Goal: Communication & Community: Answer question/provide support

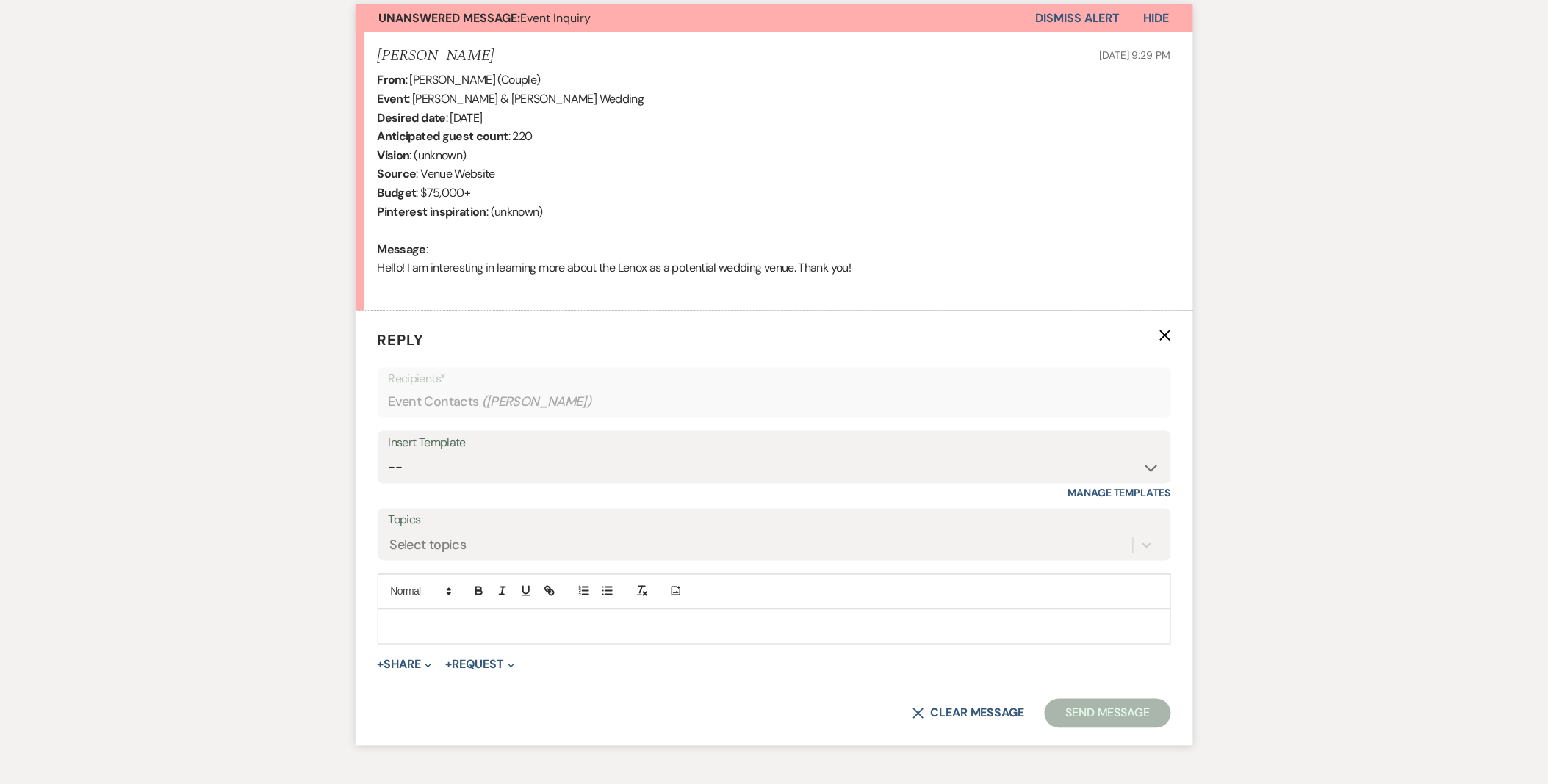
select select "5515"
click at [388, 454] on select "-- Weven Planning Portal Introduction (Booked Events) Initial Inquiry Response …" at bounding box center [774, 468] width 771 height 29
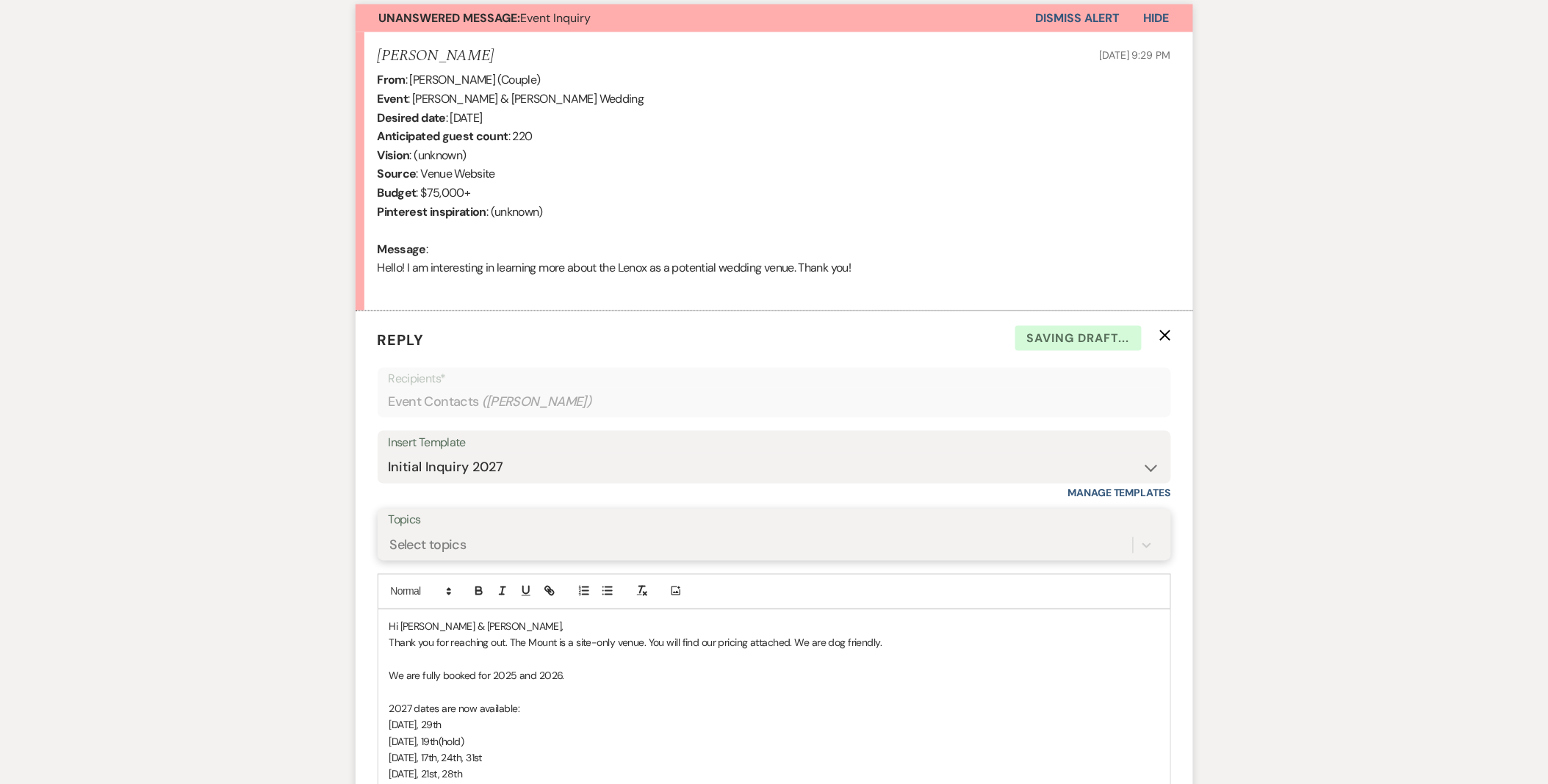
click at [417, 549] on div "Select topics" at bounding box center [428, 545] width 77 height 20
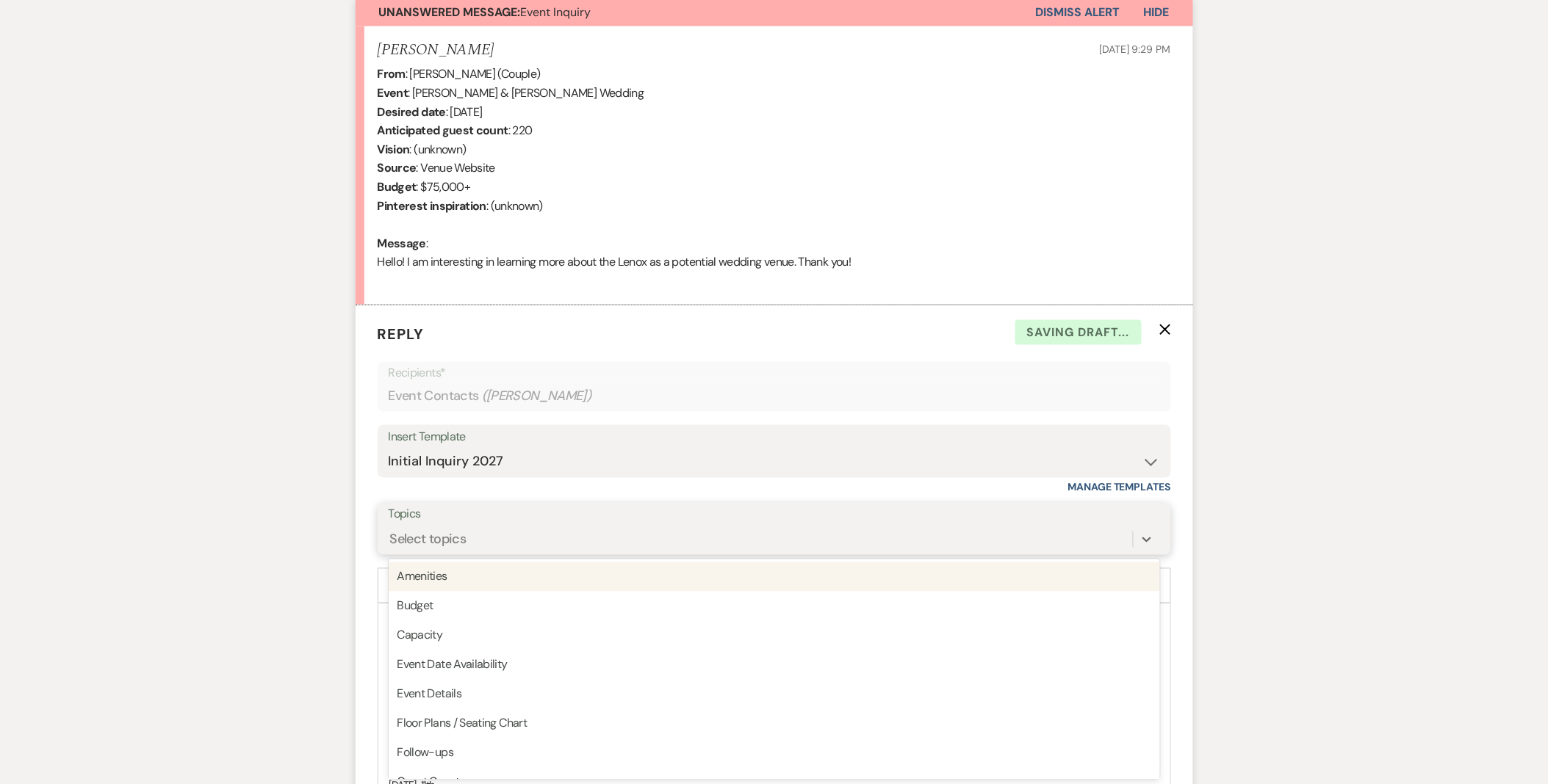
scroll to position [549, 0]
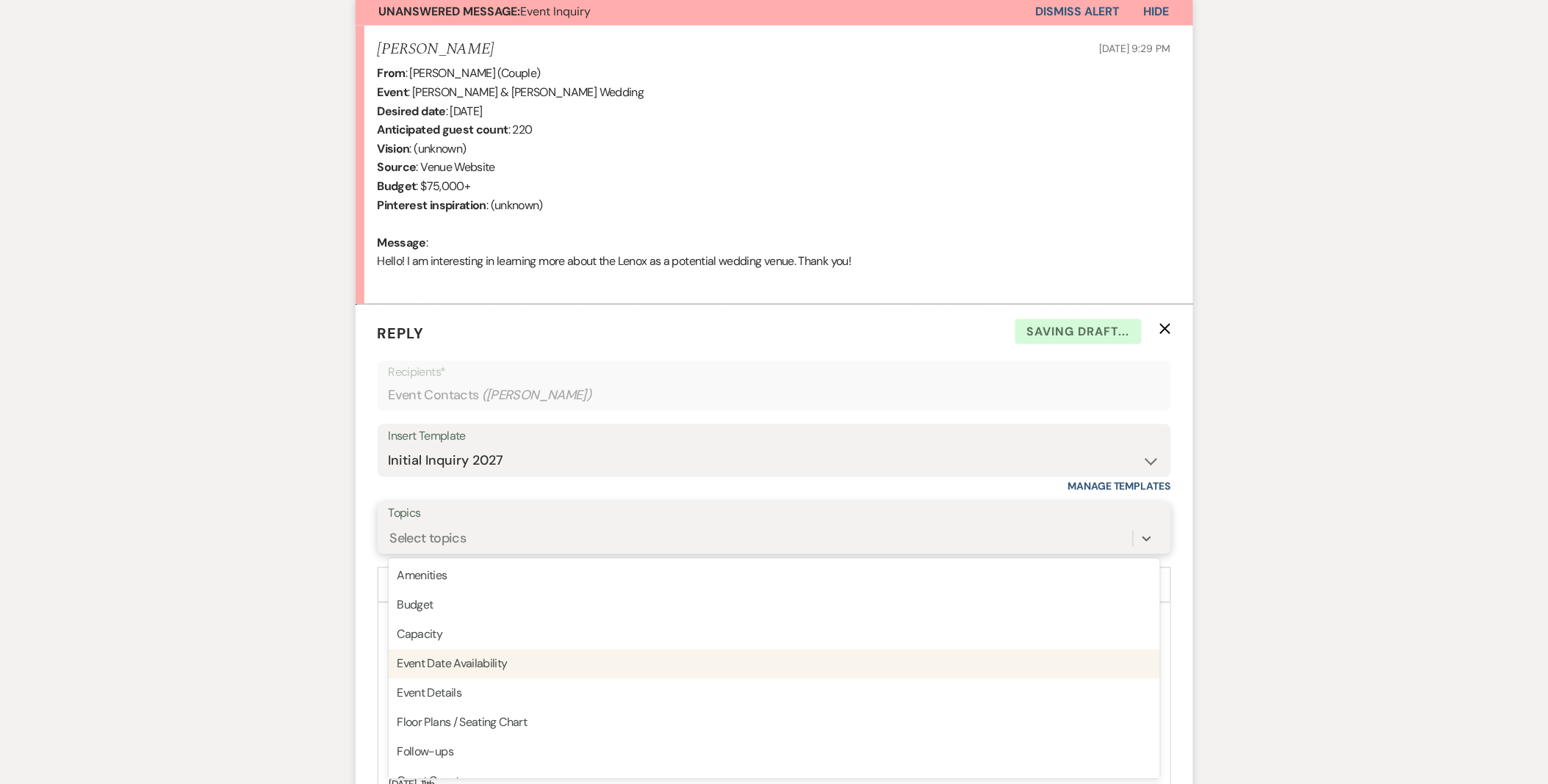
click at [460, 655] on div "Event Date Availability" at bounding box center [774, 664] width 771 height 30
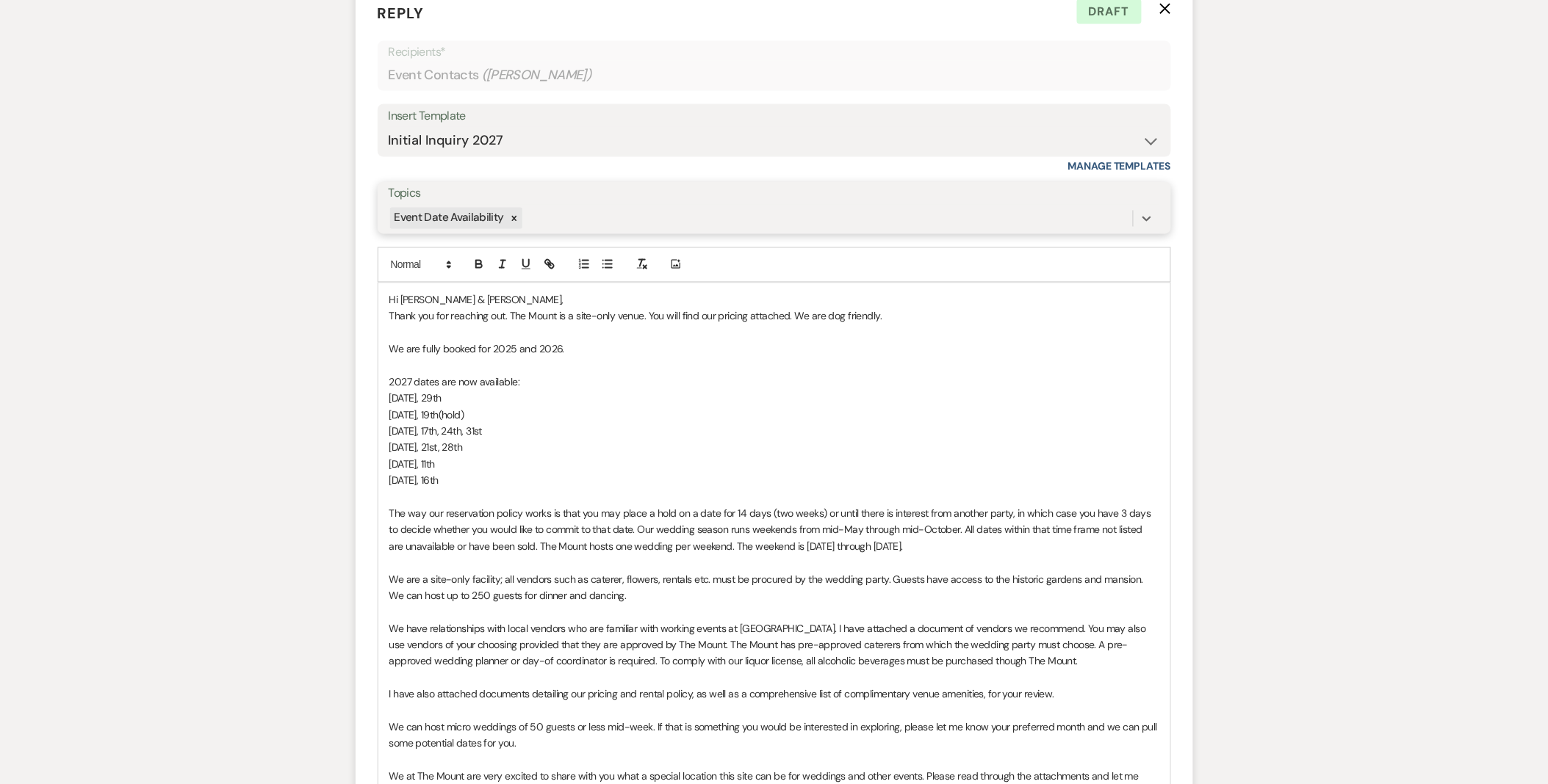
scroll to position [957, 0]
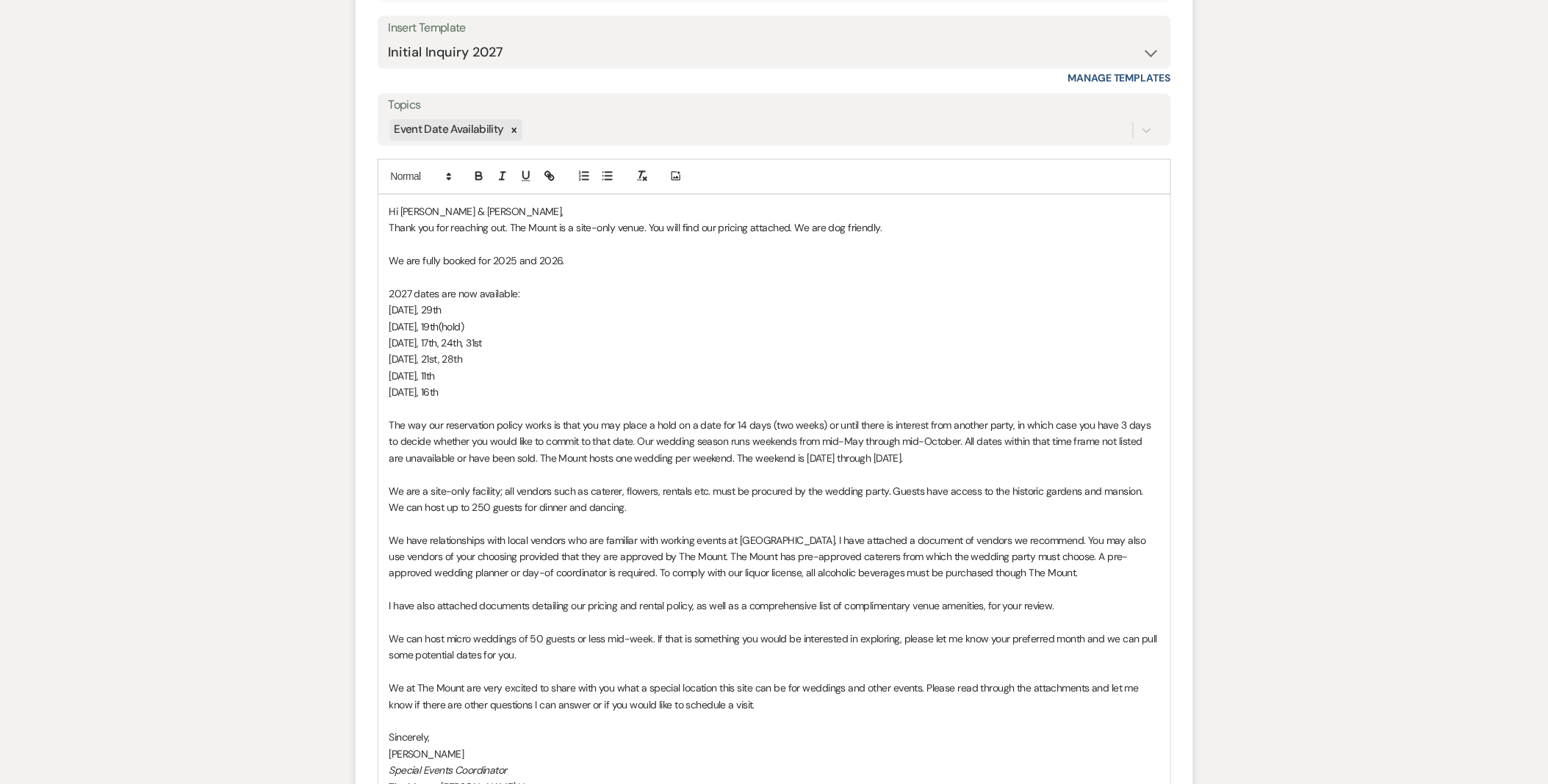
drag, startPoint x: 493, startPoint y: 392, endPoint x: 339, endPoint y: 266, distance: 199.0
click at [339, 270] on div "Messages Tasks Payments Rental Overview Documents Contacts Notes Event Messages…" at bounding box center [774, 255] width 1548 height 1688
click at [339, 266] on div "Messages Tasks Payments Rental Overview Documents Contacts Notes Event Messages…" at bounding box center [774, 255] width 1548 height 1688
drag, startPoint x: 513, startPoint y: 395, endPoint x: 348, endPoint y: 255, distance: 216.4
click at [348, 255] on div "Messages Tasks Payments Rental Overview Documents Contacts Notes Event Messages…" at bounding box center [774, 255] width 1548 height 1688
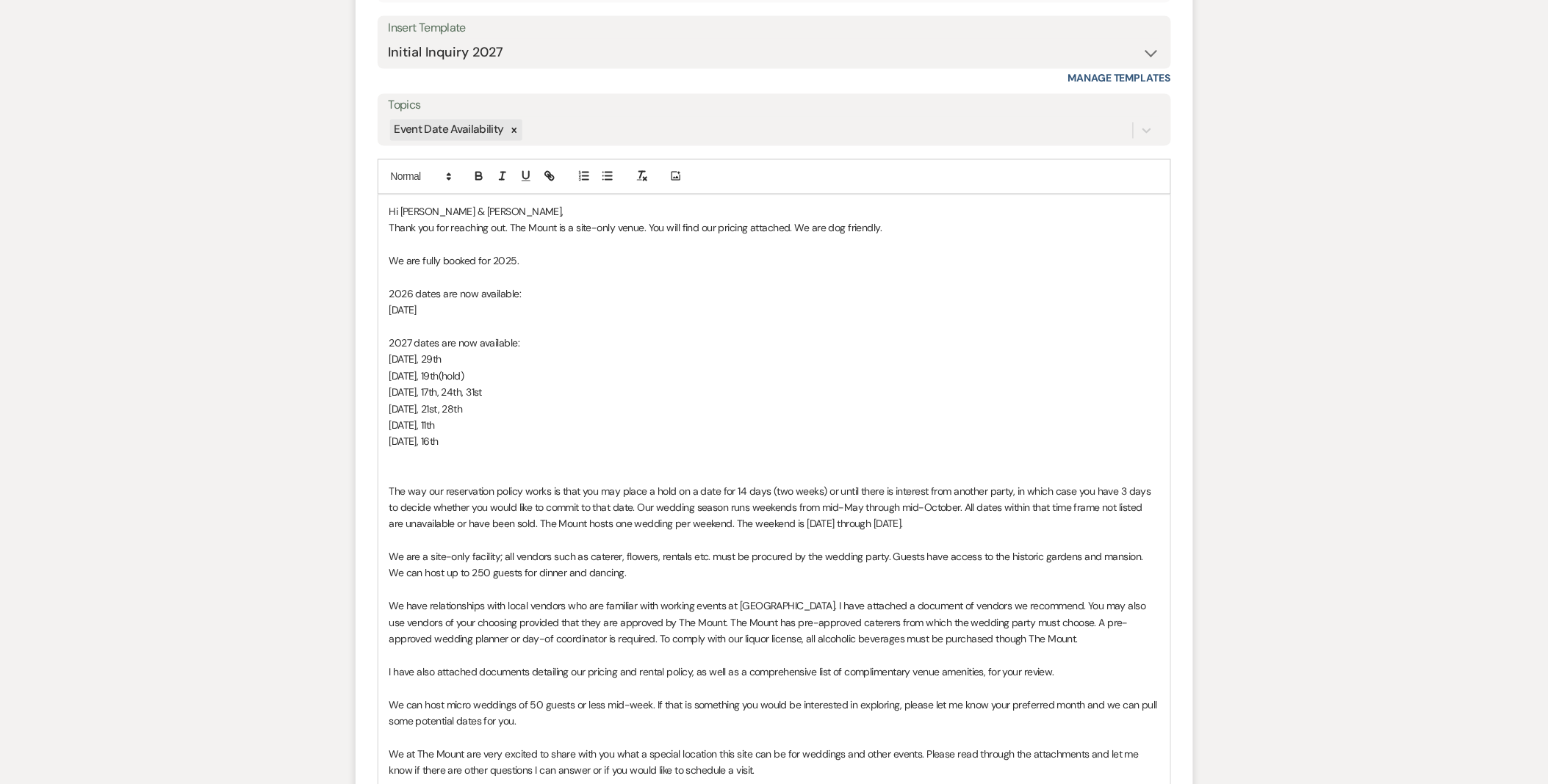
click at [485, 307] on p "[DATE]" at bounding box center [774, 310] width 770 height 16
click at [440, 465] on p at bounding box center [774, 459] width 770 height 16
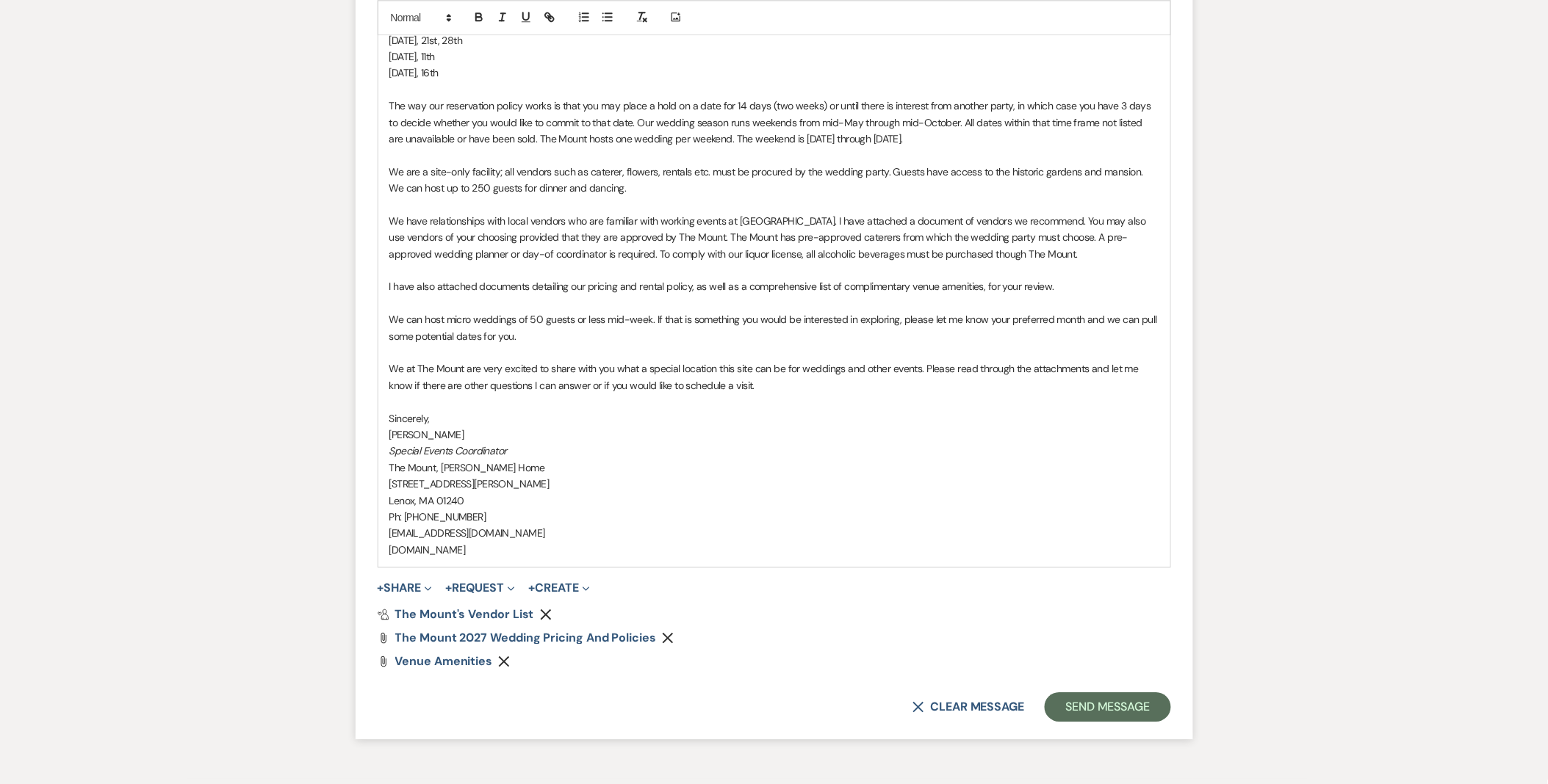
scroll to position [1365, 0]
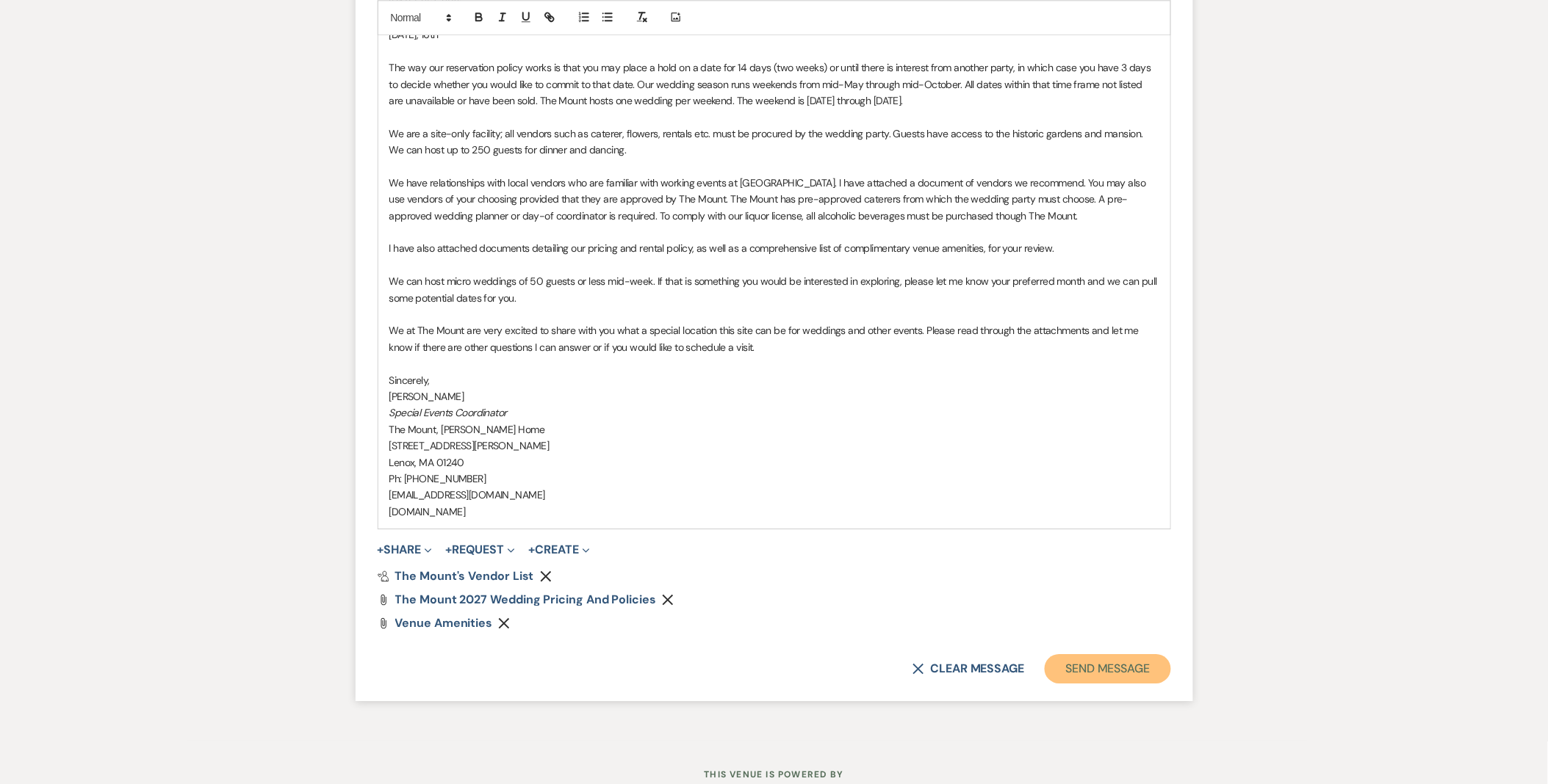
click at [1145, 661] on button "Send Message" at bounding box center [1107, 669] width 126 height 30
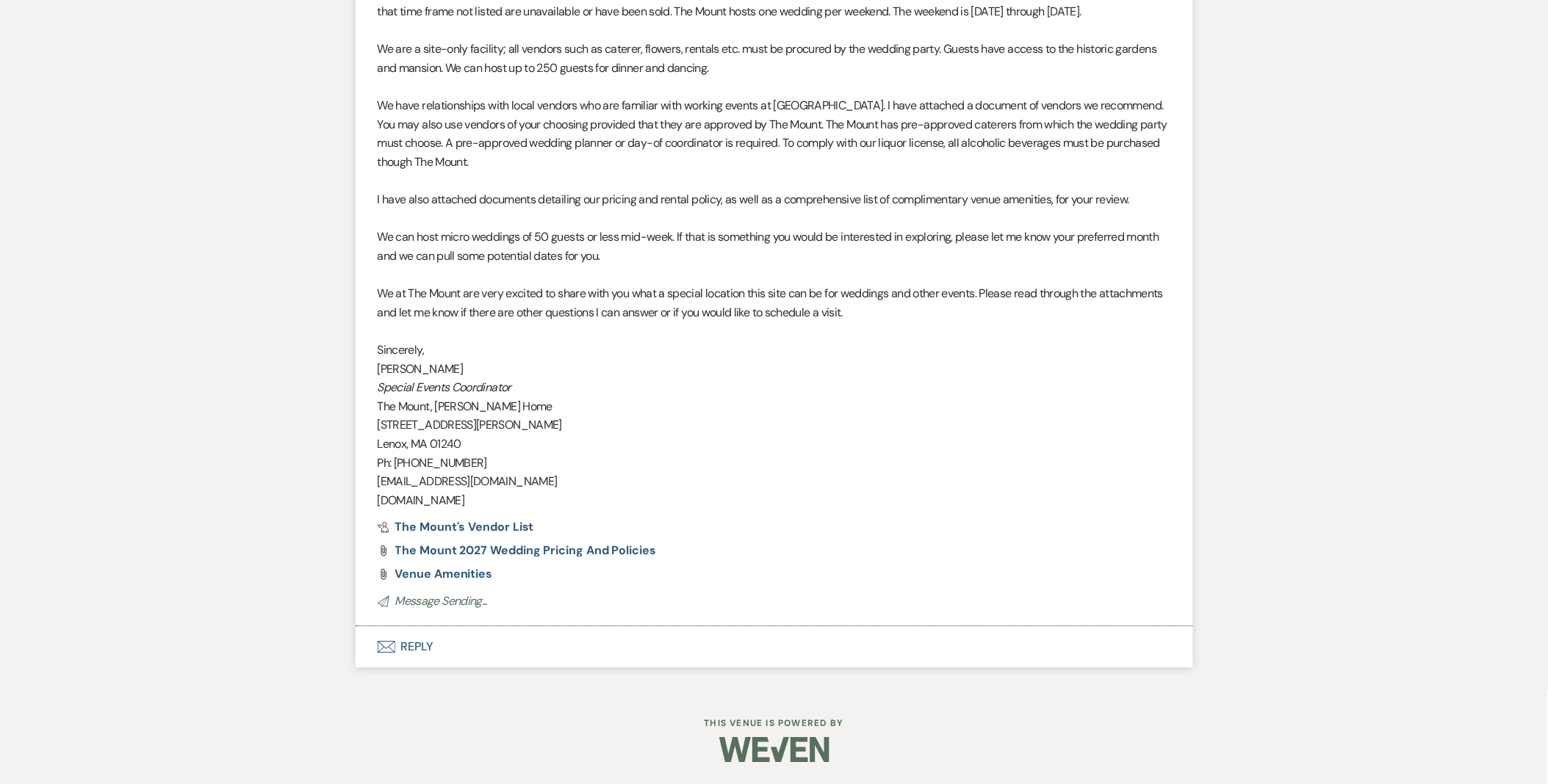
scroll to position [1267, 0]
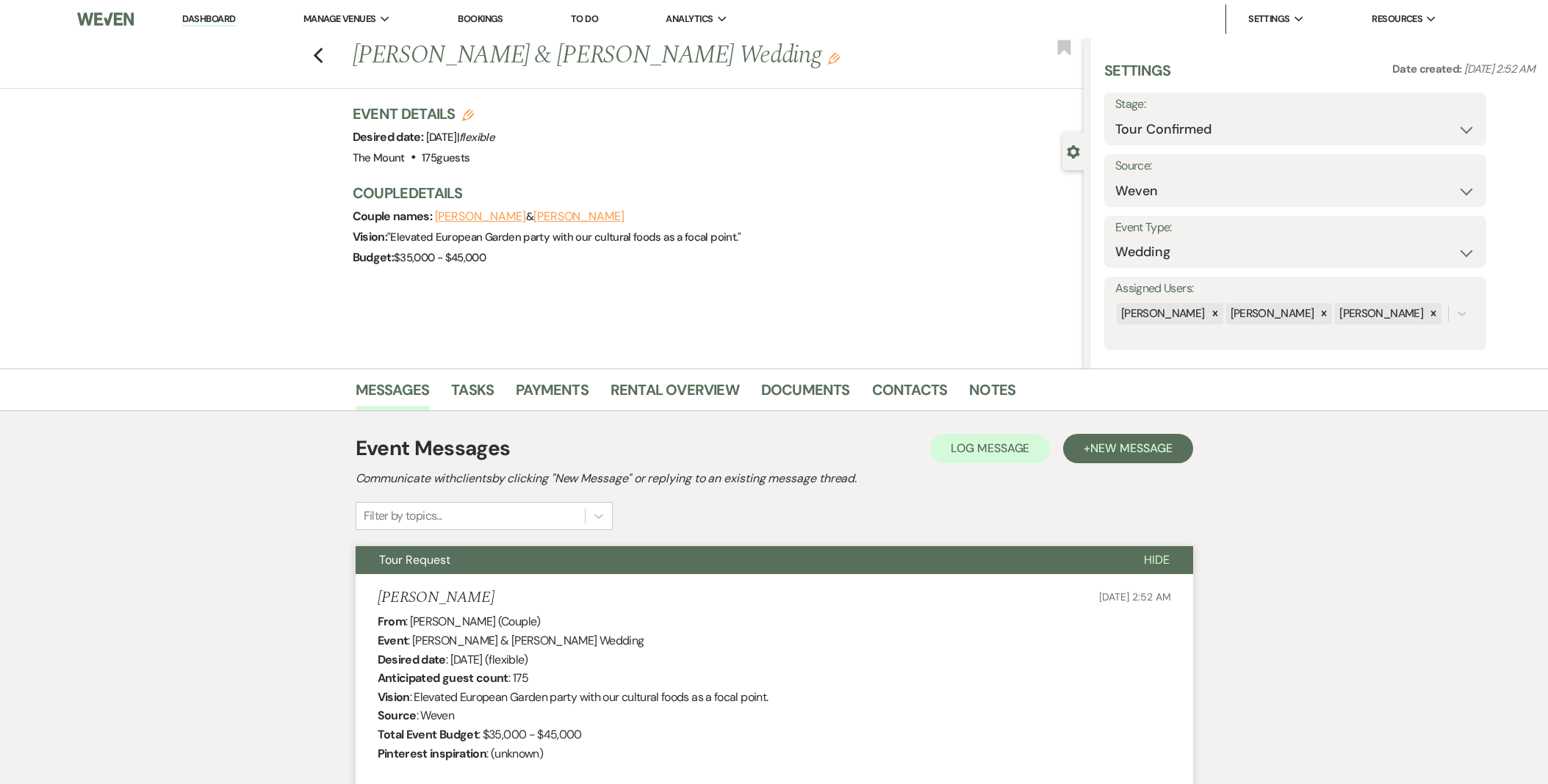
select select "4"
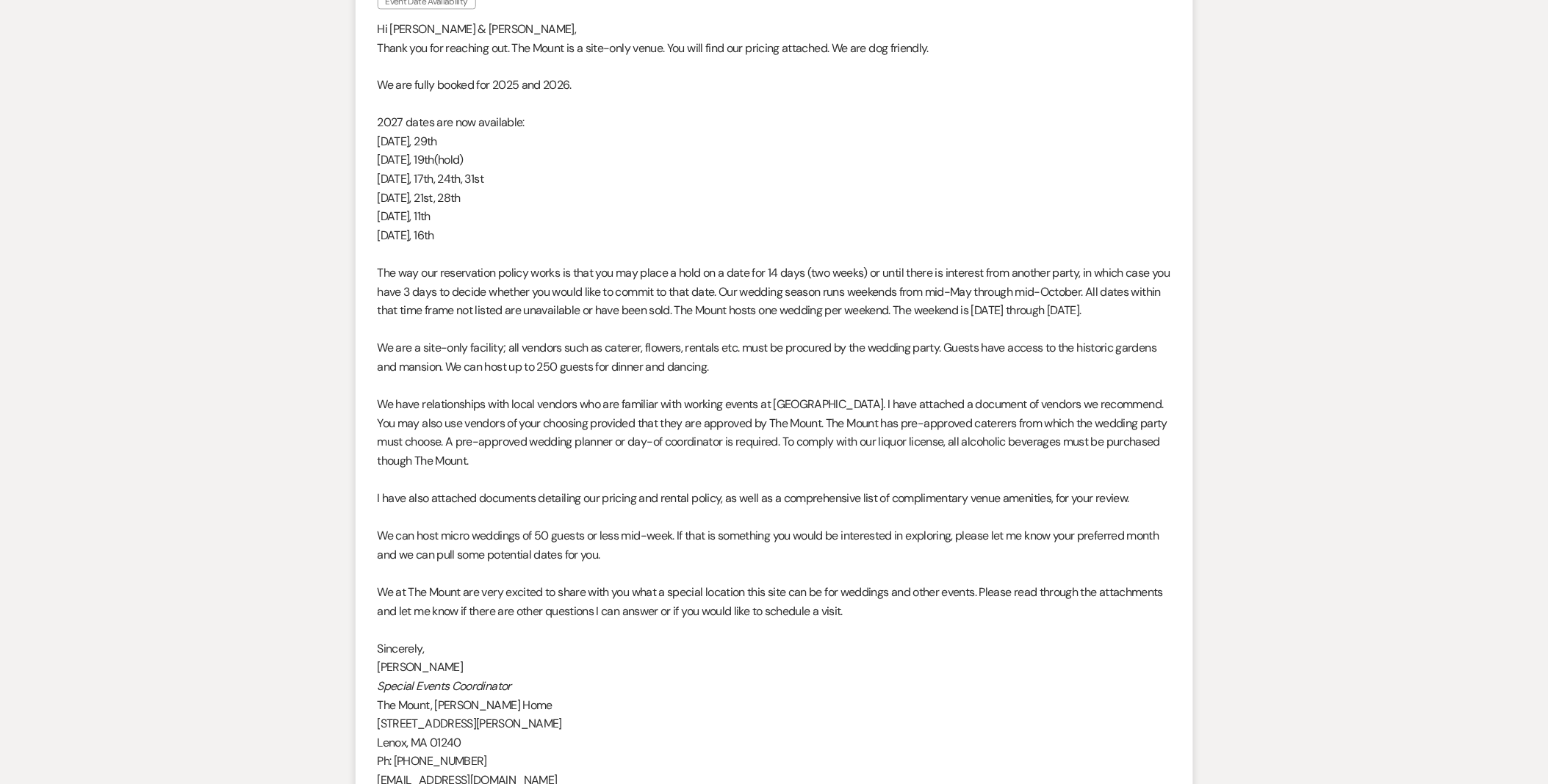
scroll to position [885, 0]
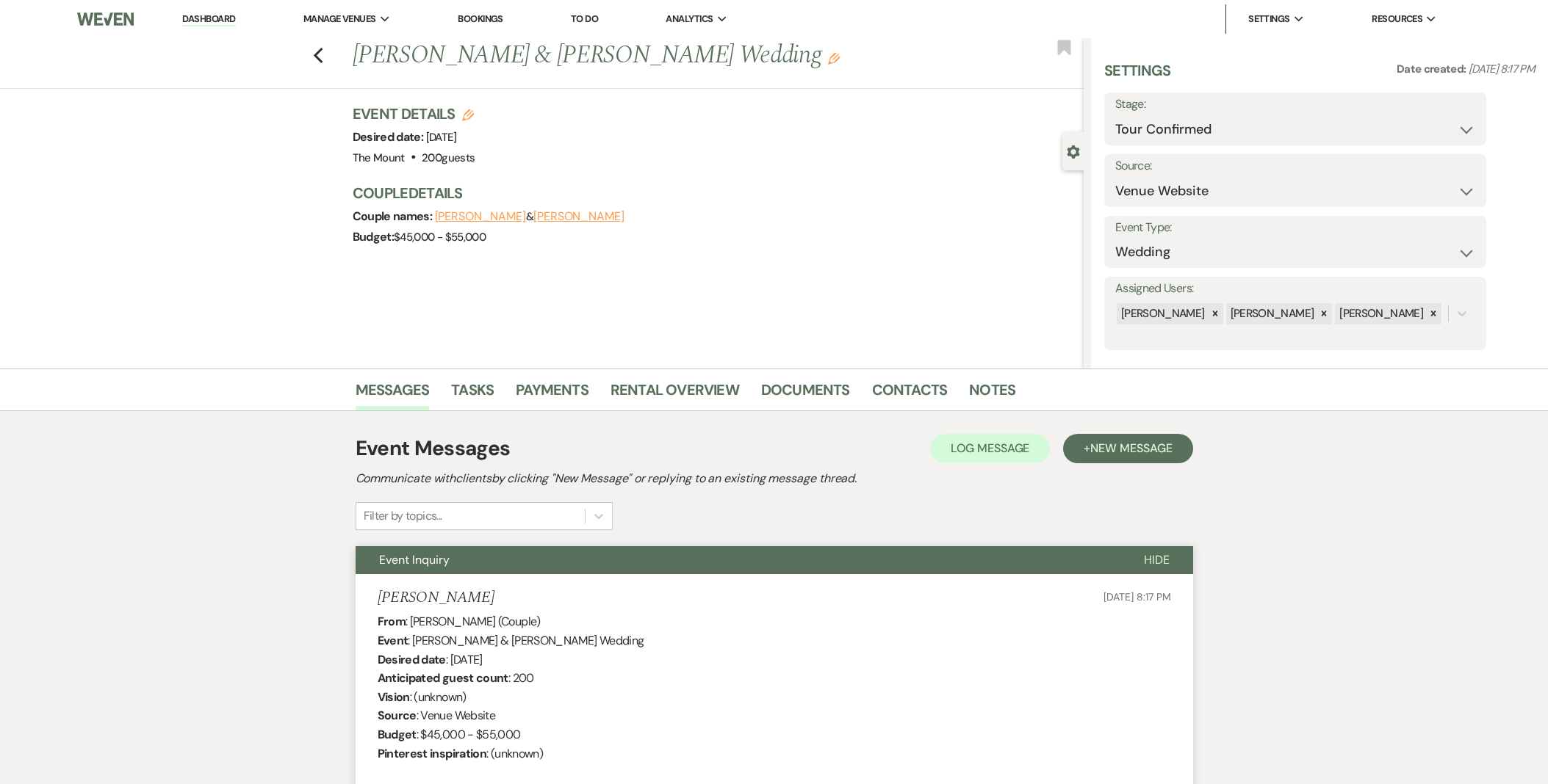
select select "4"
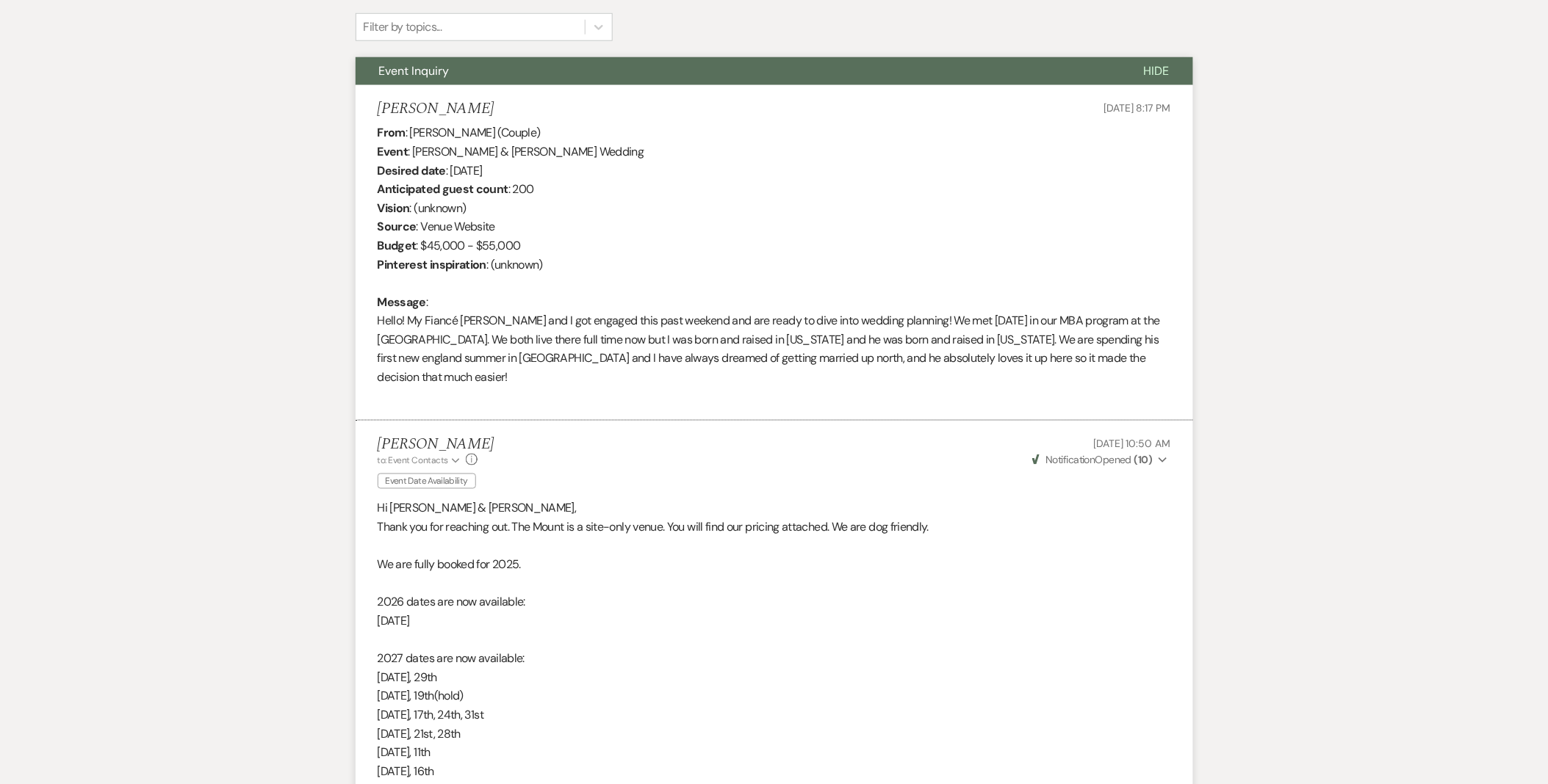
click at [749, 642] on p at bounding box center [774, 641] width 793 height 19
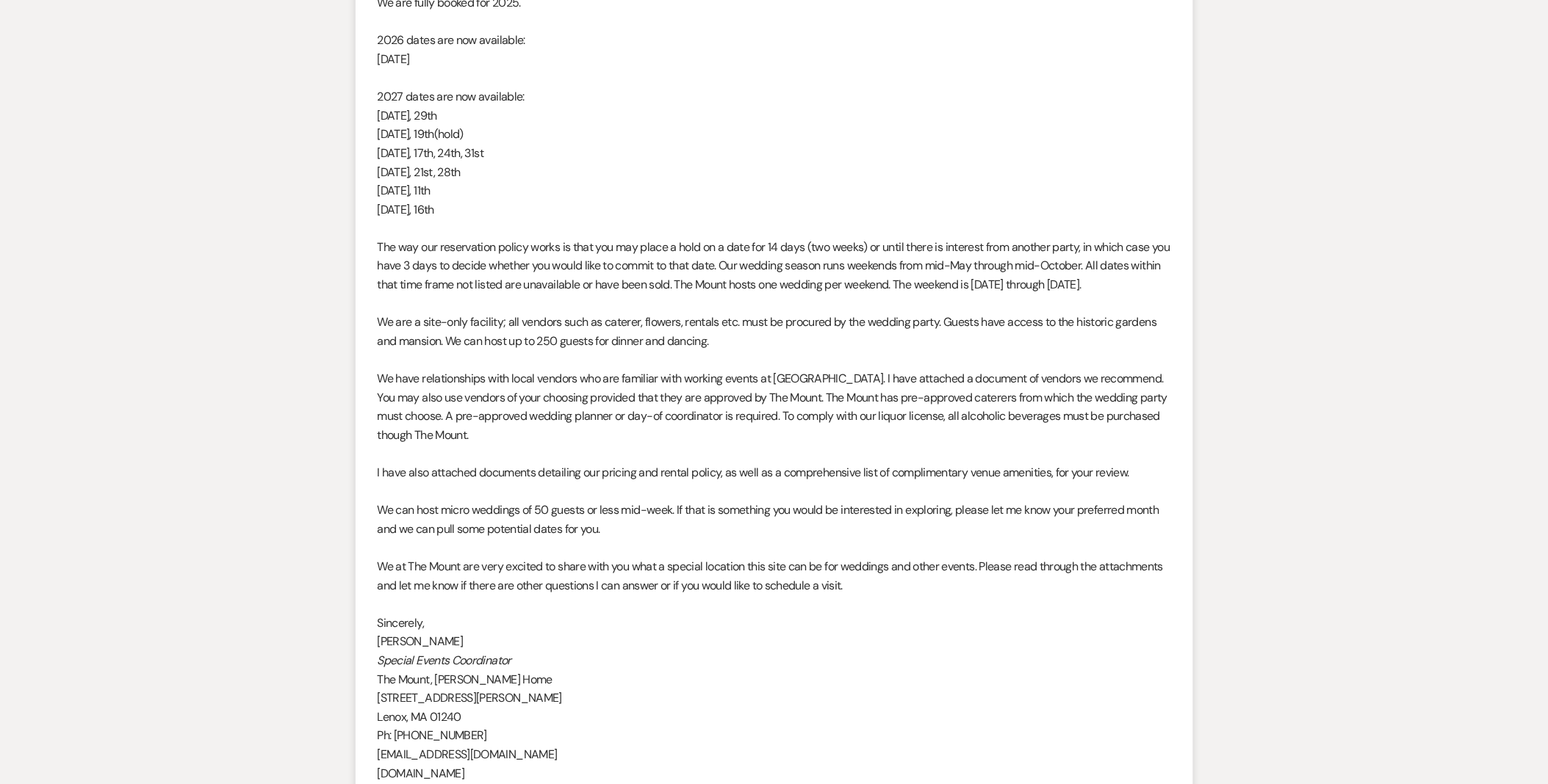
scroll to position [935, 0]
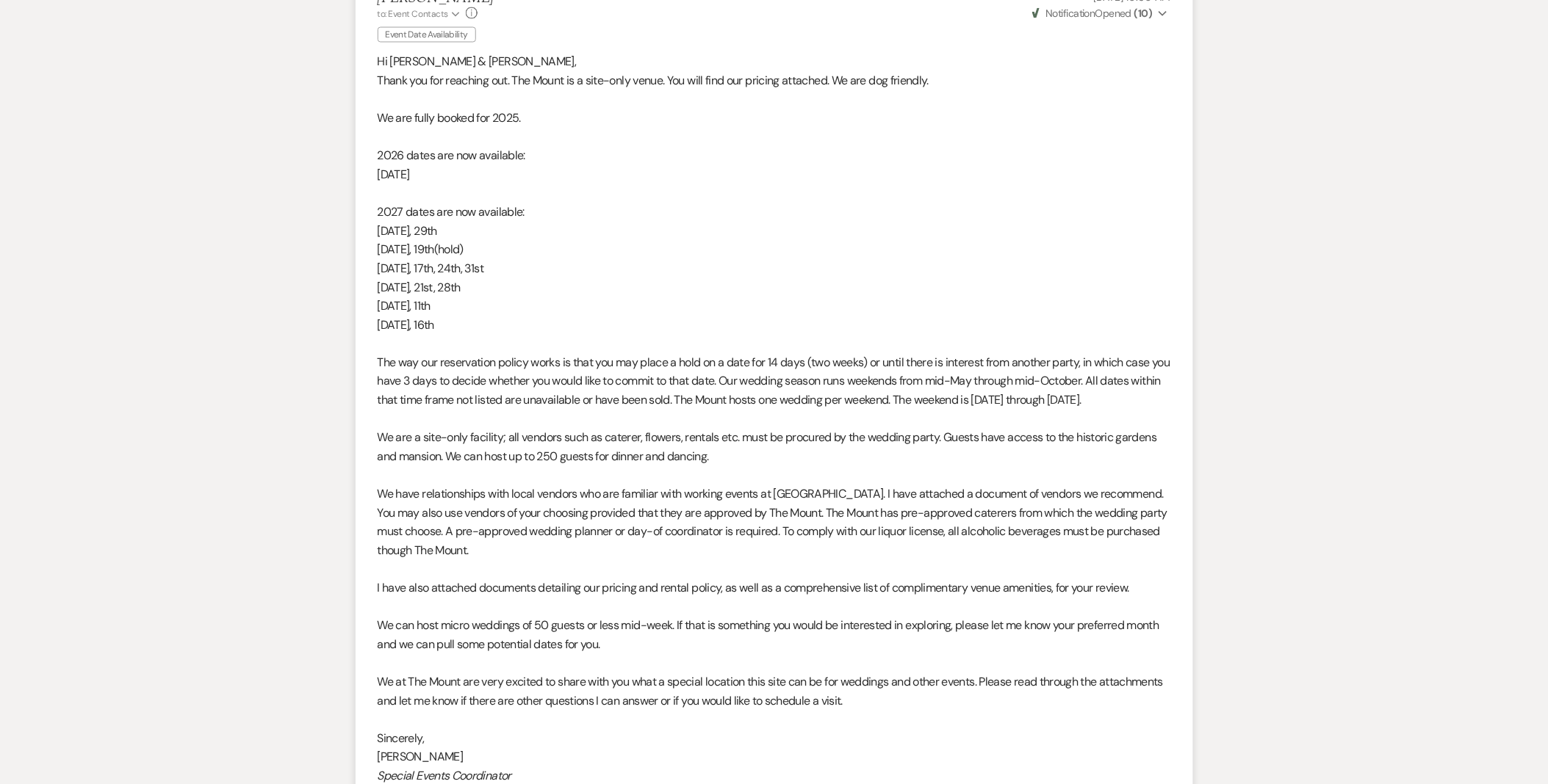
drag, startPoint x: 378, startPoint y: 119, endPoint x: 533, endPoint y: 331, distance: 262.6
click at [533, 331] on div "Hi Blaise & Isabelle, Thank you for reaching out. The Mount is a site-only venu…" at bounding box center [774, 475] width 793 height 846
drag, startPoint x: 533, startPoint y: 331, endPoint x: 479, endPoint y: 273, distance: 79.2
copy div "We are fully booked for 2025. 2026 dates are now available: October 17th 2027 d…"
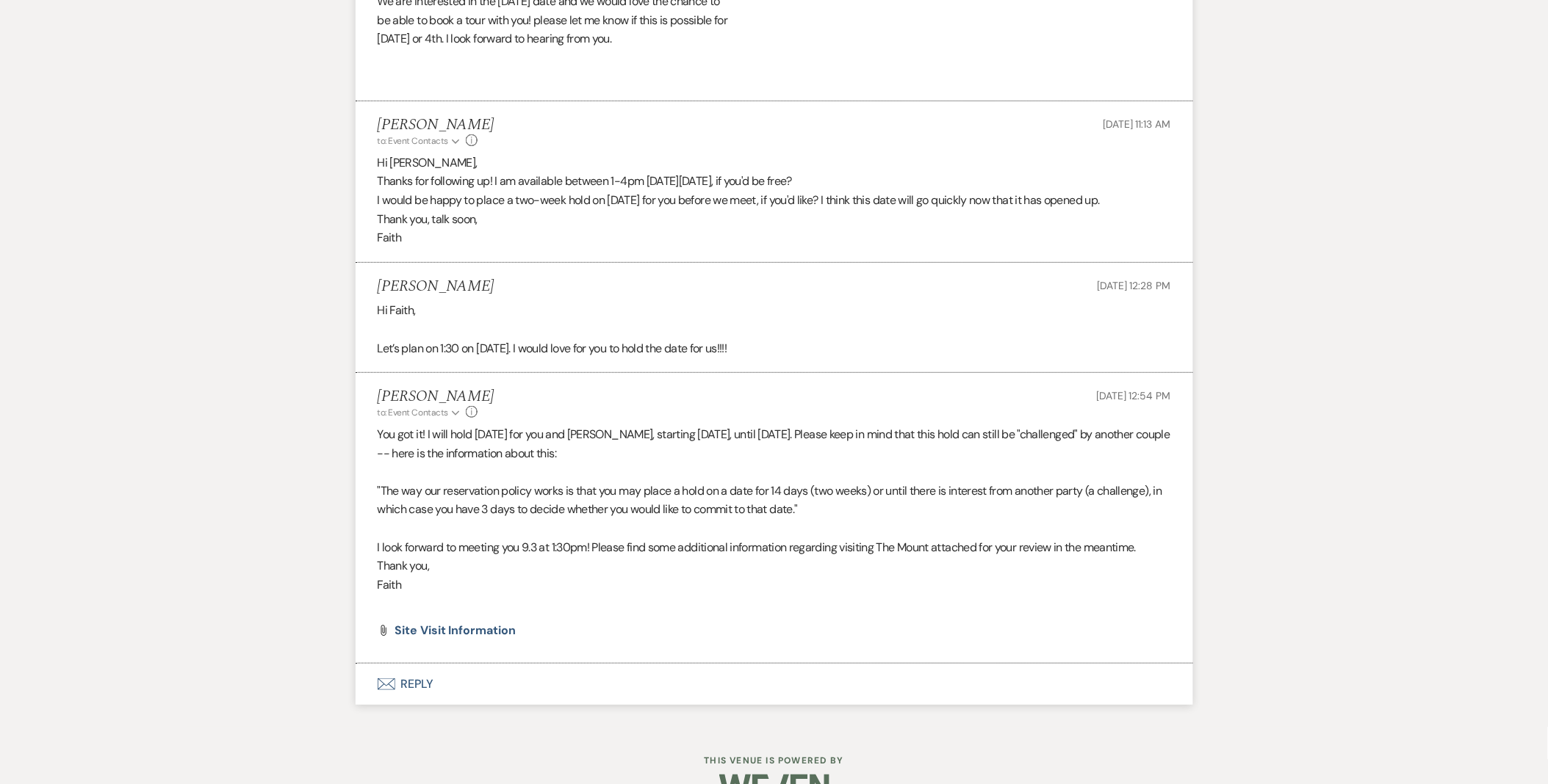
scroll to position [2077, 0]
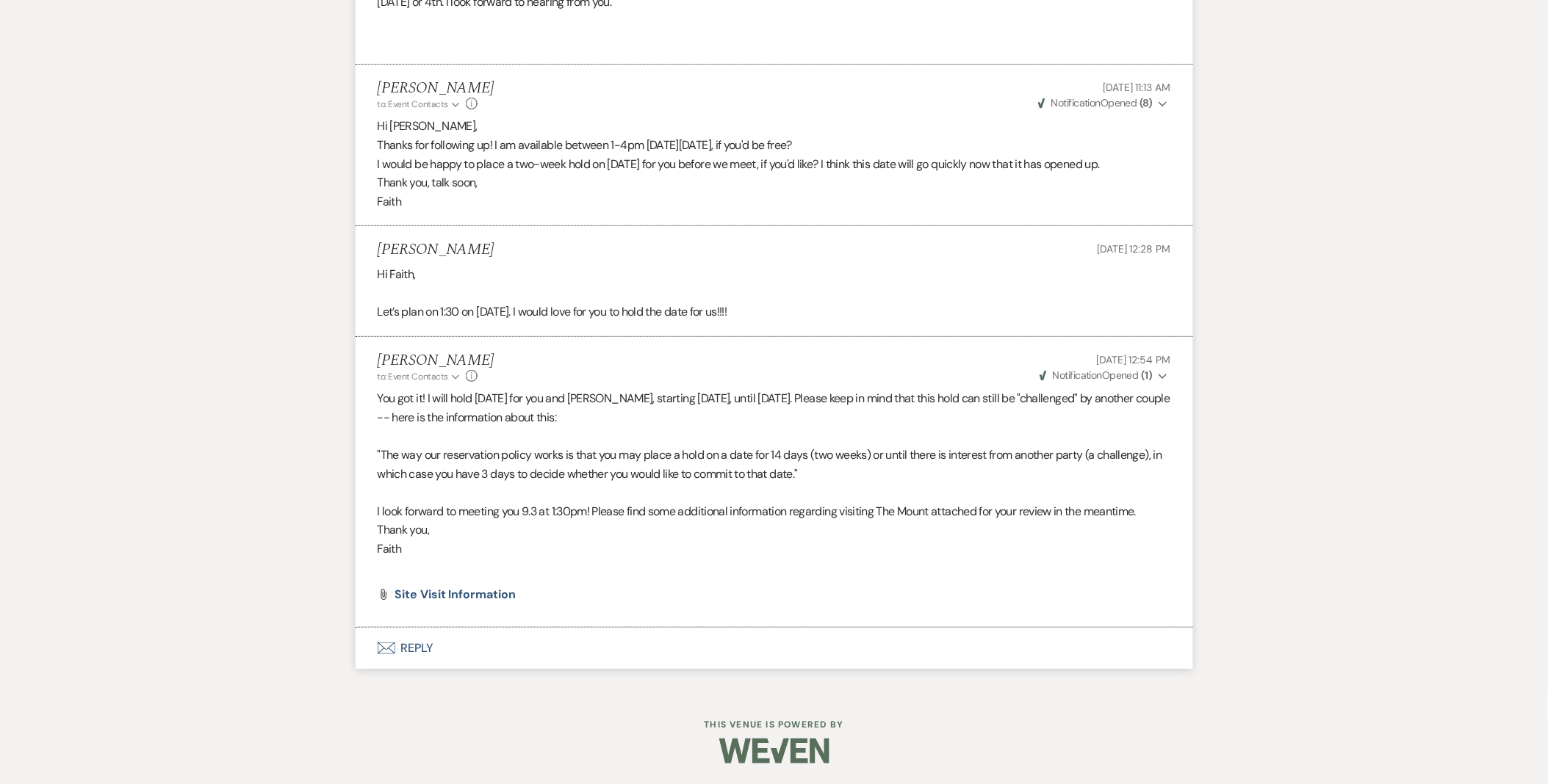
click at [1162, 372] on icon "Expand" at bounding box center [1163, 376] width 9 height 10
click at [1162, 372] on icon "Collapse" at bounding box center [1163, 376] width 9 height 10
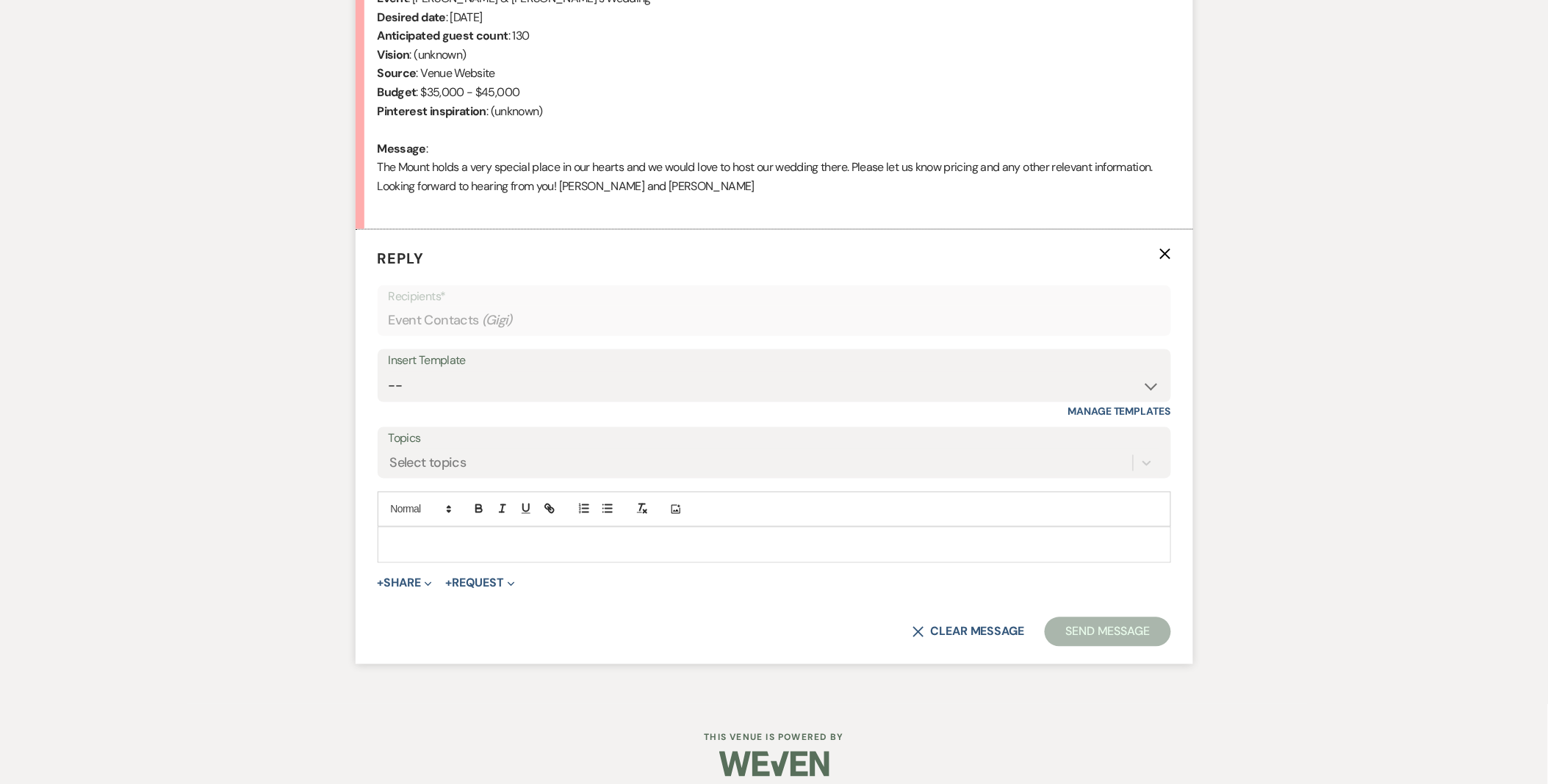
select select "5515"
click at [388, 372] on select "-- Weven Planning Portal Introduction (Booked Events) Initial Inquiry Response …" at bounding box center [774, 386] width 771 height 29
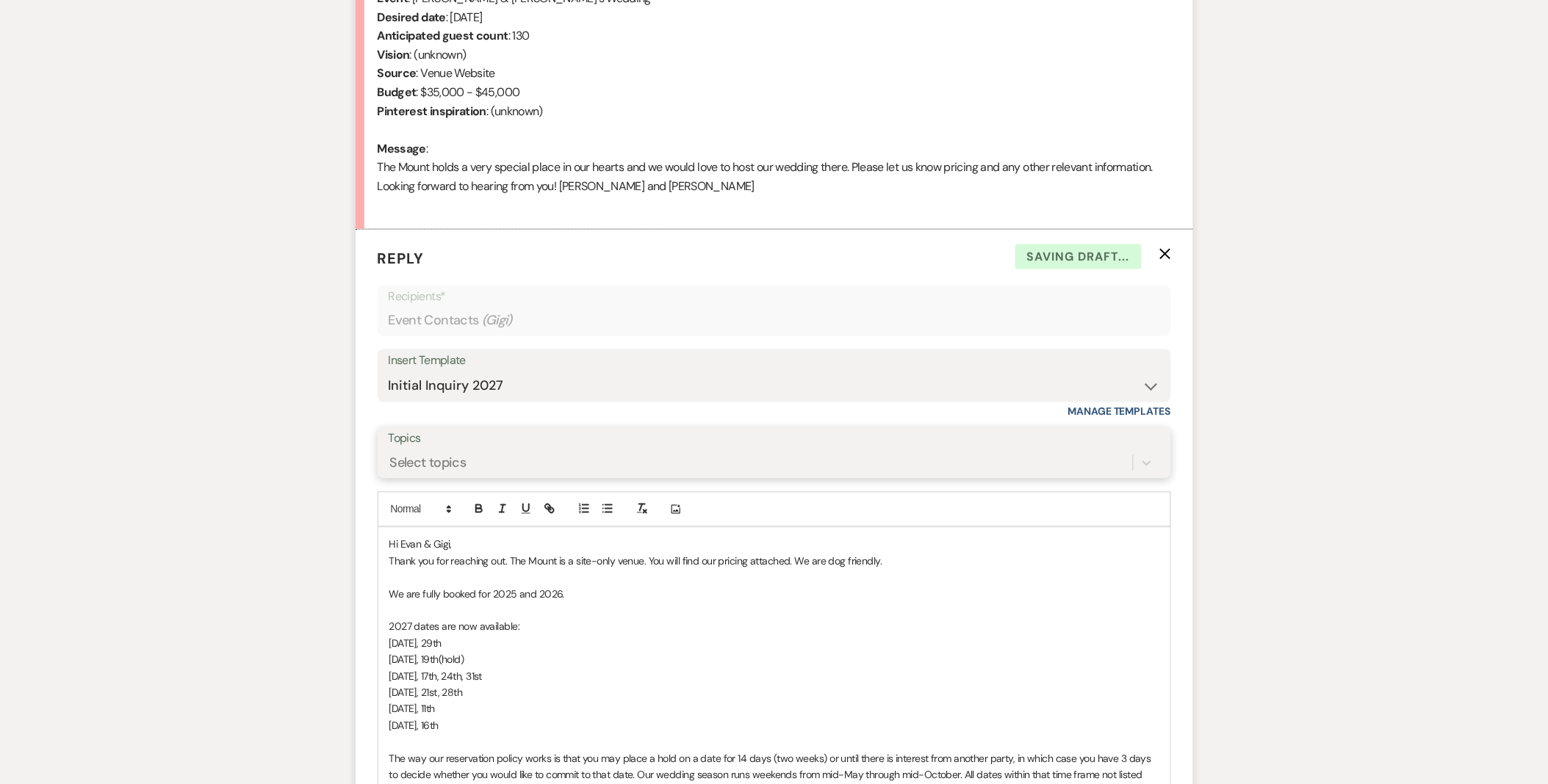
click at [452, 451] on div "Select topics" at bounding box center [761, 463] width 744 height 26
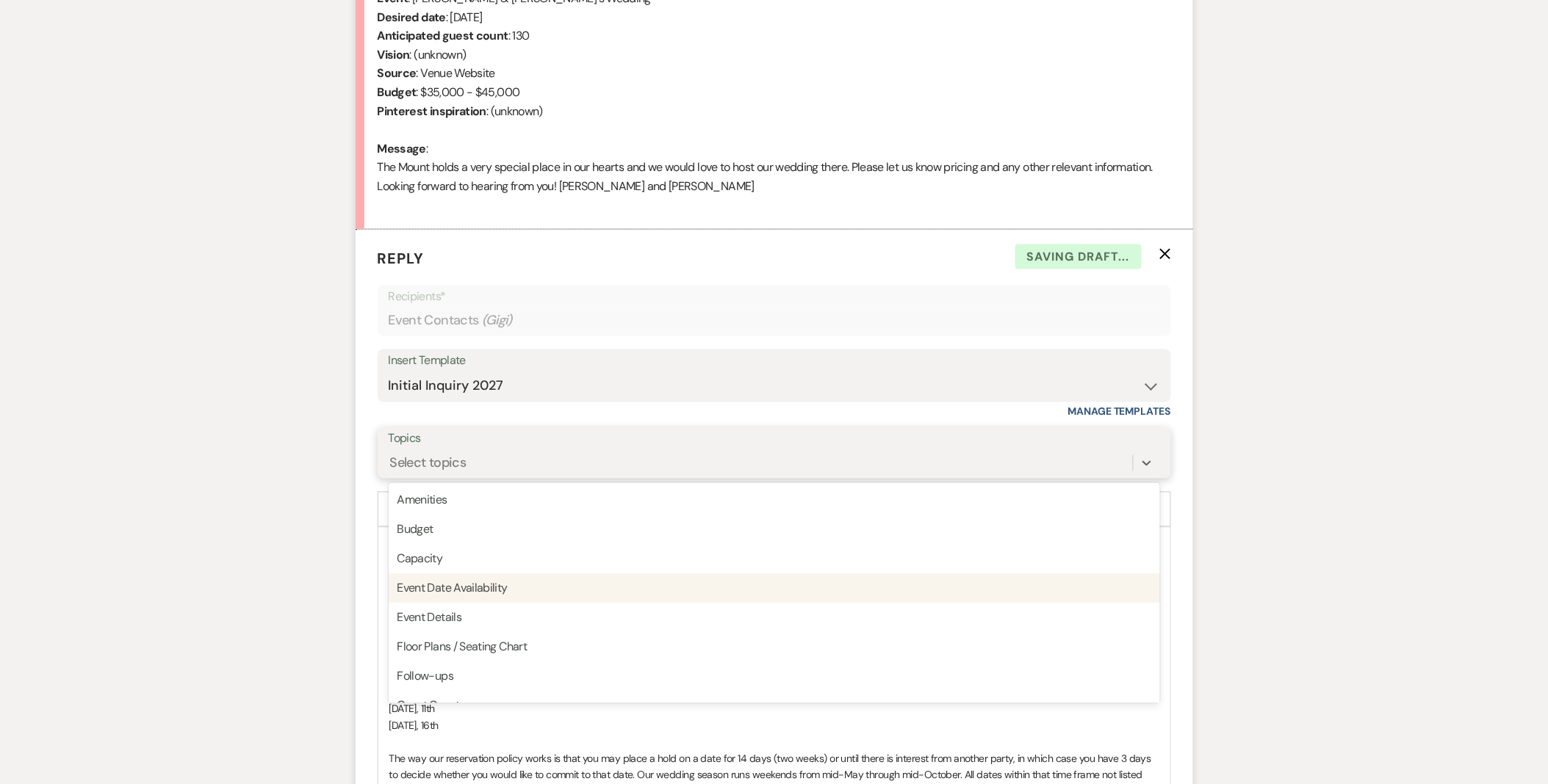
click at [485, 586] on div "Event Date Availability" at bounding box center [774, 589] width 771 height 30
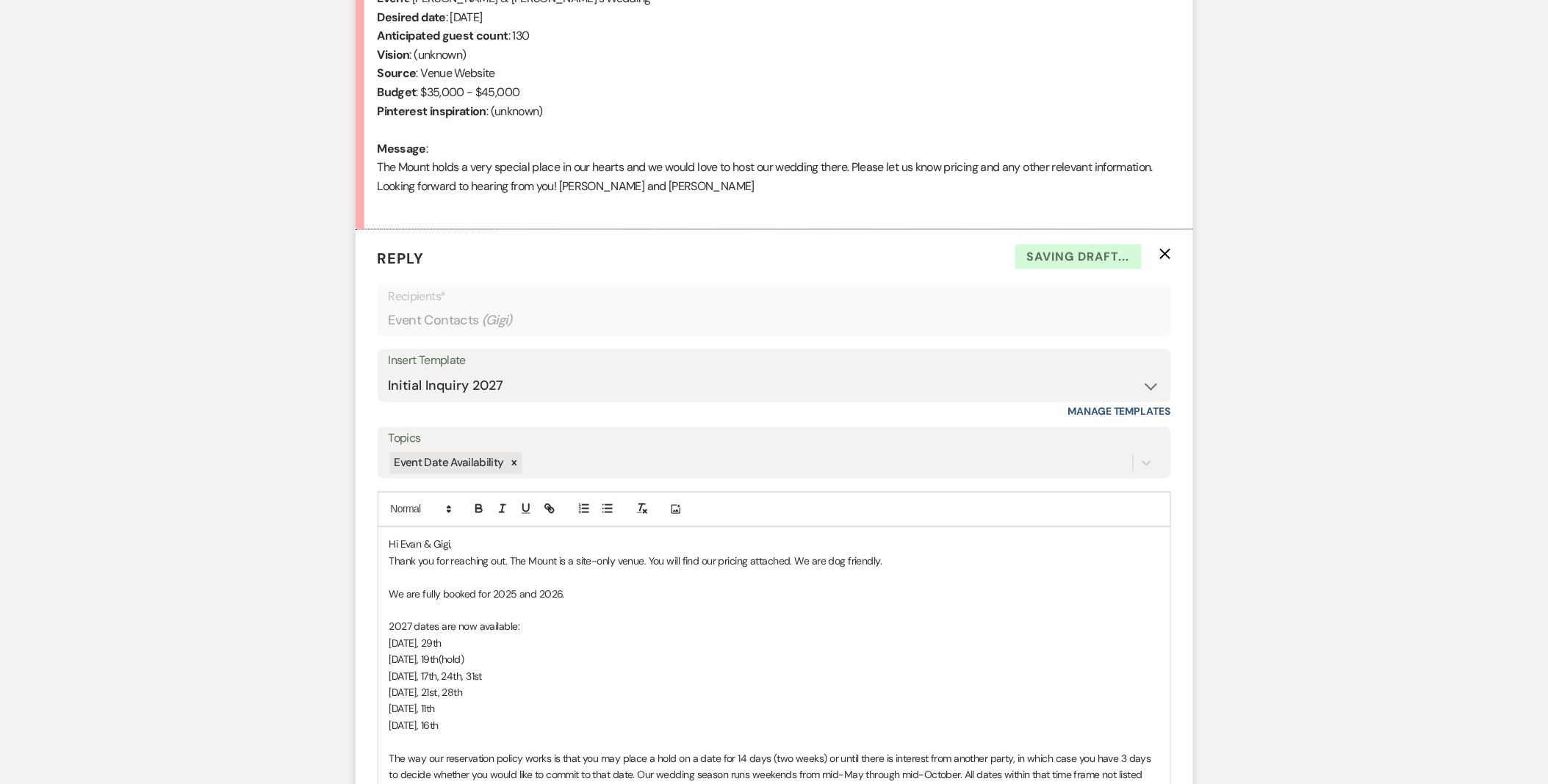
drag, startPoint x: 478, startPoint y: 722, endPoint x: 350, endPoint y: 595, distance: 180.3
click at [350, 595] on div "Messages Tasks Payments Rental Overview Documents Contacts Notes Event Messages…" at bounding box center [774, 579] width 1548 height 1706
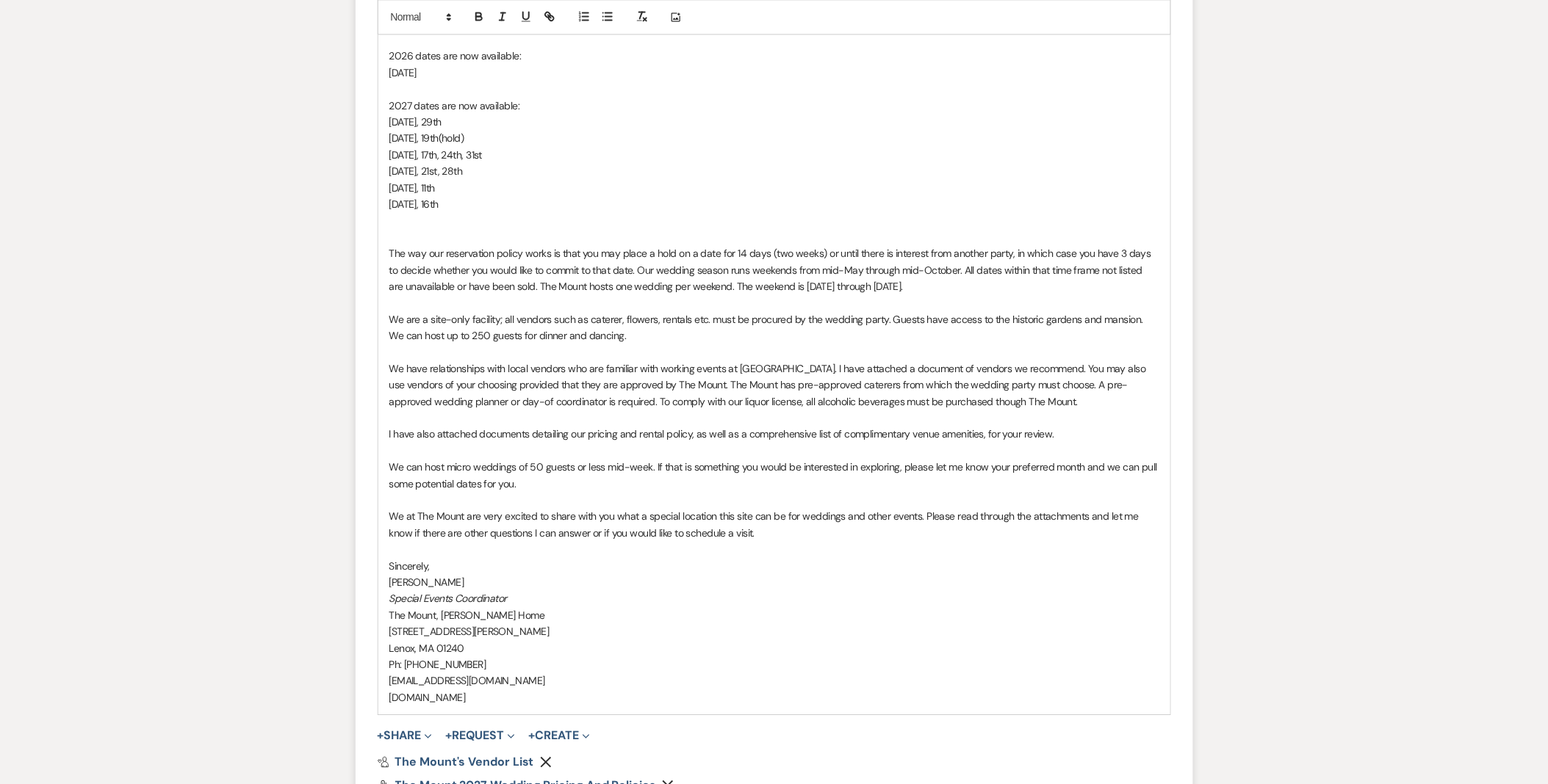
scroll to position [1376, 0]
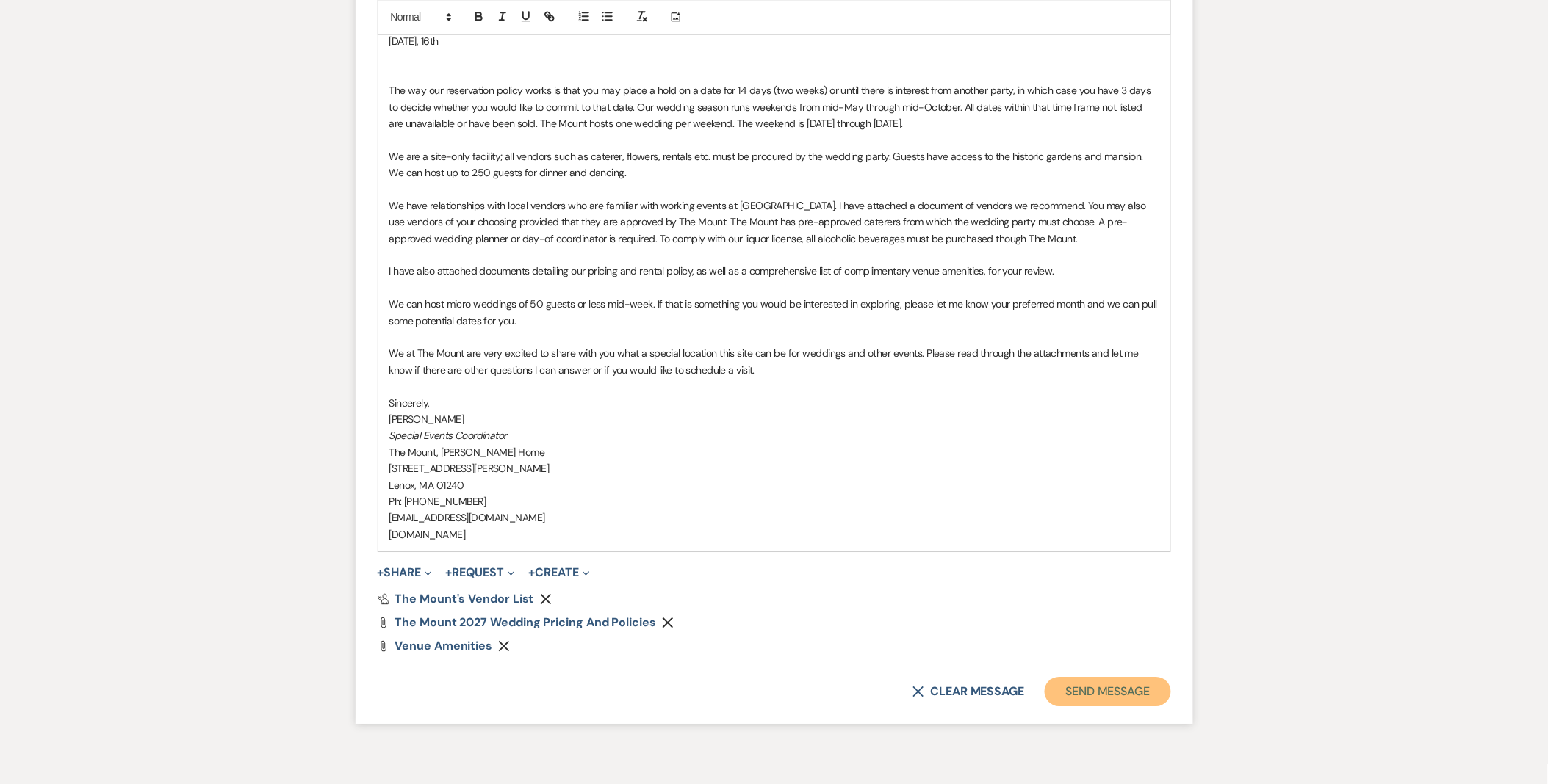
click at [1052, 685] on button "Send Message" at bounding box center [1107, 692] width 126 height 30
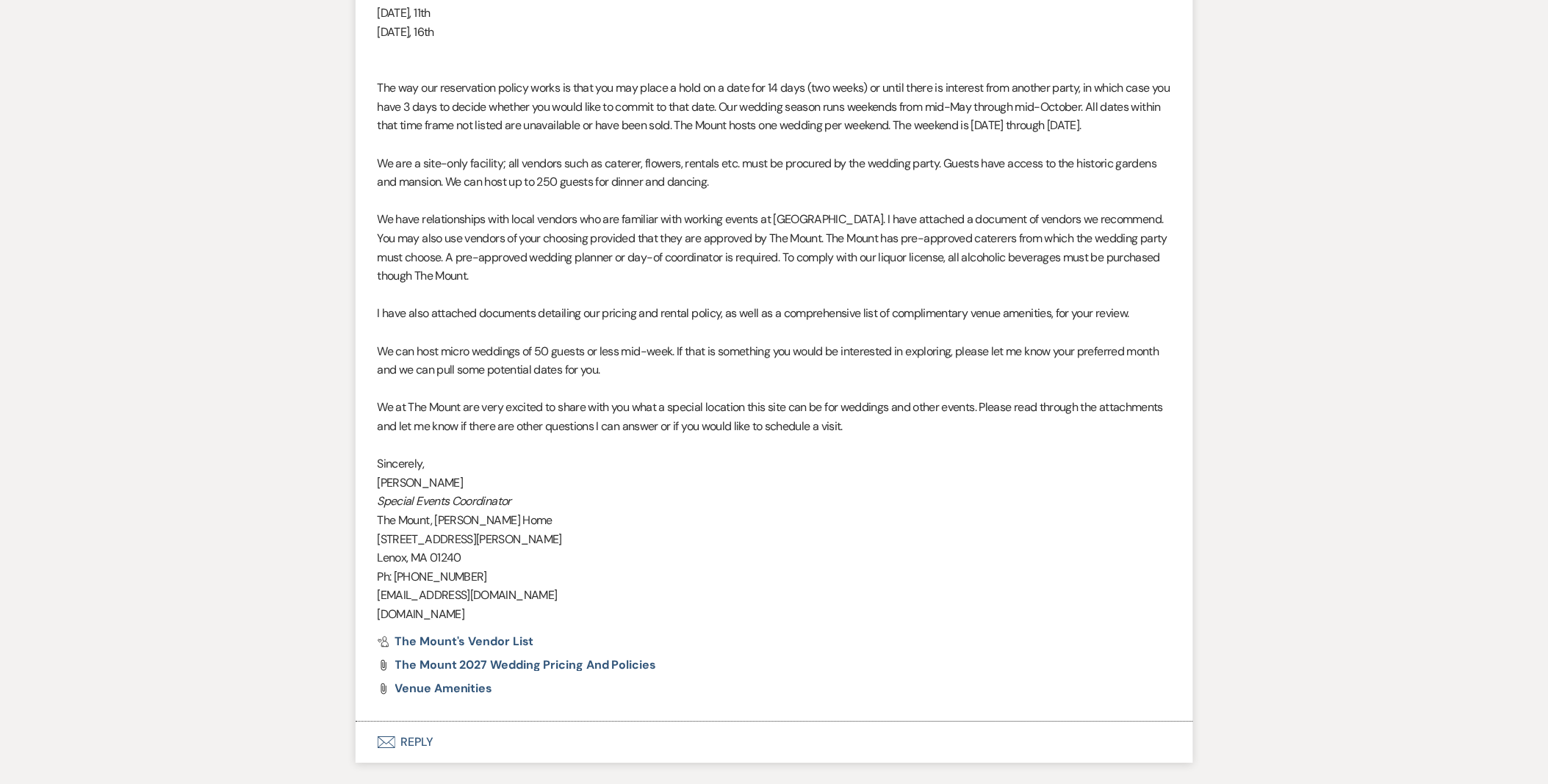
scroll to position [1287, 0]
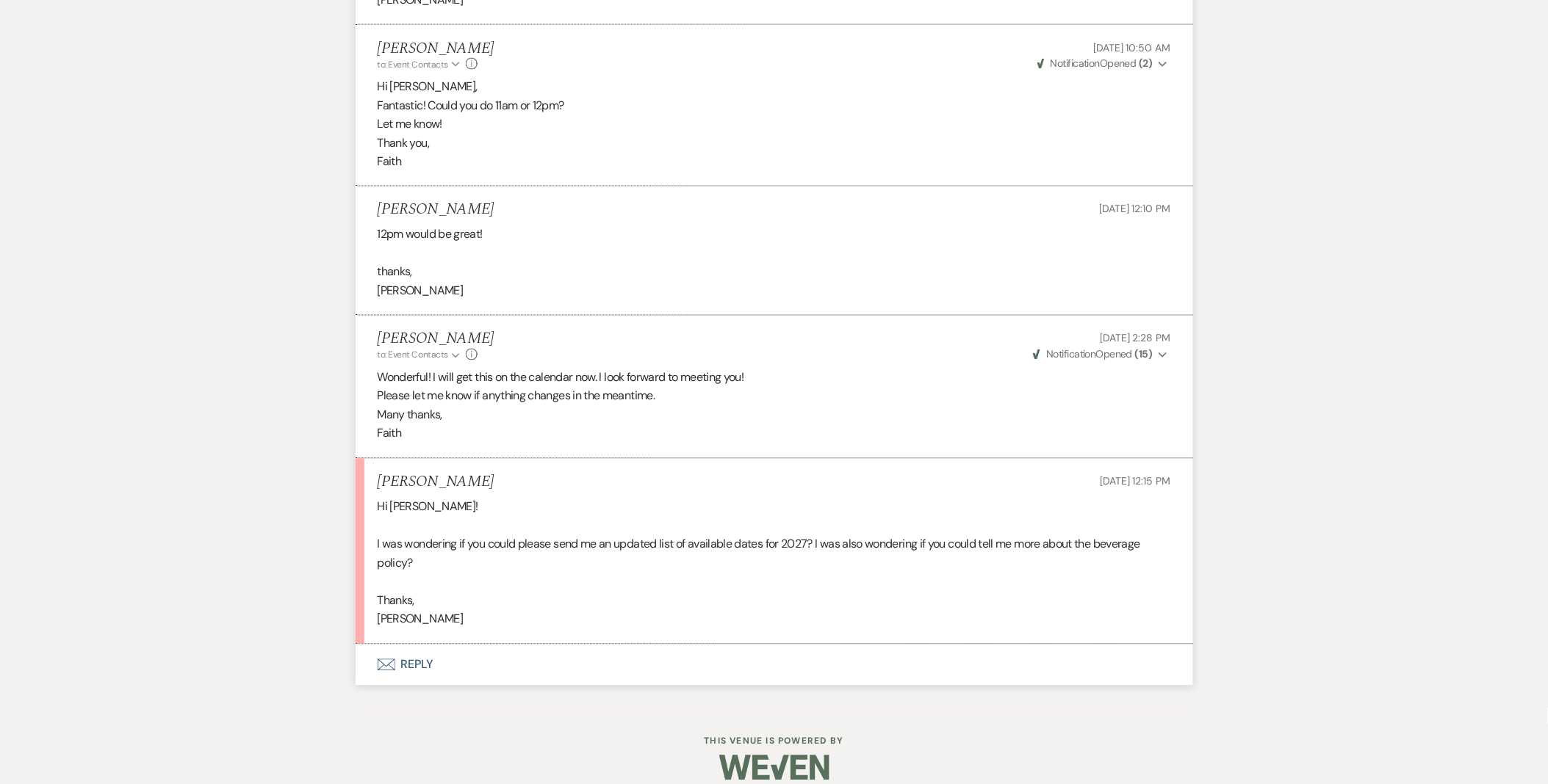
scroll to position [2829, 0]
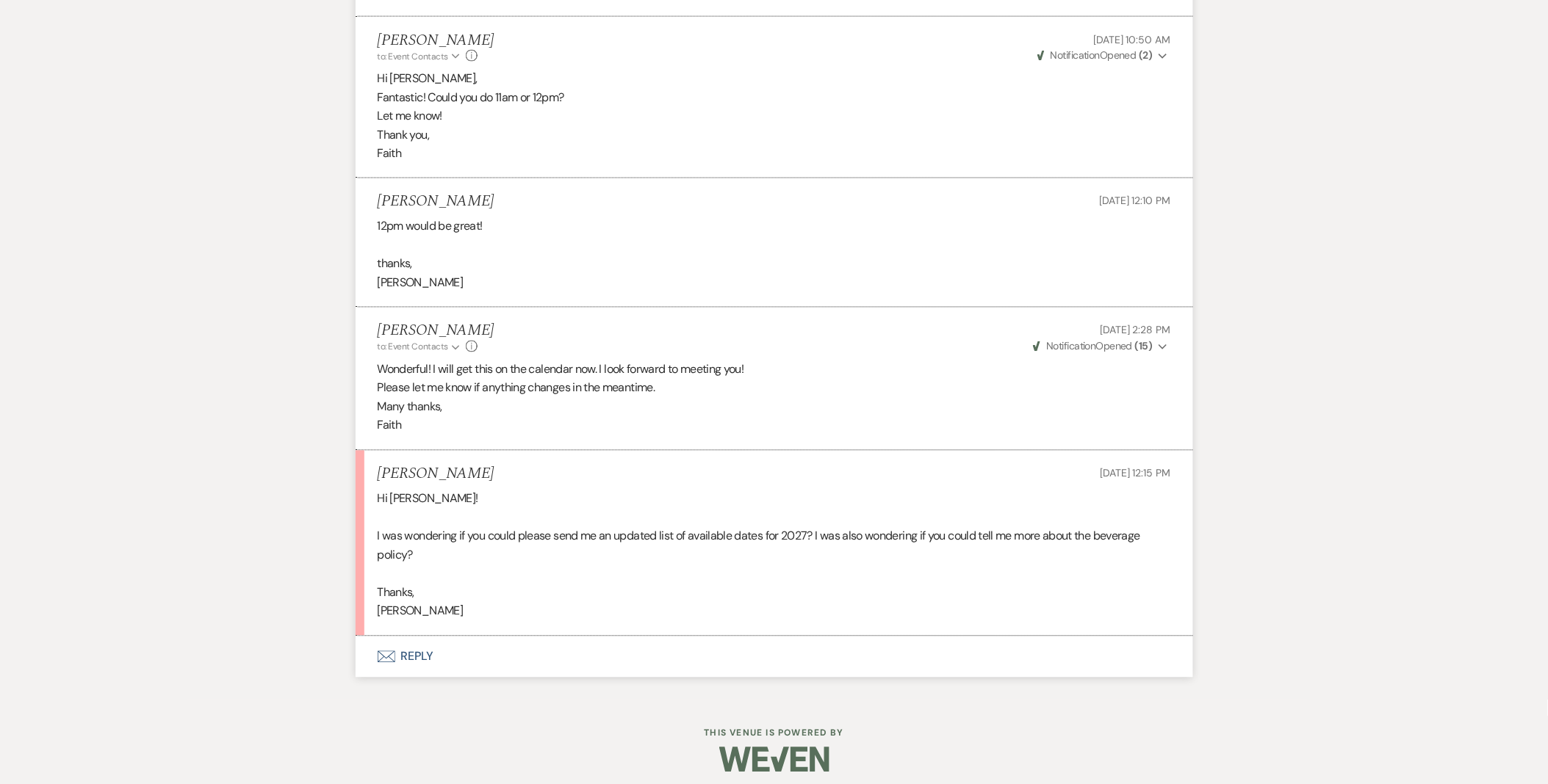
click at [417, 658] on button "Envelope Reply" at bounding box center [774, 656] width 837 height 41
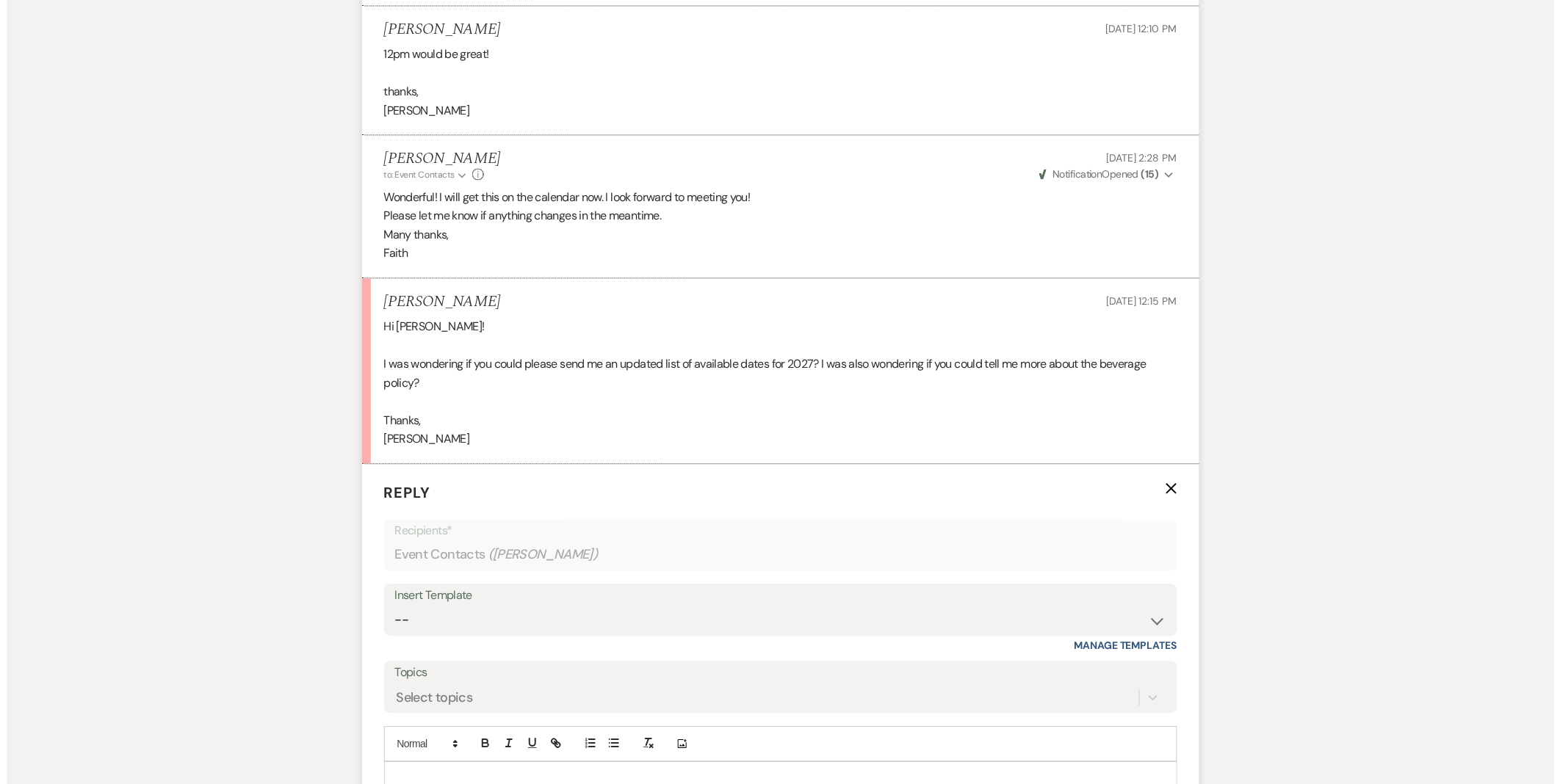
scroll to position [3250, 0]
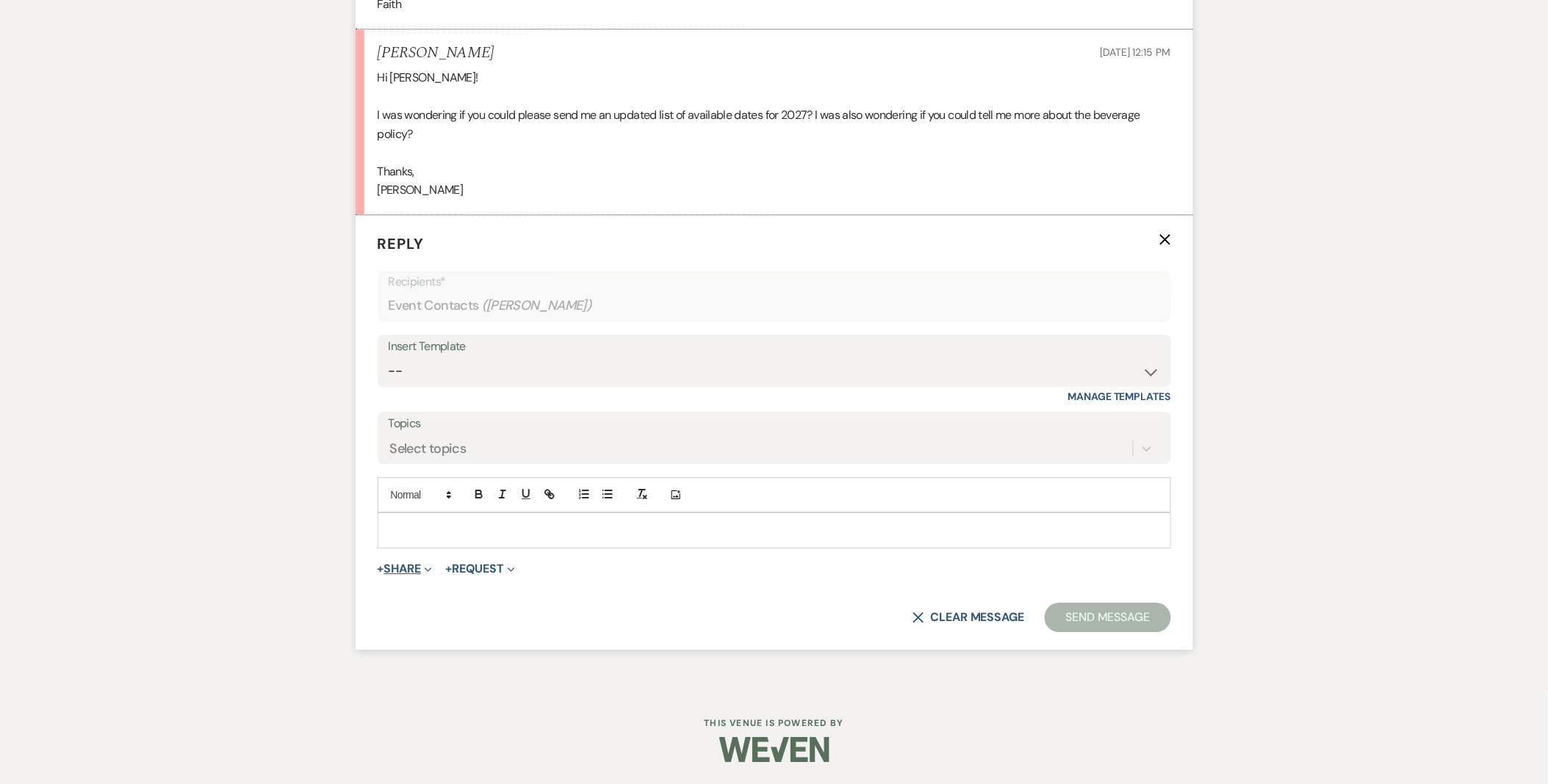
click at [393, 569] on button "+ Share Expand" at bounding box center [405, 569] width 55 height 12
click at [392, 590] on button "Doc Upload Documents" at bounding box center [480, 598] width 206 height 27
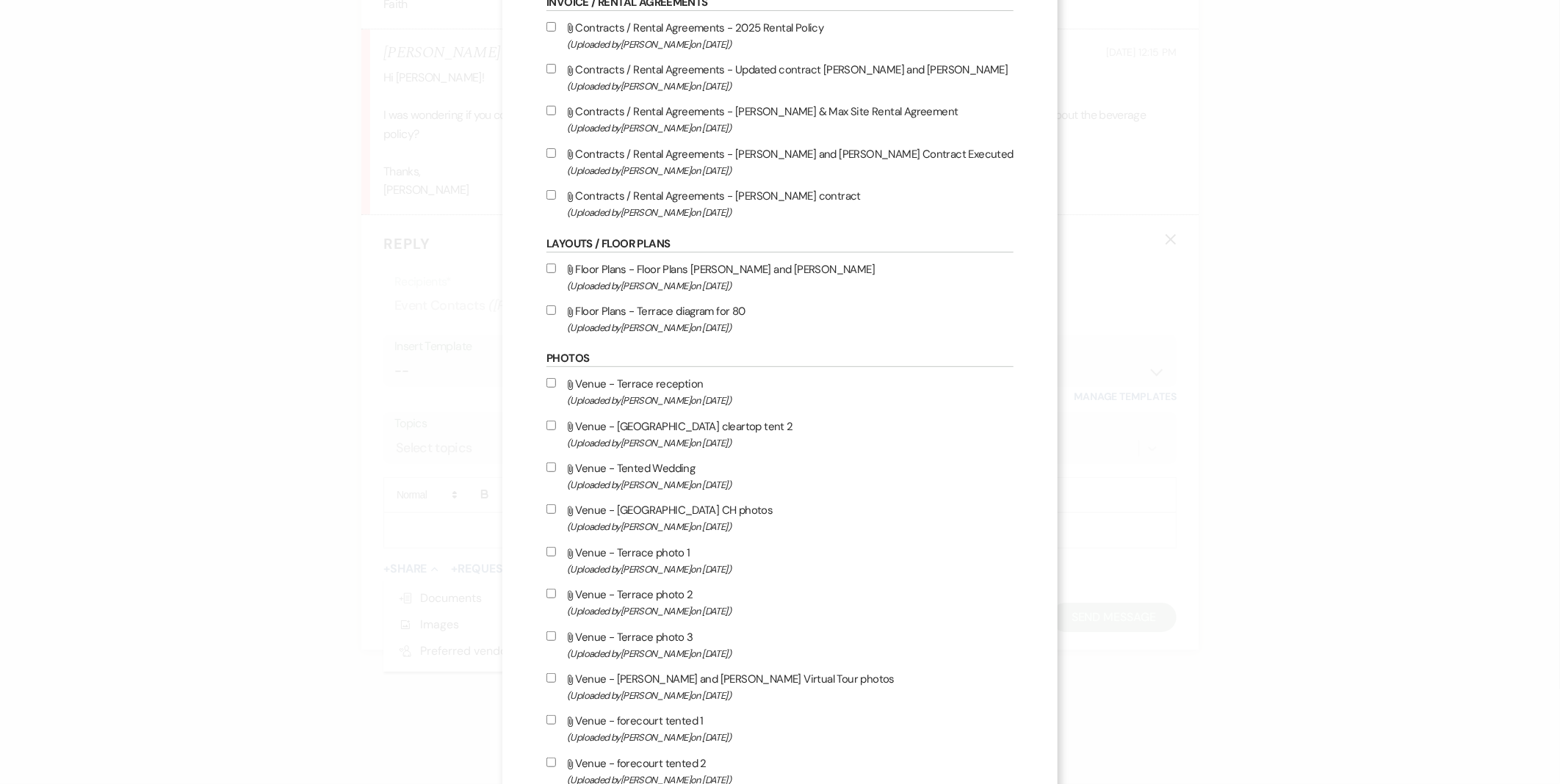
scroll to position [82, 0]
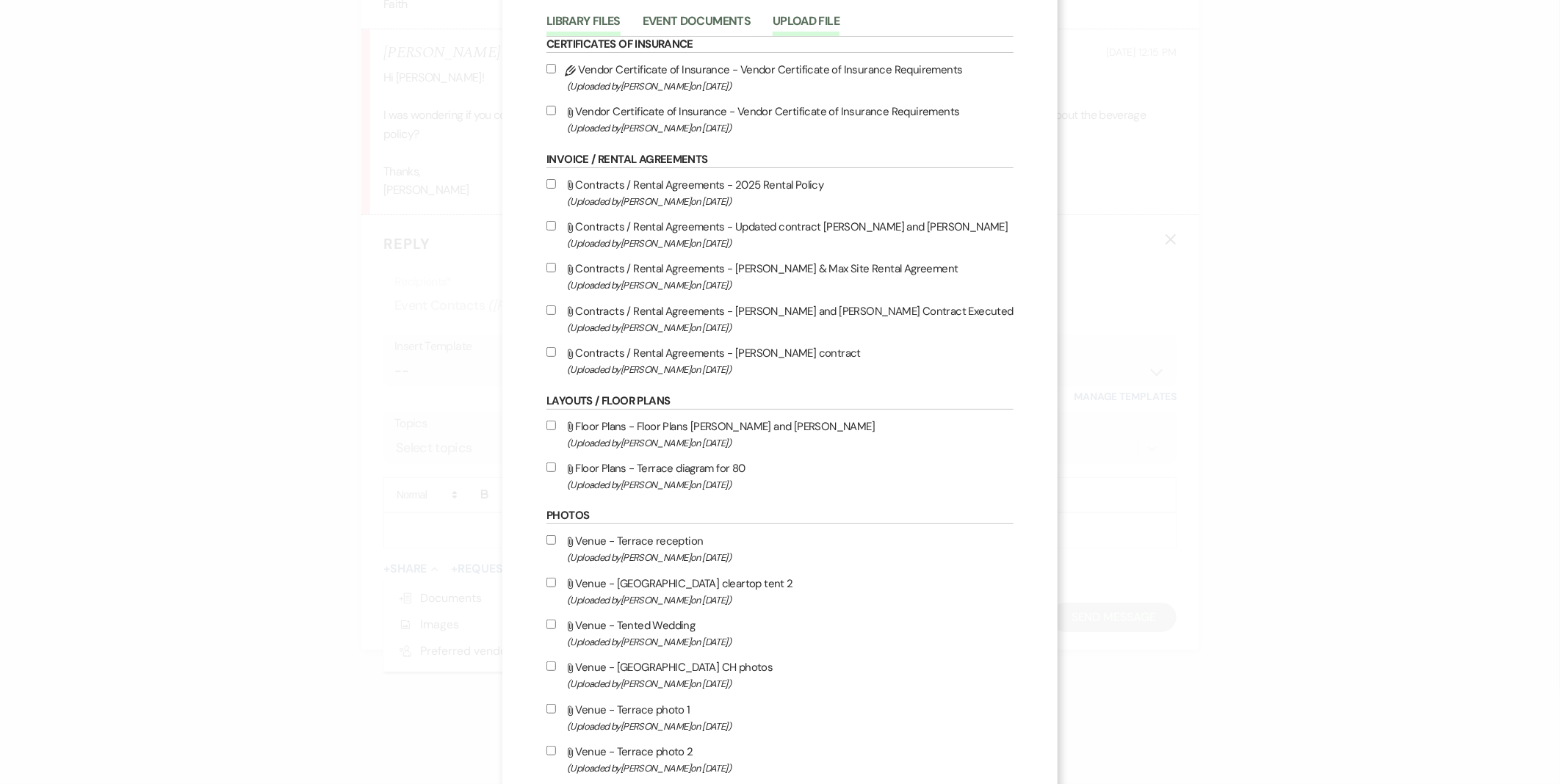
click at [814, 25] on button "Upload File" at bounding box center [806, 26] width 67 height 21
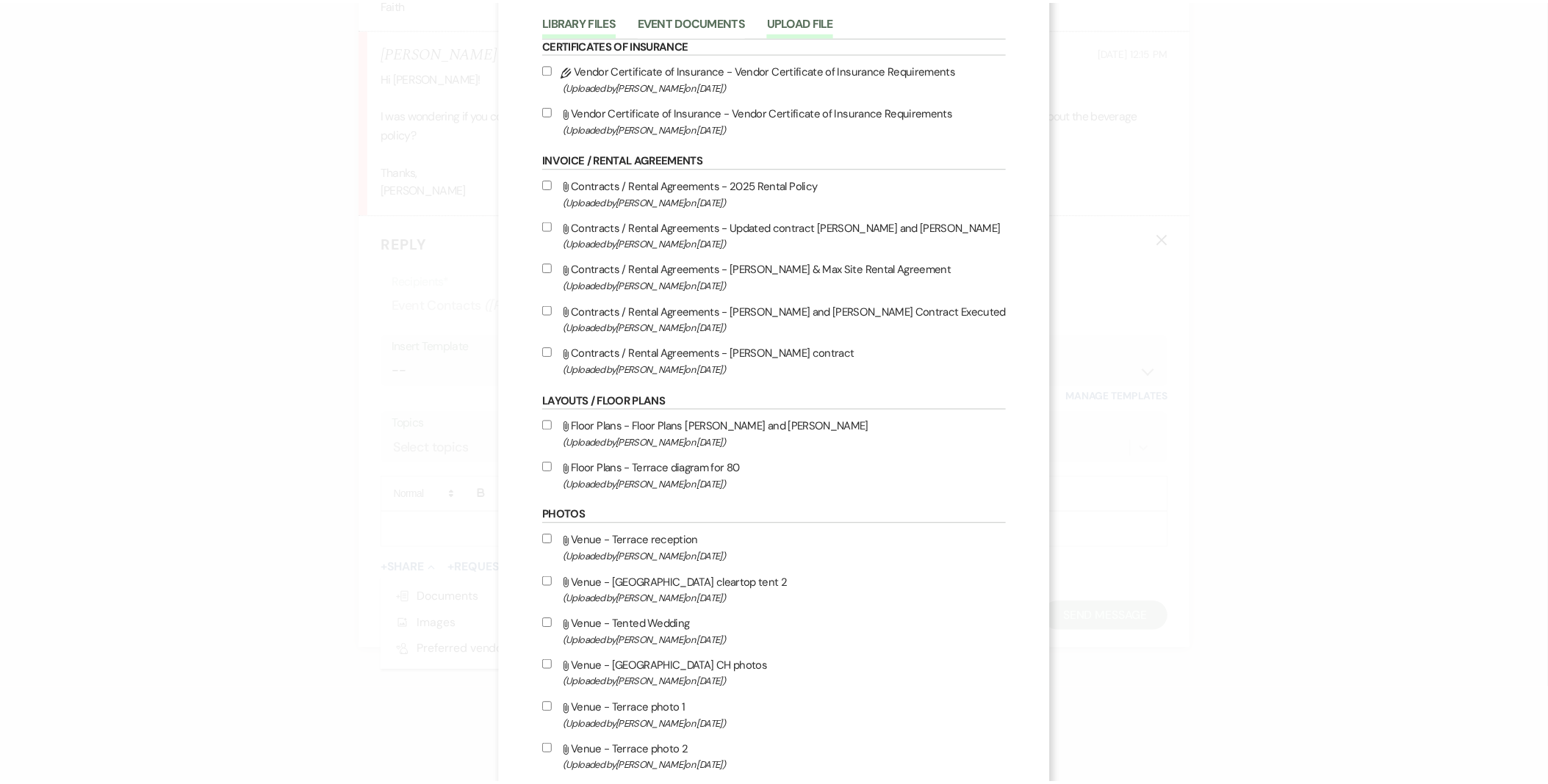
scroll to position [0, 0]
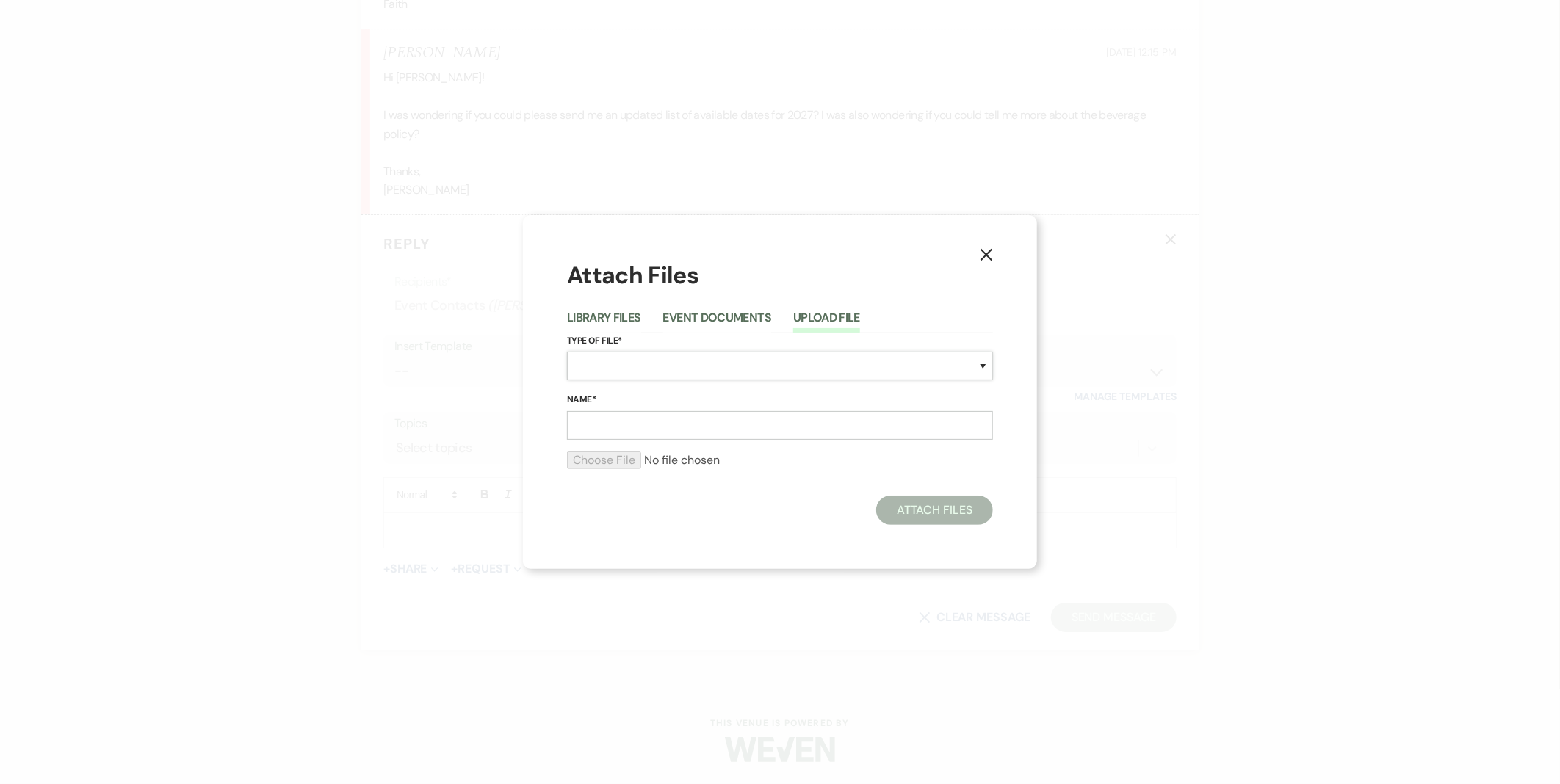
click at [778, 374] on select "Special Event Insurance Vendor Certificate of Insurance Contracts / Rental Agre…" at bounding box center [780, 366] width 426 height 29
select select "67"
click at [567, 353] on select "Special Event Insurance Vendor Certificate of Insurance Contracts / Rental Agre…" at bounding box center [780, 366] width 426 height 29
click at [810, 431] on input "Name*" at bounding box center [780, 425] width 426 height 29
type input "Beverage Program 2027"
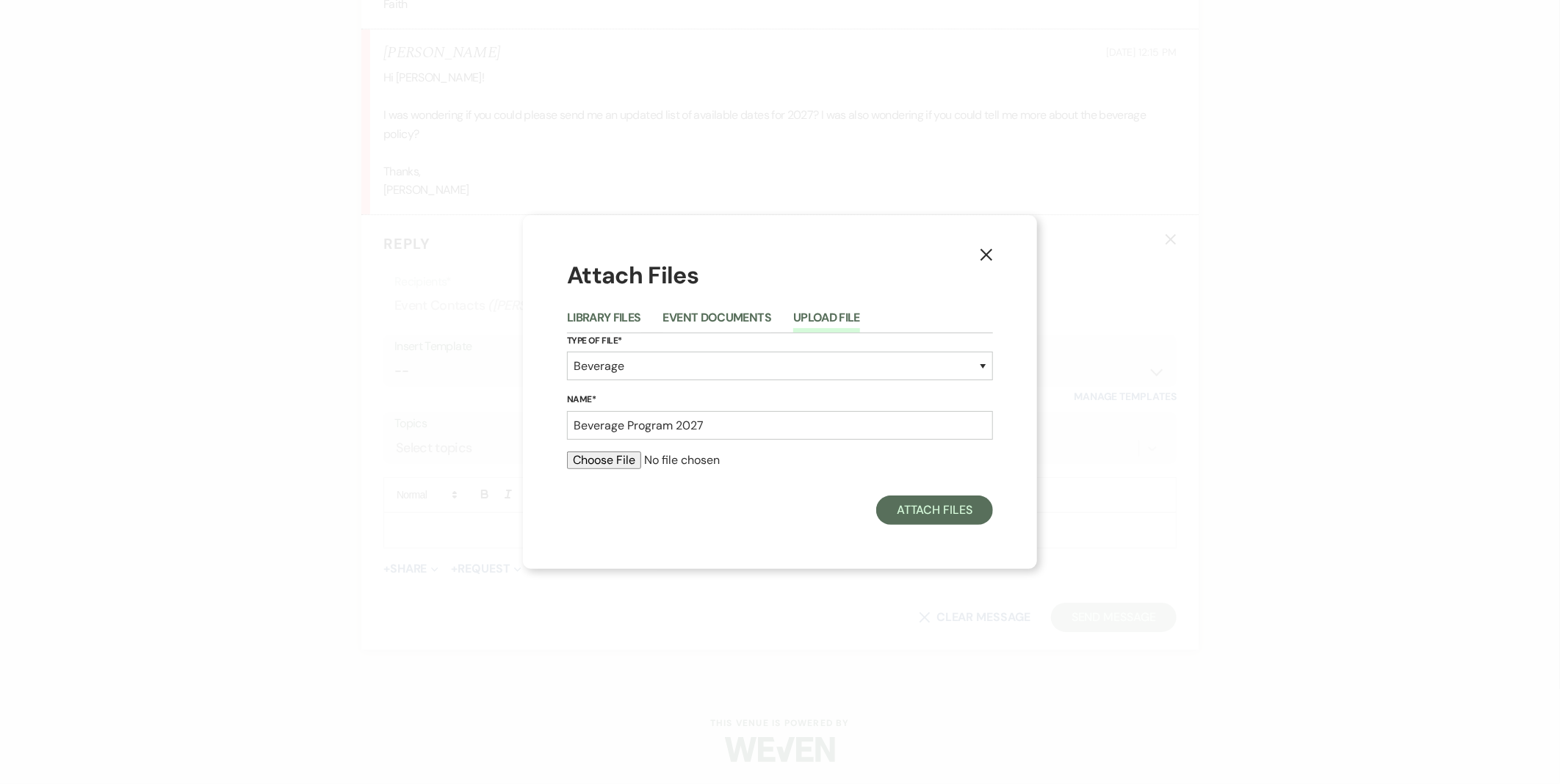
click at [596, 463] on input "file" at bounding box center [780, 460] width 426 height 18
type input "C:\fakepath\2027 Beverage Program.pdf"
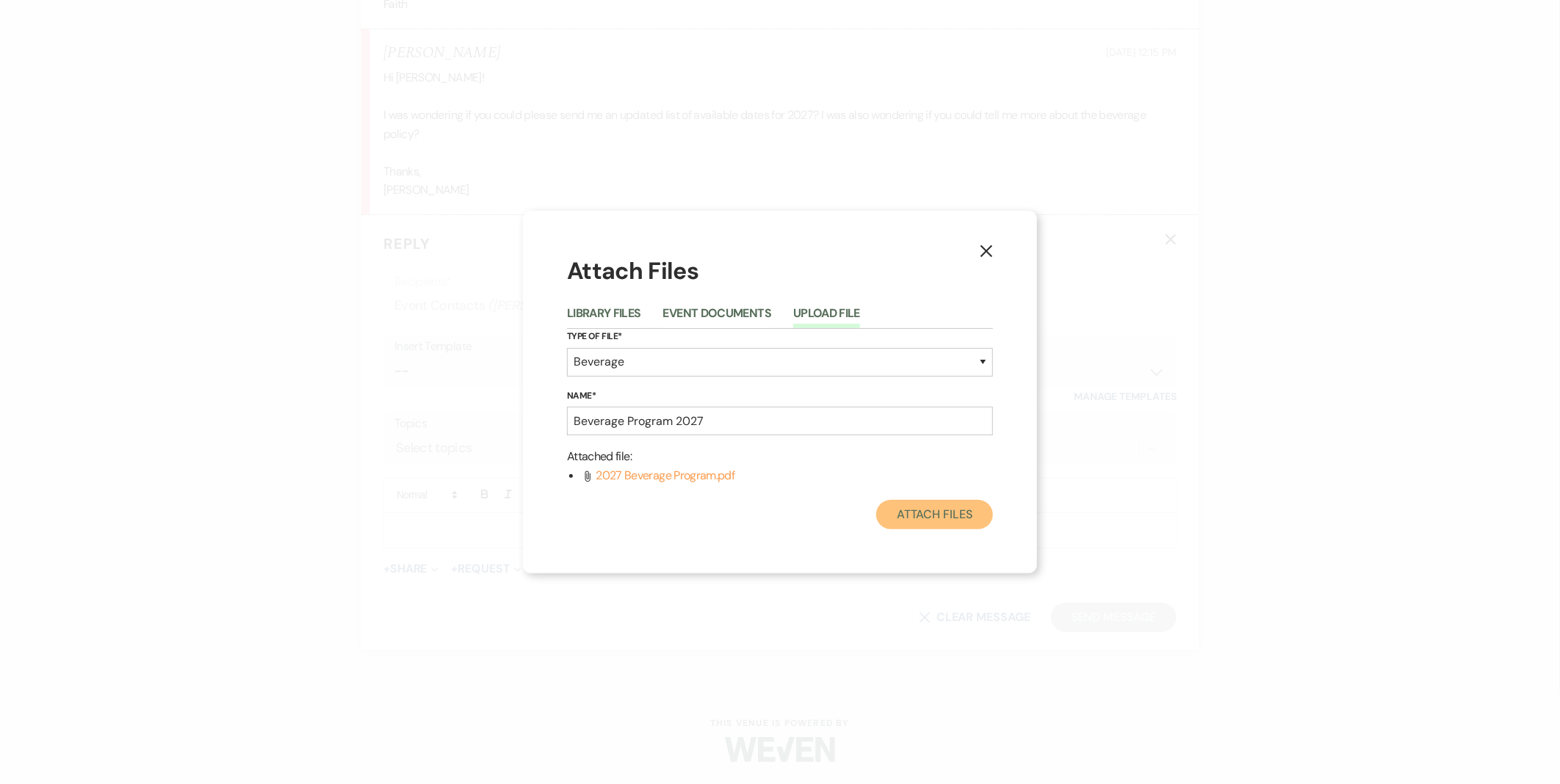
click at [948, 526] on button "Attach Files" at bounding box center [934, 515] width 117 height 30
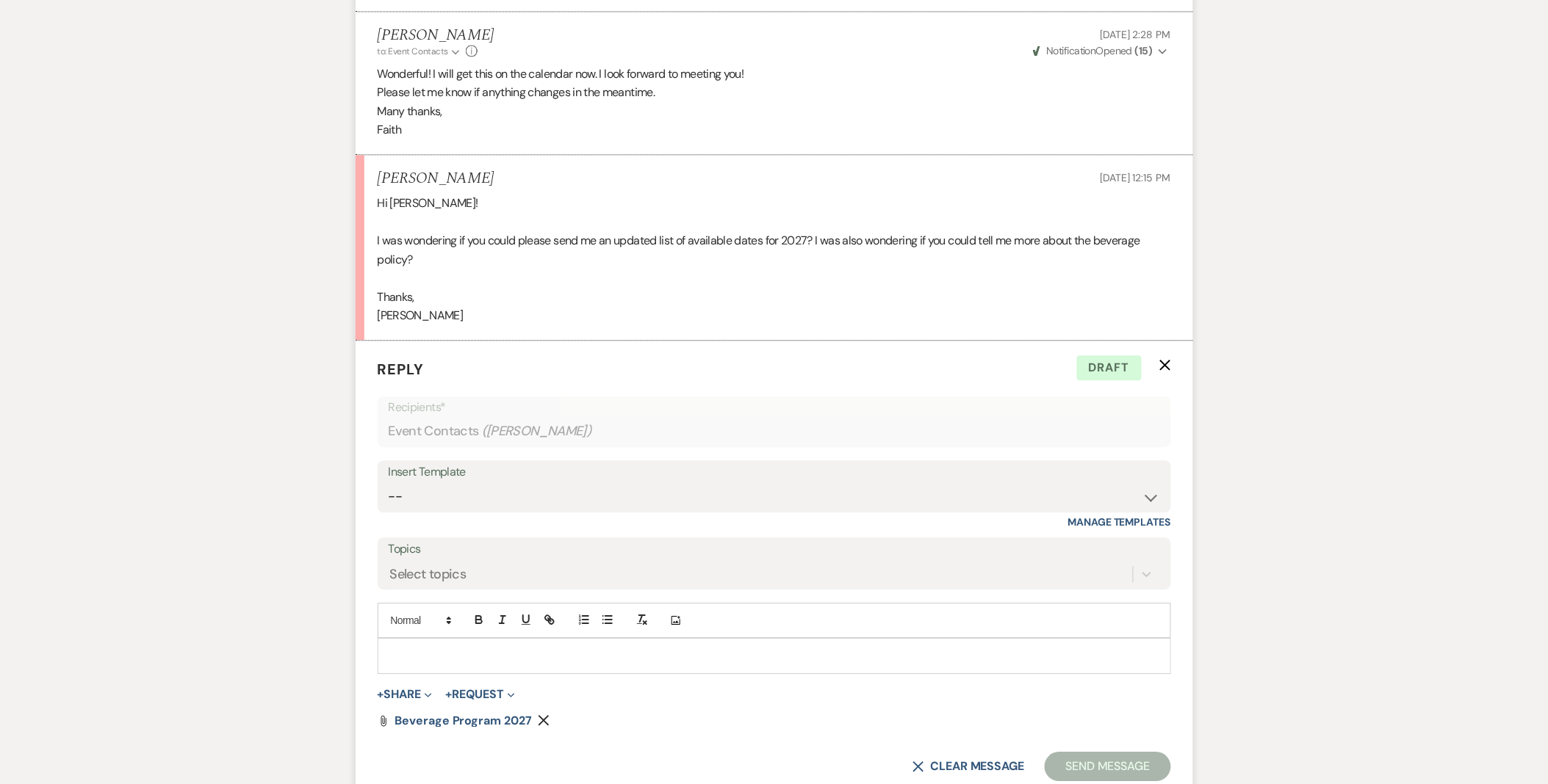
scroll to position [3275, 0]
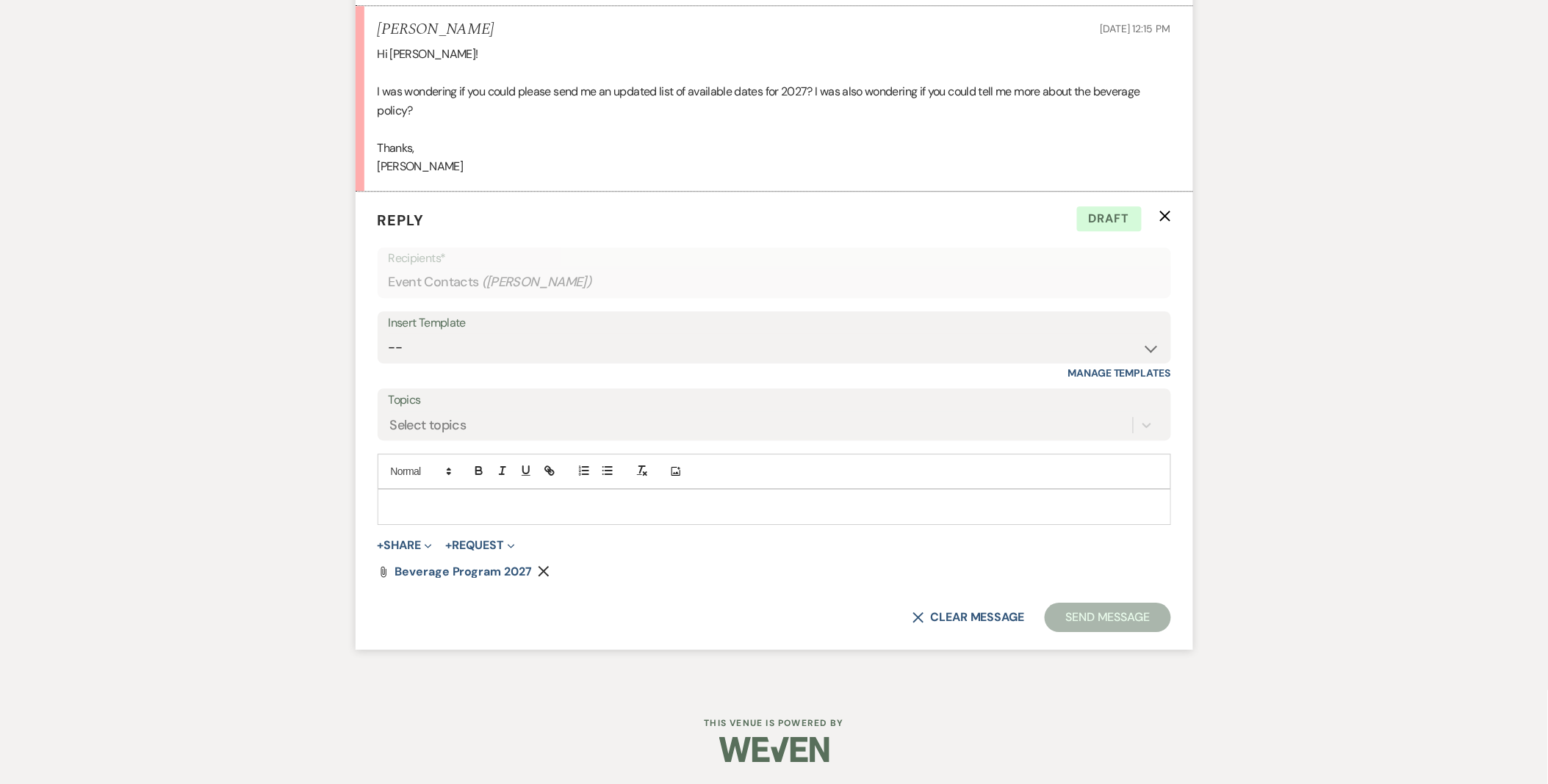
click at [525, 506] on p at bounding box center [774, 507] width 770 height 16
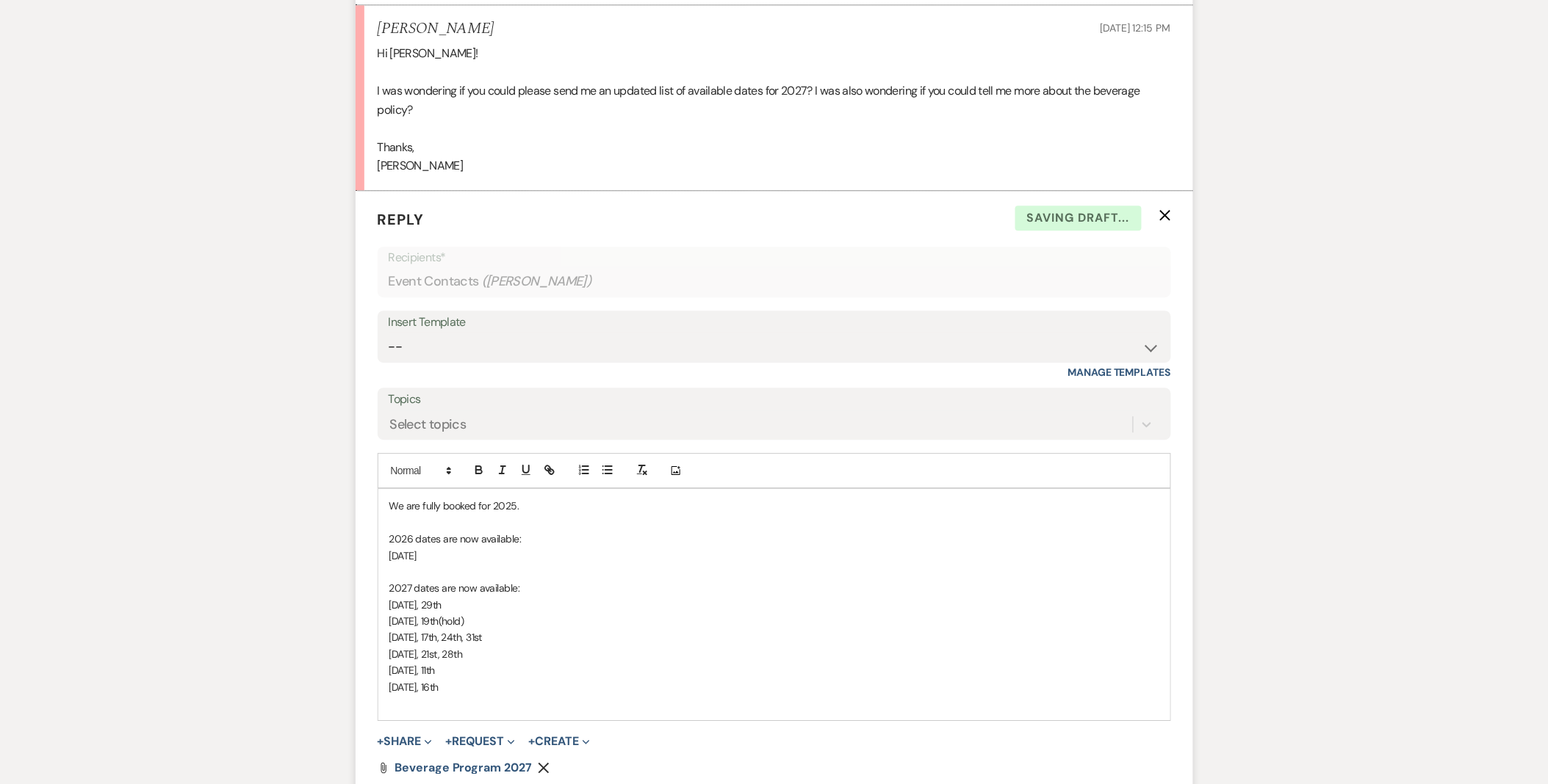
click at [390, 502] on span "We are fully booked for 2025." at bounding box center [454, 506] width 130 height 13
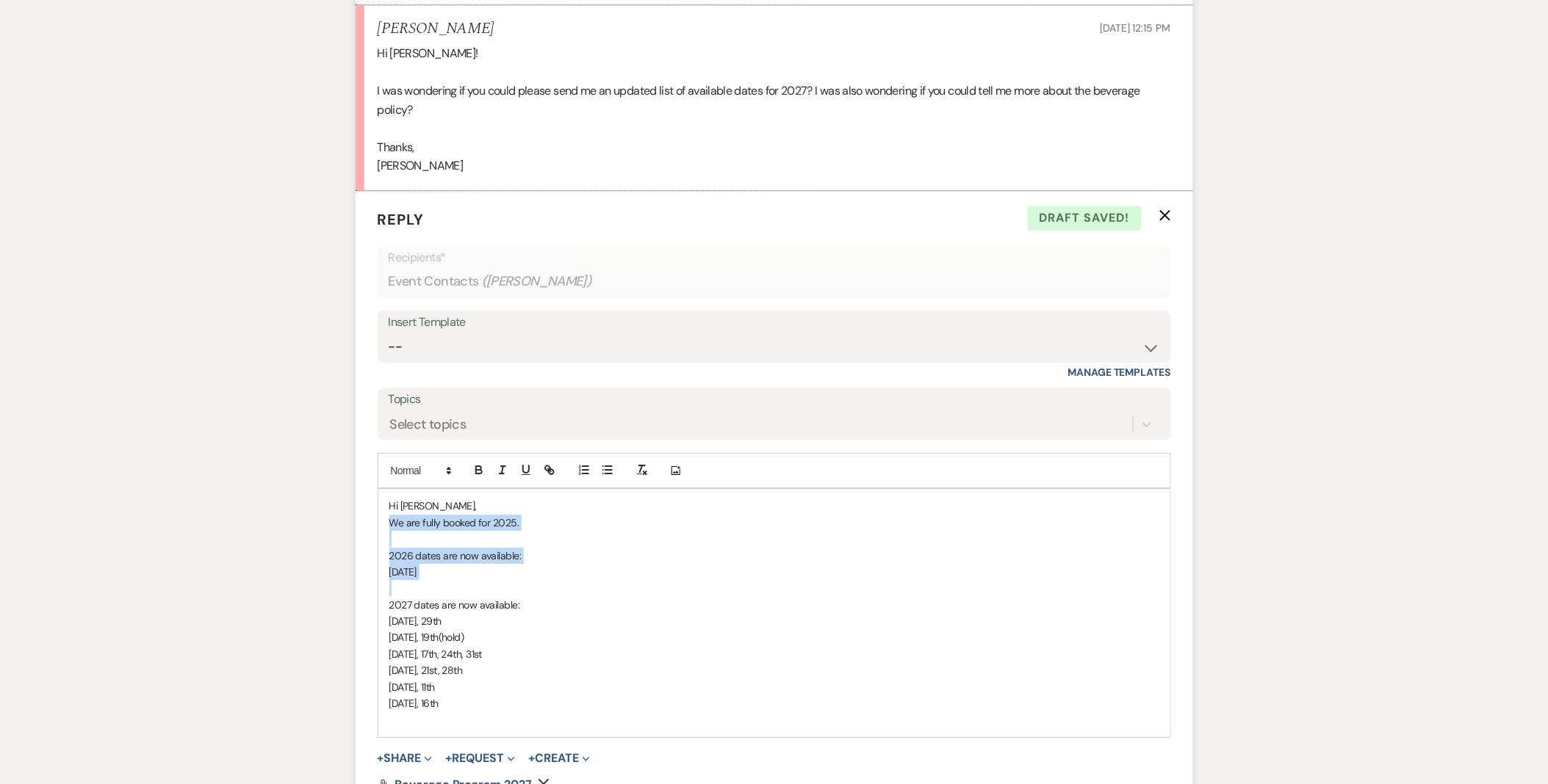
drag, startPoint x: 443, startPoint y: 592, endPoint x: 296, endPoint y: 557, distance: 151.1
click at [357, 527] on form "Reply X Draft saved! Recipients* Event Contacts ( Angela ) Insert Template -- W…" at bounding box center [774, 526] width 837 height 672
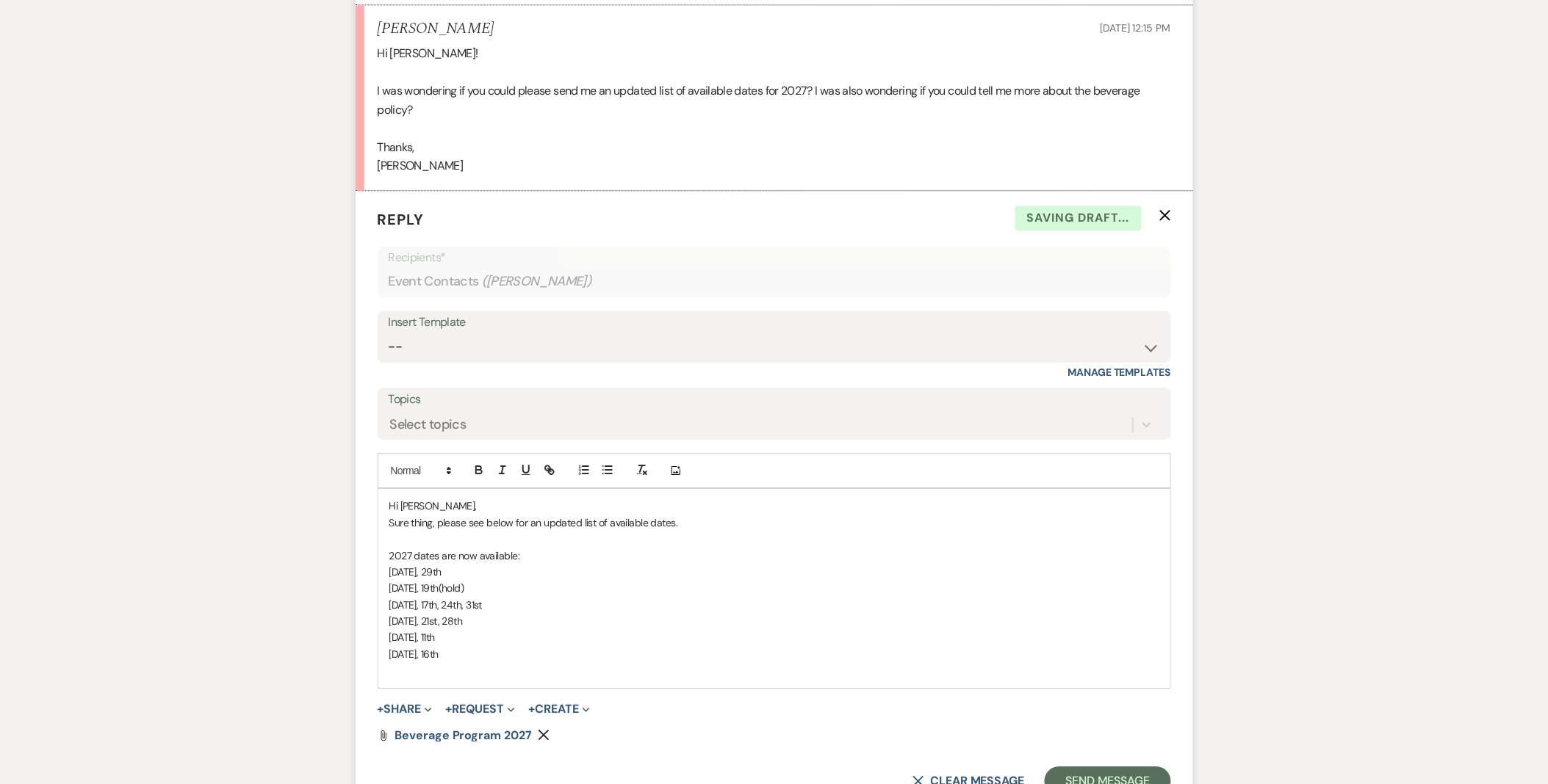
click at [529, 641] on p "September 4th, 11th" at bounding box center [774, 638] width 770 height 16
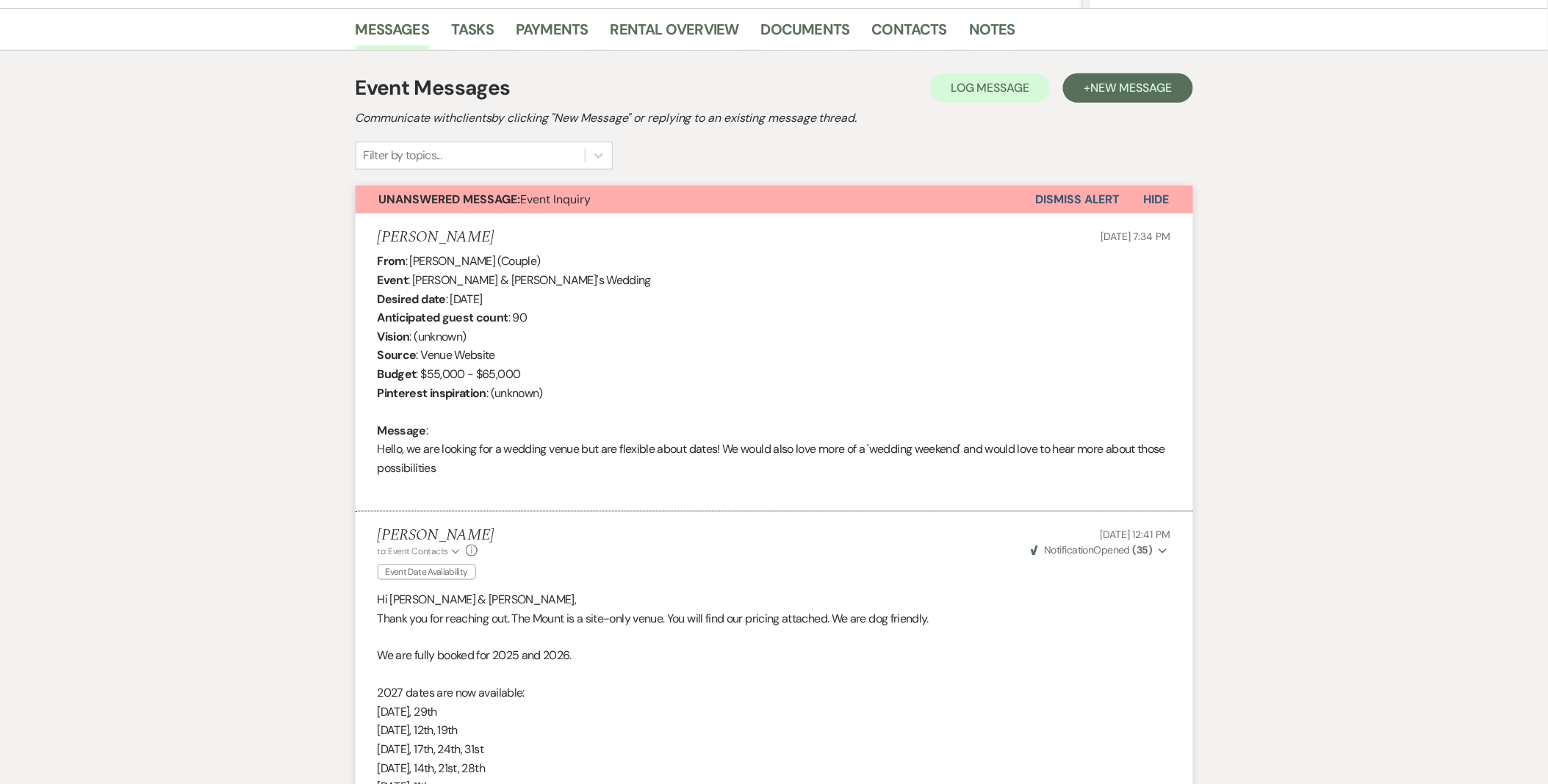
scroll to position [3440, 0]
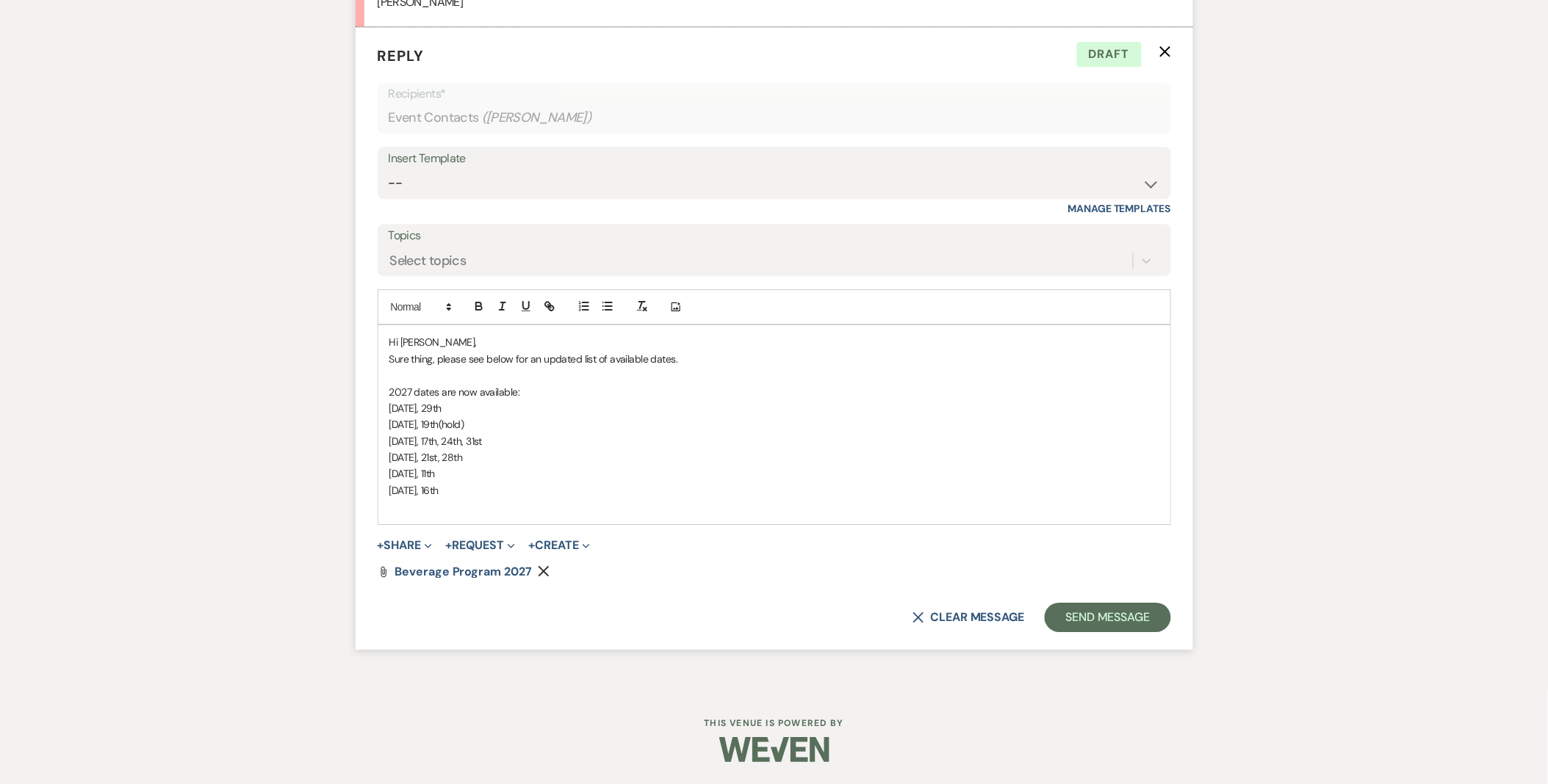
click at [727, 353] on p "Sure thing, please see below for an updated list of available dates." at bounding box center [774, 359] width 770 height 16
click at [513, 519] on div "Hi Angela, Sure thing, please see below for an updated list of available dates.…" at bounding box center [774, 424] width 792 height 198
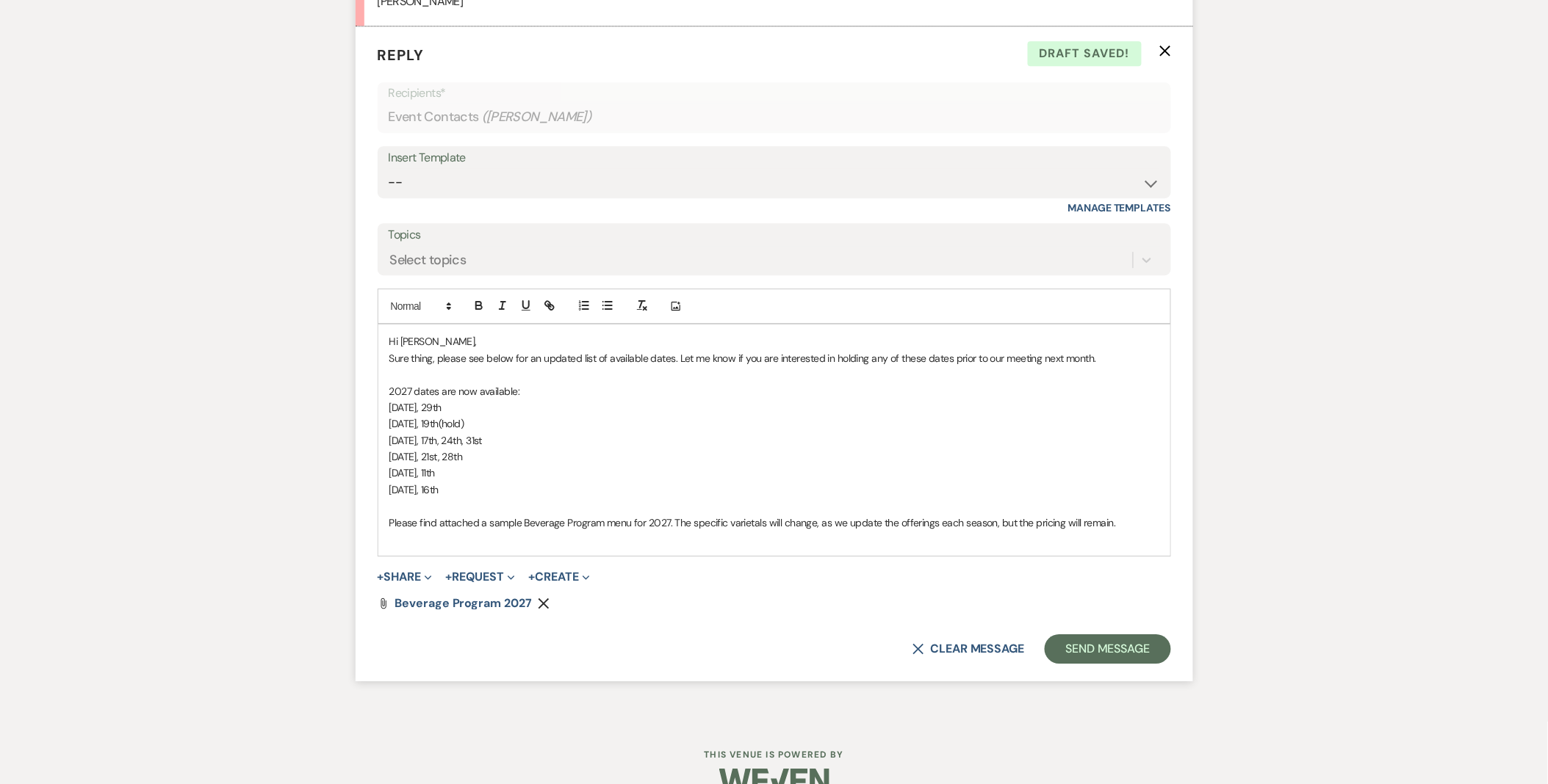
click at [812, 526] on p "Please find attached a sample Beverage Program menu for 2027. The specific vari…" at bounding box center [774, 523] width 770 height 16
click at [995, 543] on p at bounding box center [774, 539] width 770 height 16
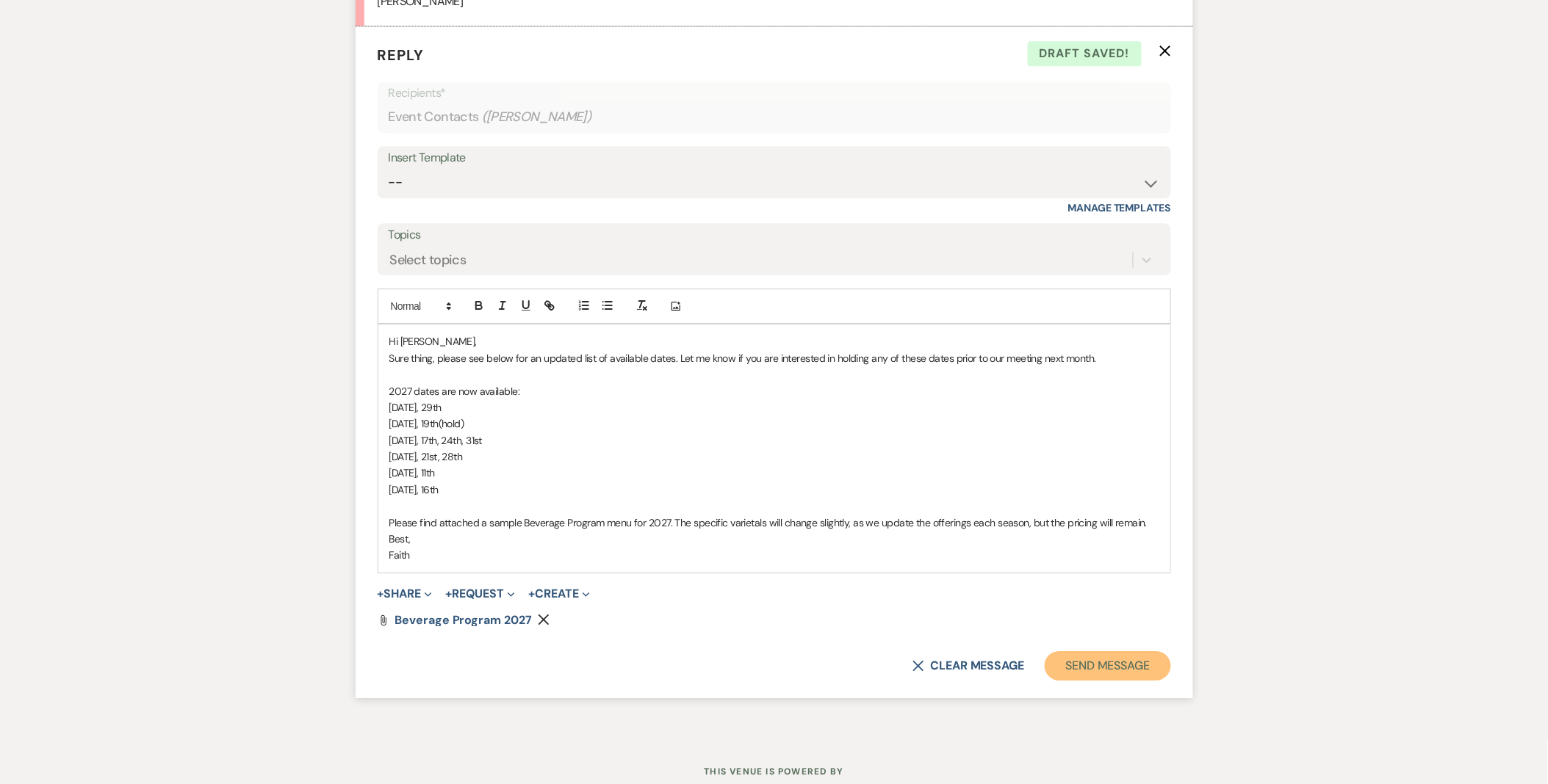
click at [1088, 662] on button "Send Message" at bounding box center [1107, 666] width 126 height 30
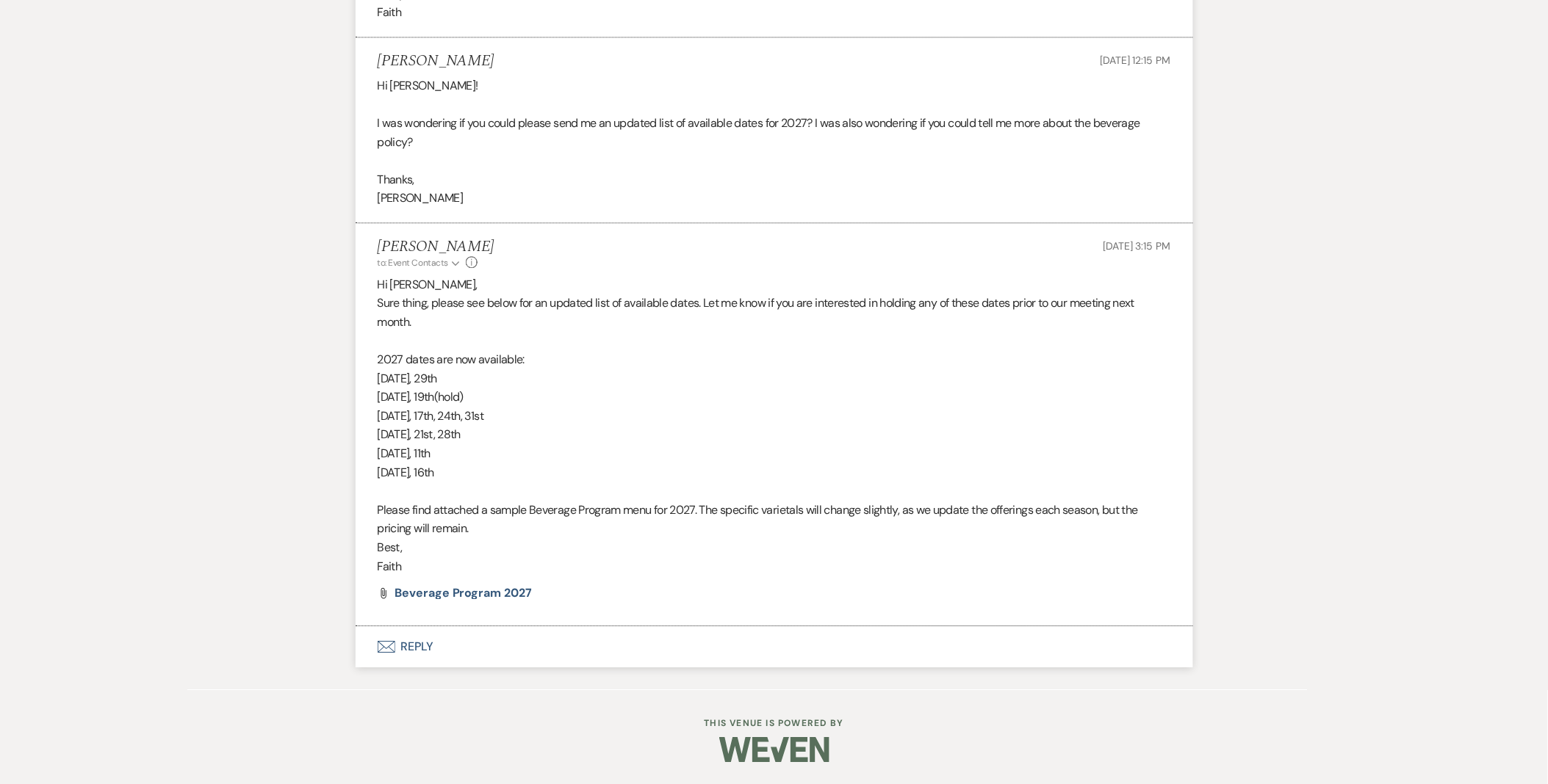
scroll to position [3243, 0]
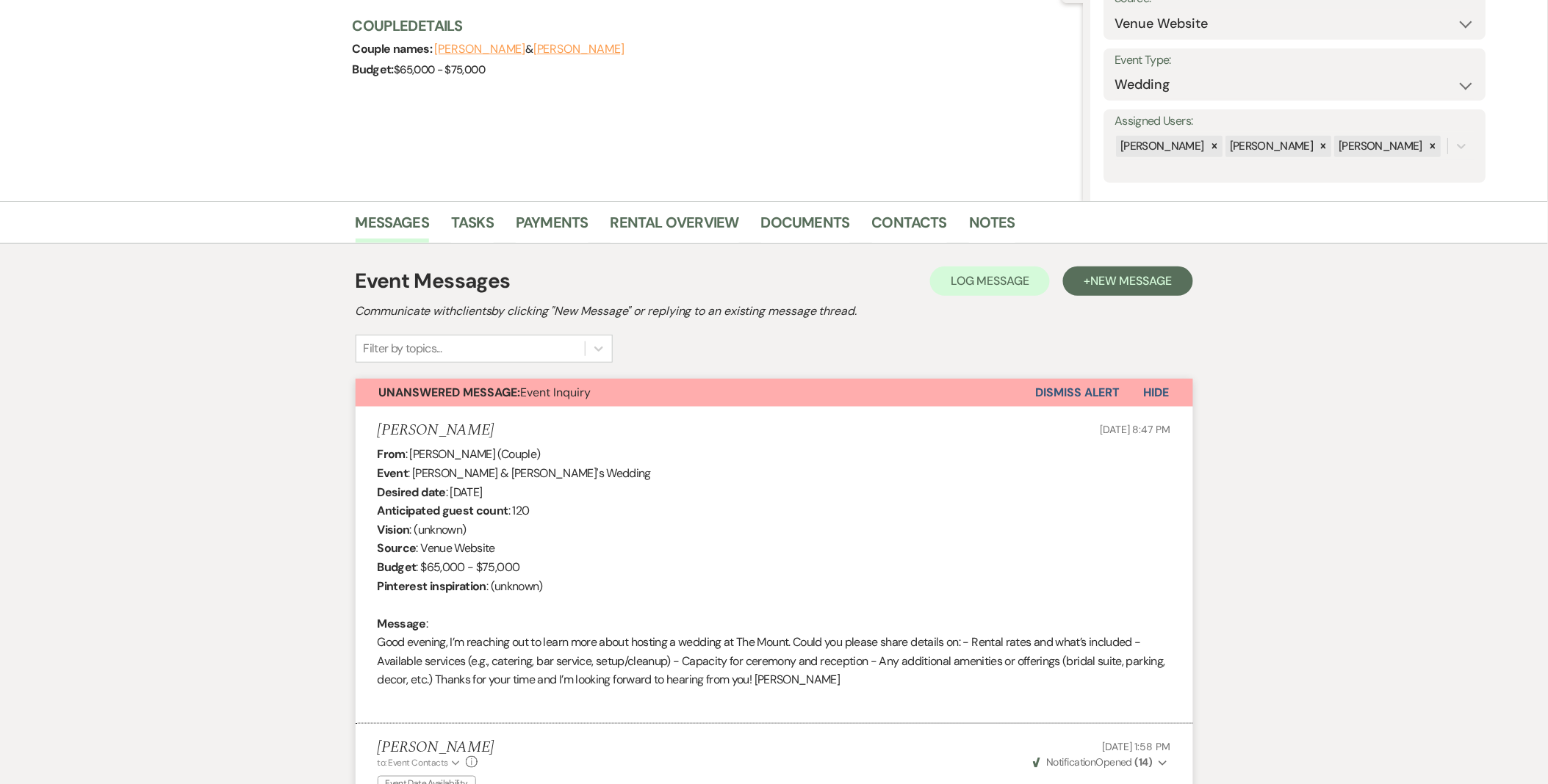
scroll to position [244, 0]
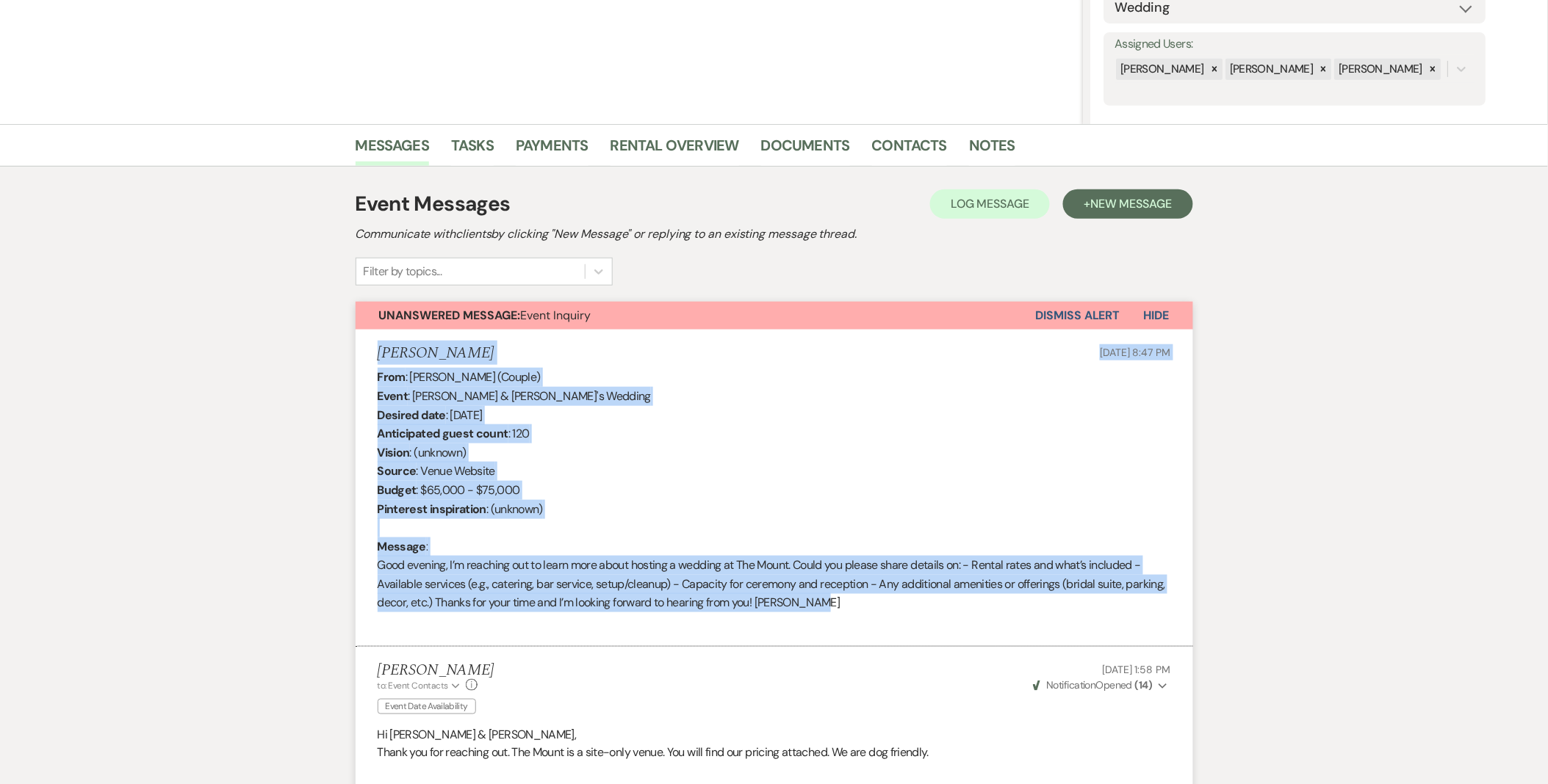
drag, startPoint x: 380, startPoint y: 345, endPoint x: 885, endPoint y: 607, distance: 568.9
click at [885, 607] on li "[PERSON_NAME] [DATE] 8:47 PM From : [PERSON_NAME] (Couple) Event : [PERSON_NAME…" at bounding box center [774, 488] width 837 height 317
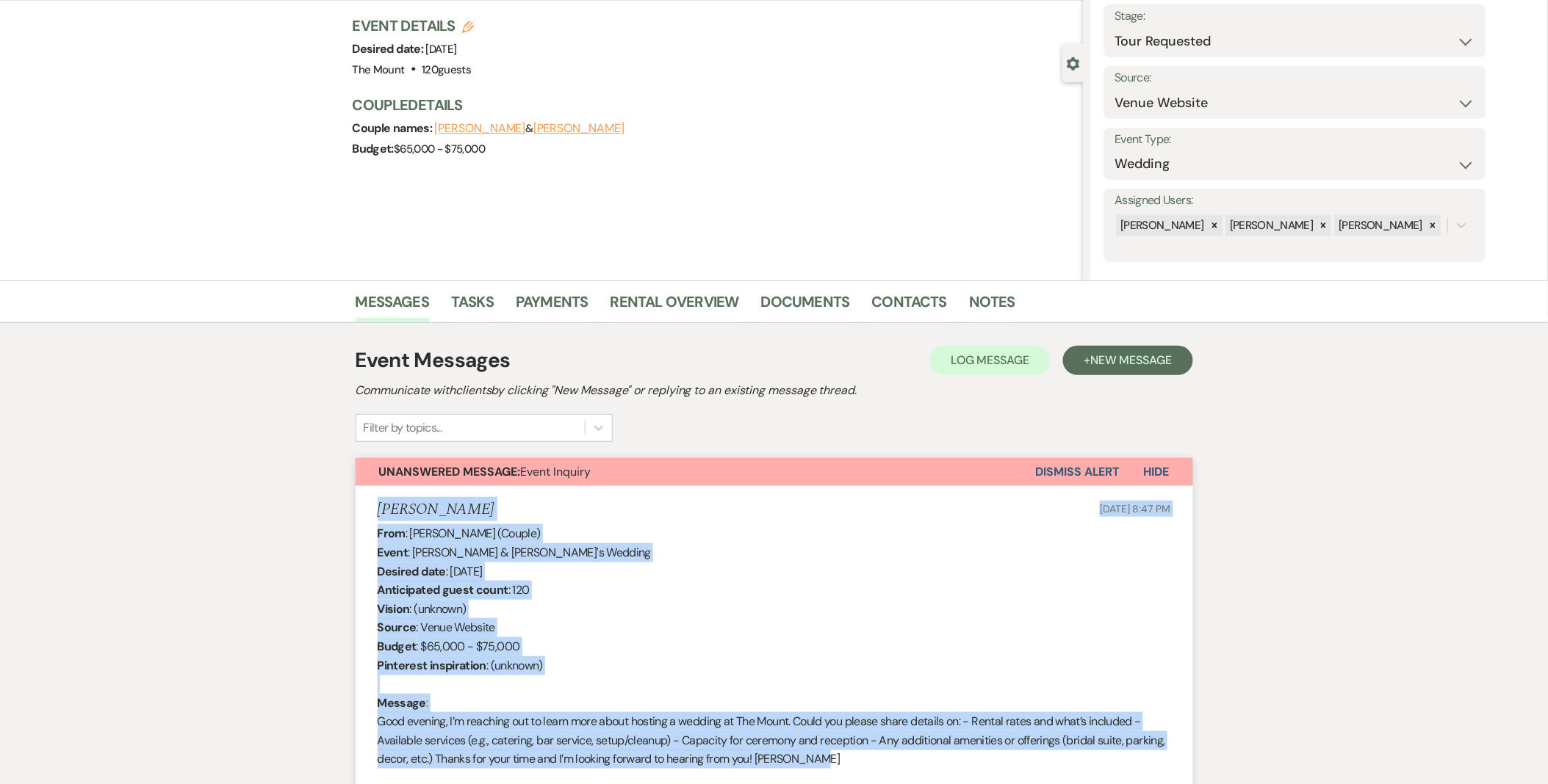
scroll to position [0, 0]
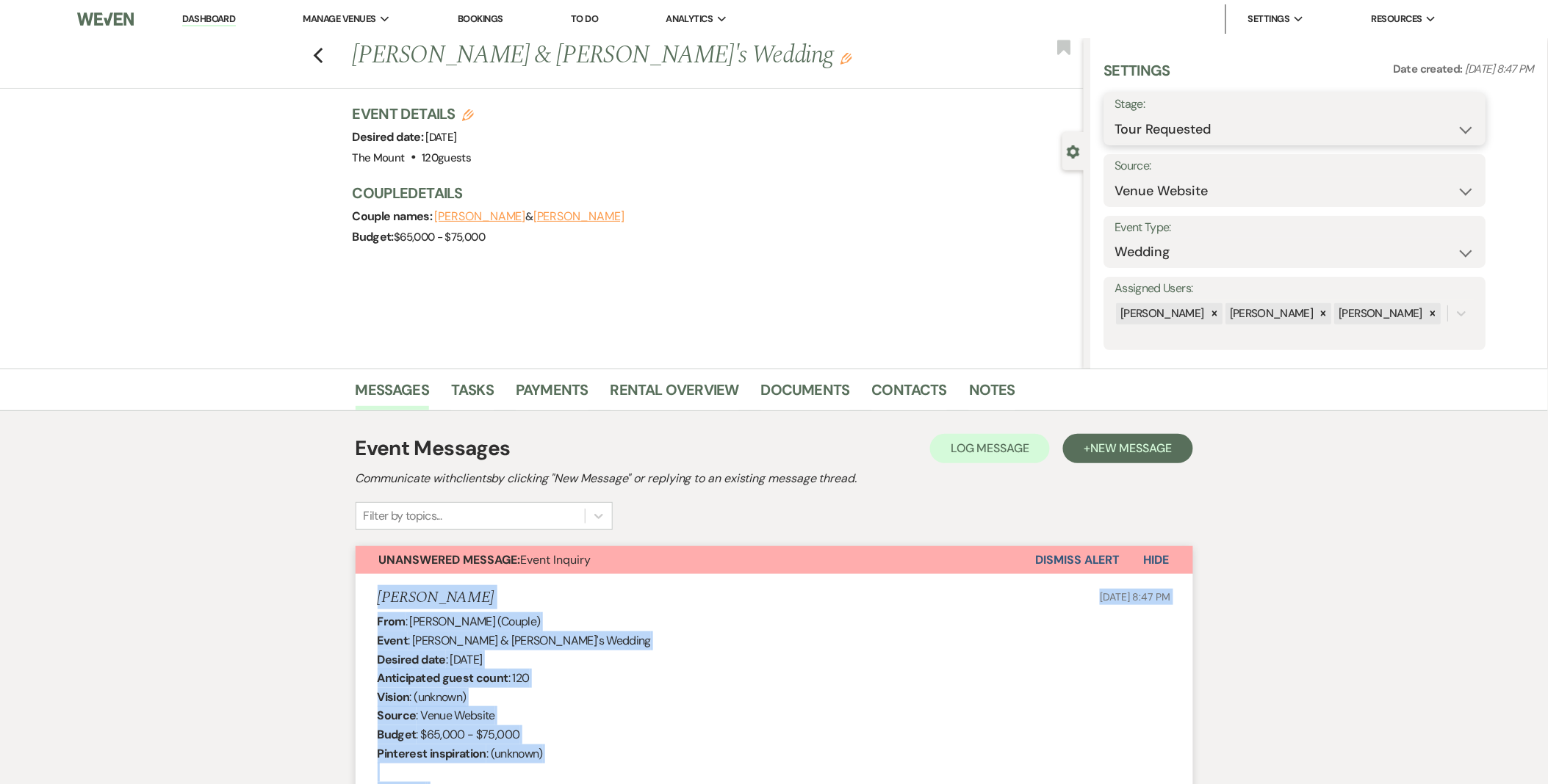
click at [1191, 141] on select "Inquiry Follow Up Tour Requested Tour Confirmed Toured Proposal Sent Booked Lost" at bounding box center [1295, 129] width 360 height 29
select select "4"
click at [1115, 115] on select "Inquiry Follow Up Tour Requested Tour Confirmed Toured Proposal Sent Booked Lost" at bounding box center [1295, 129] width 360 height 29
click at [1436, 108] on button "Save" at bounding box center [1445, 119] width 83 height 30
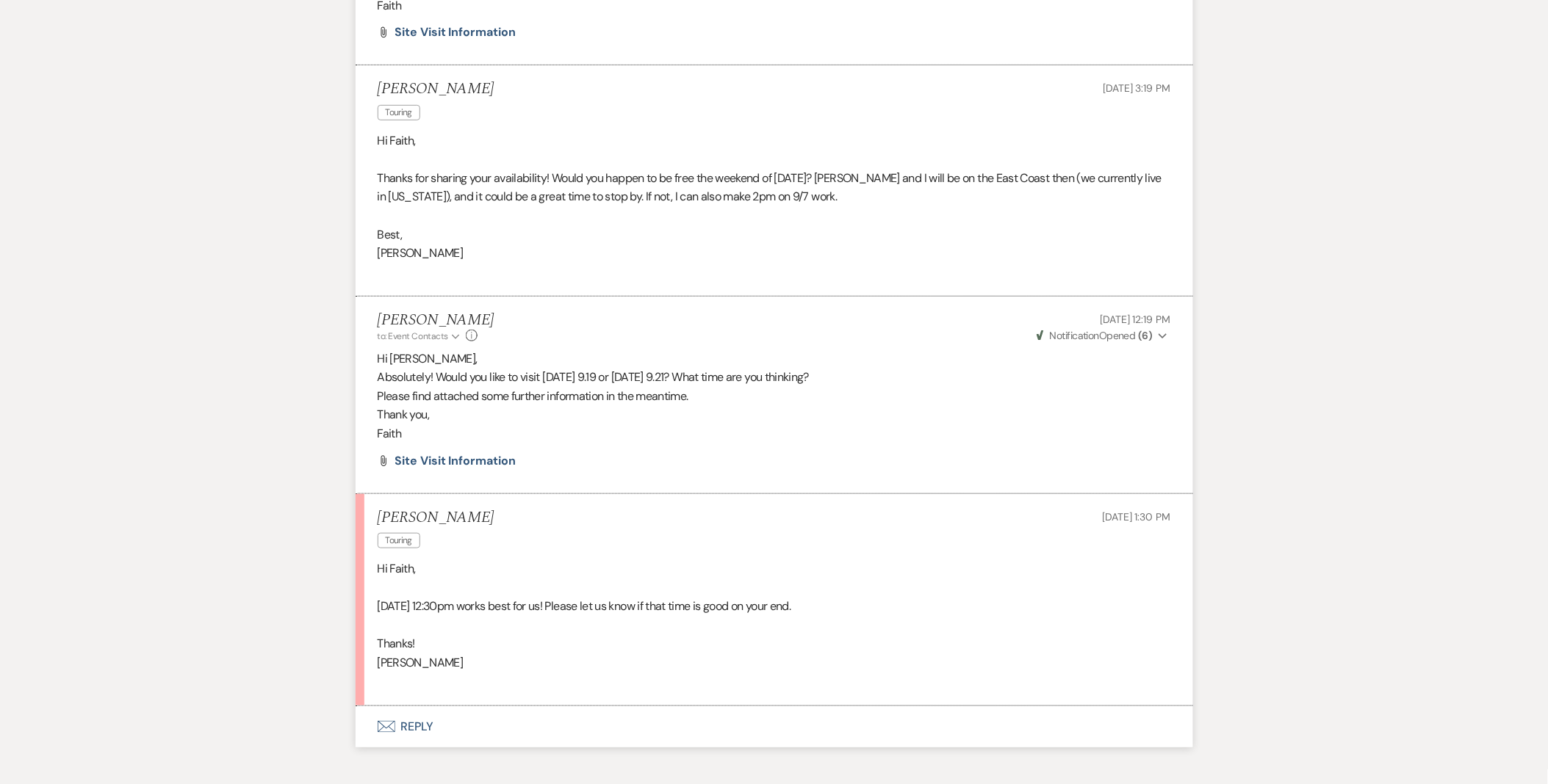
scroll to position [2281, 0]
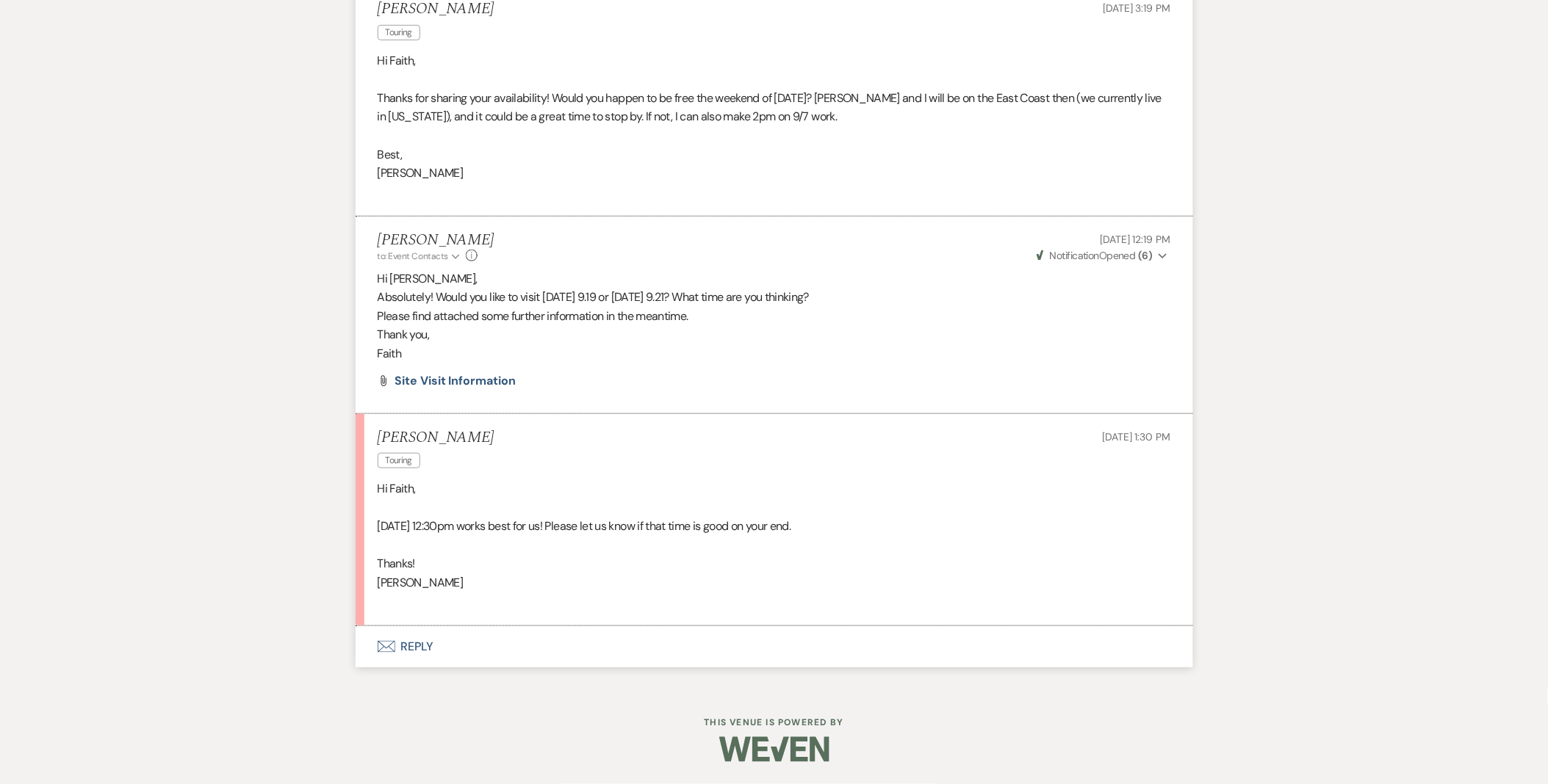
click at [405, 647] on button "Envelope Reply" at bounding box center [774, 647] width 837 height 41
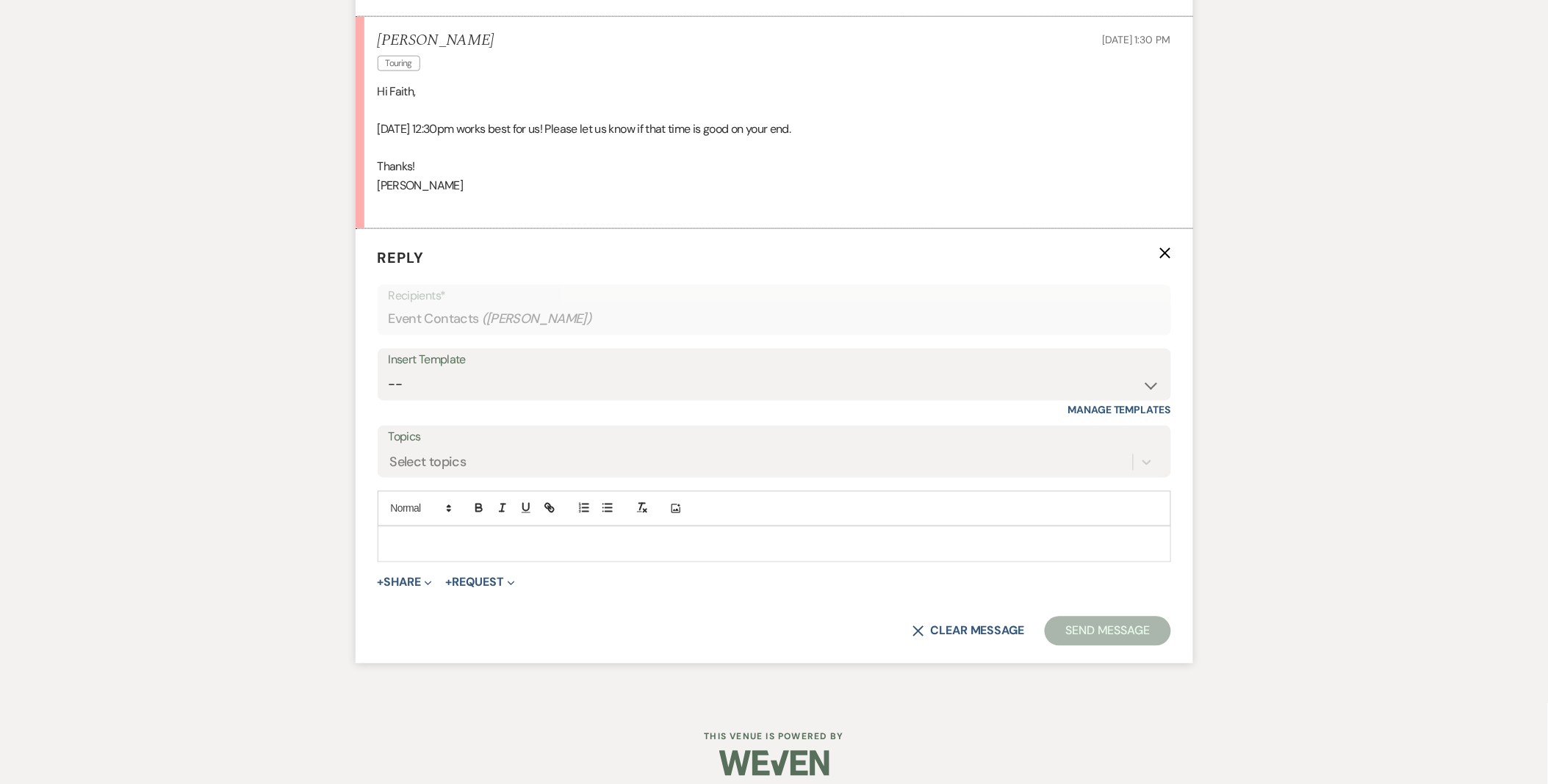
scroll to position [2689, 0]
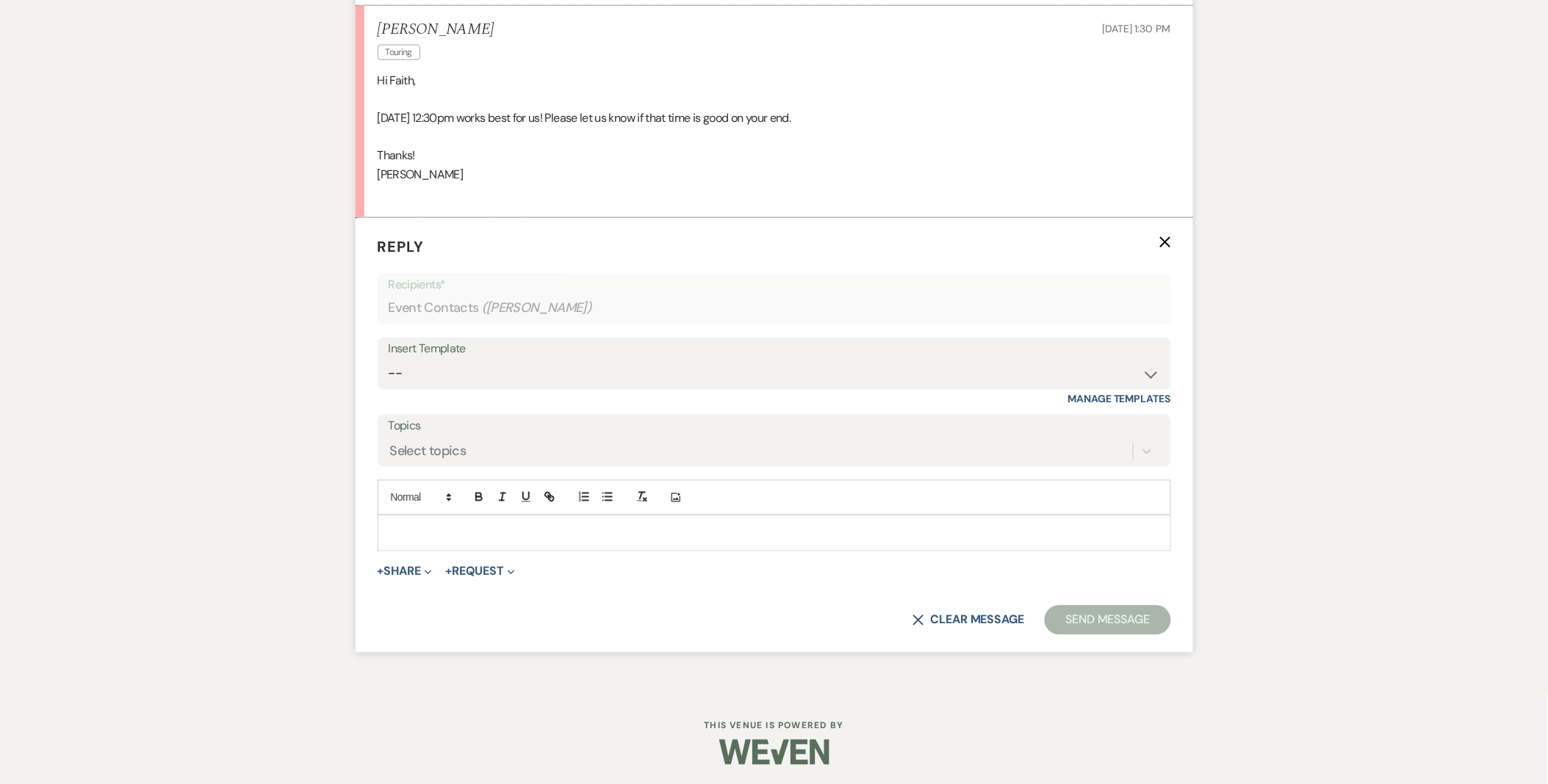
click at [579, 527] on p at bounding box center [774, 533] width 770 height 16
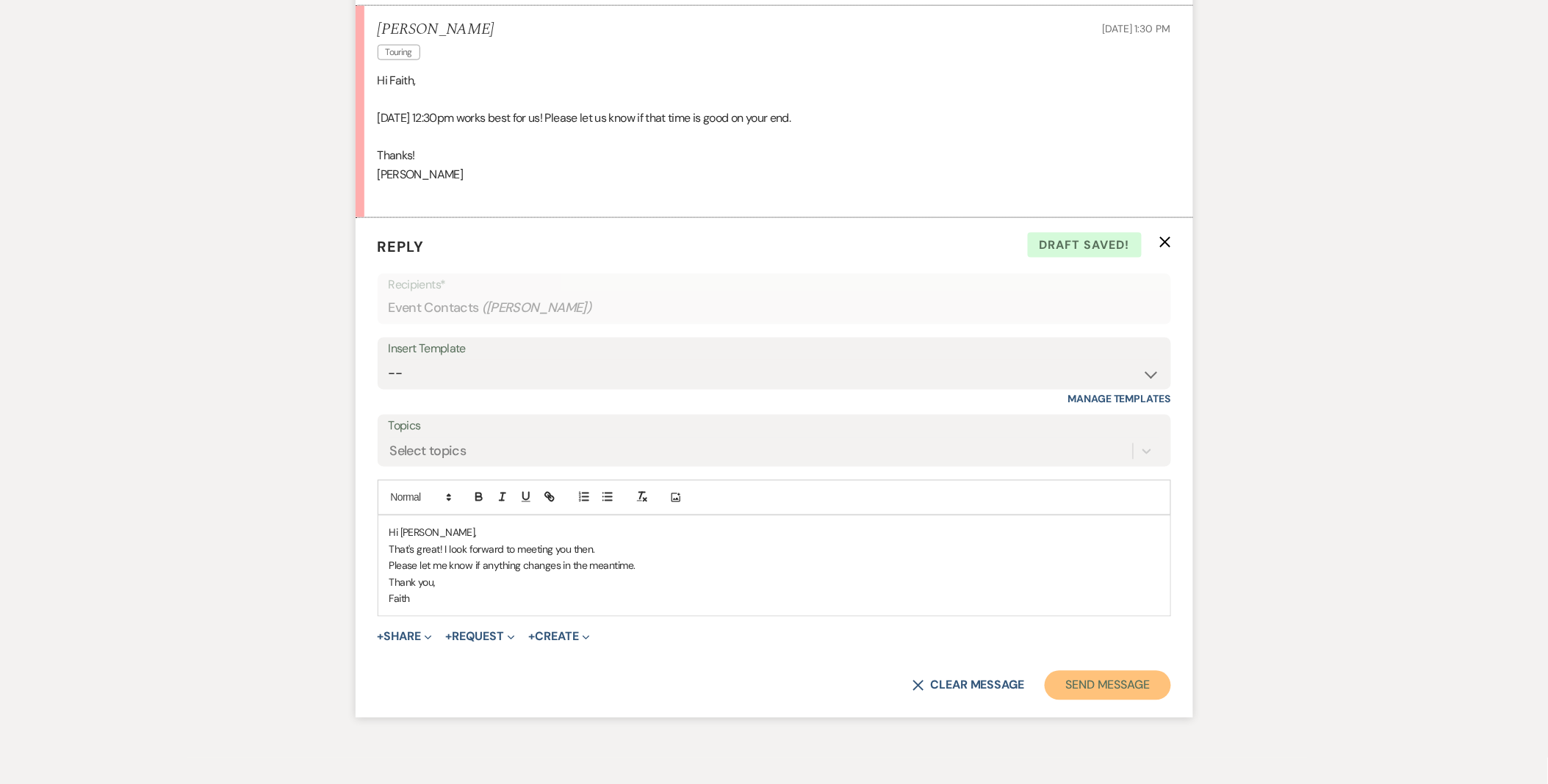
click at [1142, 698] on button "Send Message" at bounding box center [1107, 686] width 126 height 30
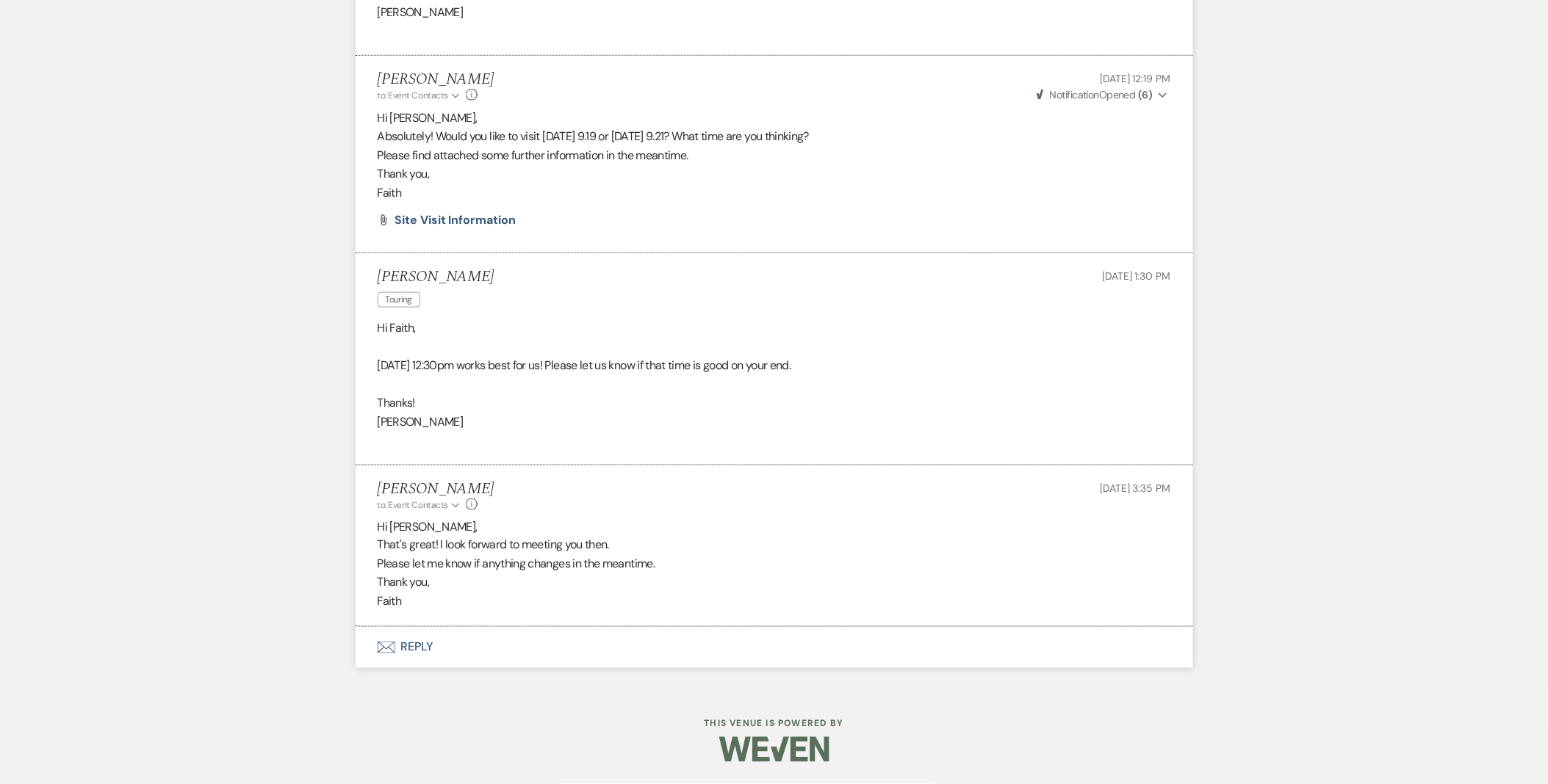
scroll to position [2442, 0]
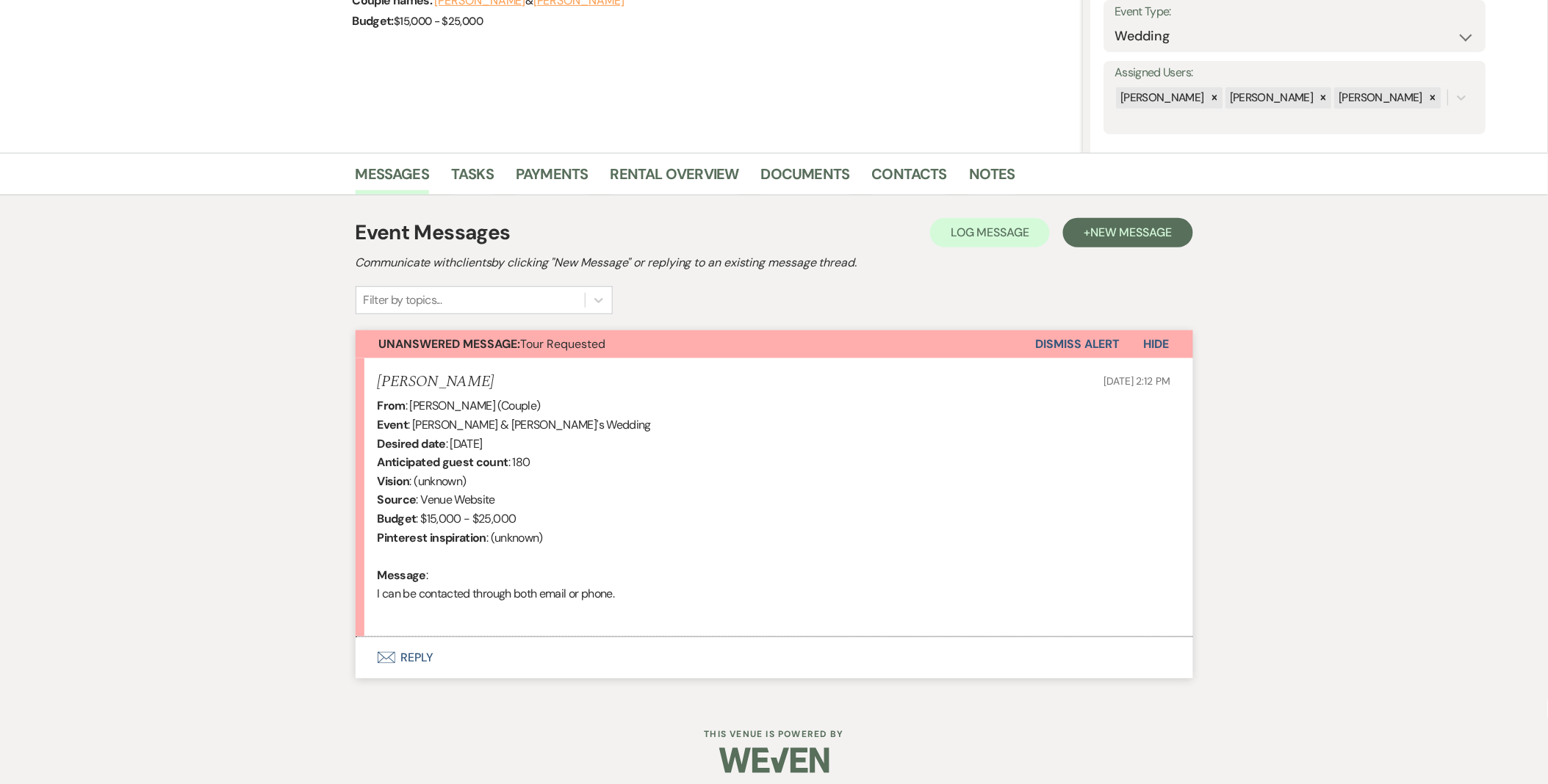
scroll to position [216, 0]
click at [435, 664] on button "Envelope Reply" at bounding box center [774, 657] width 837 height 41
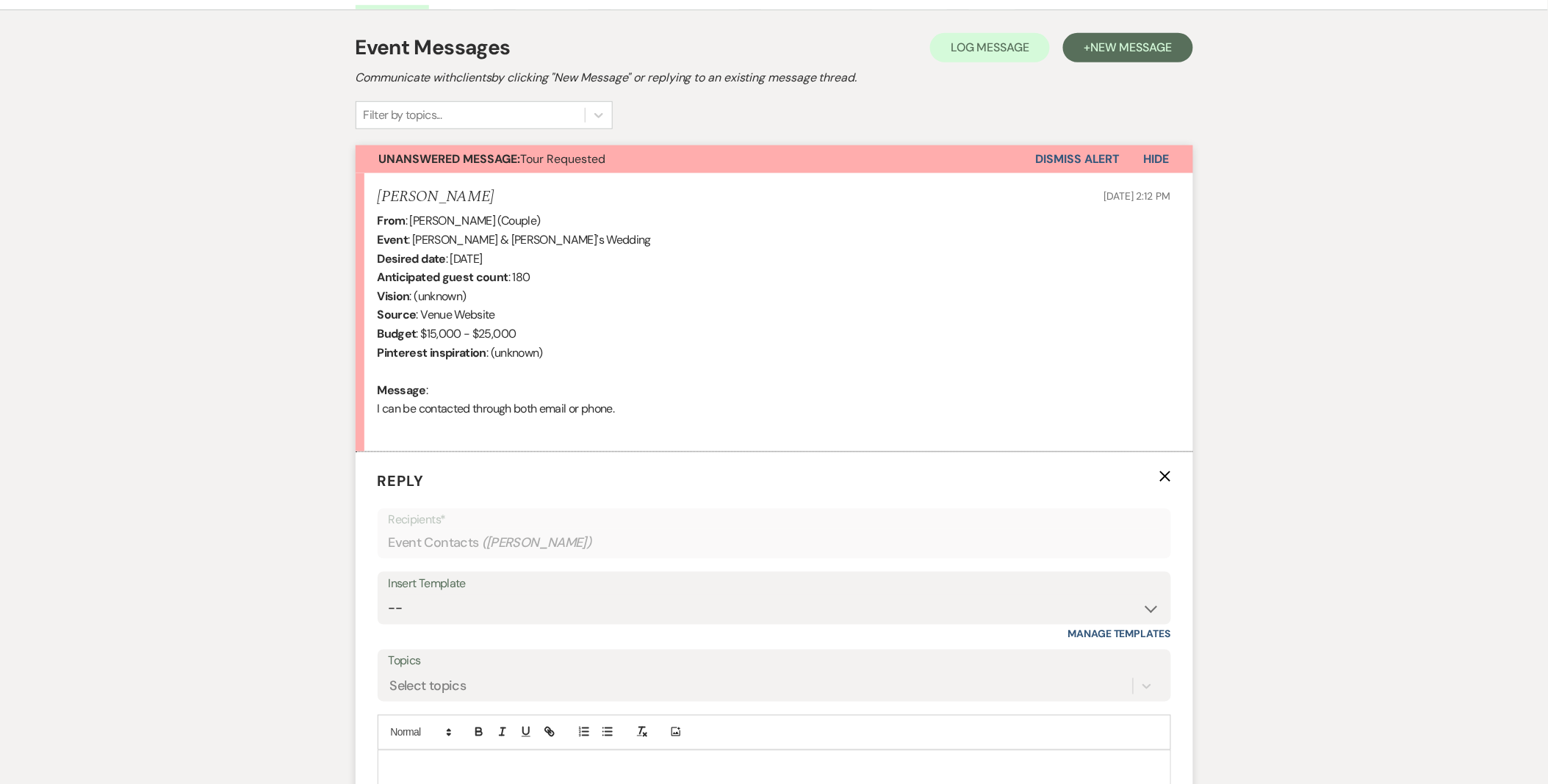
scroll to position [637, 0]
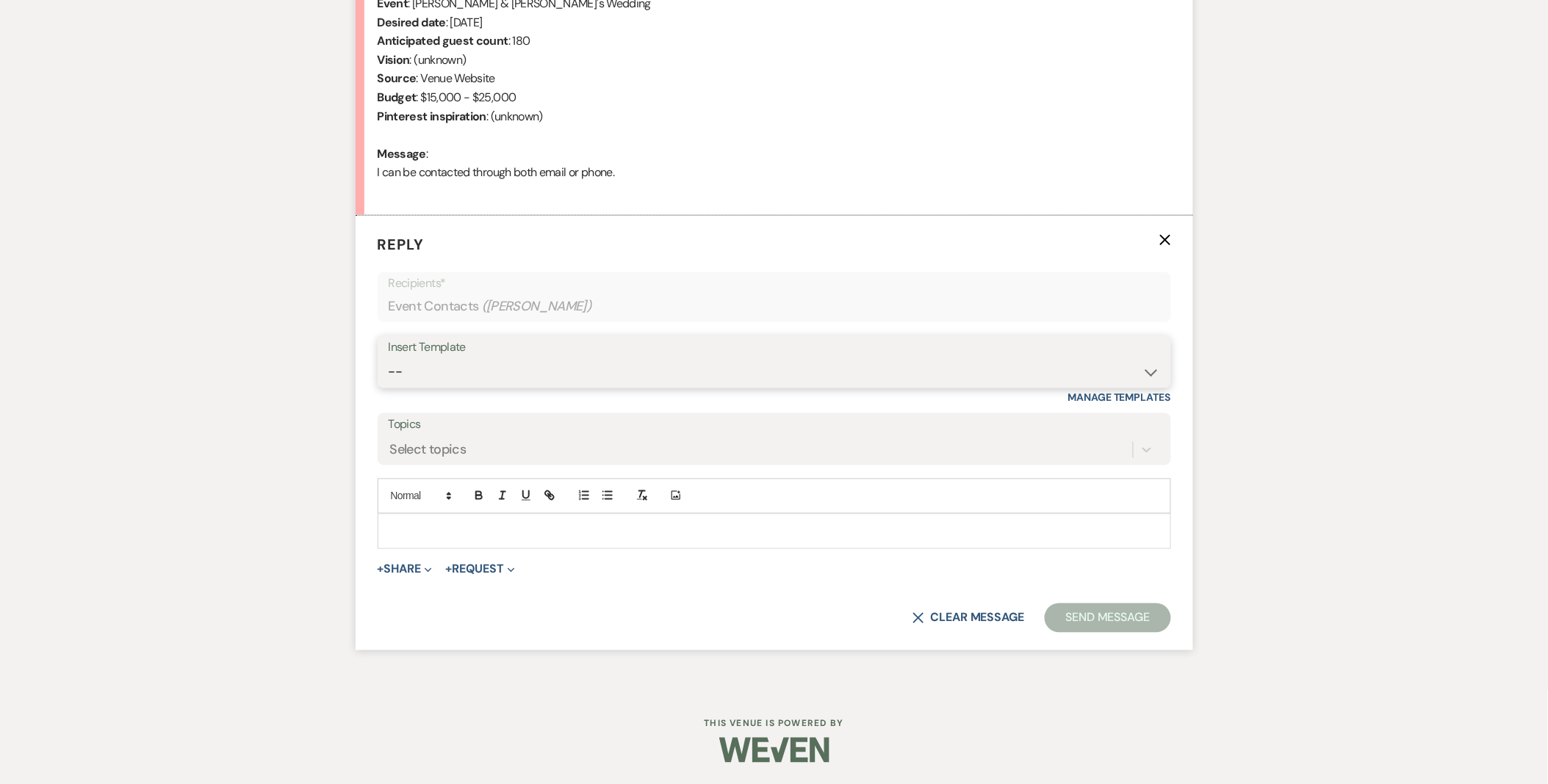
click at [521, 365] on select "-- Weven Planning Portal Introduction (Booked Events) Initial Inquiry Response …" at bounding box center [774, 373] width 771 height 29
select select "5515"
click at [388, 359] on select "-- Weven Planning Portal Introduction (Booked Events) Initial Inquiry Response …" at bounding box center [774, 373] width 771 height 29
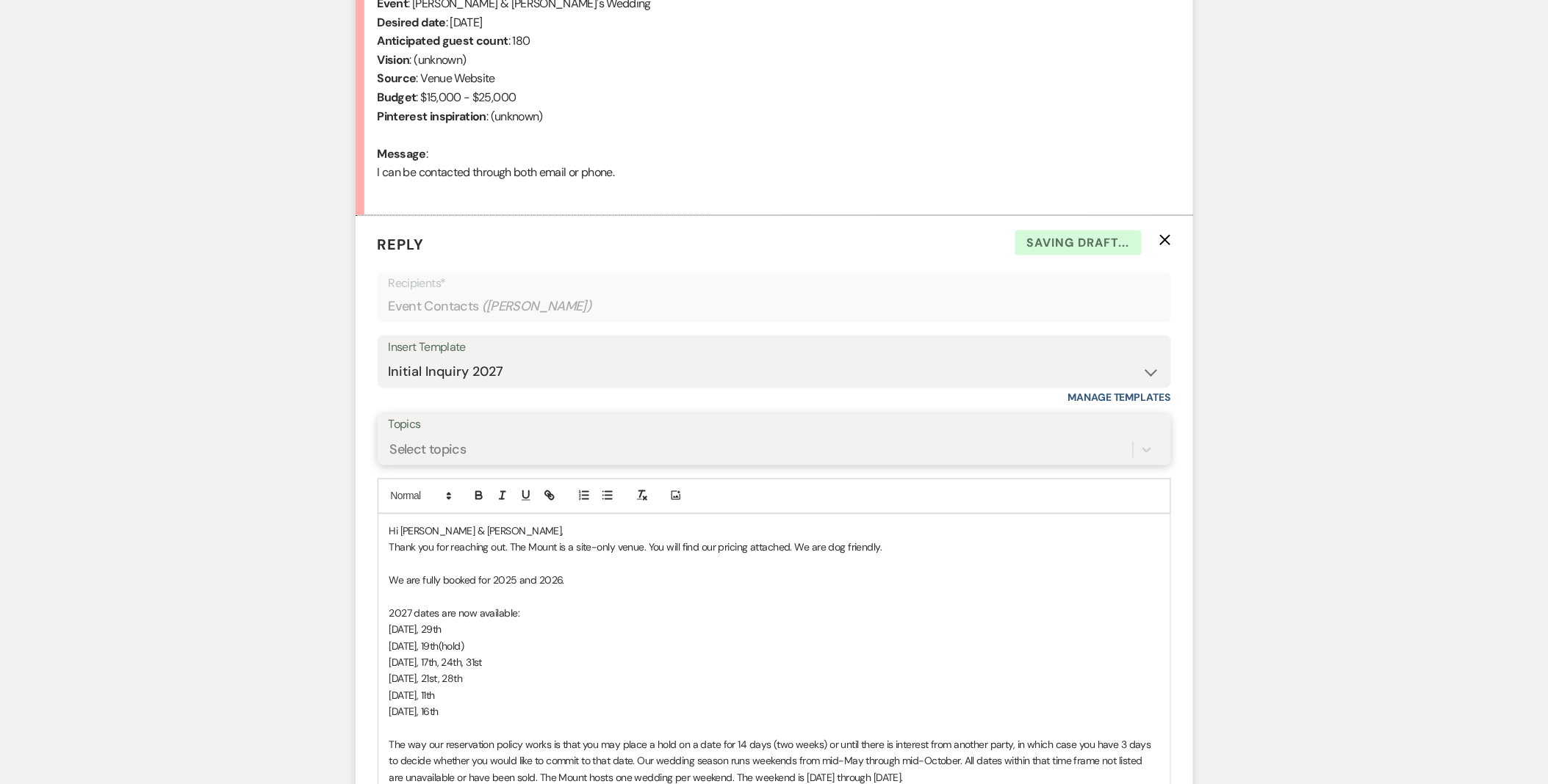
click at [449, 445] on div "Select topics" at bounding box center [428, 449] width 77 height 20
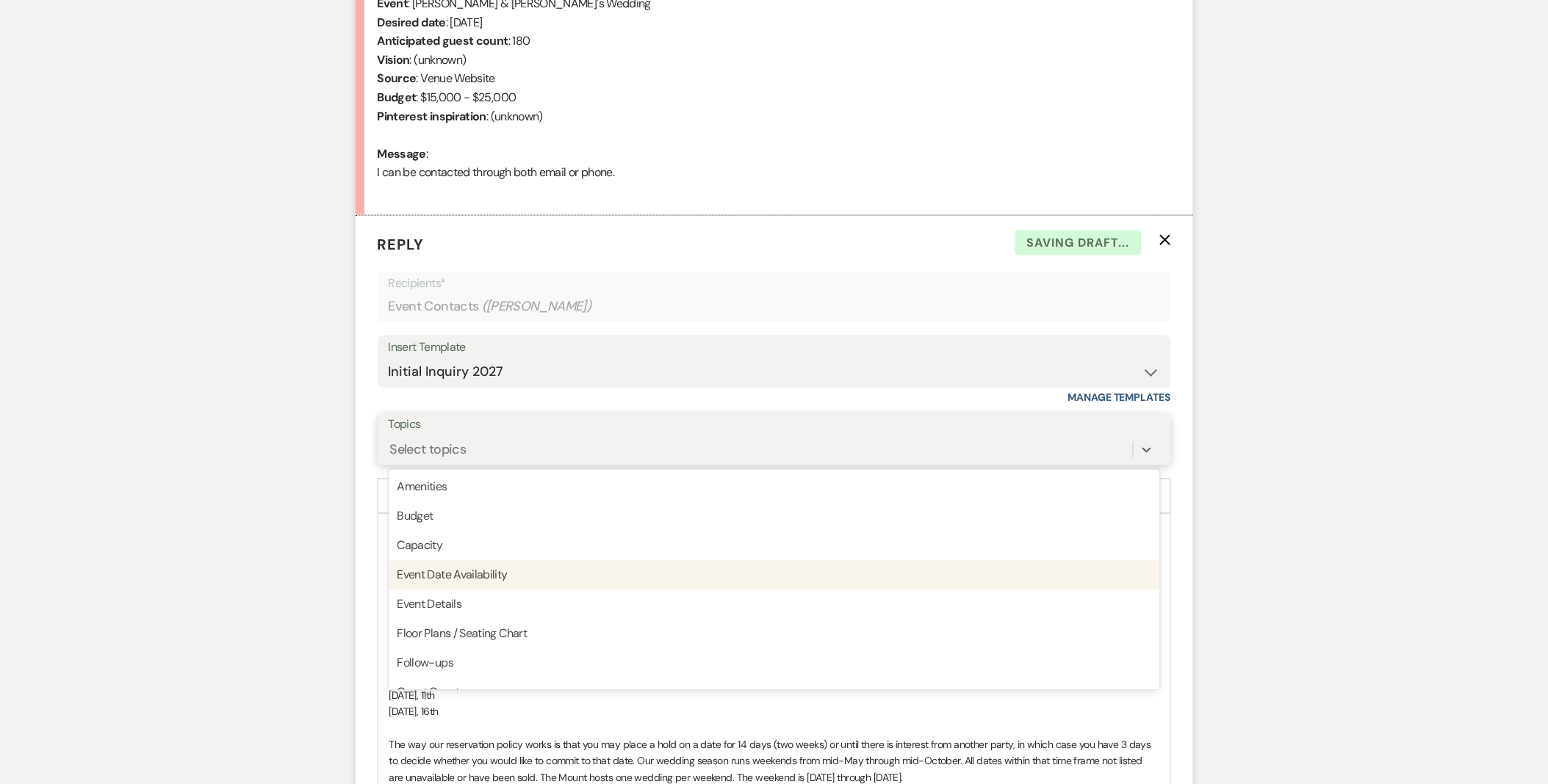
click at [470, 575] on div "Event Date Availability" at bounding box center [774, 576] width 771 height 30
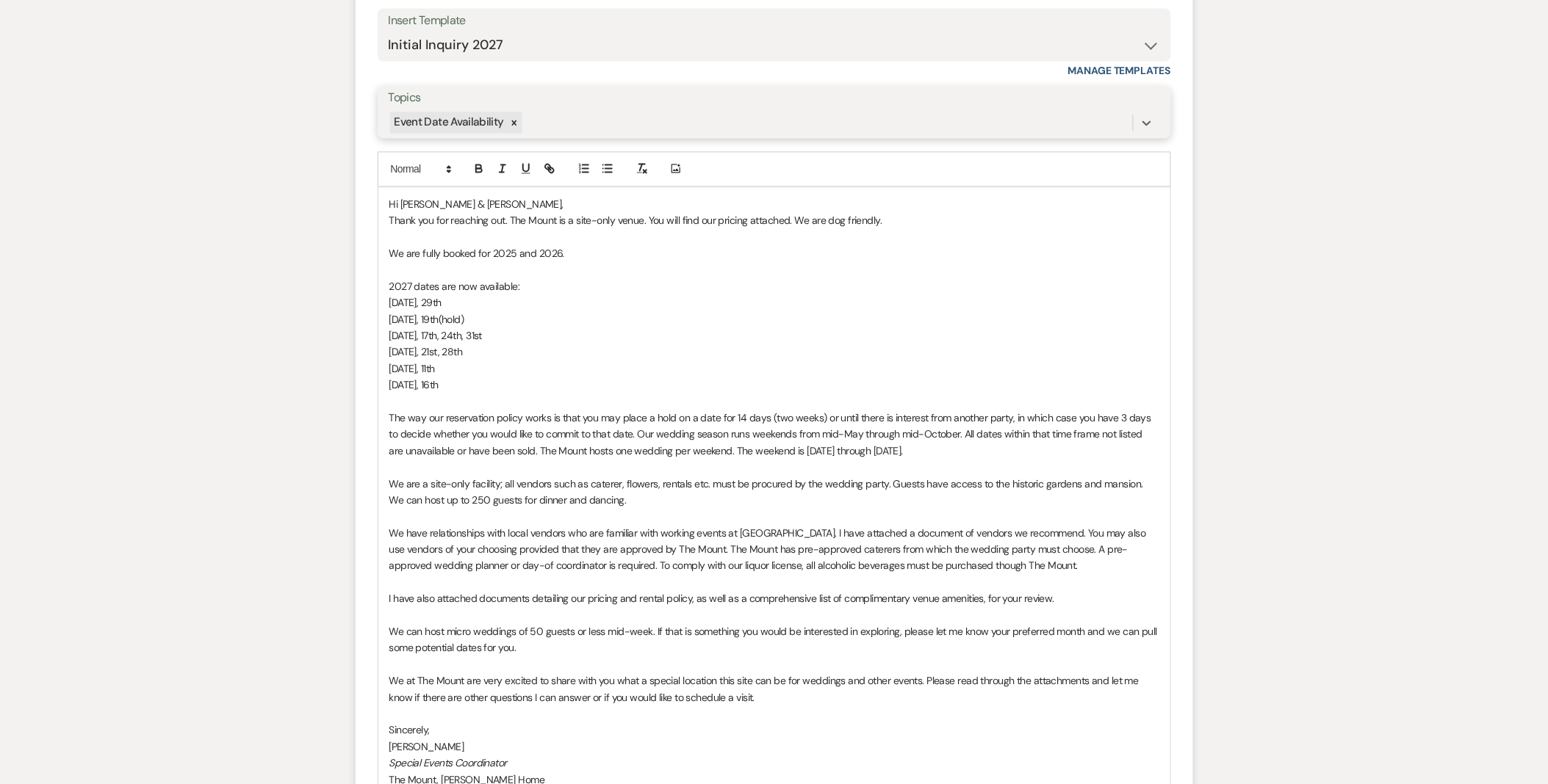
scroll to position [958, 0]
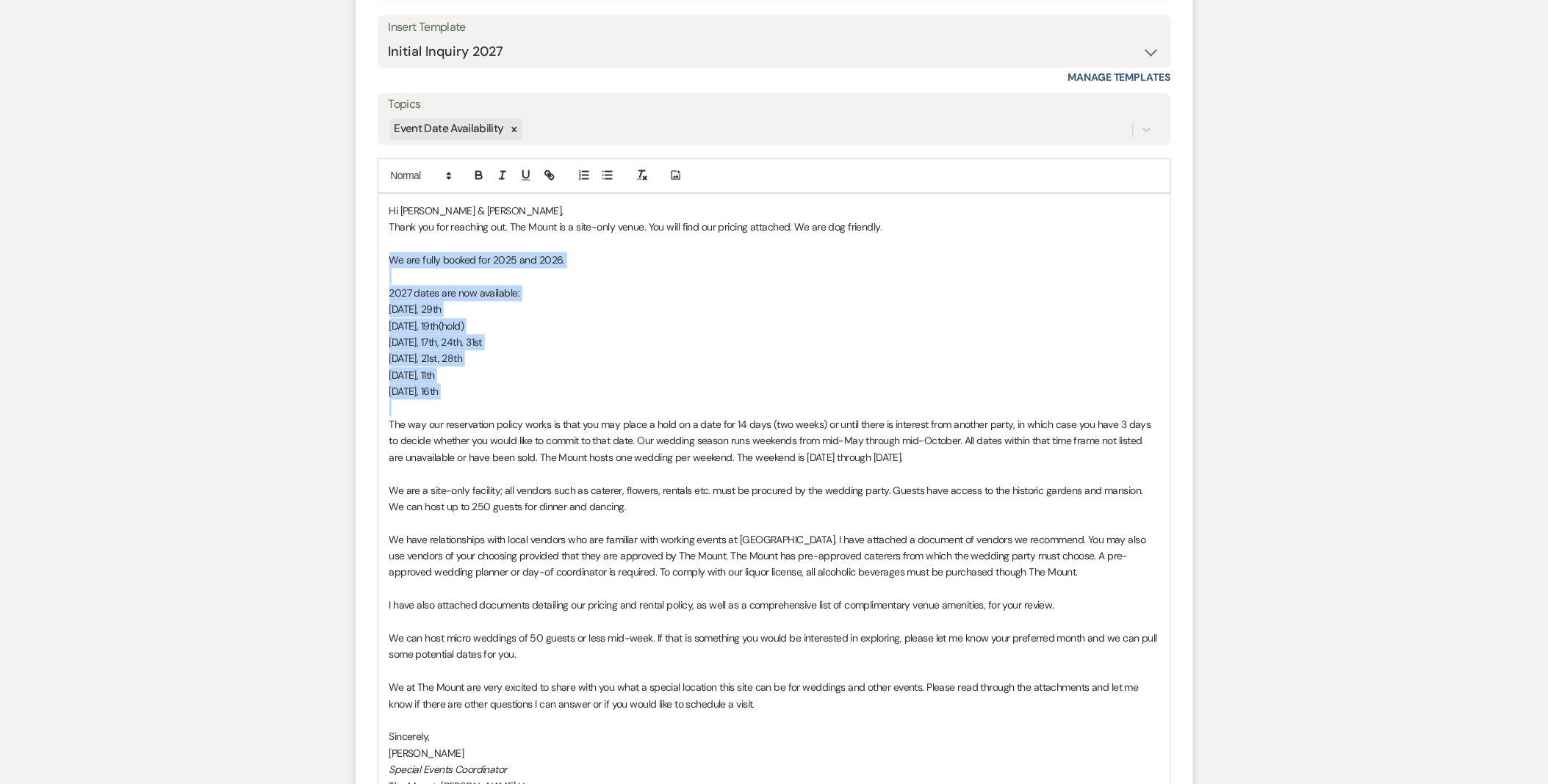
drag, startPoint x: 510, startPoint y: 402, endPoint x: 334, endPoint y: 261, distance: 225.5
click at [334, 261] on div "Messages Tasks Payments Rental Overview Documents Contacts Notes Event Messages…" at bounding box center [774, 255] width 1548 height 1688
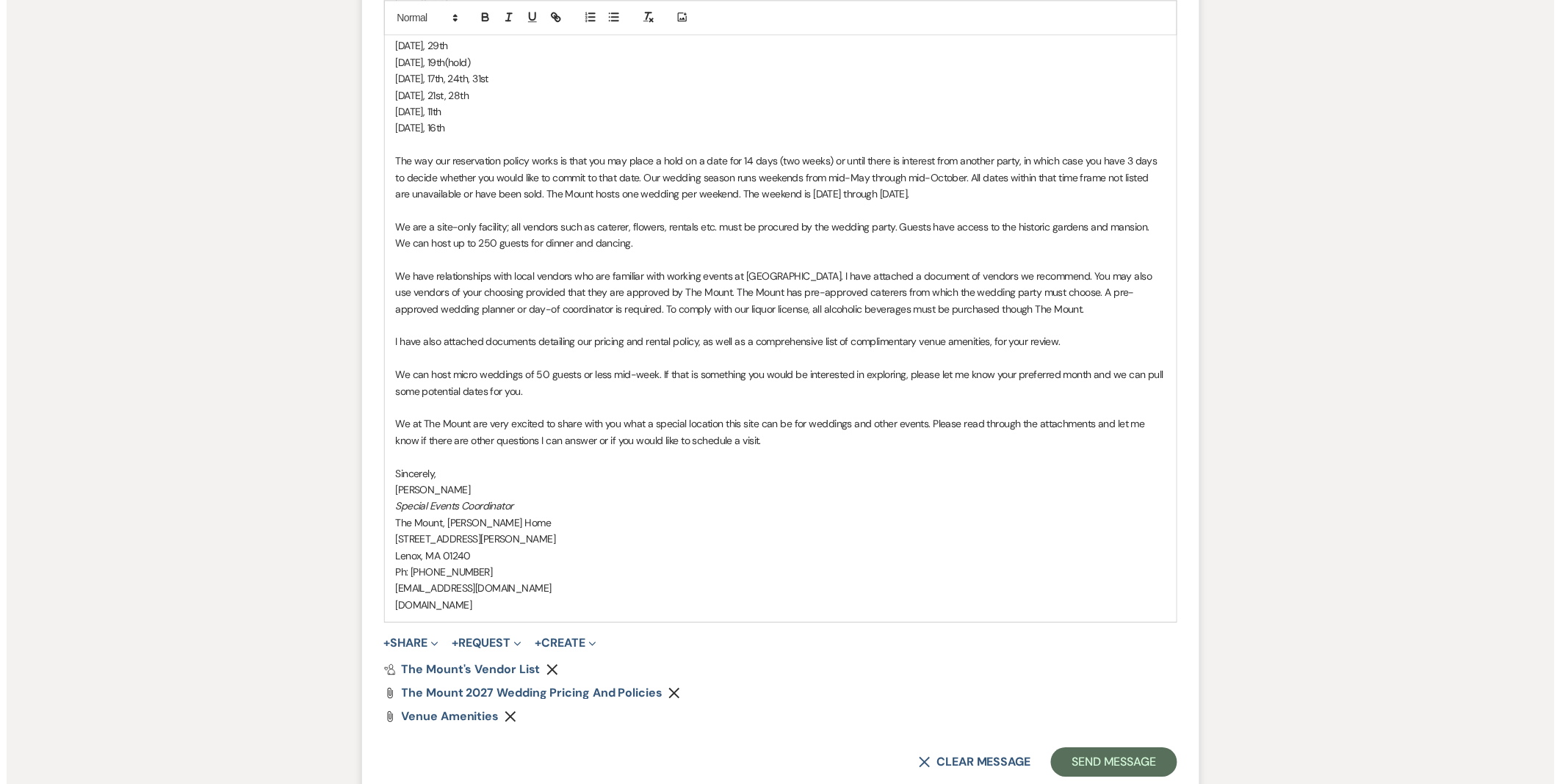
scroll to position [1414, 0]
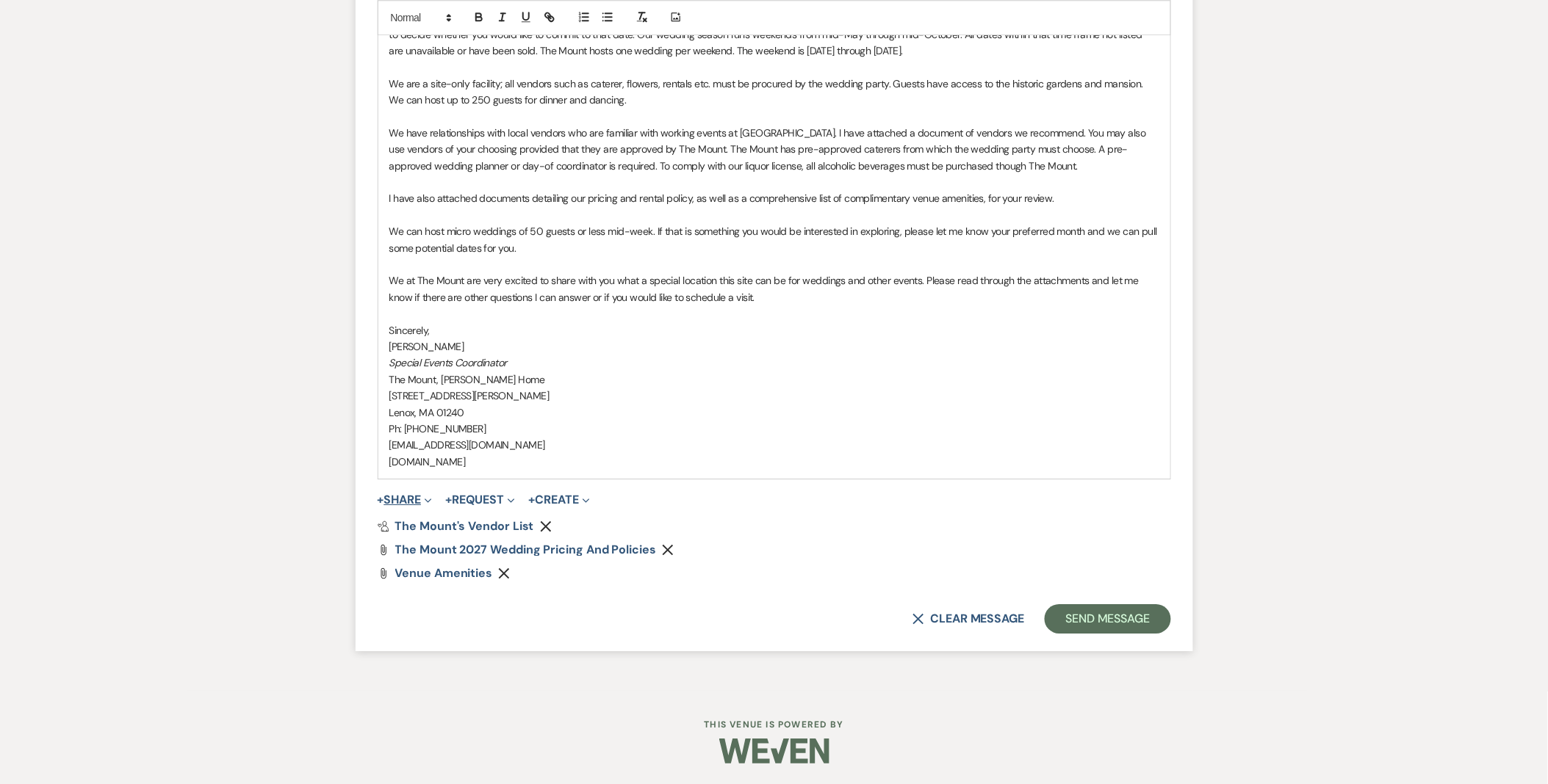
click at [423, 497] on button "+ Share Expand" at bounding box center [405, 500] width 55 height 12
click at [449, 534] on span "Doc Upload Documents" at bounding box center [437, 529] width 84 height 16
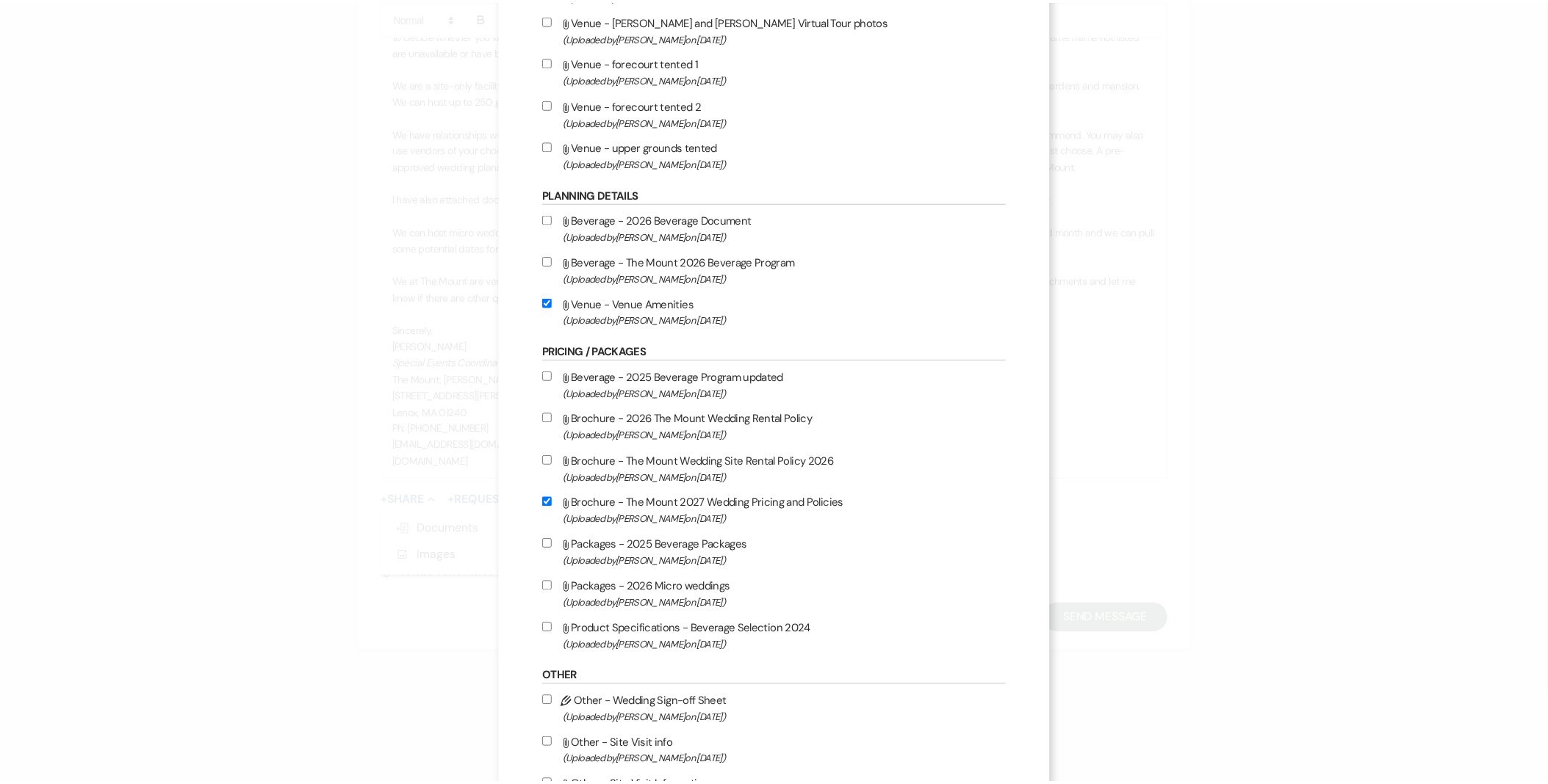
scroll to position [1122, 0]
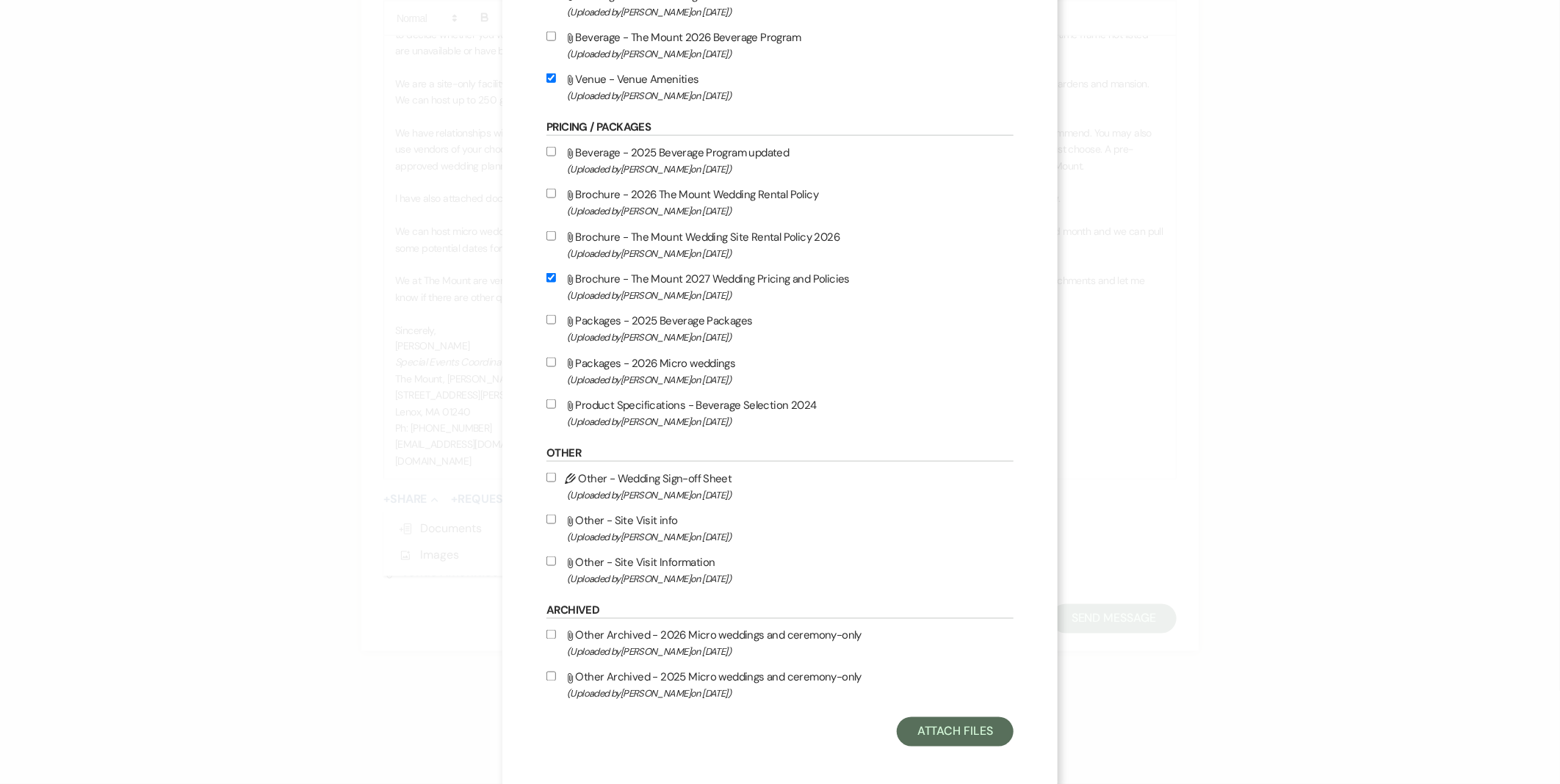
click at [702, 287] on span "(Uploaded by Faith Linz on Apr 10th, 2025 )" at bounding box center [790, 295] width 446 height 17
click at [556, 283] on input "Attach File Brochure - The Mount 2027 Wedding Pricing and Policies (Uploaded by…" at bounding box center [551, 278] width 10 height 10
click at [702, 287] on span "(Uploaded by Faith Linz on Apr 10th, 2025 )" at bounding box center [790, 295] width 446 height 17
click at [556, 283] on input "Attach File Brochure - The Mount 2027 Wedding Pricing and Policies (Uploaded by…" at bounding box center [551, 278] width 10 height 10
checkbox input "true"
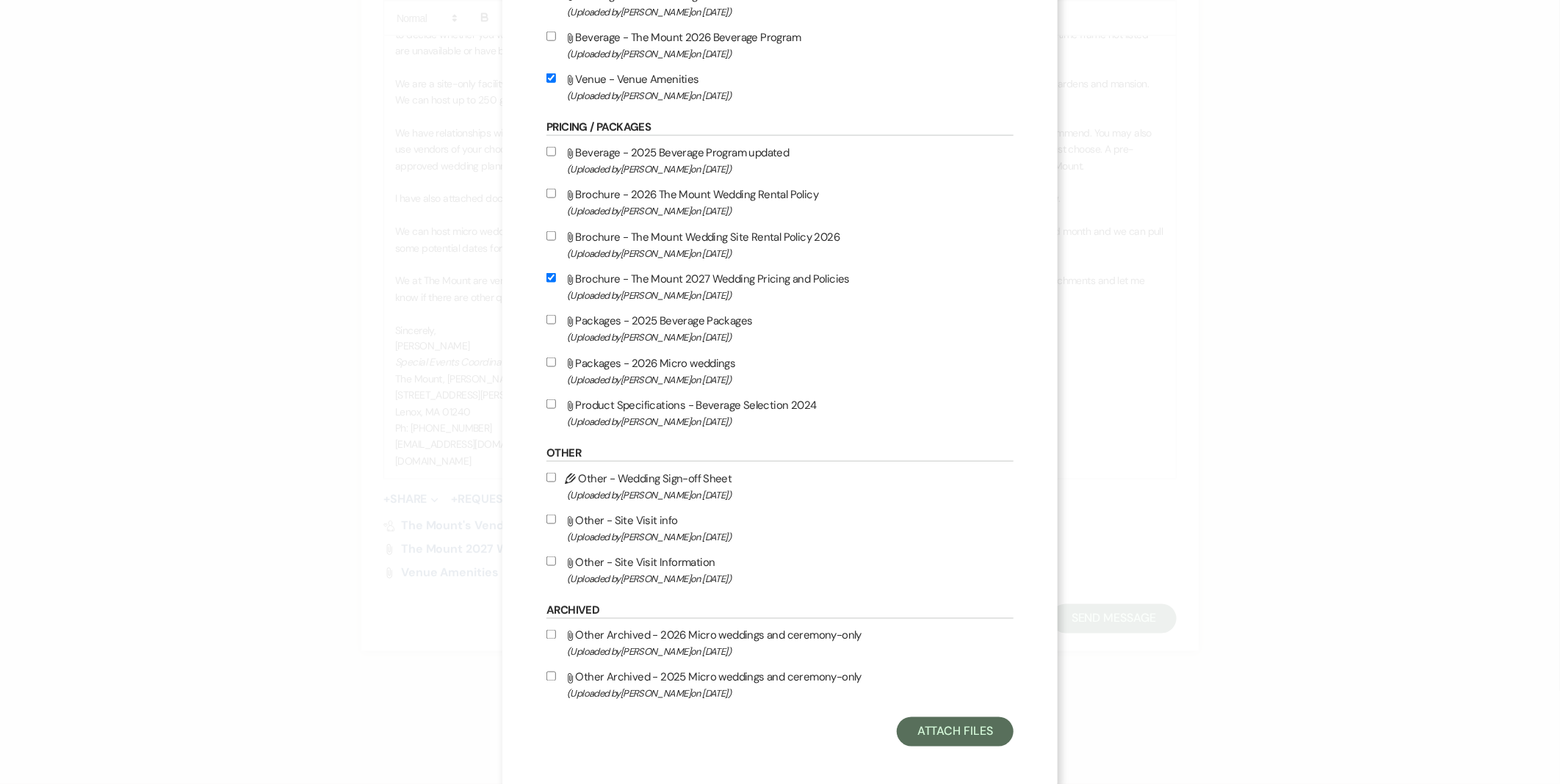
click at [711, 245] on span "(Uploaded by Faith Linz on Mar 12th, 2025 )" at bounding box center [790, 253] width 446 height 17
click at [556, 238] on input "Attach File Brochure - The Mount Wedding Site Rental Policy 2026 (Uploaded by F…" at bounding box center [551, 236] width 10 height 10
checkbox input "true"
click at [945, 732] on button "Attach Files" at bounding box center [955, 732] width 117 height 30
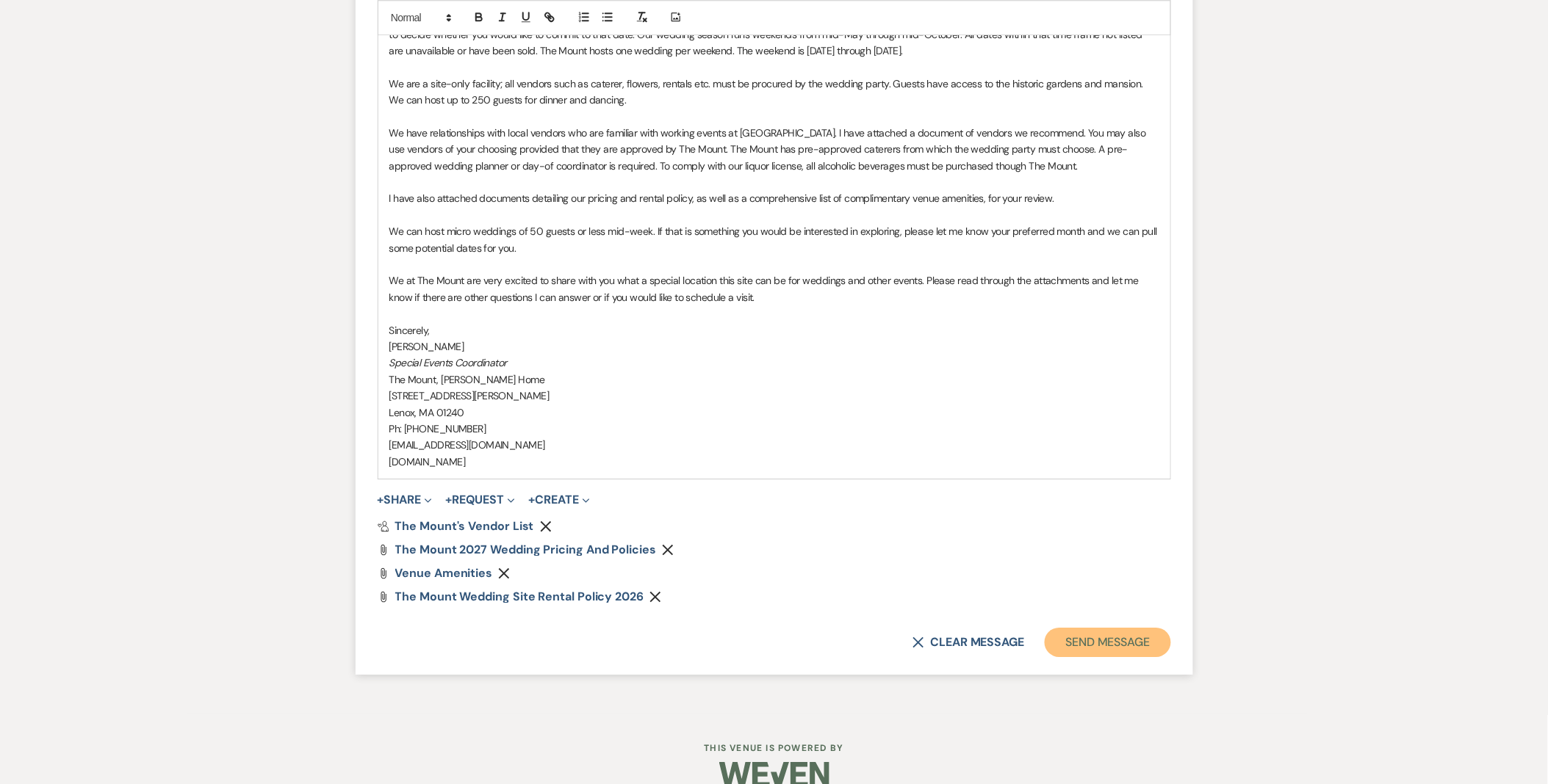
click at [1139, 652] on button "Send Message" at bounding box center [1107, 643] width 126 height 30
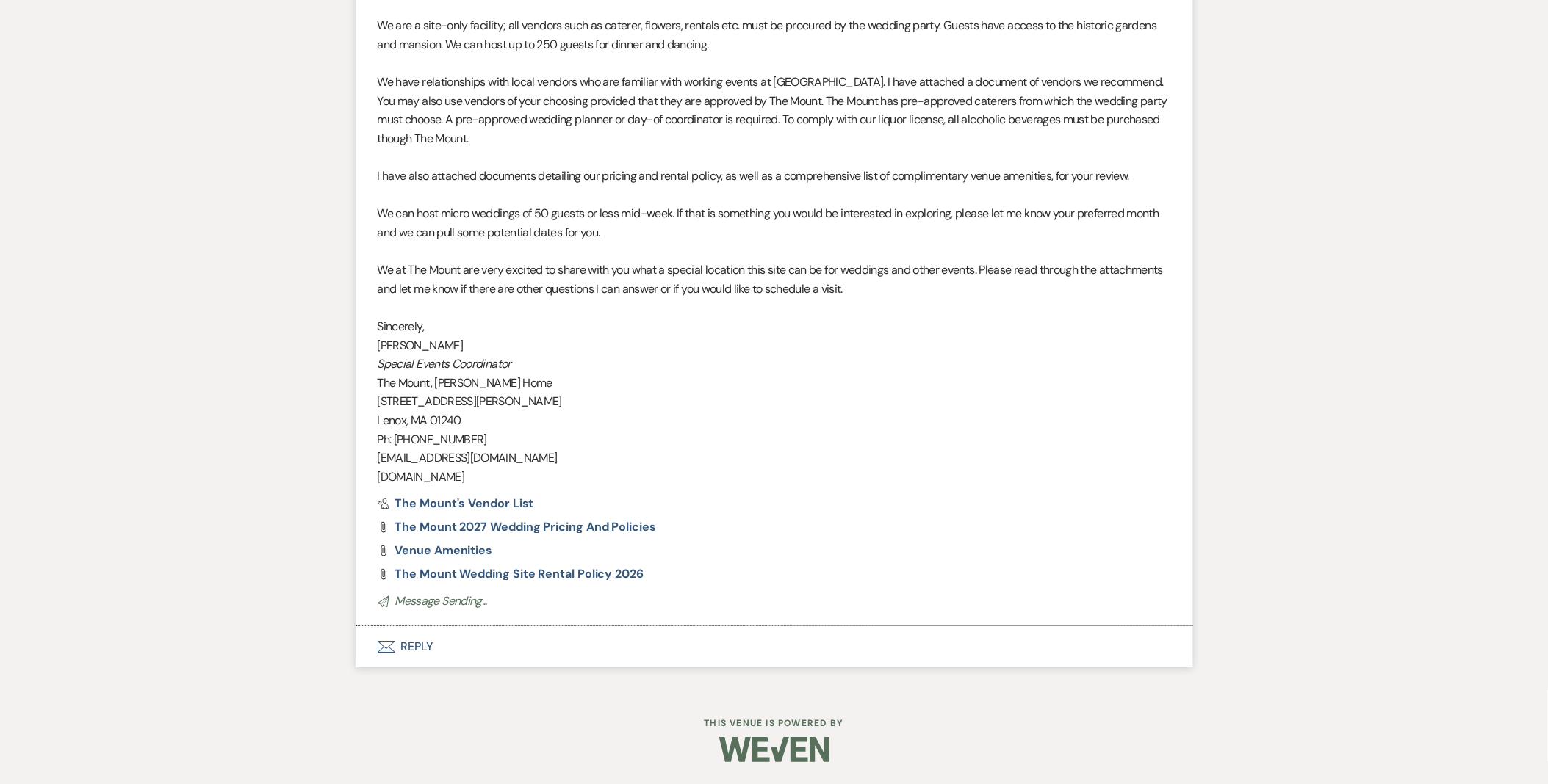
scroll to position [1291, 0]
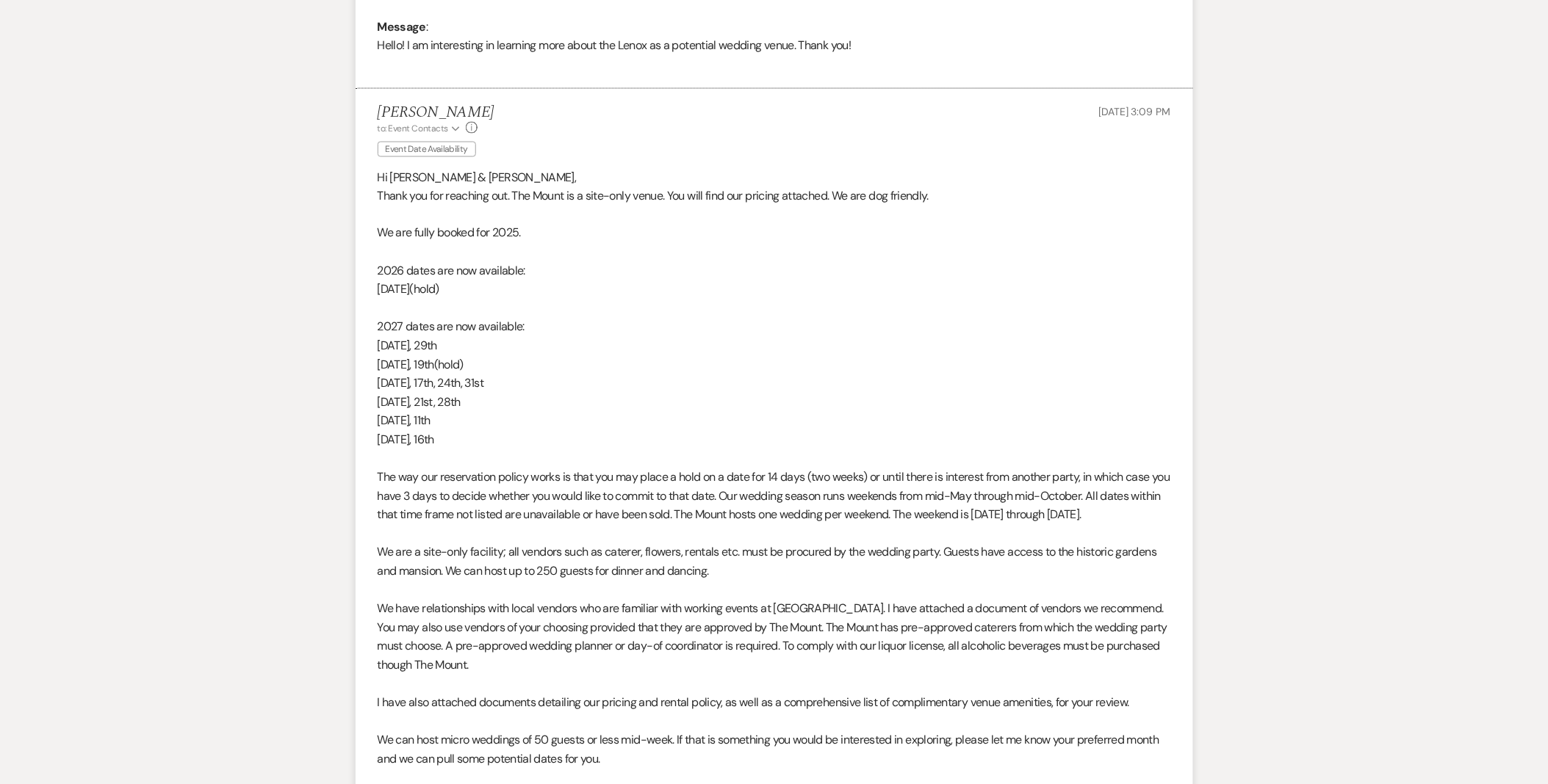
scroll to position [760, 0]
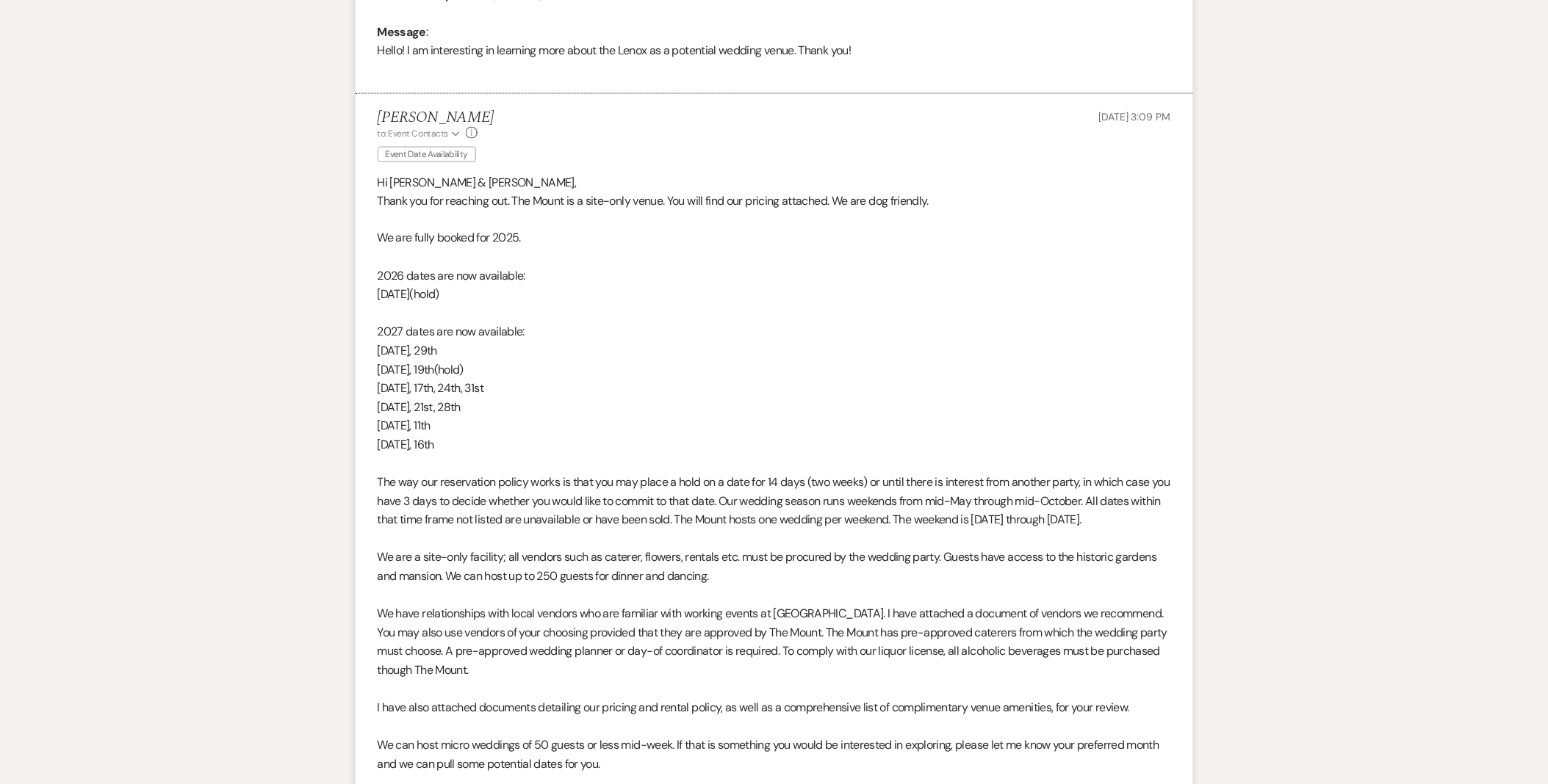
drag, startPoint x: 491, startPoint y: 449, endPoint x: 368, endPoint y: 241, distance: 241.6
click at [368, 241] on li "[PERSON_NAME] to: Event Contacts Expand Info Event Date Availability [DATE] 3:0…" at bounding box center [774, 605] width 837 height 1022
copy div "We are fully booked for 2025. 2026 dates are now available: [DATE](hold) 2027 d…"
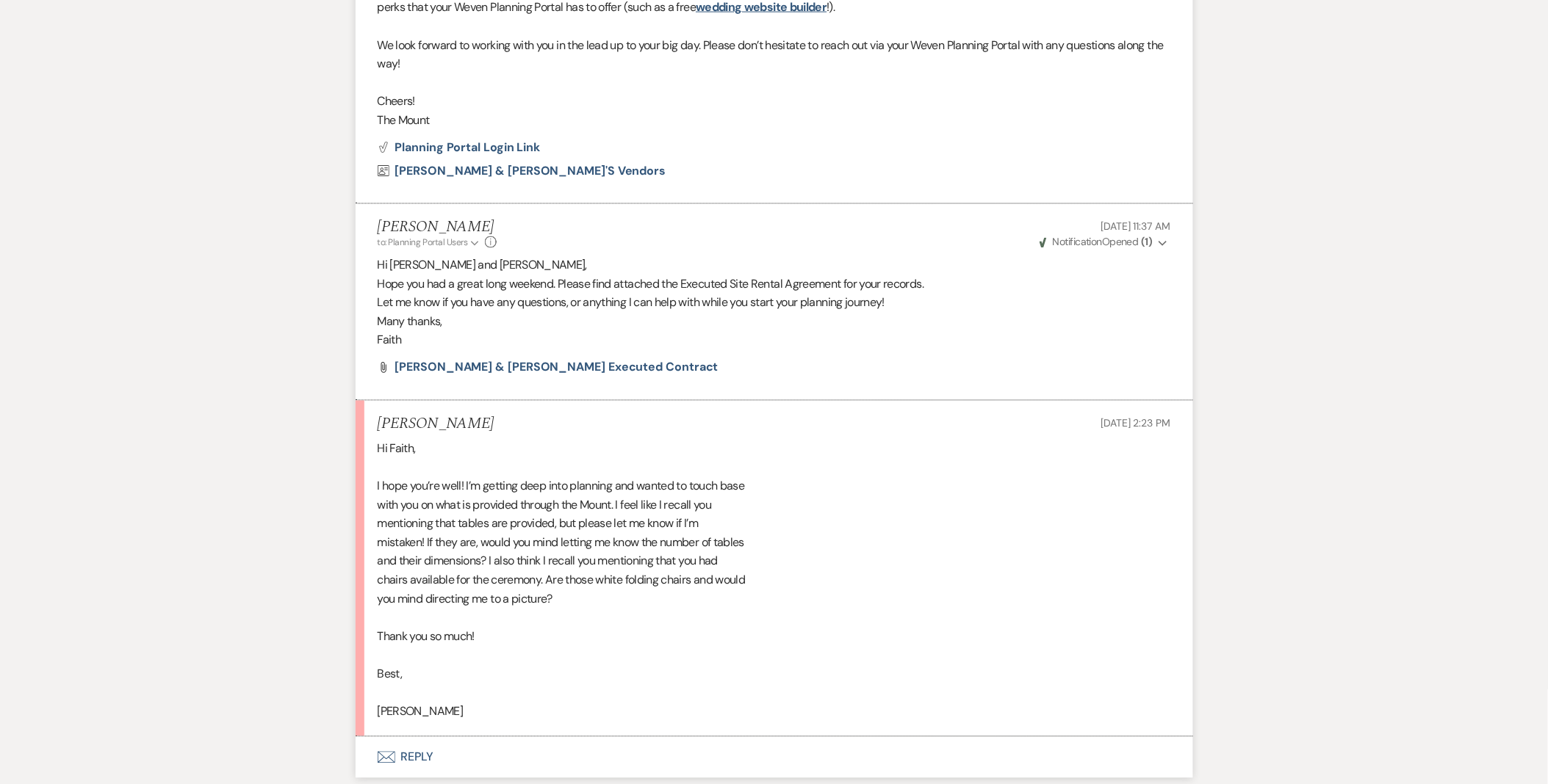
scroll to position [898, 0]
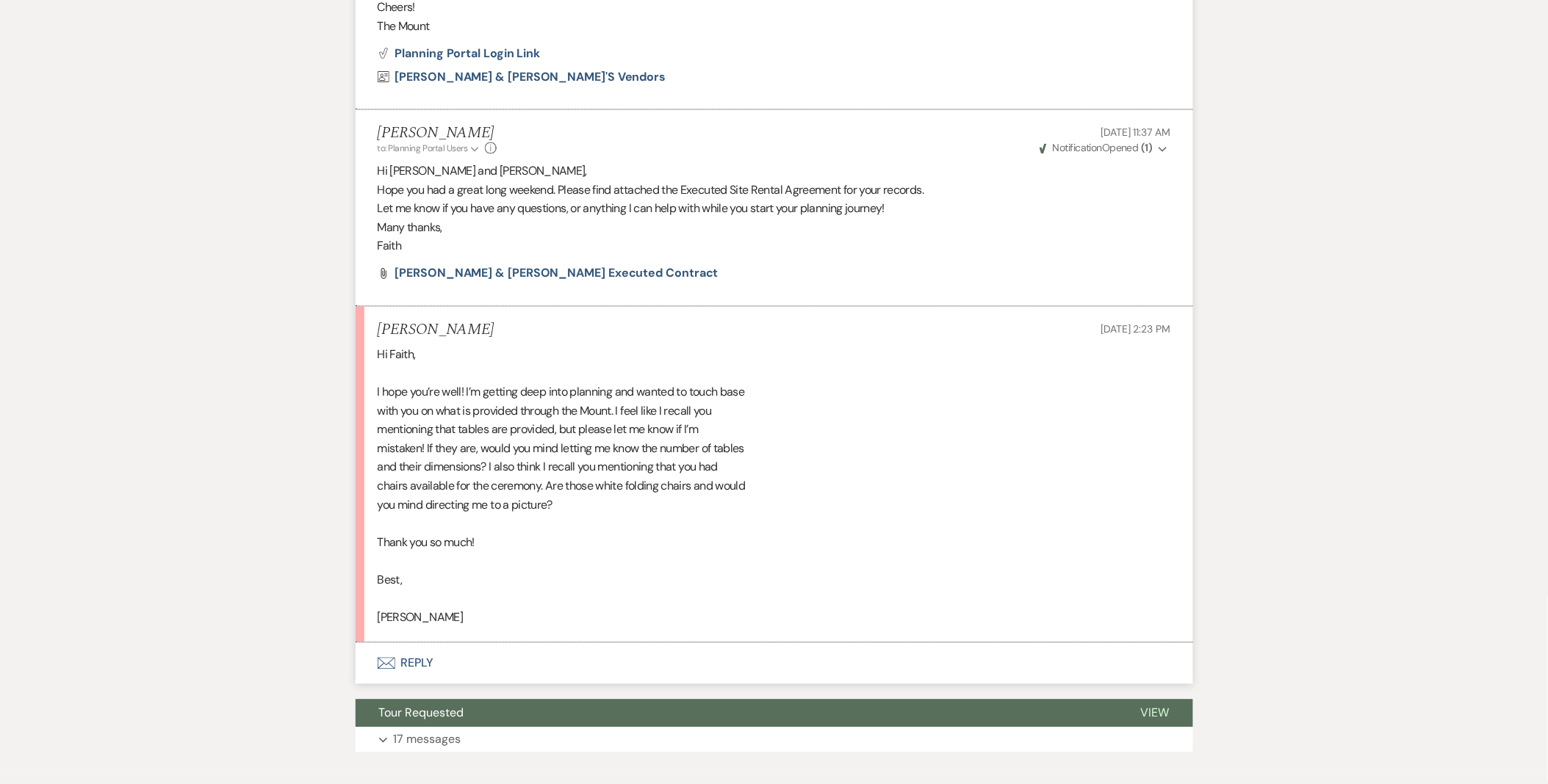
click at [422, 655] on button "Envelope Reply" at bounding box center [774, 663] width 837 height 41
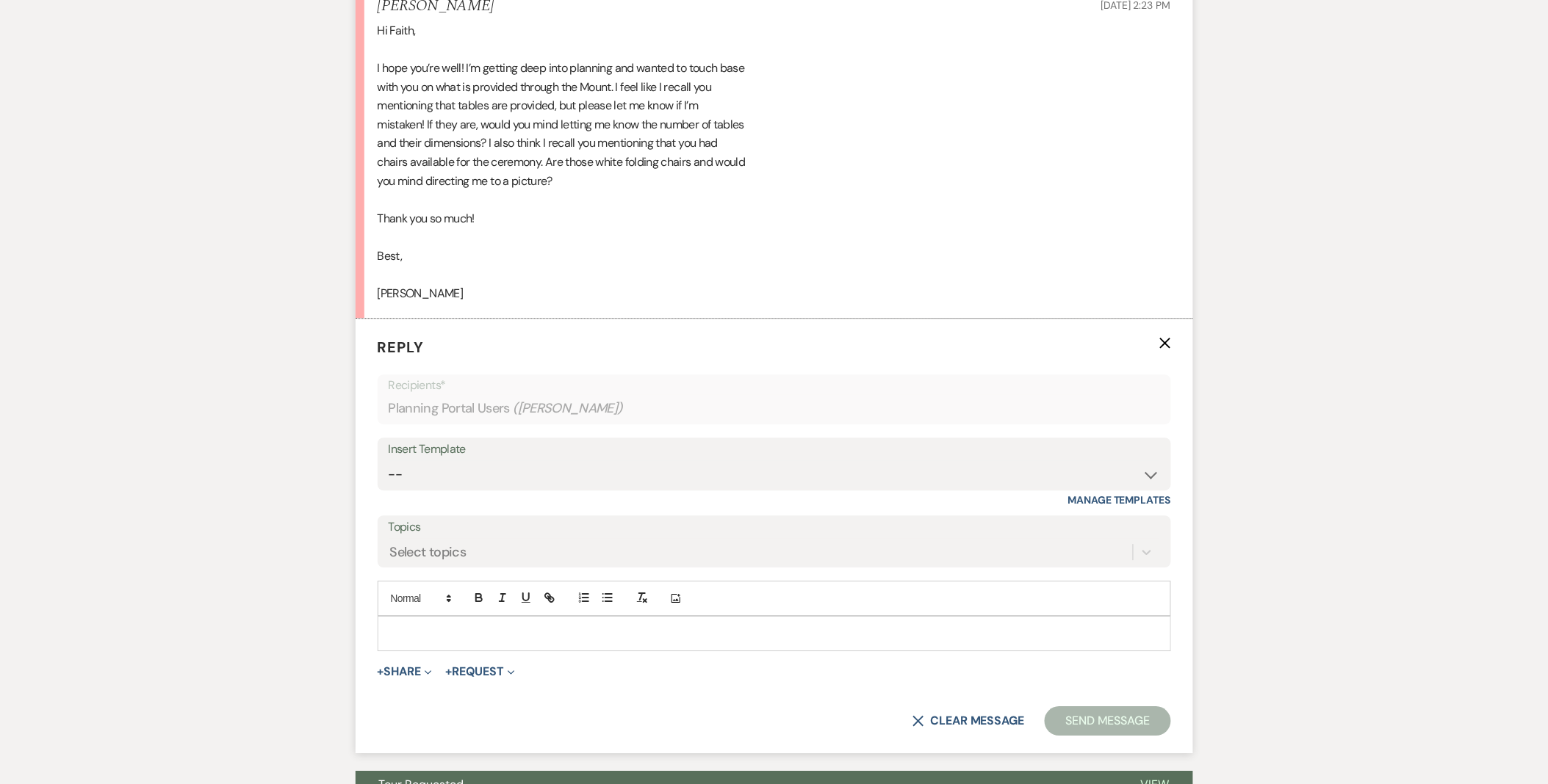
scroll to position [1224, 0]
click at [439, 630] on p at bounding box center [774, 633] width 770 height 16
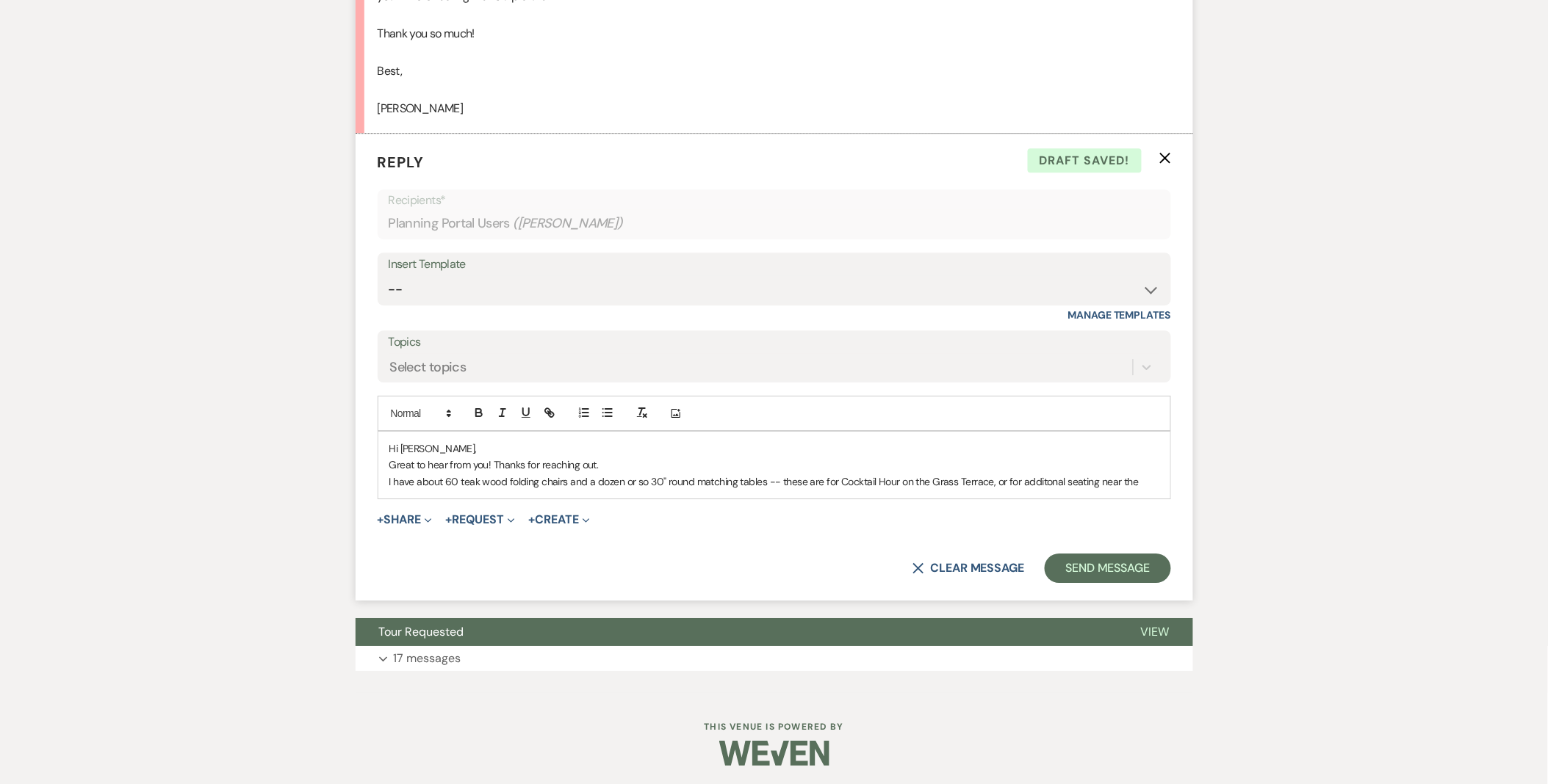
scroll to position [1411, 0]
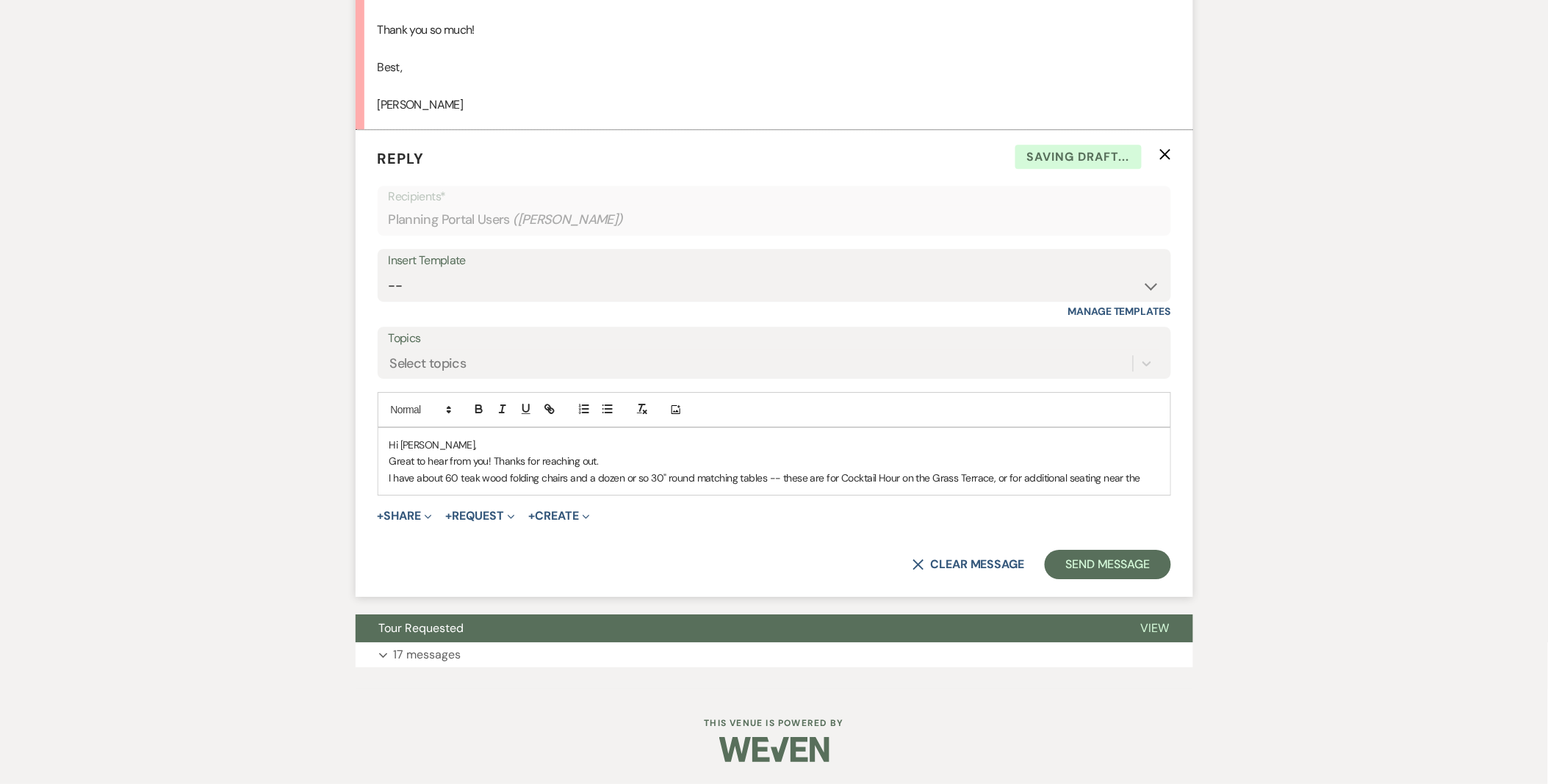
click at [1154, 474] on p "I have about 60 teak wood folding chairs and a dozen or so 30" round matching t…" at bounding box center [774, 478] width 770 height 16
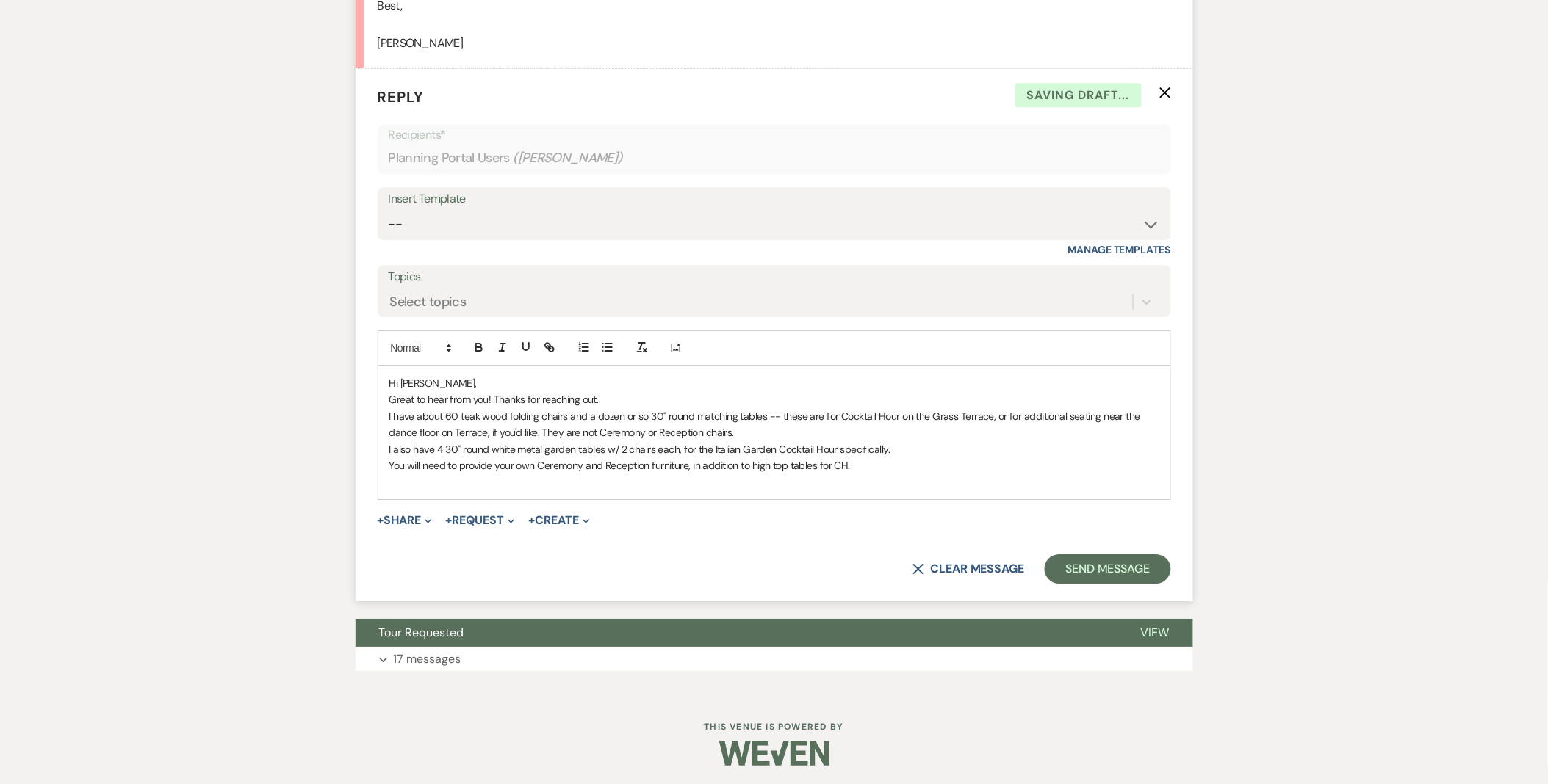
scroll to position [1476, 0]
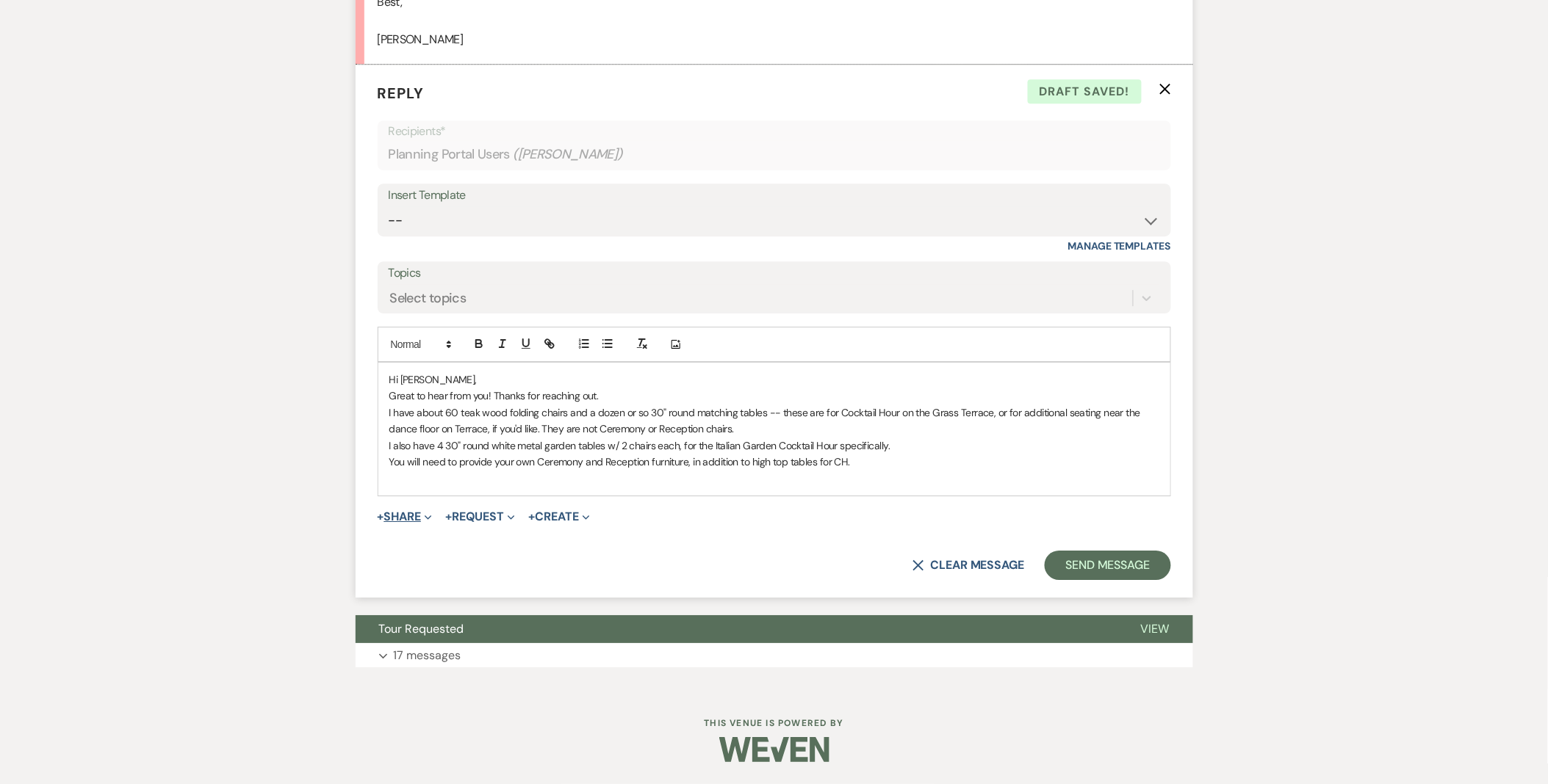
click at [406, 512] on button "+ Share Expand" at bounding box center [405, 517] width 55 height 12
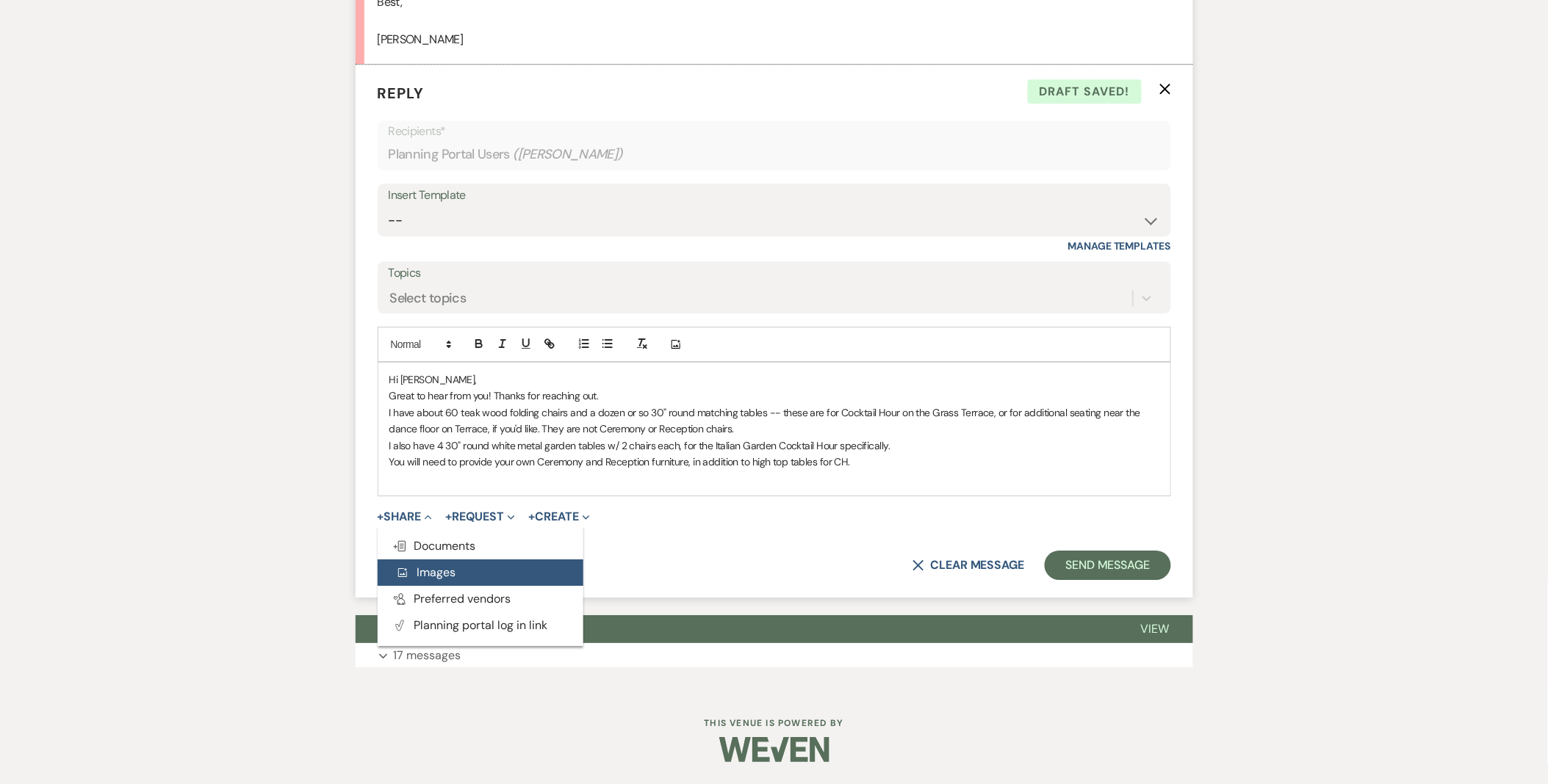
click at [432, 568] on span "Add Photo Images" at bounding box center [426, 572] width 61 height 16
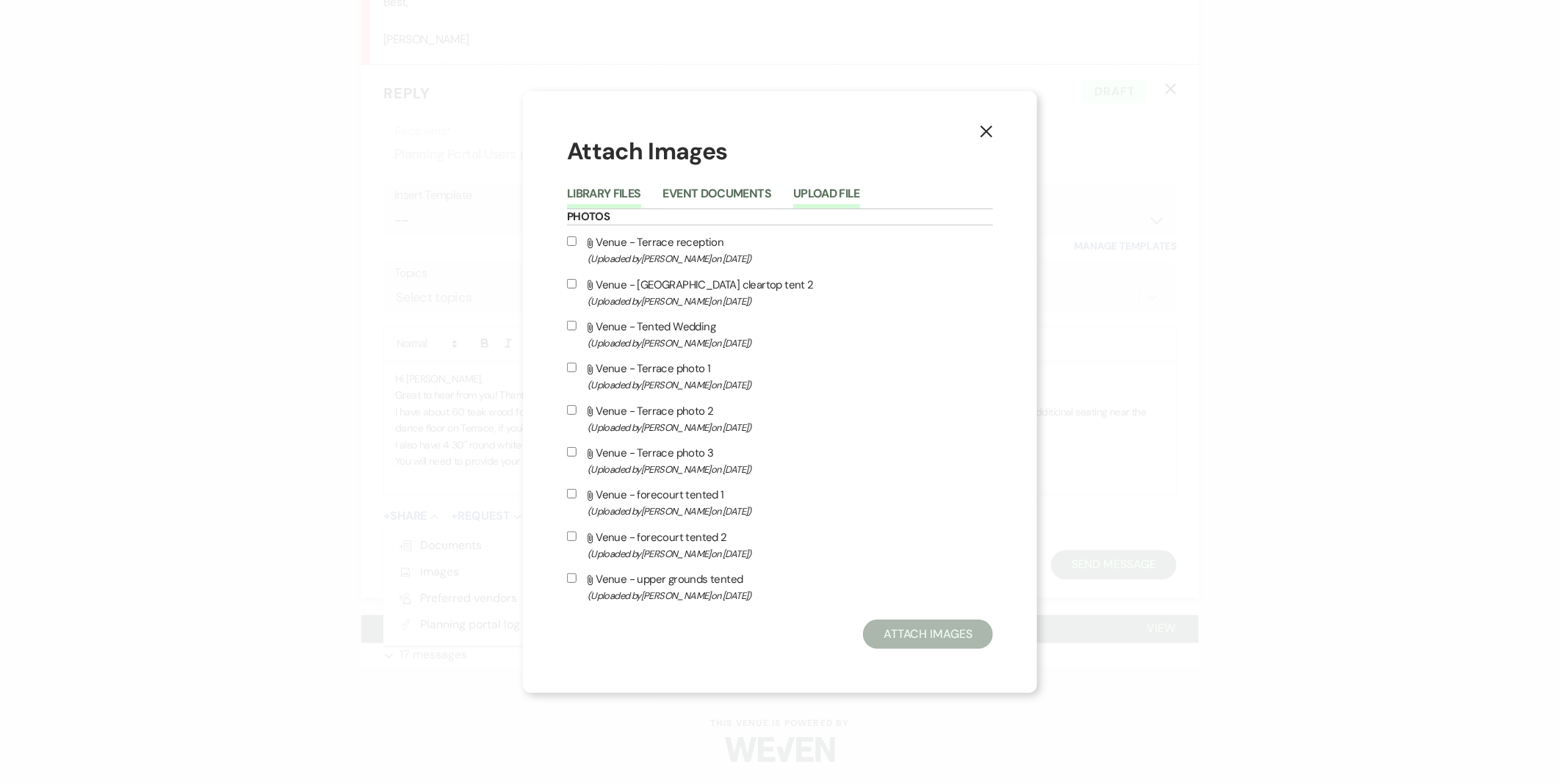
click at [811, 206] on button "Upload File" at bounding box center [826, 198] width 67 height 21
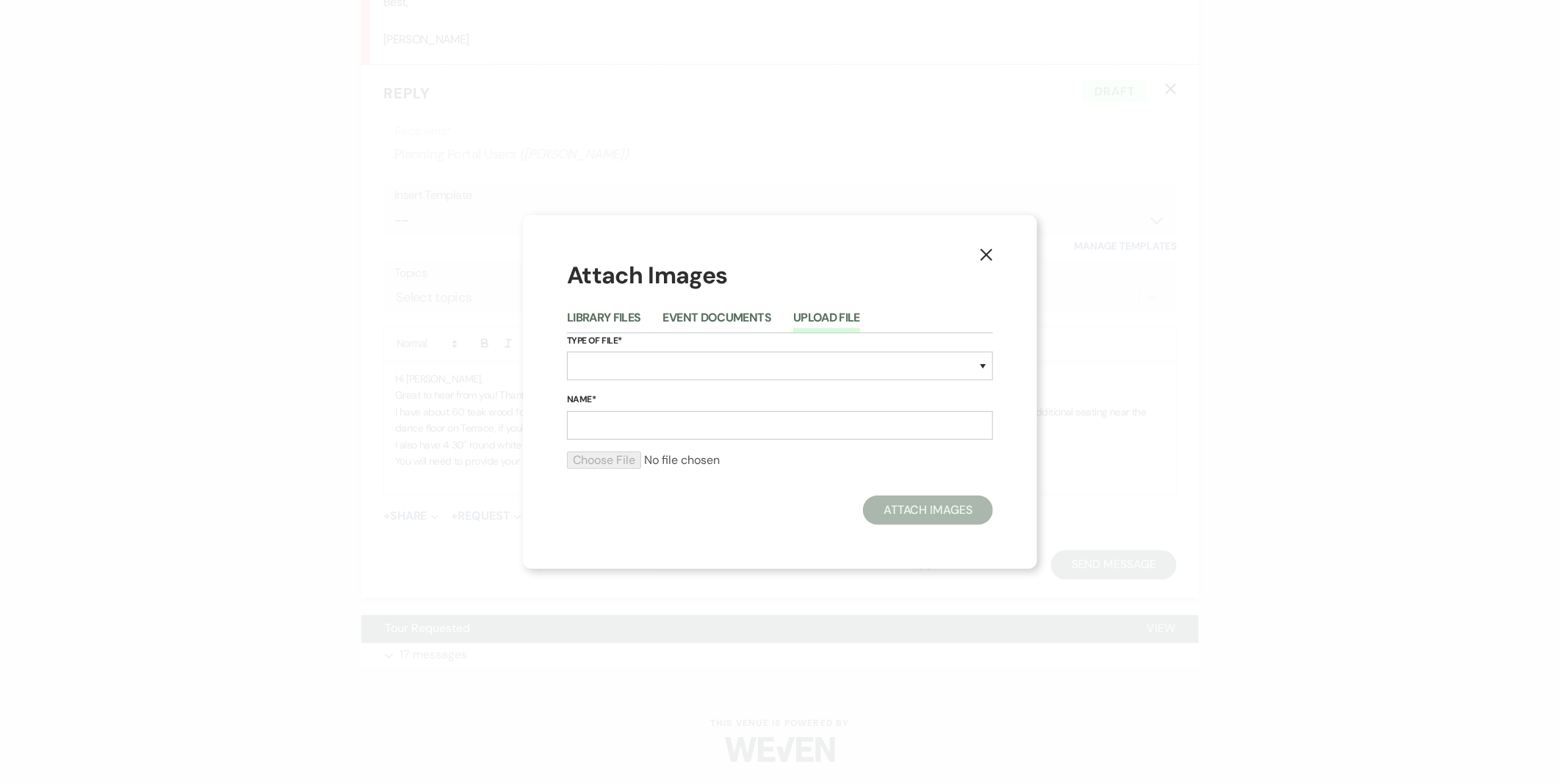
click at [977, 257] on button "X" at bounding box center [986, 254] width 22 height 26
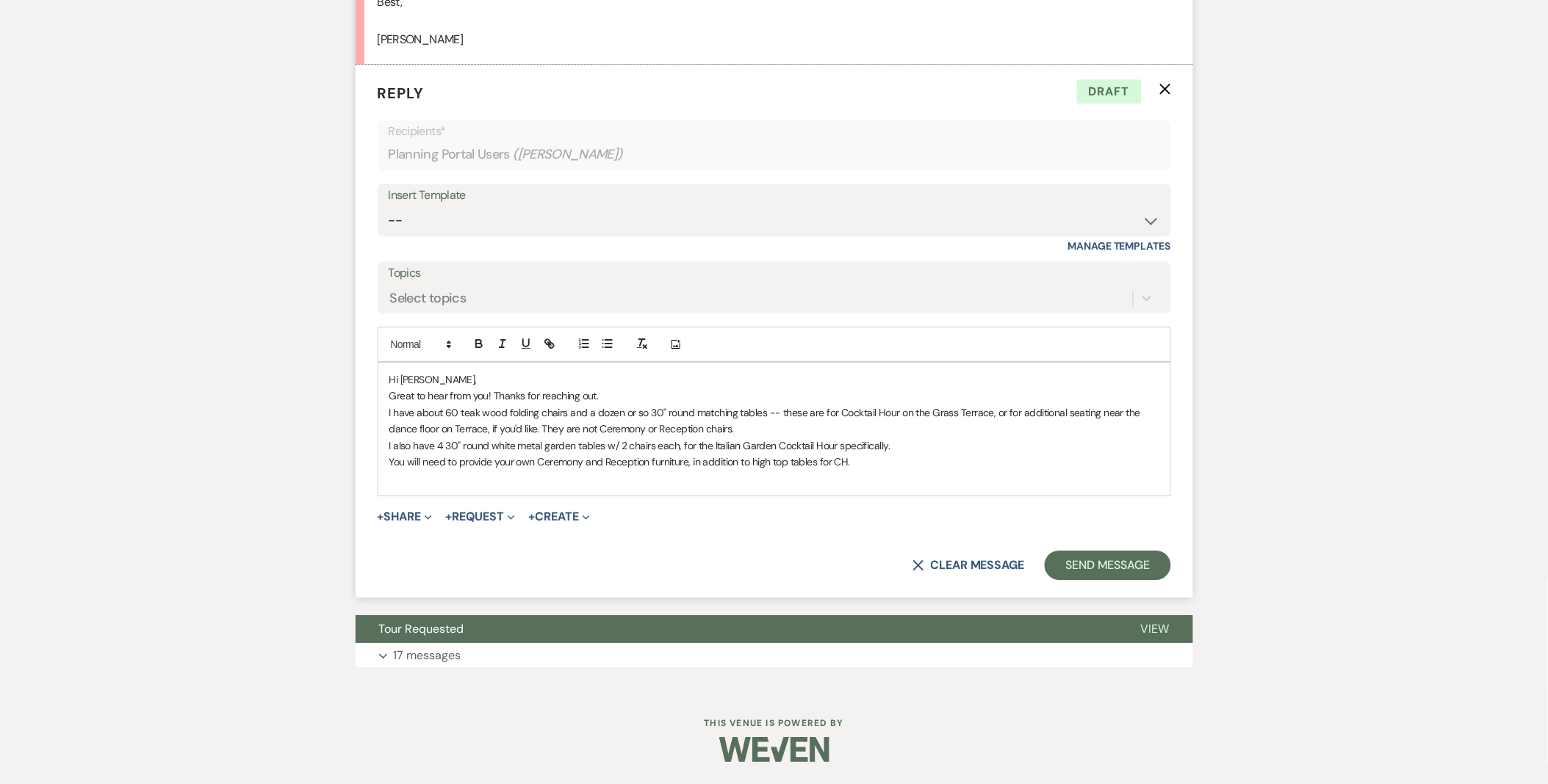
click at [417, 507] on form "Reply X Draft Recipients* Planning Portal Users ( Abigail Rasmussen ) Insert Te…" at bounding box center [774, 331] width 837 height 533
click at [412, 519] on button "+ Share Expand" at bounding box center [405, 517] width 55 height 12
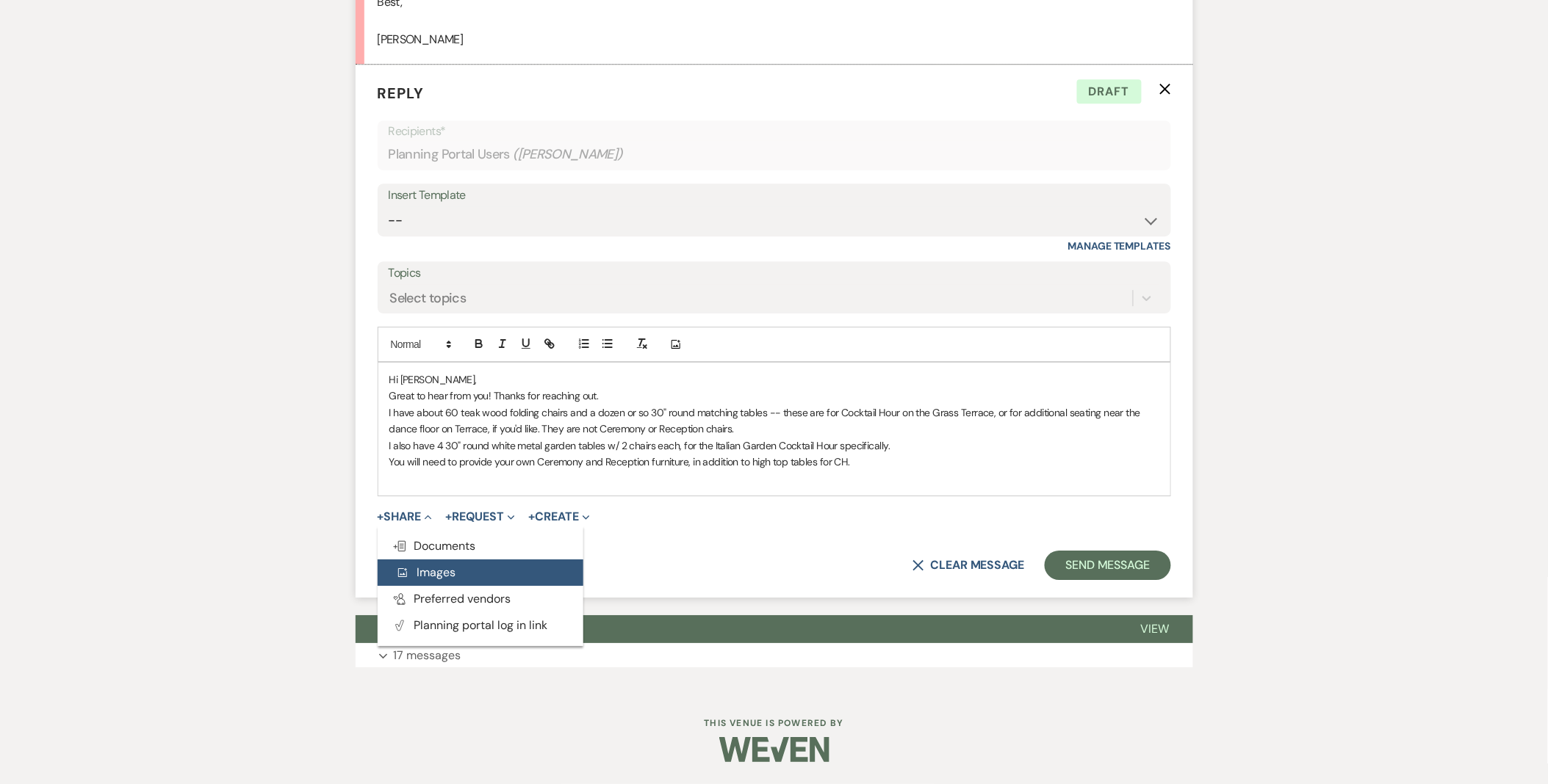
click at [416, 578] on span "Add Photo Images" at bounding box center [426, 572] width 61 height 16
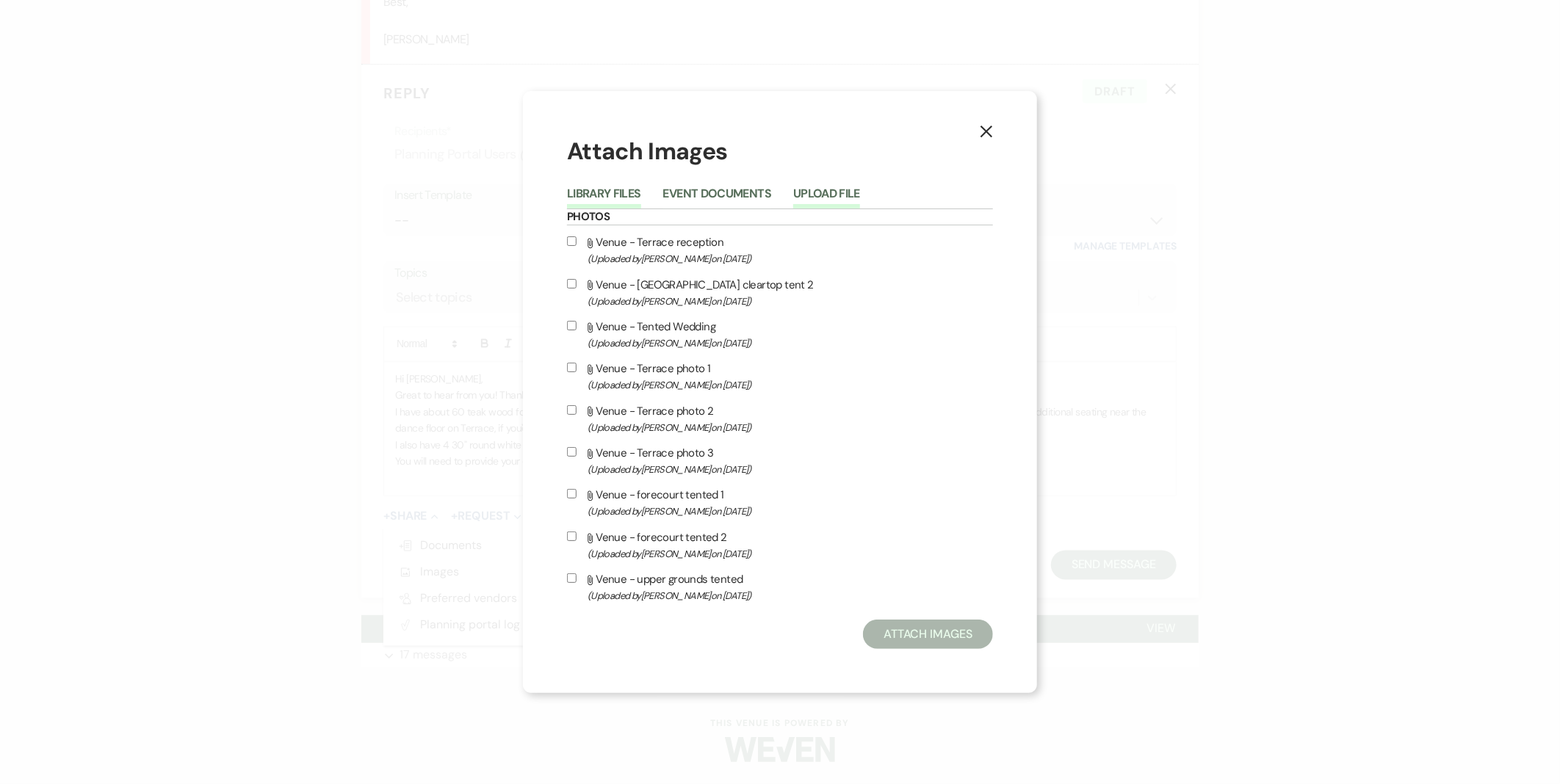
click at [806, 194] on button "Upload File" at bounding box center [826, 198] width 67 height 21
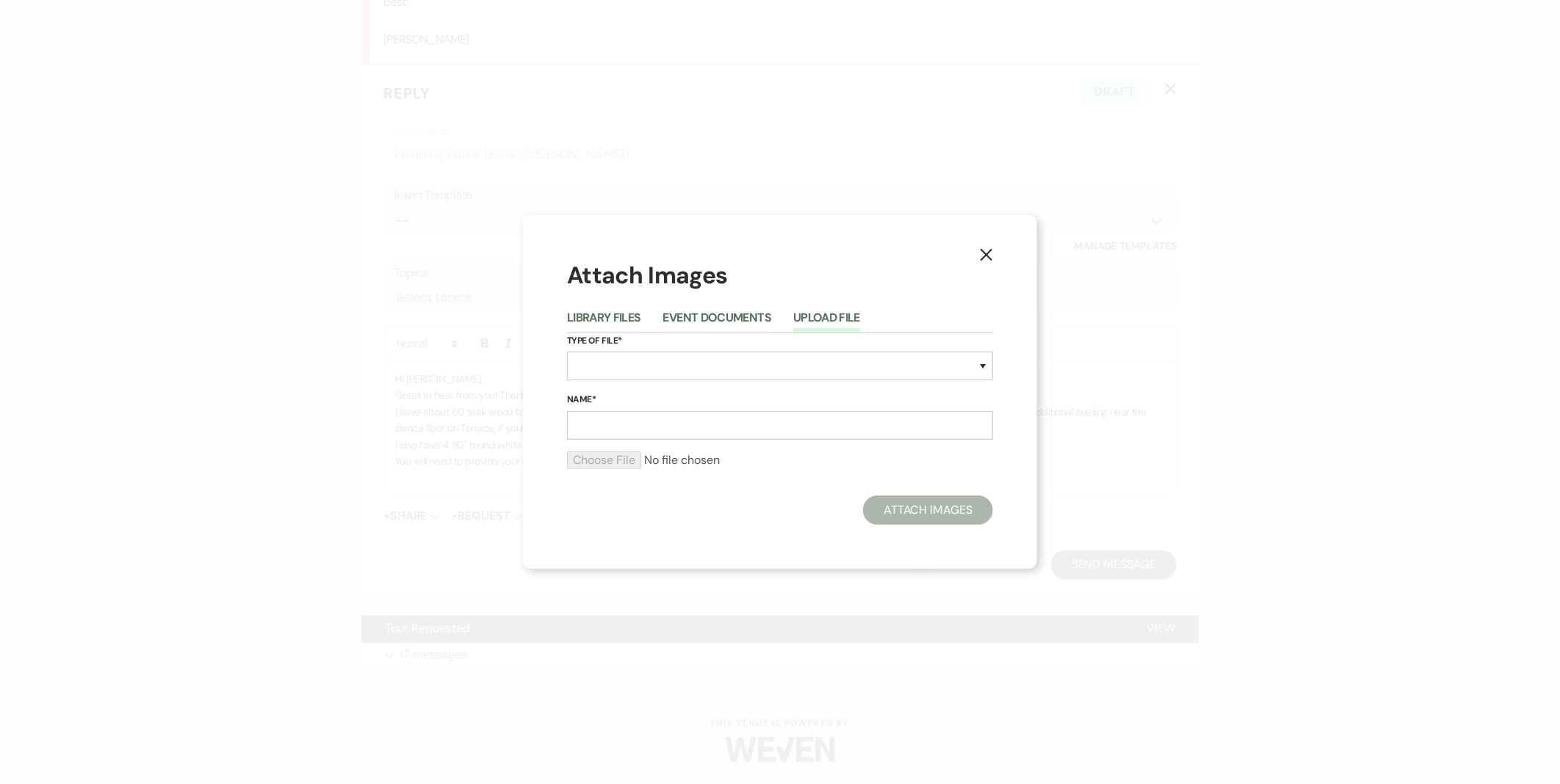
click at [622, 344] on label "Type of File*" at bounding box center [780, 342] width 426 height 16
click at [622, 359] on select "Special Event Insurance Vendor Certificate of Insurance Contracts / Rental Agre…" at bounding box center [780, 366] width 426 height 29
select select "55"
click at [567, 353] on select "Special Event Insurance Vendor Certificate of Insurance Contracts / Rental Agre…" at bounding box center [780, 366] width 426 height 29
click at [684, 416] on input "Name*" at bounding box center [780, 425] width 426 height 29
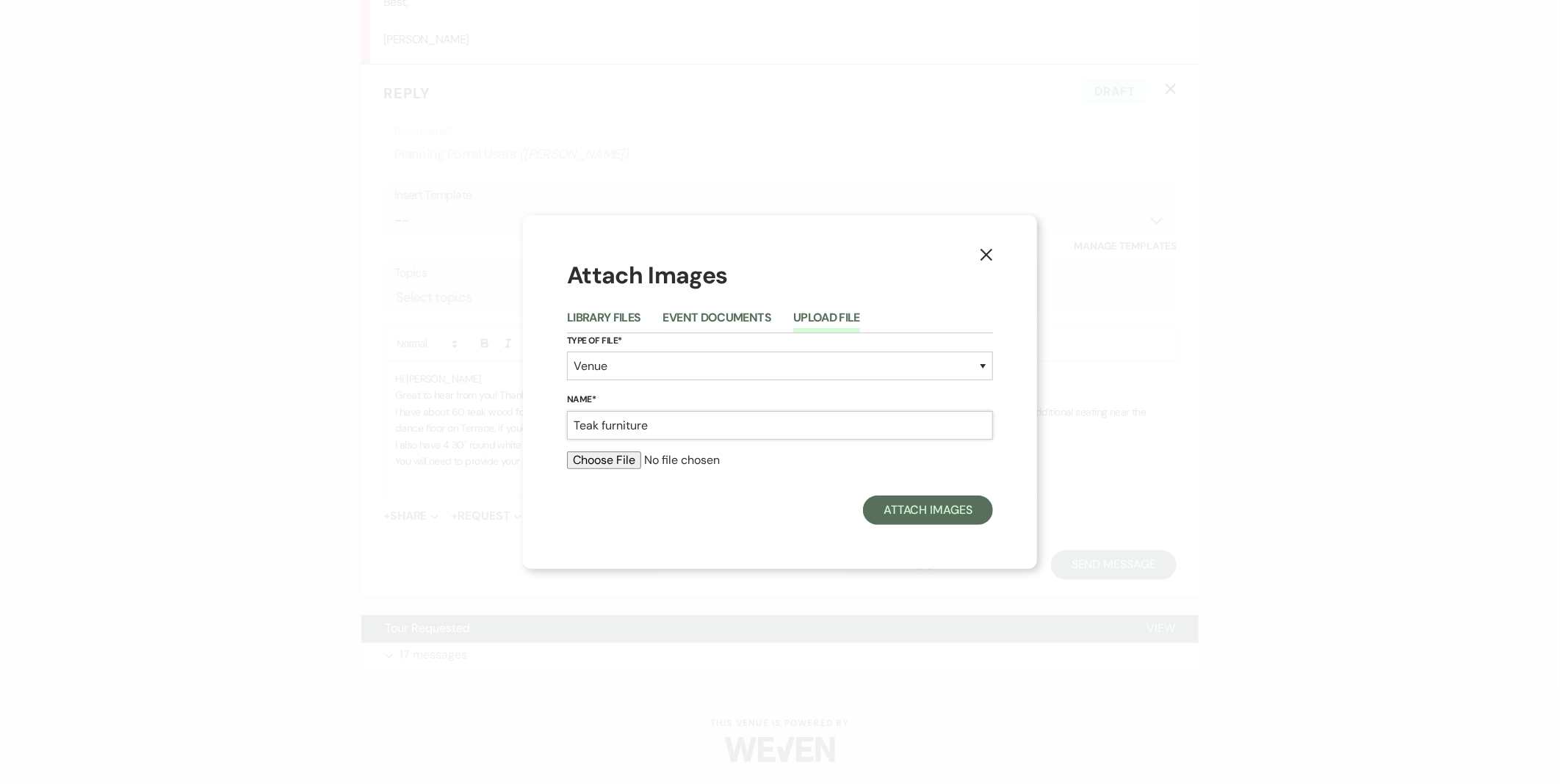
click at [599, 425] on input "Teak furniture" at bounding box center [780, 425] width 426 height 29
type input "Teak Terrace furniture"
click at [623, 460] on input "file" at bounding box center [780, 460] width 426 height 18
type input "C:\fakepath\teak cafe table and chairs.PNG"
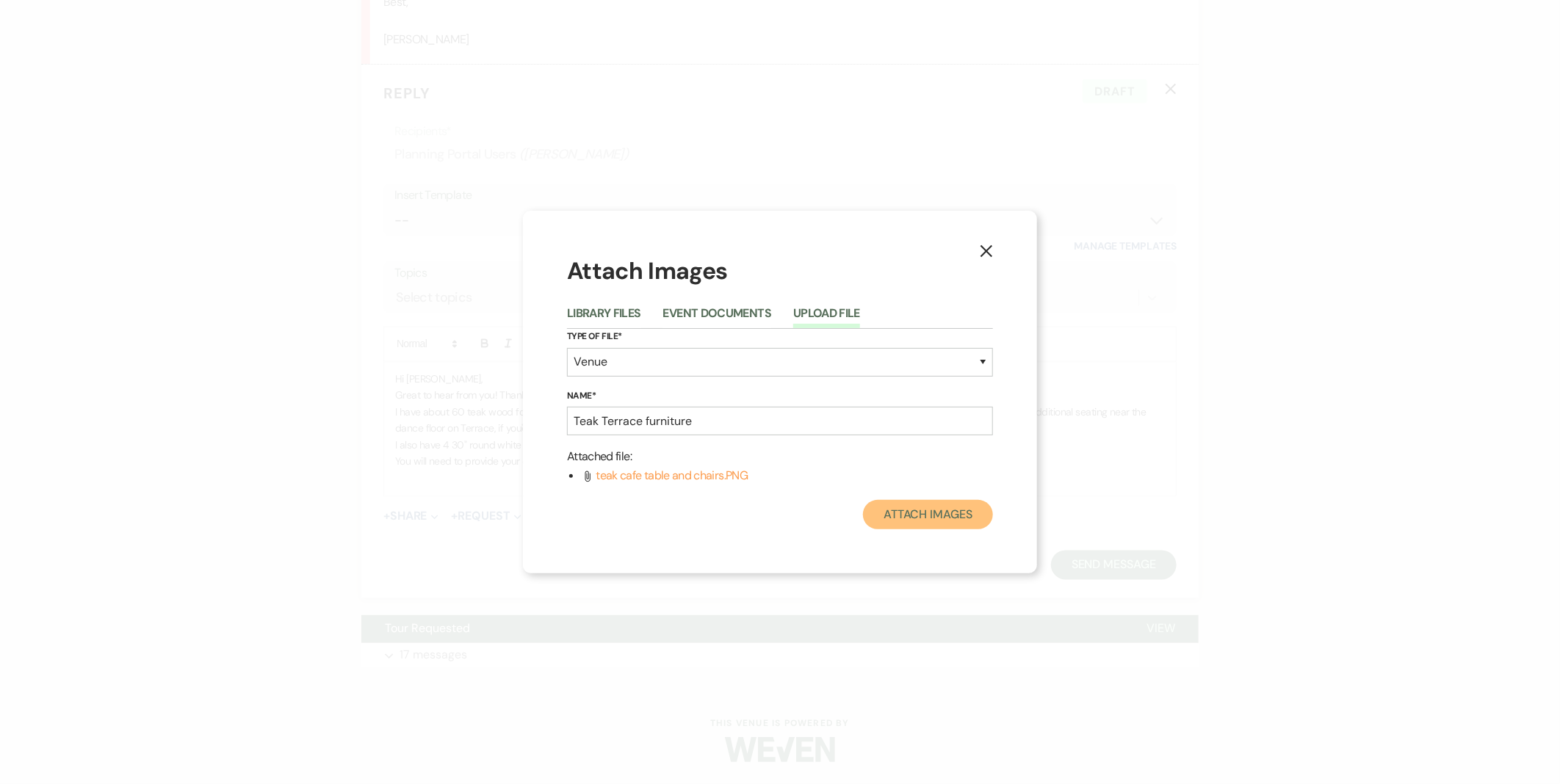
click at [938, 506] on button "Attach Images" at bounding box center [927, 515] width 130 height 30
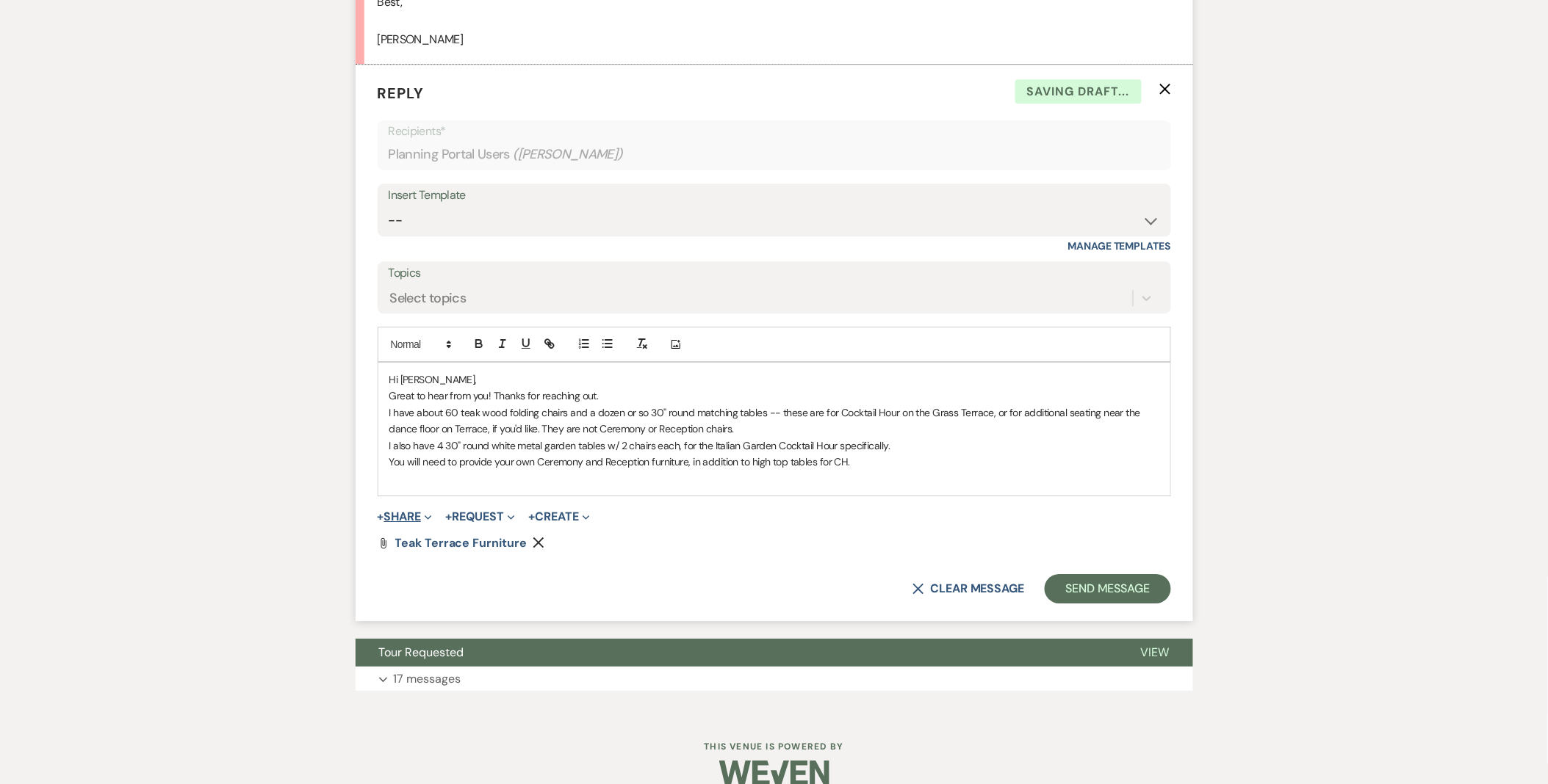
click at [401, 518] on button "+ Share Expand" at bounding box center [405, 517] width 55 height 12
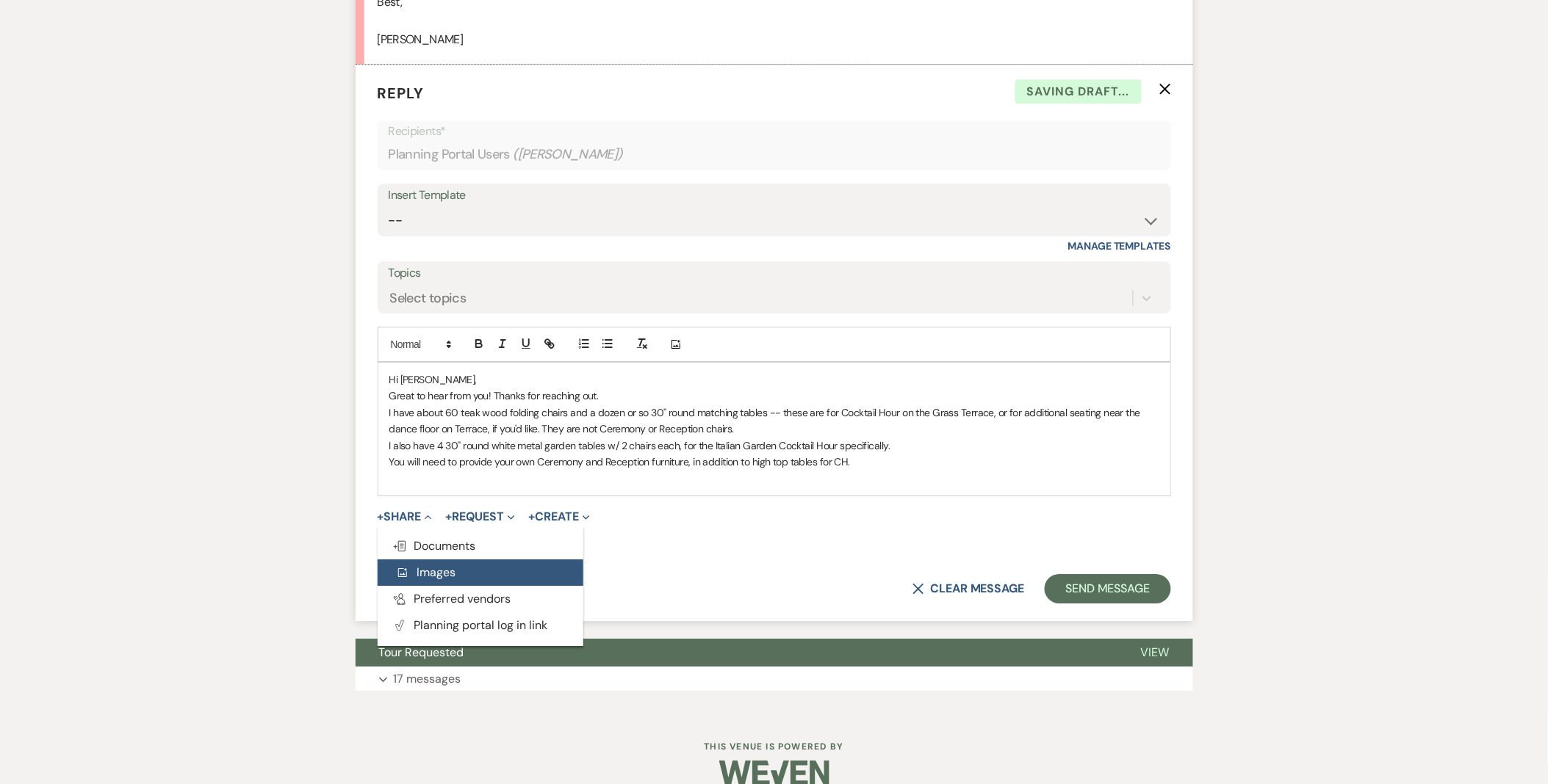
click at [436, 564] on button "Add Photo Images" at bounding box center [480, 573] width 206 height 27
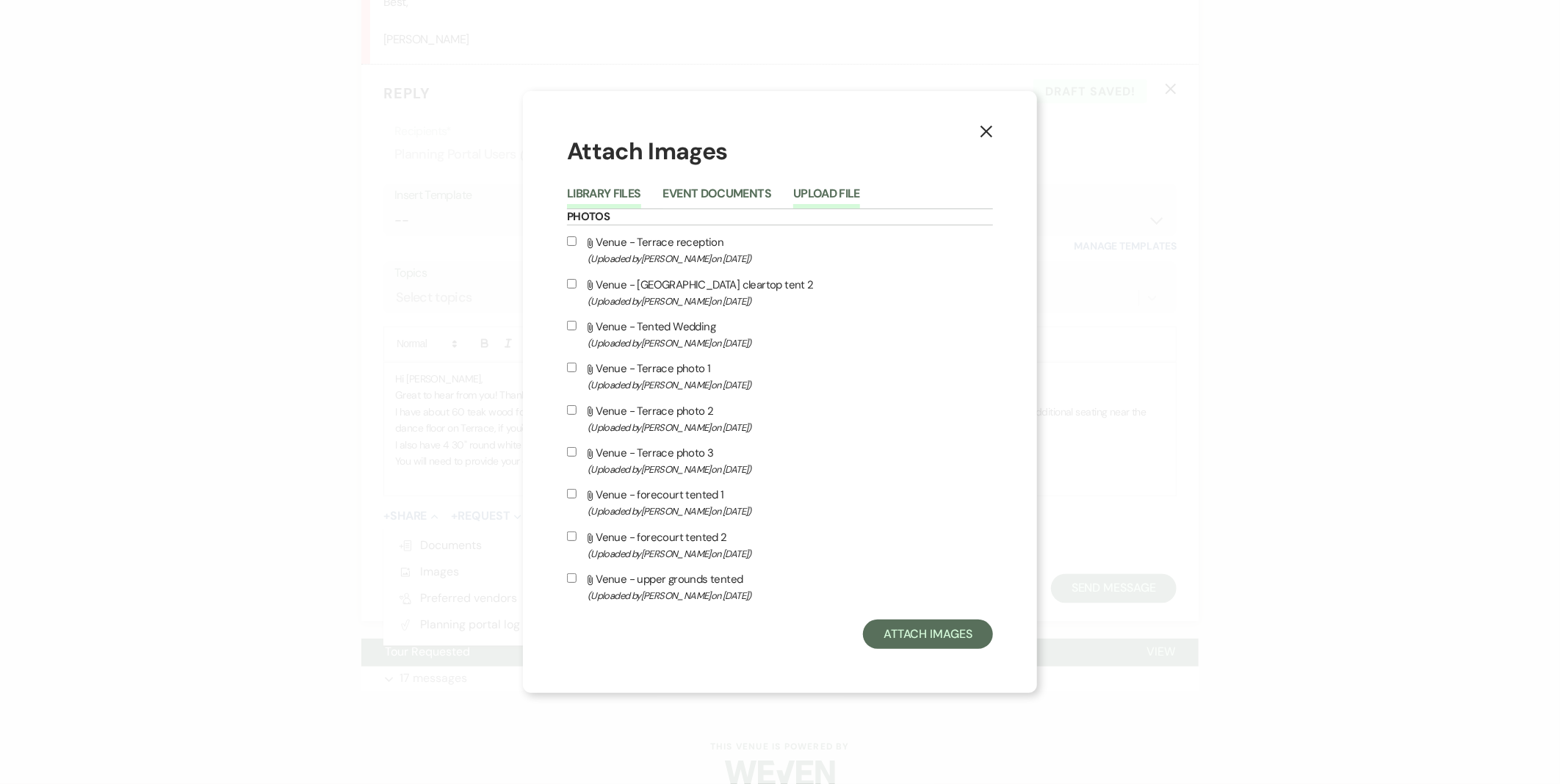
click at [818, 193] on button "Upload File" at bounding box center [826, 198] width 67 height 21
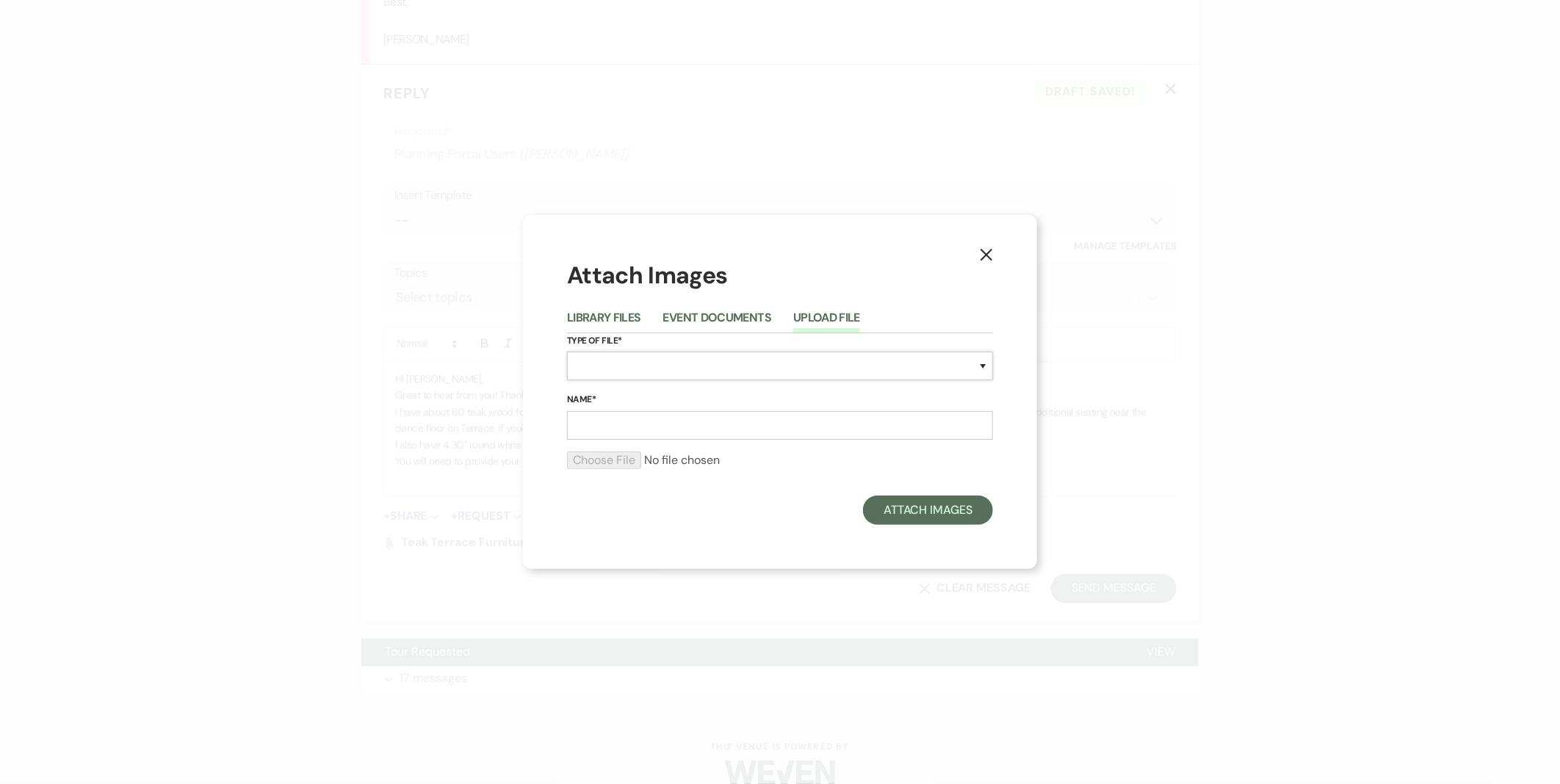
click at [633, 371] on select "Special Event Insurance Vendor Certificate of Insurance Contracts / Rental Agre…" at bounding box center [780, 366] width 426 height 29
click at [567, 353] on select "Special Event Insurance Vendor Certificate of Insurance Contracts / Rental Agre…" at bounding box center [780, 366] width 426 height 29
drag, startPoint x: 647, startPoint y: 353, endPoint x: 656, endPoint y: 365, distance: 15.0
click at [647, 353] on select "Special Event Insurance Vendor Certificate of Insurance Contracts / Rental Agre…" at bounding box center [780, 366] width 426 height 29
select select "55"
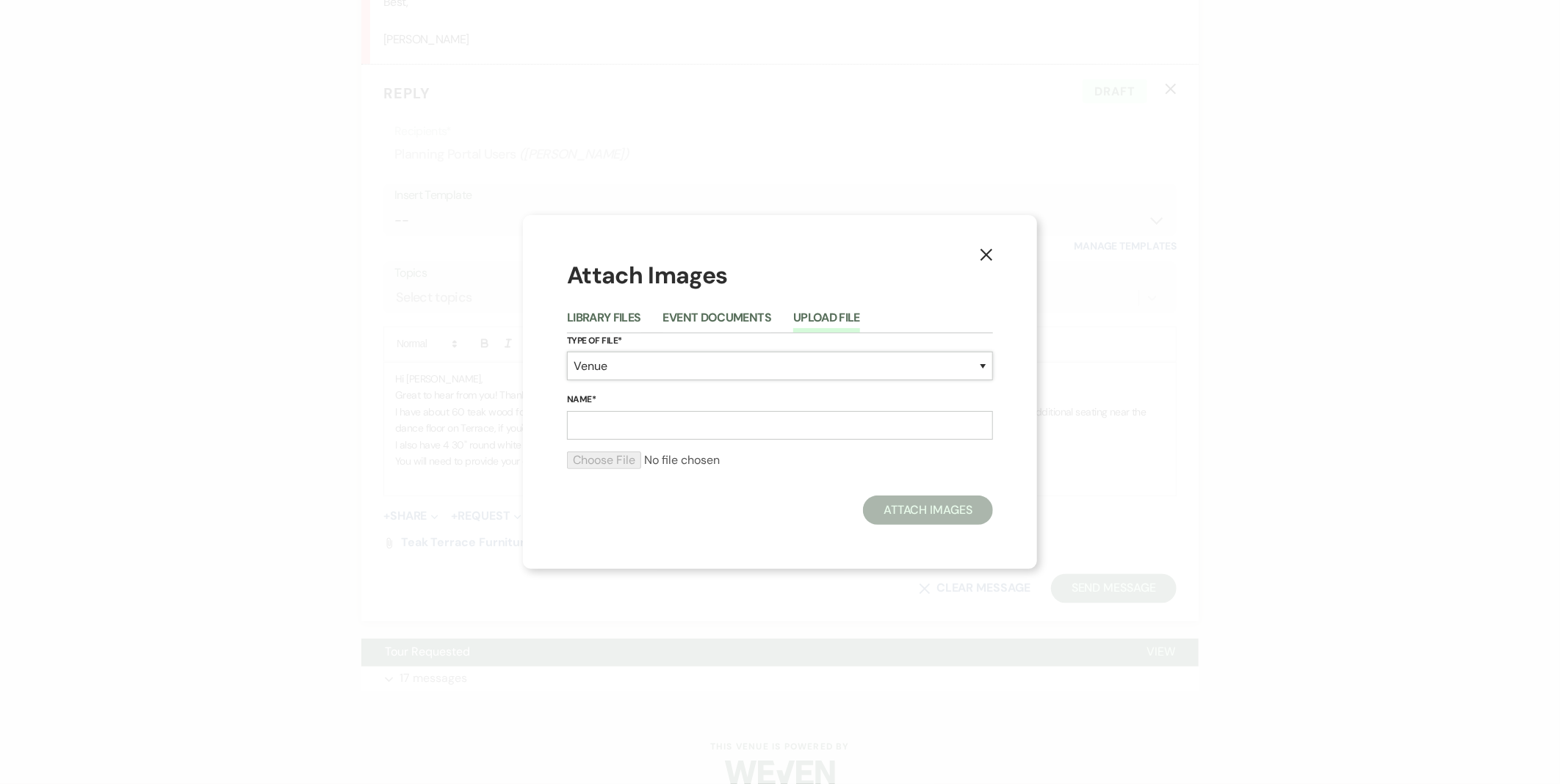
click at [567, 353] on select "Special Event Insurance Vendor Certificate of Insurance Contracts / Rental Agre…" at bounding box center [780, 366] width 426 height 29
click at [699, 420] on input "Name*" at bounding box center [780, 425] width 426 height 29
type input "White garden furniture"
click at [620, 457] on input "file" at bounding box center [780, 460] width 426 height 18
type input "C:\fakepath\white metal garden table and chairs.PNG"
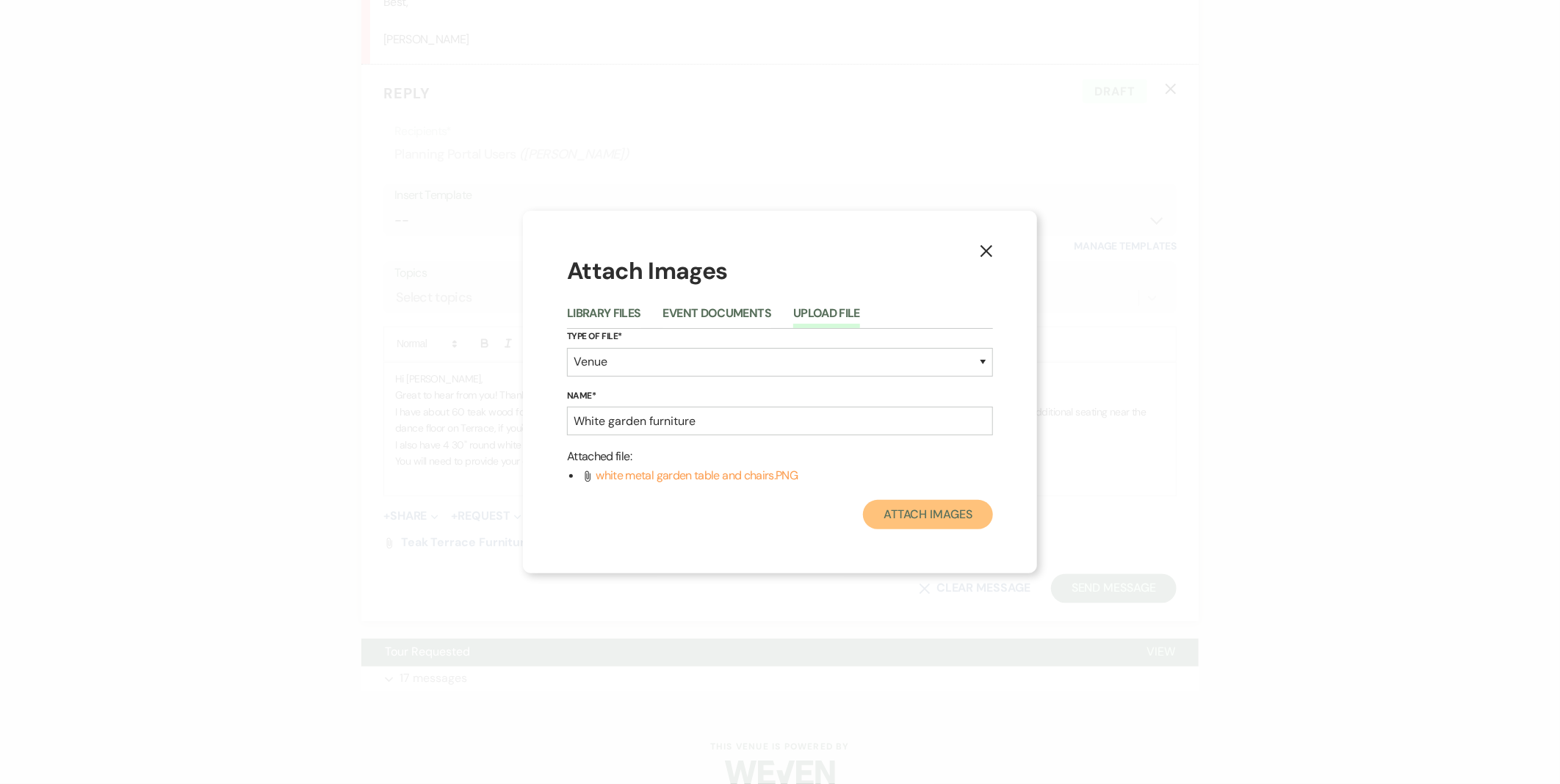
click at [918, 526] on button "Attach Images" at bounding box center [927, 515] width 130 height 30
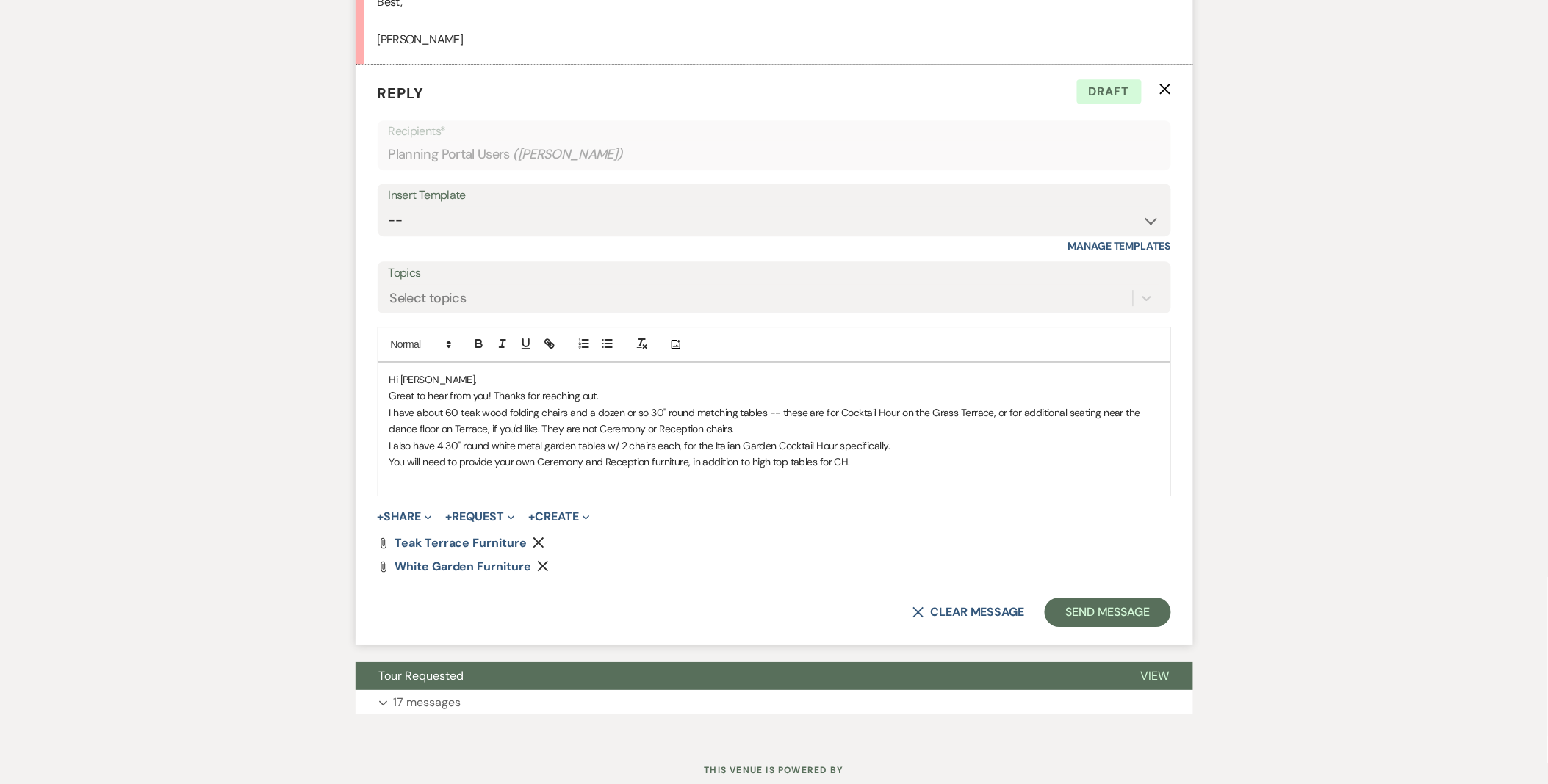
click at [876, 428] on p "I have about 60 teak wood folding chairs and a dozen or so 30" round matching t…" at bounding box center [774, 421] width 770 height 33
click at [765, 428] on p "I have about 60 teak wood folding chairs and a dozen or so 30" round matching t…" at bounding box center [774, 421] width 770 height 33
click at [478, 461] on p "You will need to provide your own Ceremony and Reception furniture, in addition…" at bounding box center [774, 462] width 770 height 16
click at [920, 468] on p "You will need to rentyour own Ceremony and Reception furniture, in addition to …" at bounding box center [774, 462] width 770 height 16
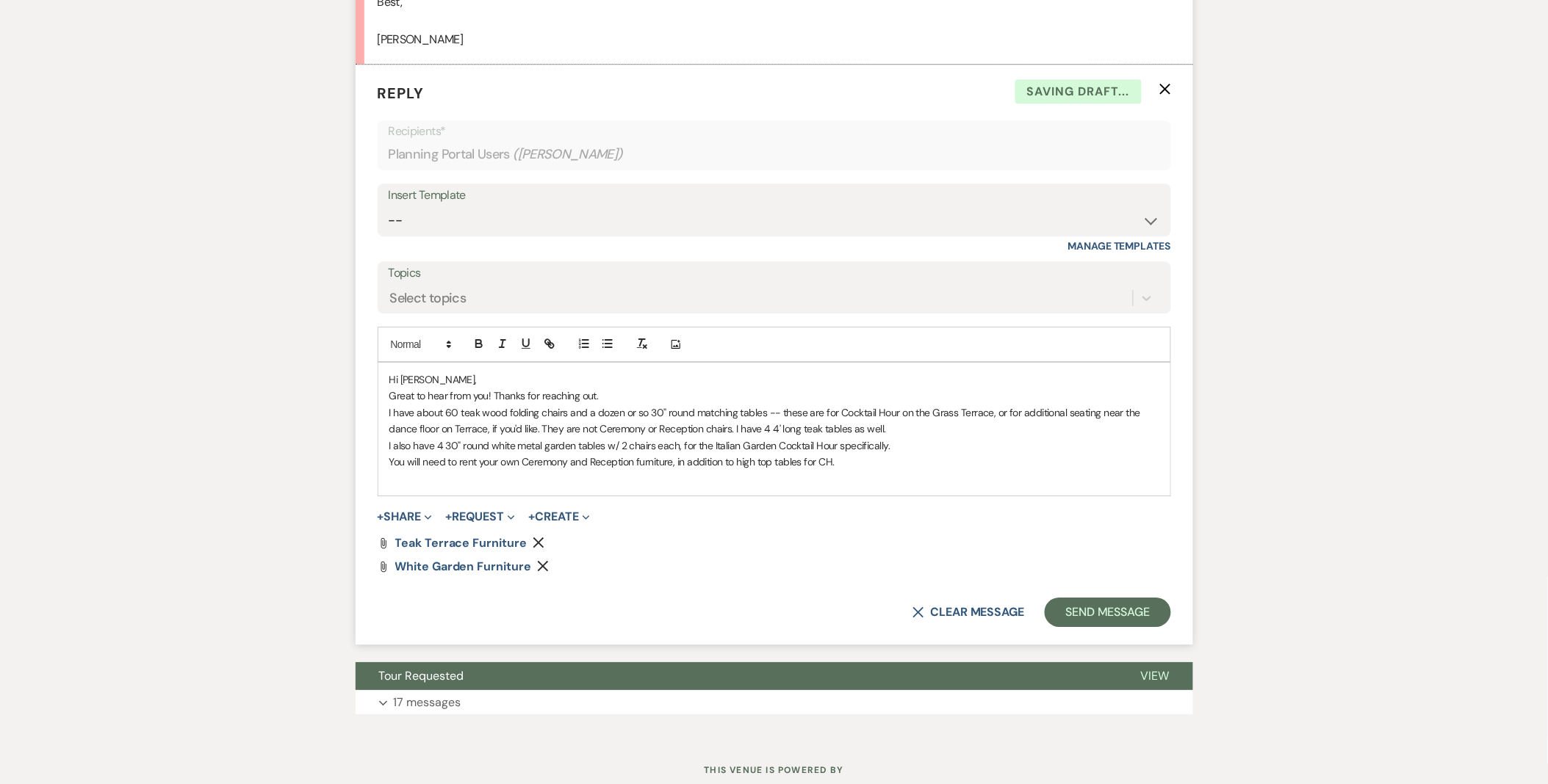
click at [942, 457] on p "You will need to rent your own Ceremony and Reception furniture, in addition to…" at bounding box center [774, 462] width 770 height 16
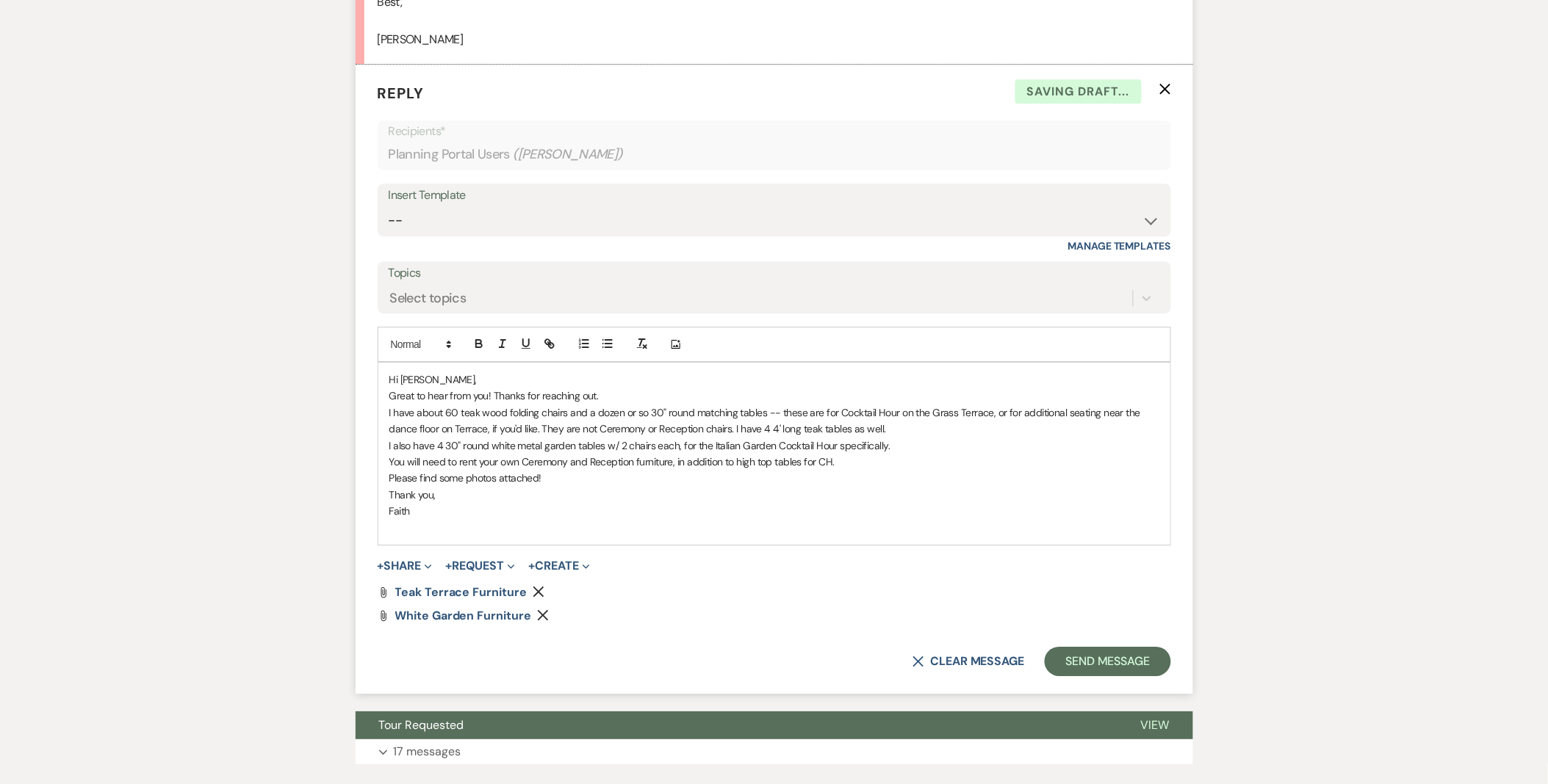
click at [692, 537] on div "Hi Abigail, Great to hear from you! Thanks for reaching out. I have about 60 te…" at bounding box center [774, 454] width 792 height 182
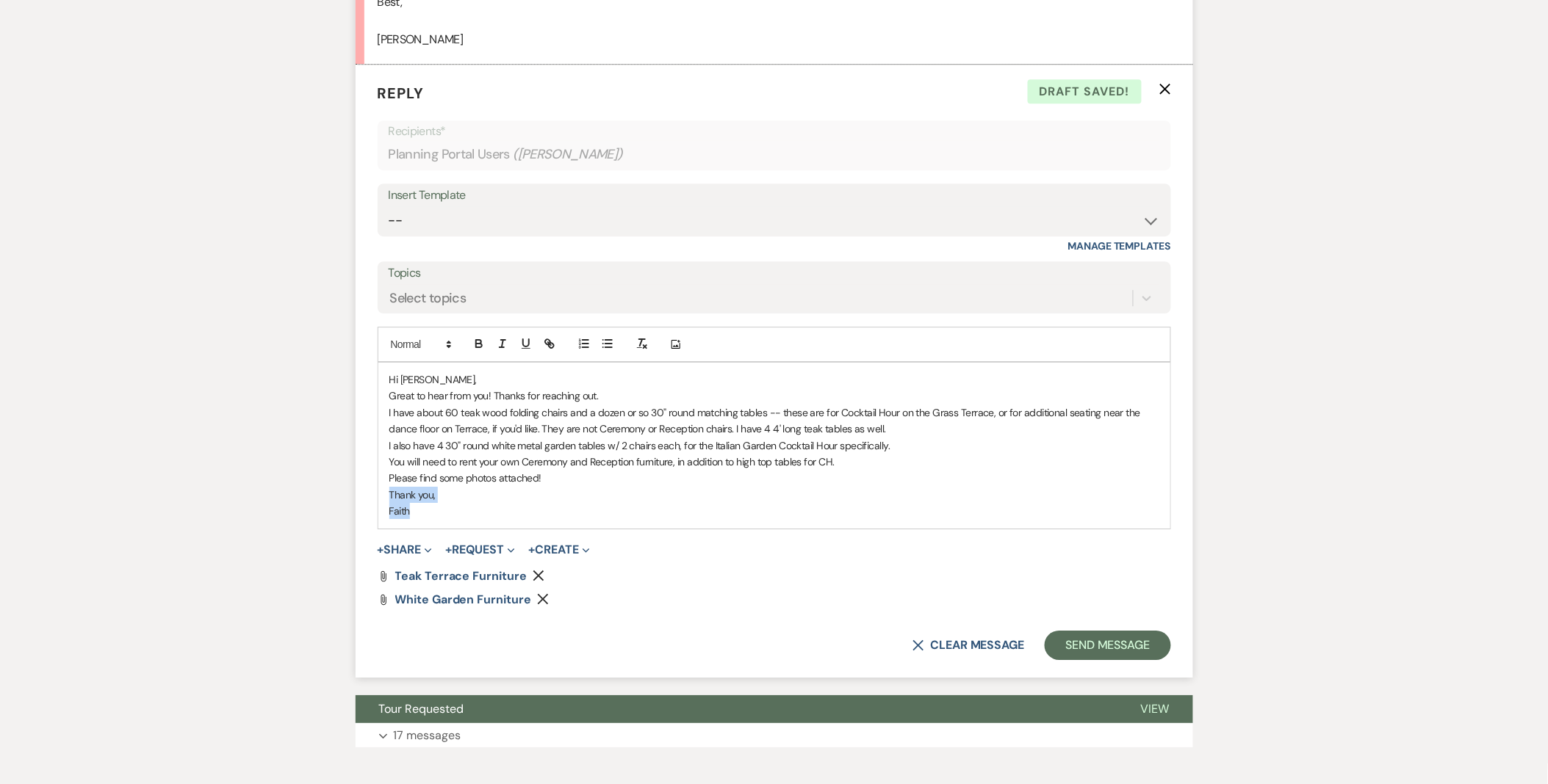
drag, startPoint x: 461, startPoint y: 507, endPoint x: 77, endPoint y: 502, distance: 384.0
click at [1096, 641] on button "Send Message" at bounding box center [1107, 646] width 126 height 30
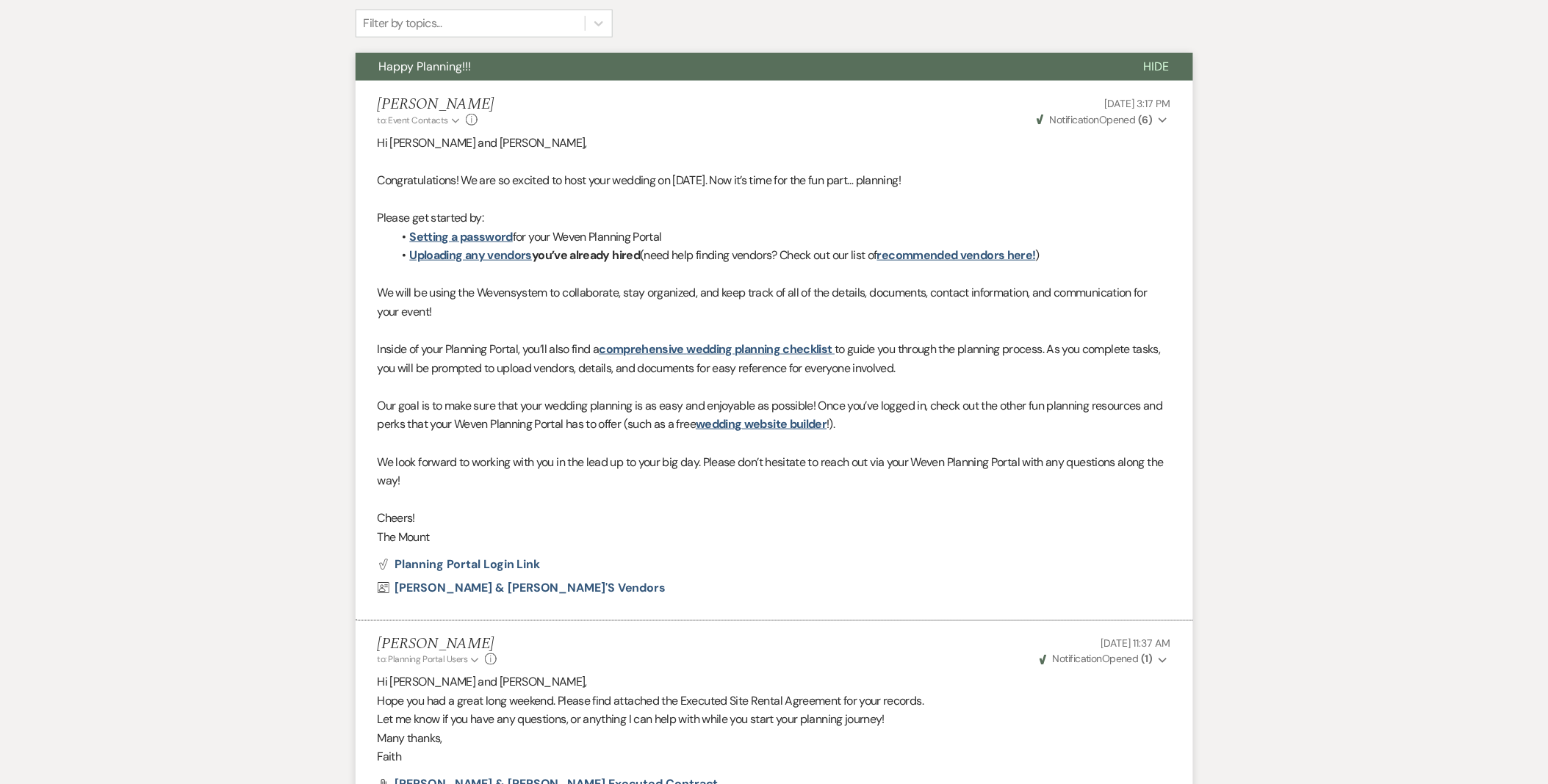
scroll to position [0, 0]
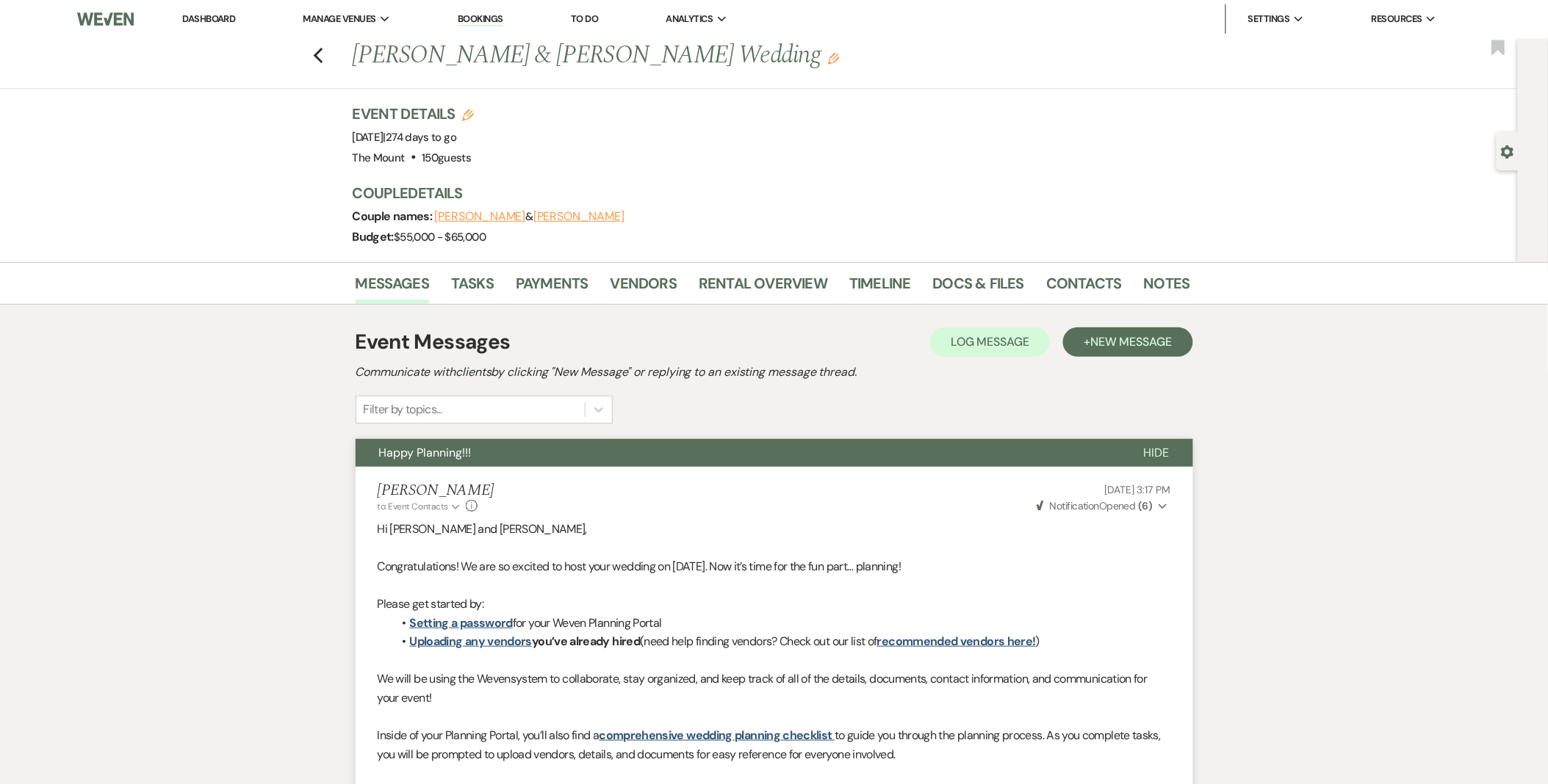
click at [225, 16] on link "Dashboard" at bounding box center [208, 19] width 53 height 13
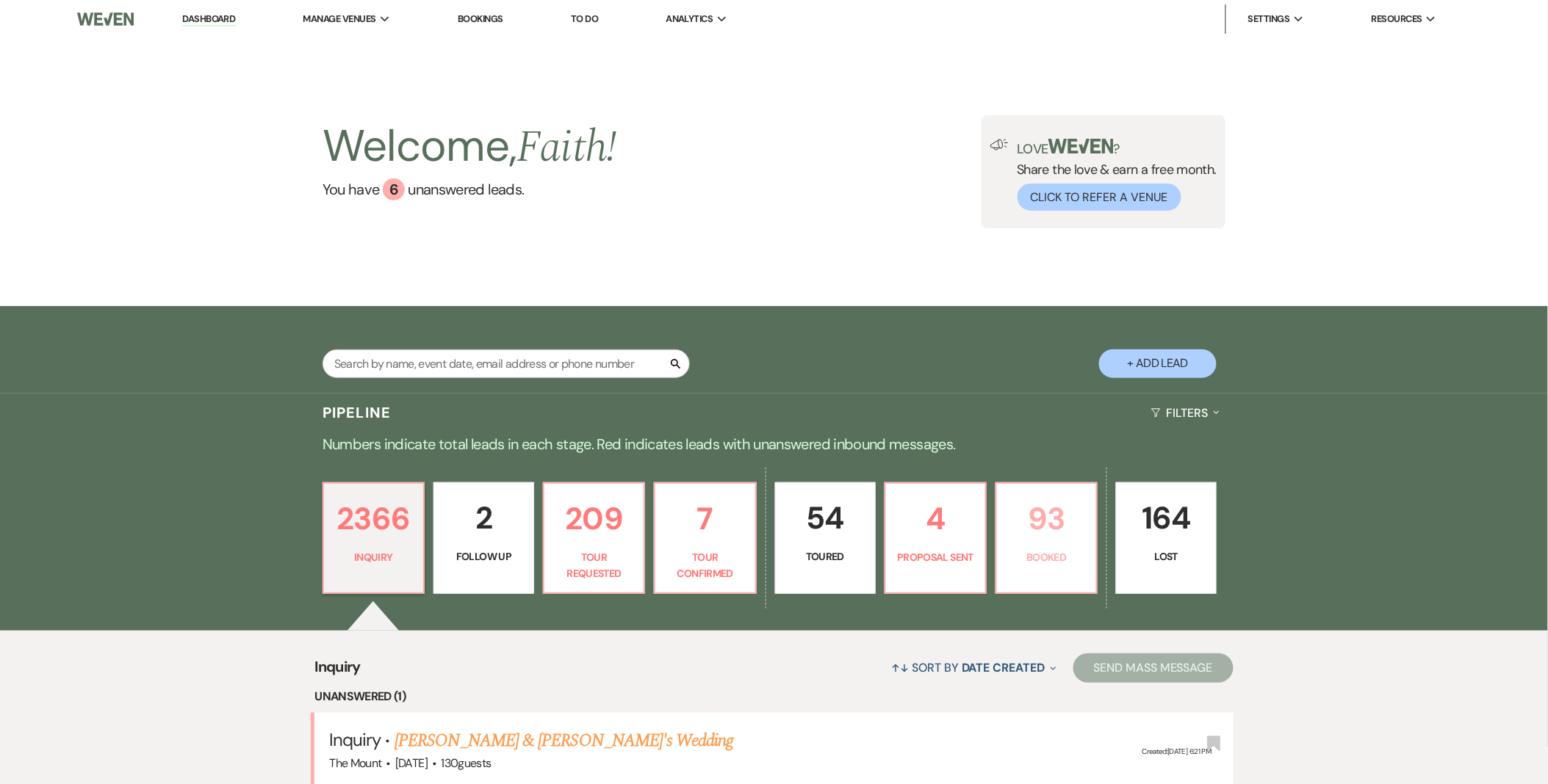
click at [1070, 515] on p "93" at bounding box center [1047, 519] width 82 height 49
click at [986, 263] on div "Welcome, Faith ! You have 6 unanswered lead s . Love ? Share the love & earn a …" at bounding box center [774, 172] width 1548 height 268
click at [1023, 265] on div "Welcome, Faith ! You have 6 unanswered lead s . Love ? Share the love & earn a …" at bounding box center [774, 172] width 1548 height 268
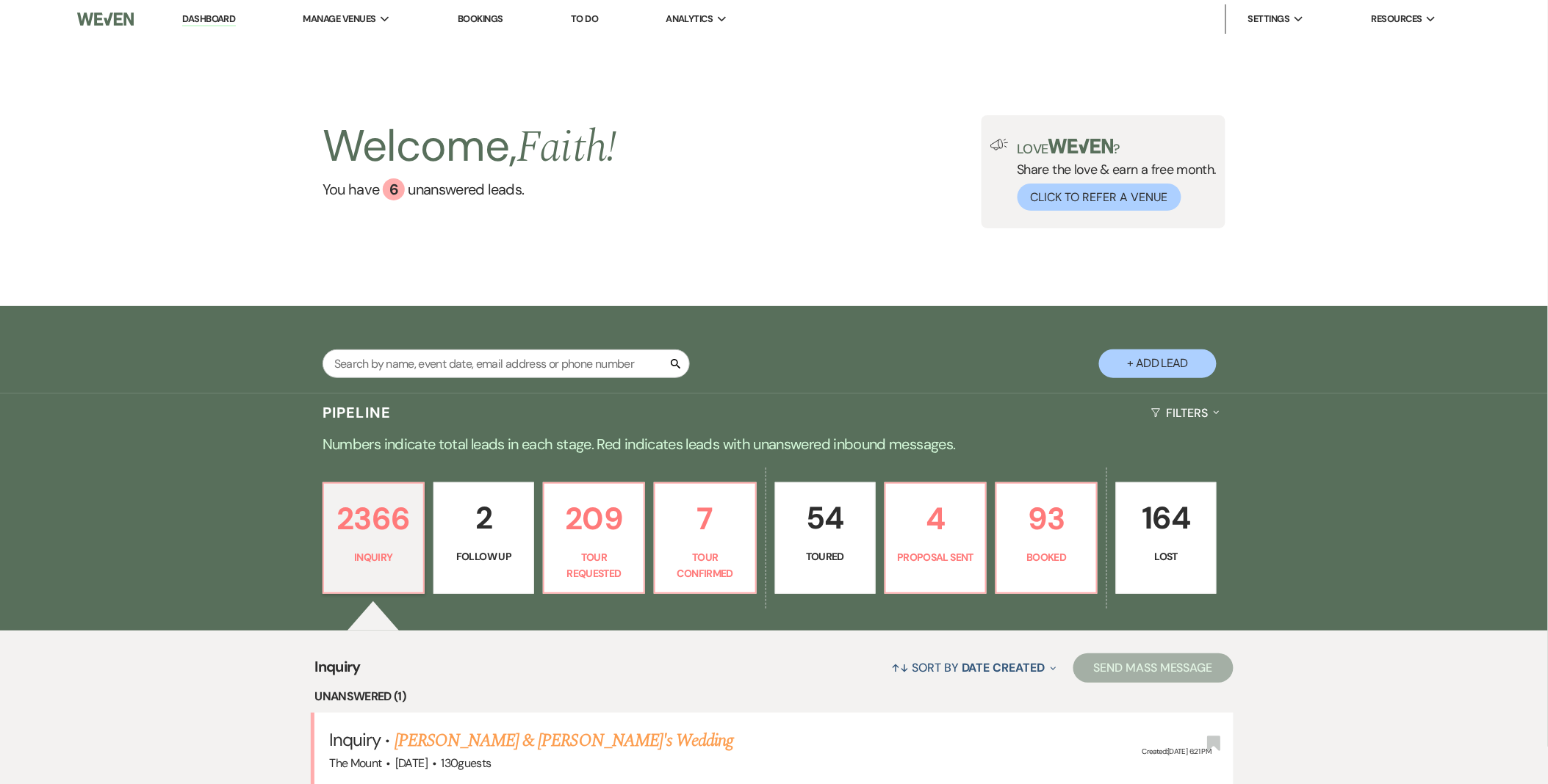
click at [1023, 265] on div "Welcome, Faith ! You have 6 unanswered lead s . Love ? Share the love & earn a …" at bounding box center [774, 172] width 1548 height 268
click at [1027, 341] on div "Search + Add Lead" at bounding box center [774, 351] width 1058 height 76
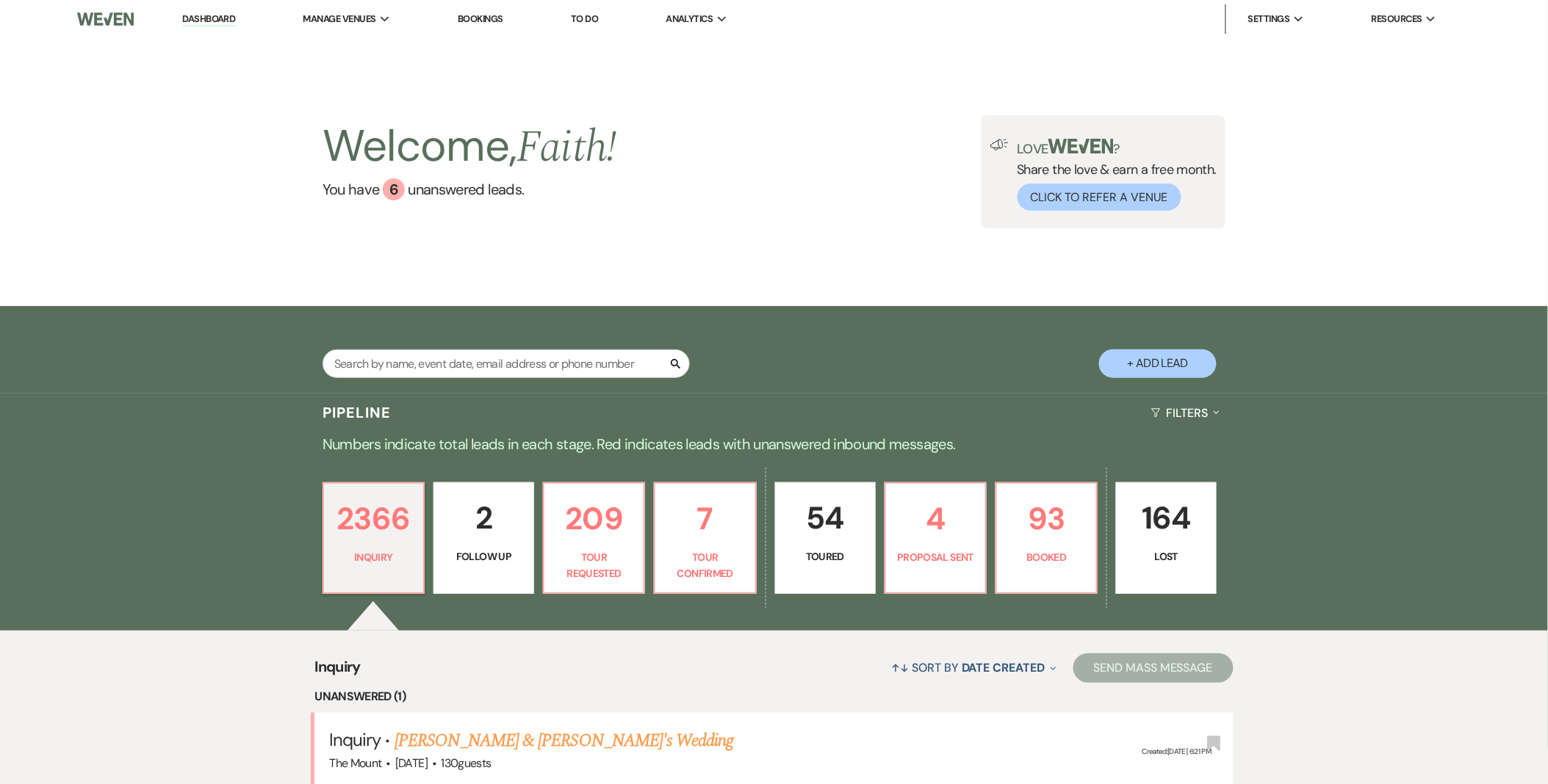
click at [1027, 341] on div "Search + Add Lead" at bounding box center [774, 351] width 1058 height 76
drag, startPoint x: 0, startPoint y: 0, endPoint x: 1058, endPoint y: 561, distance: 1197.5
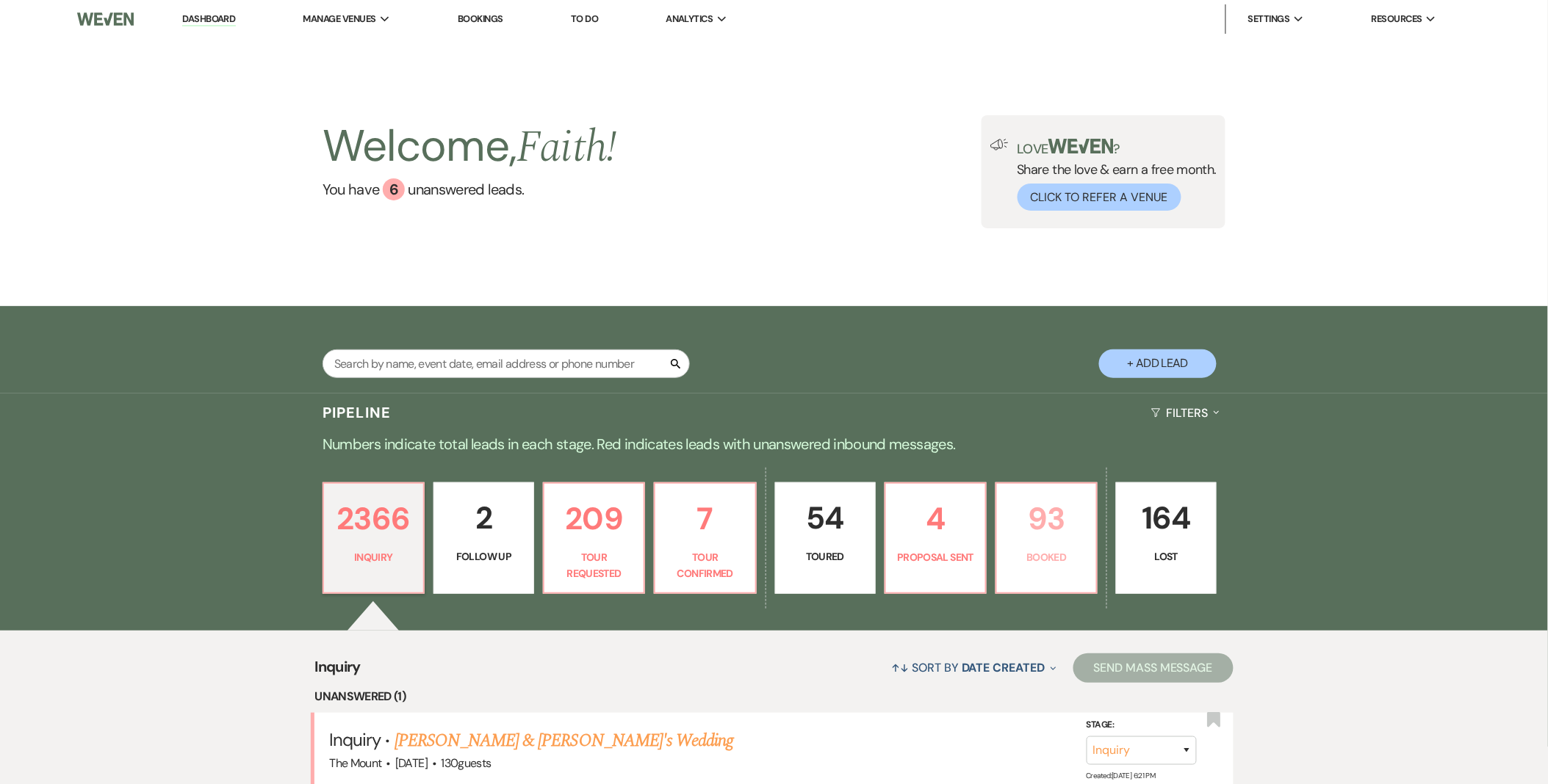
click at [1058, 561] on p "Booked" at bounding box center [1047, 558] width 82 height 16
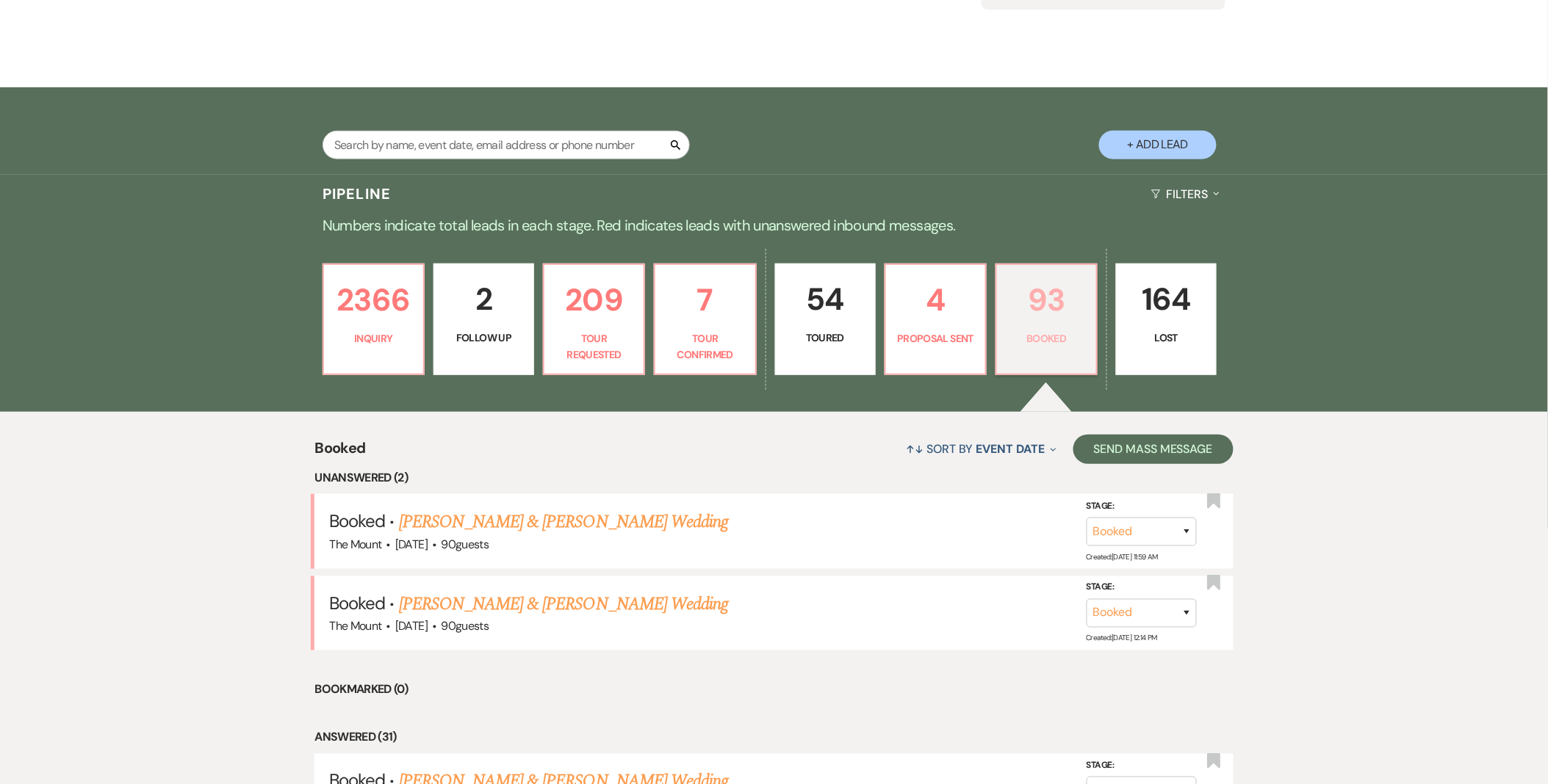
scroll to position [244, 0]
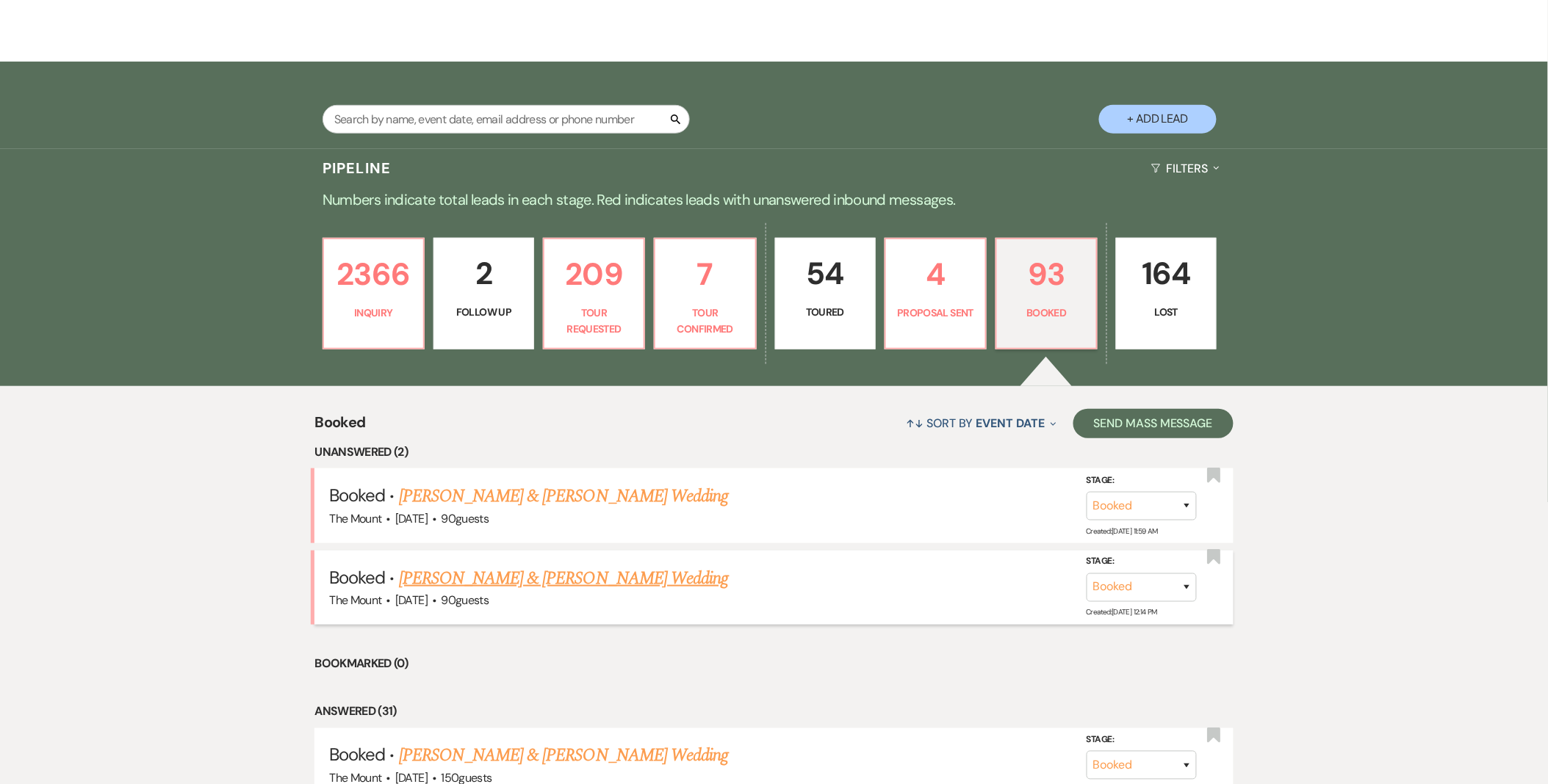
click at [669, 569] on link "Kevin Caggiano & Derek DiBiasie's Wedding" at bounding box center [563, 579] width 329 height 27
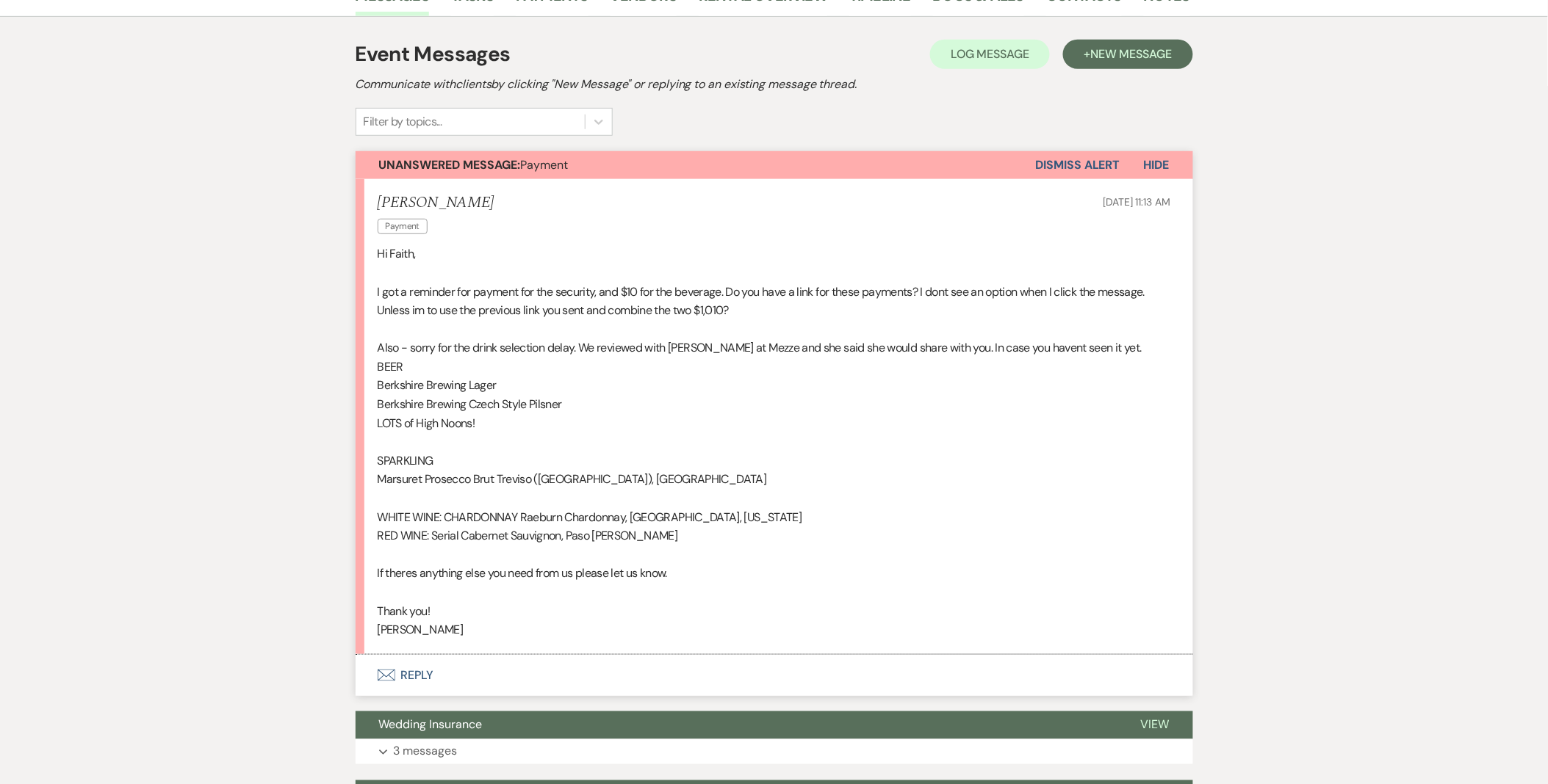
scroll to position [408, 0]
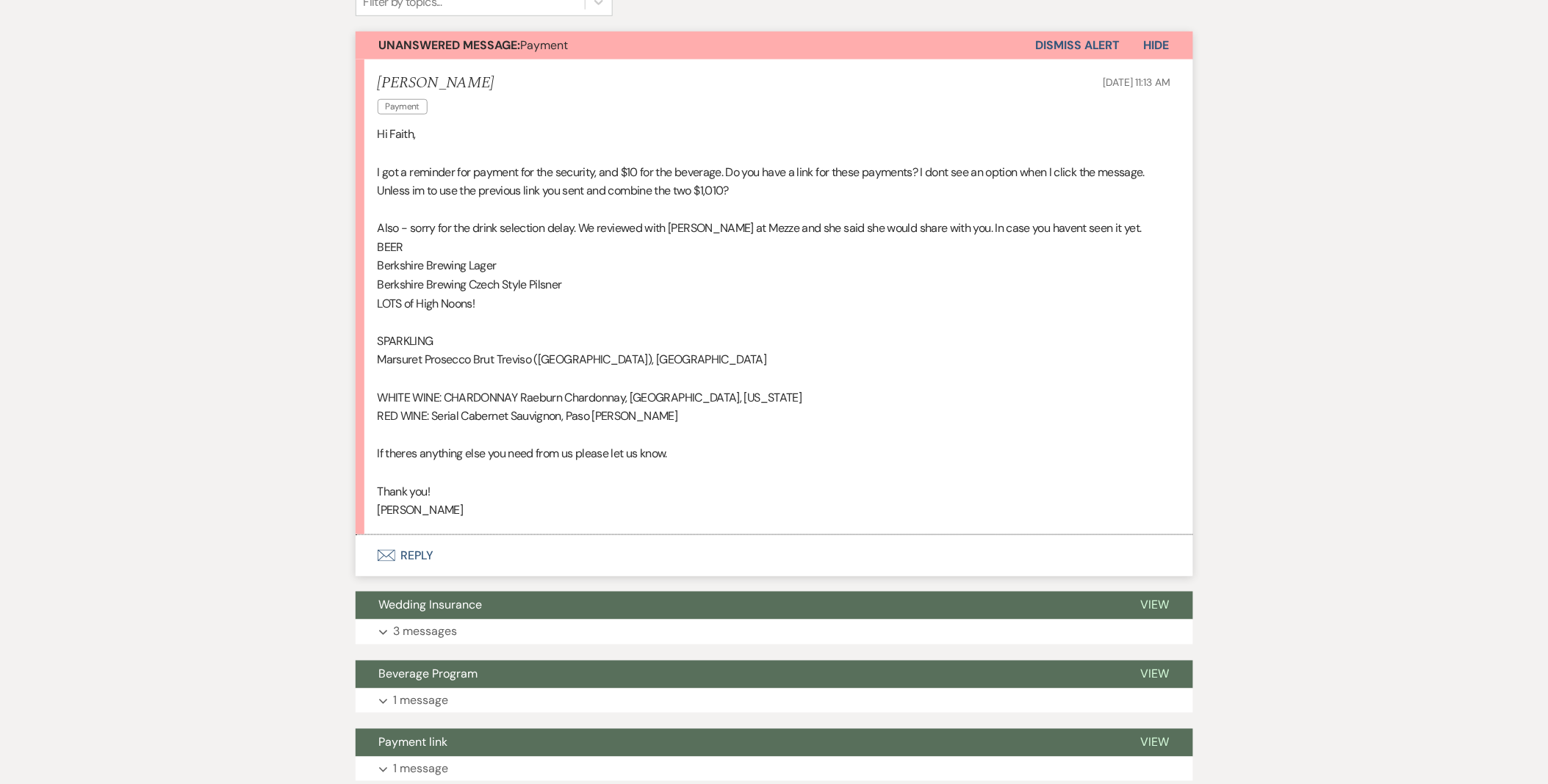
click at [434, 567] on button "Envelope Reply" at bounding box center [774, 555] width 837 height 41
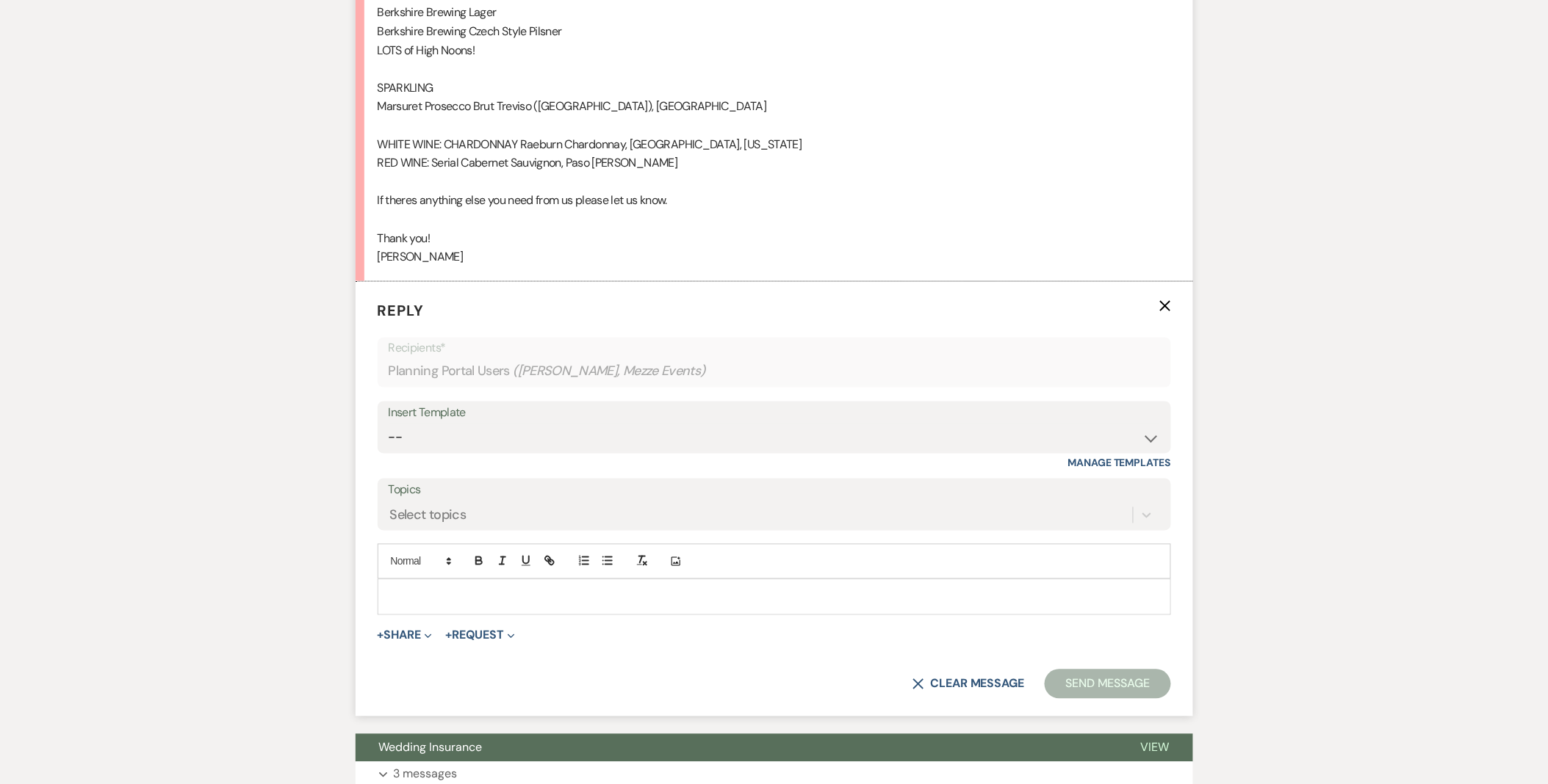
scroll to position [702, 0]
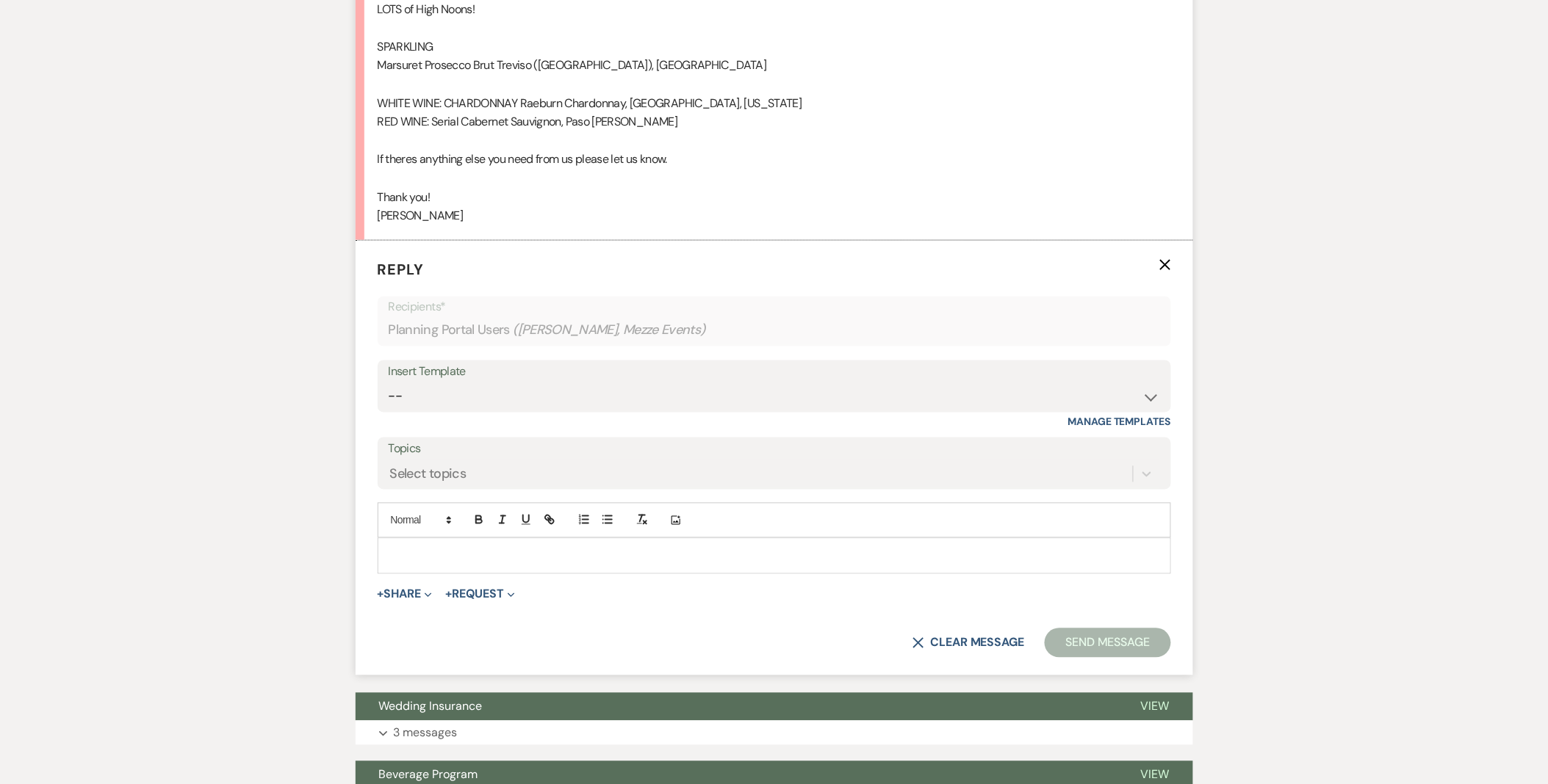
click at [432, 567] on div at bounding box center [774, 555] width 792 height 33
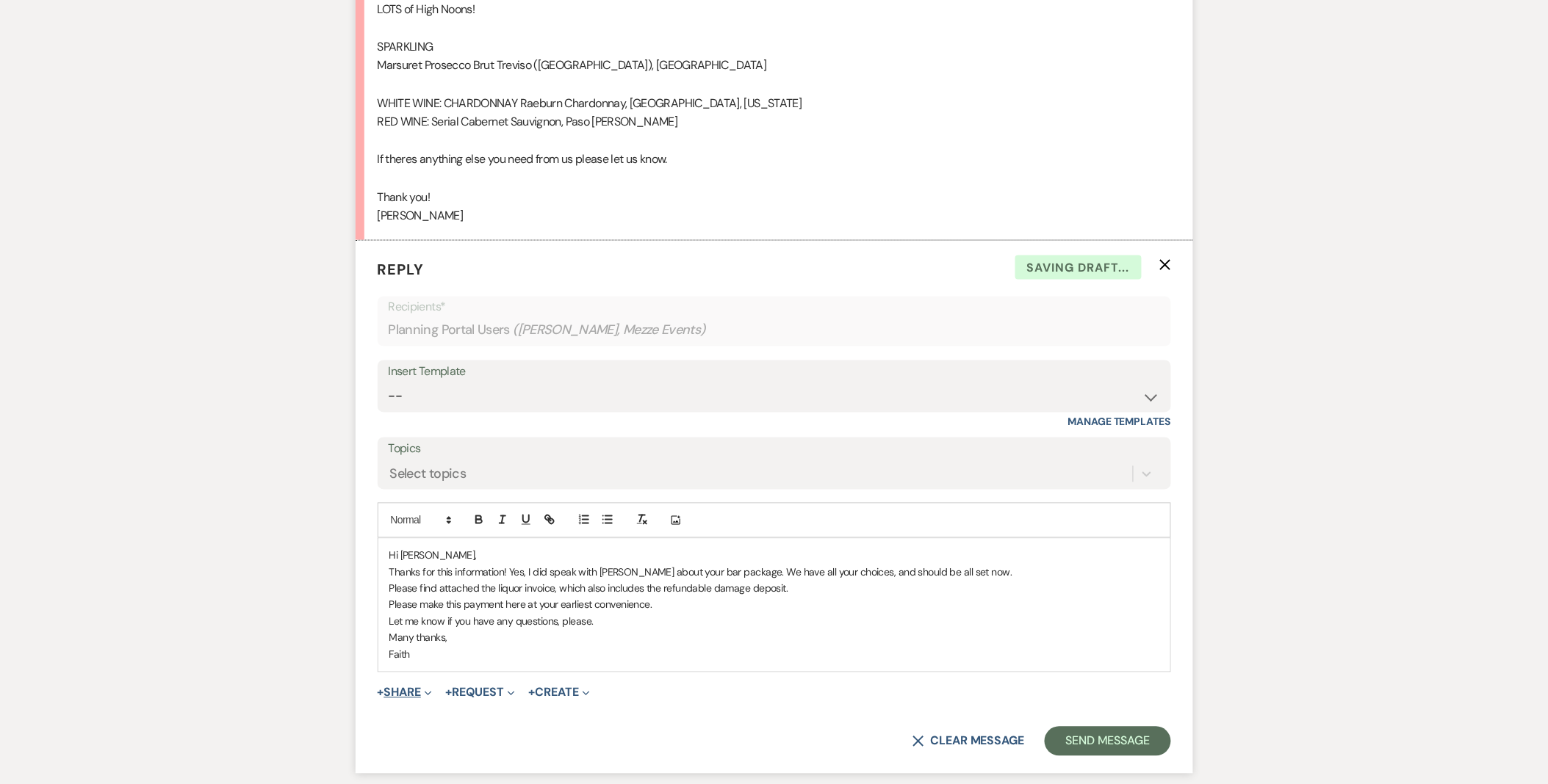
click at [423, 693] on button "+ Share Expand" at bounding box center [405, 693] width 55 height 12
click at [438, 710] on button "Doc Upload Documents" at bounding box center [480, 722] width 206 height 27
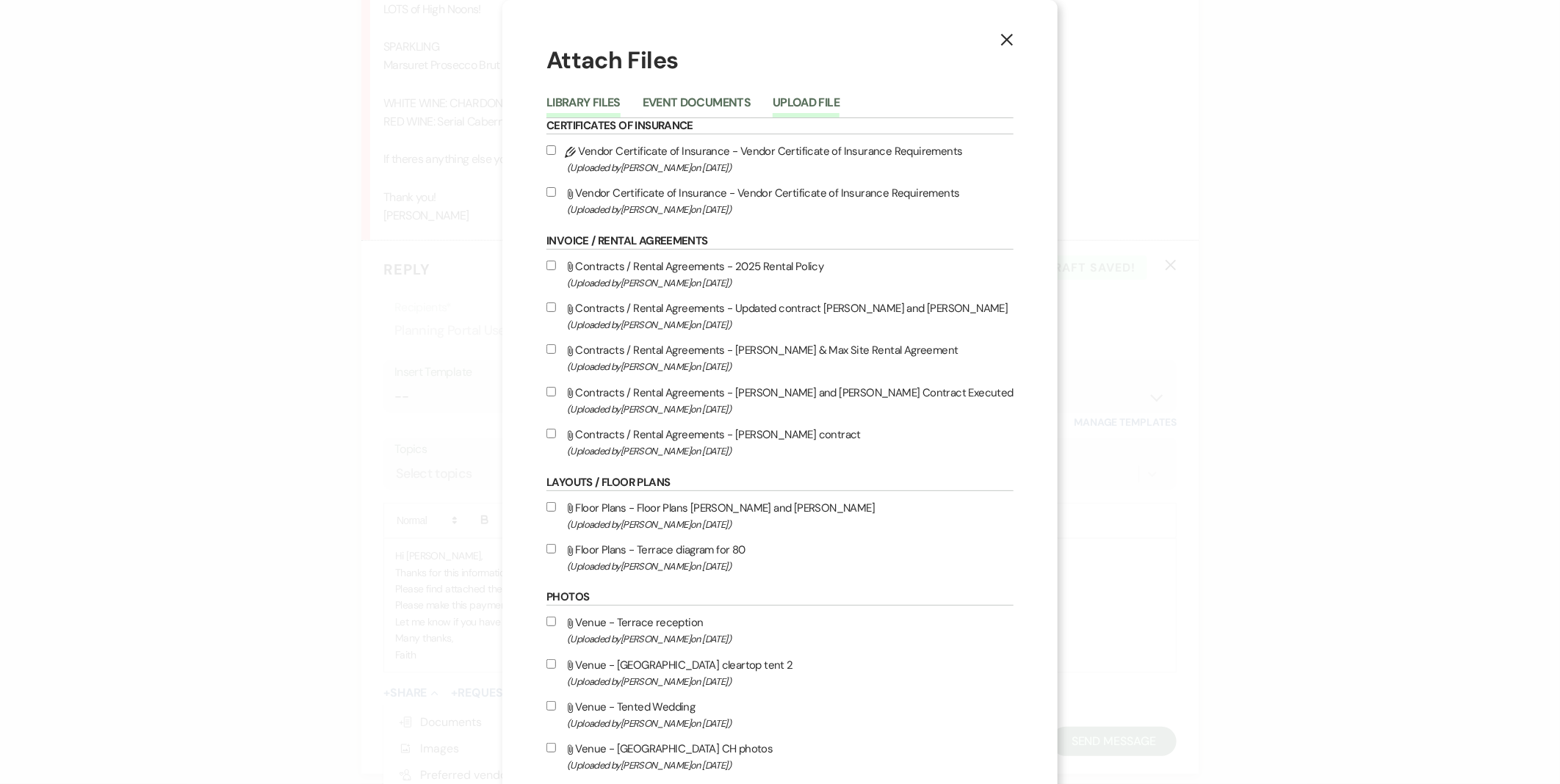
click at [839, 100] on button "Upload File" at bounding box center [806, 108] width 67 height 21
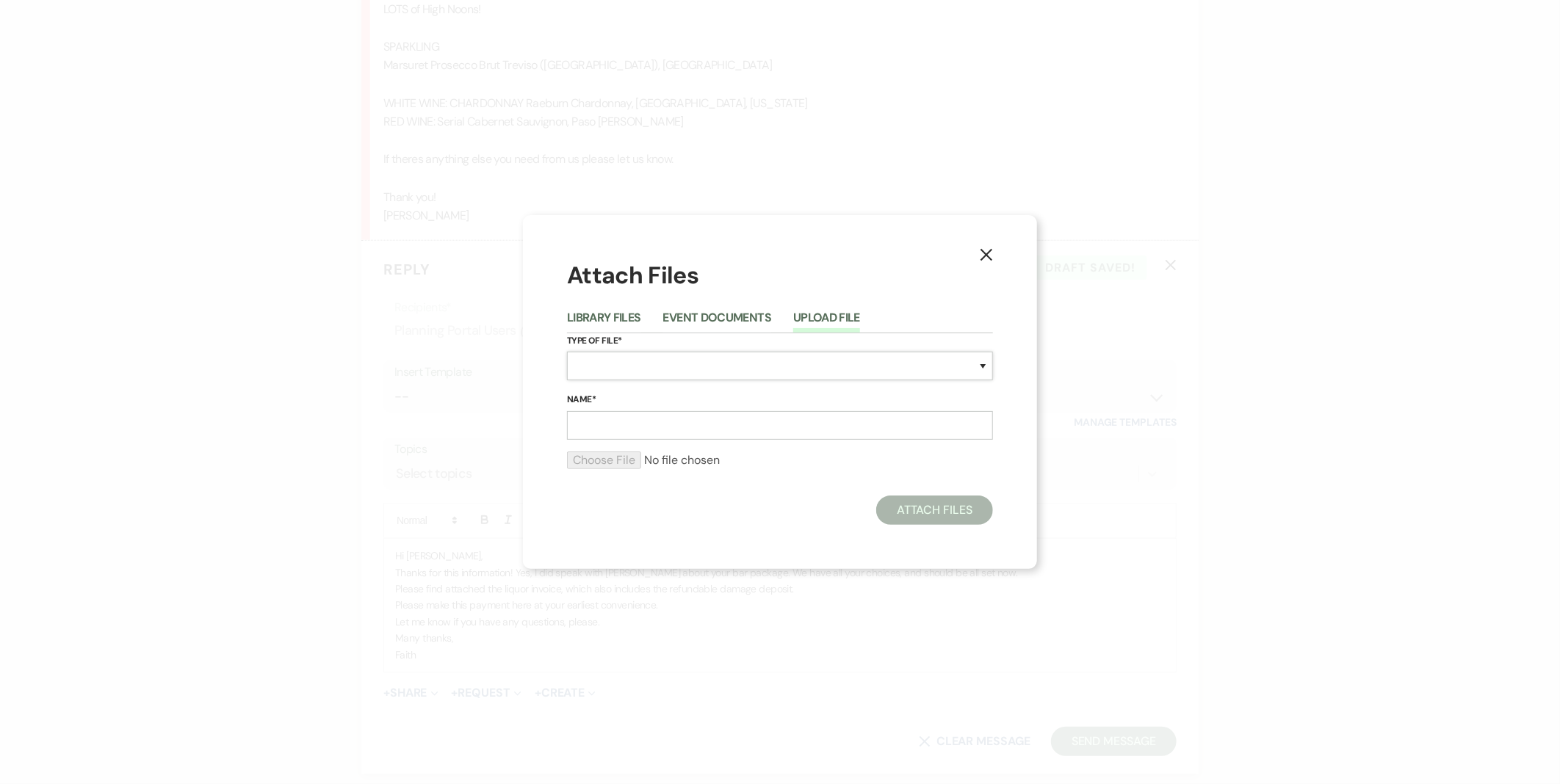
click at [644, 380] on select "Special Event Insurance Vendor Certificate of Insurance Contracts / Rental Agre…" at bounding box center [780, 366] width 426 height 29
select select "22"
click at [567, 353] on select "Special Event Insurance Vendor Certificate of Insurance Contracts / Rental Agre…" at bounding box center [780, 366] width 426 height 29
click at [627, 424] on input "Name*" at bounding box center [780, 425] width 426 height 29
click at [720, 408] on label "Name*" at bounding box center [780, 400] width 426 height 16
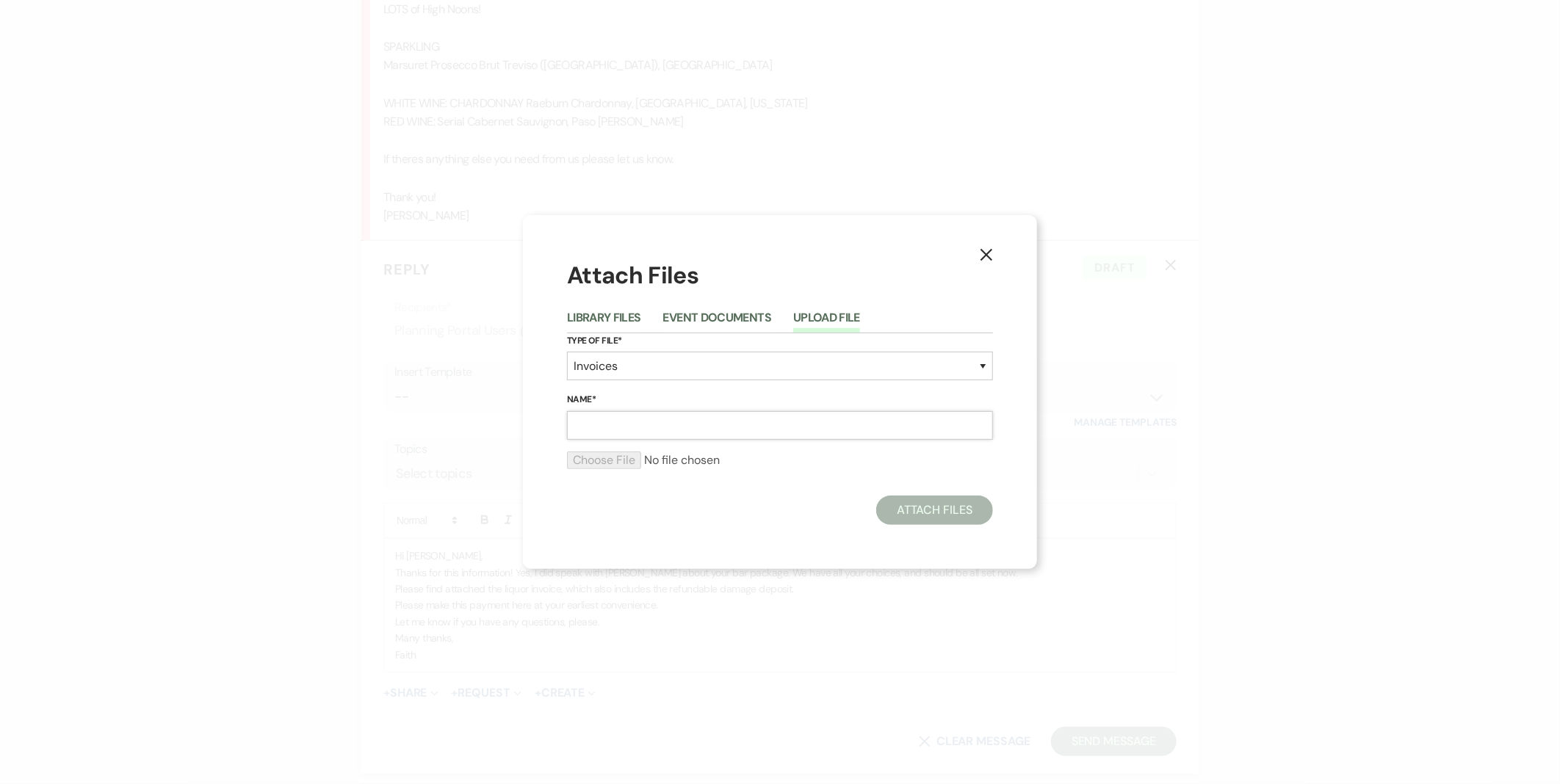
click at [720, 411] on input "Name*" at bounding box center [780, 425] width 426 height 29
click at [676, 422] on input "Name*" at bounding box center [780, 425] width 426 height 29
type input "Beverage Invoice"
click at [623, 459] on input "file" at bounding box center [780, 460] width 426 height 18
type input "C:\fakepath\092025_DiBiasie-Caggiano_invoice.pdf"
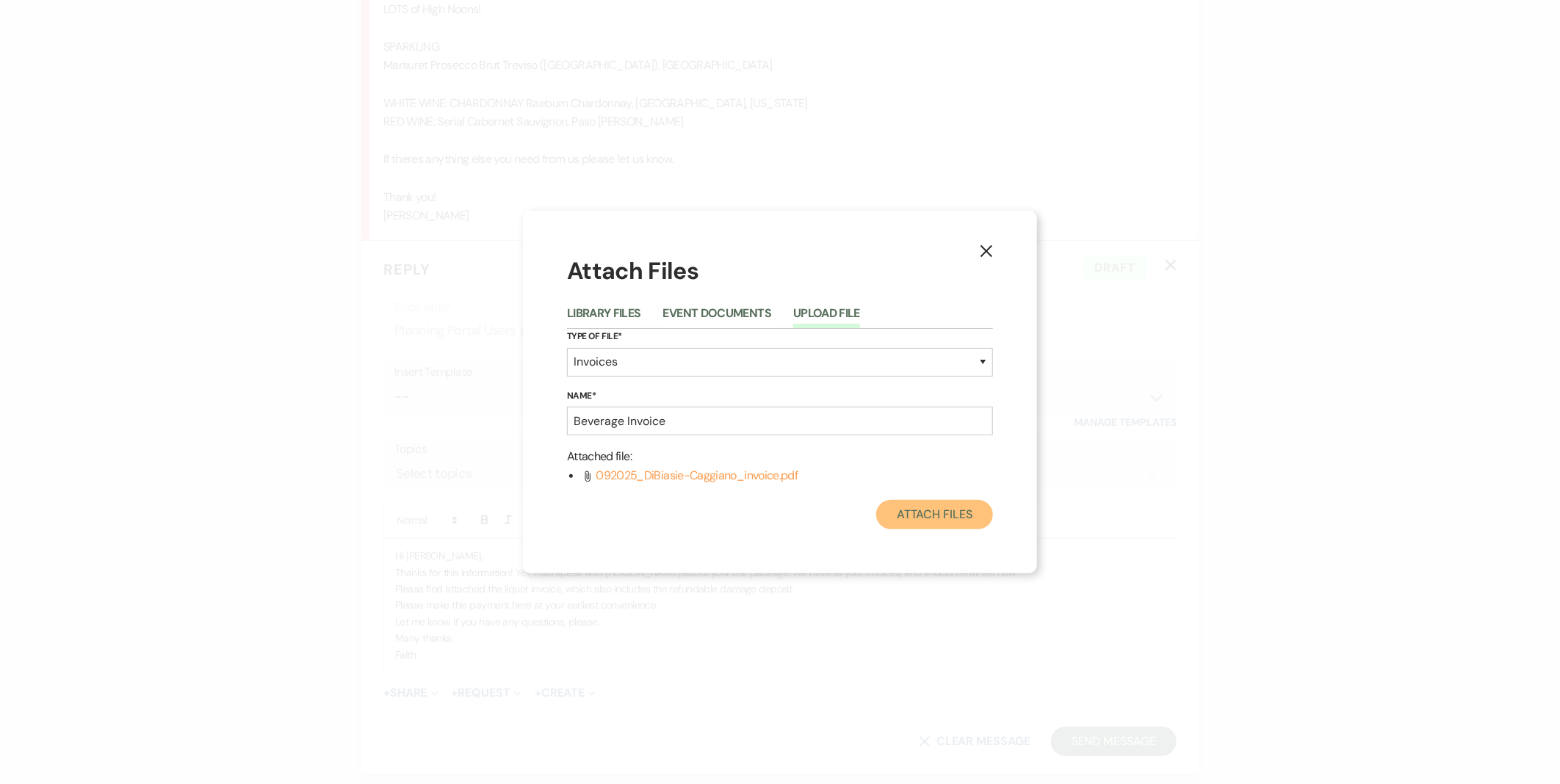
click at [921, 514] on button "Attach Files" at bounding box center [934, 515] width 117 height 30
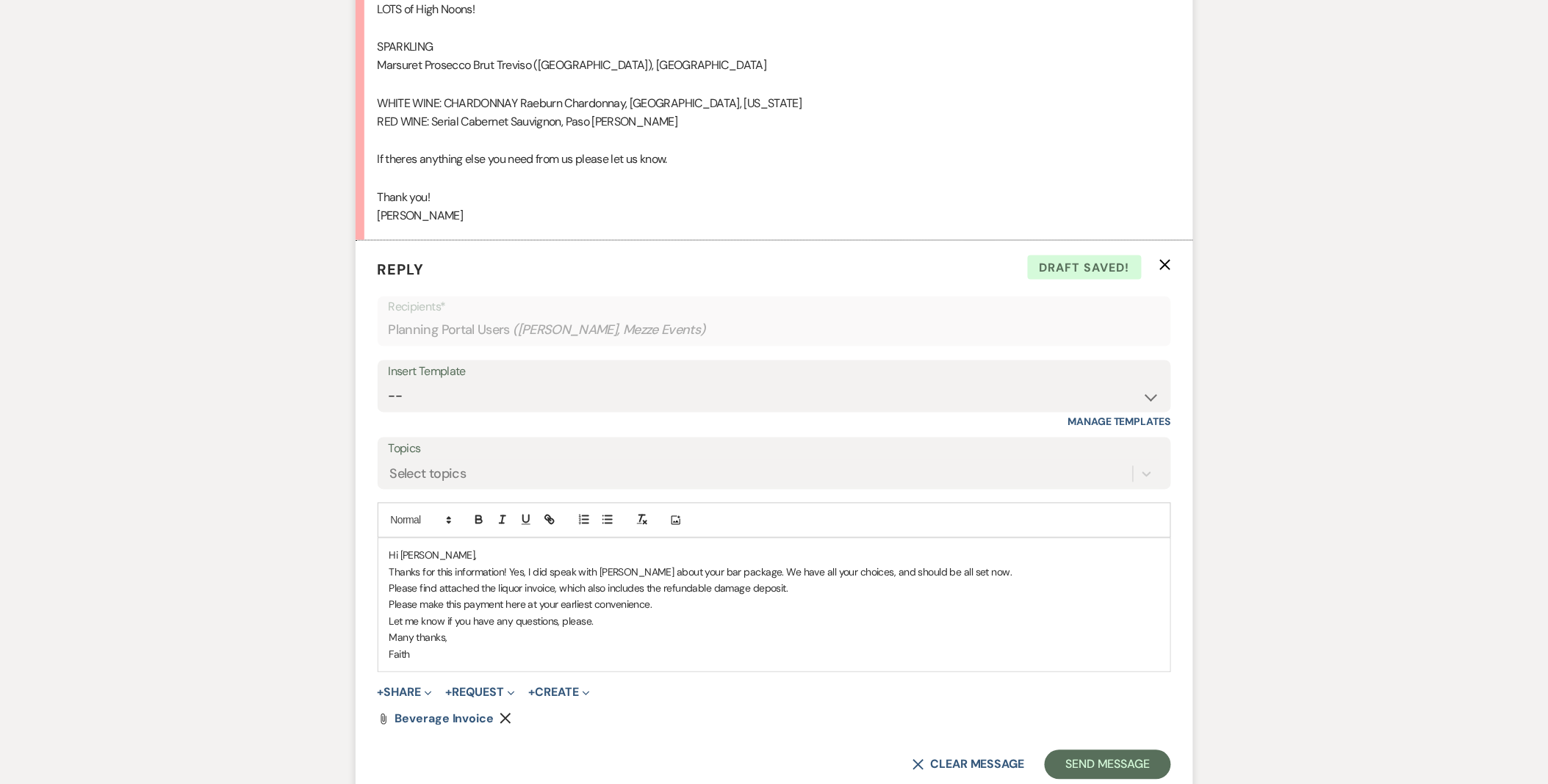
click at [733, 574] on p "Thanks for this information! Yes, I did speak with Linda about your bar package…" at bounding box center [774, 573] width 770 height 16
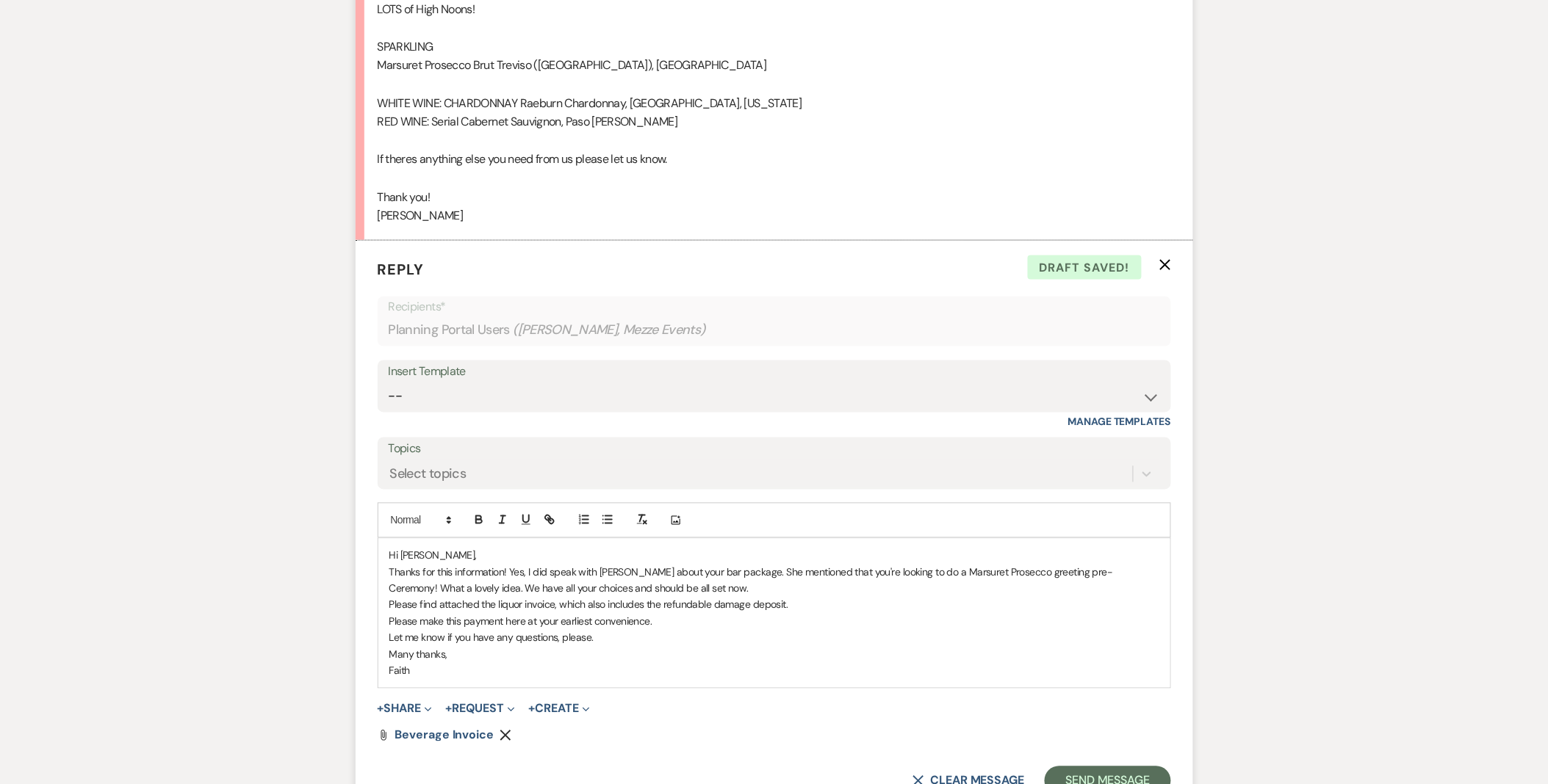
click at [387, 622] on div "Hi Derek, Thanks for this information! Yes, I did speak with Linda about your b…" at bounding box center [774, 613] width 792 height 149
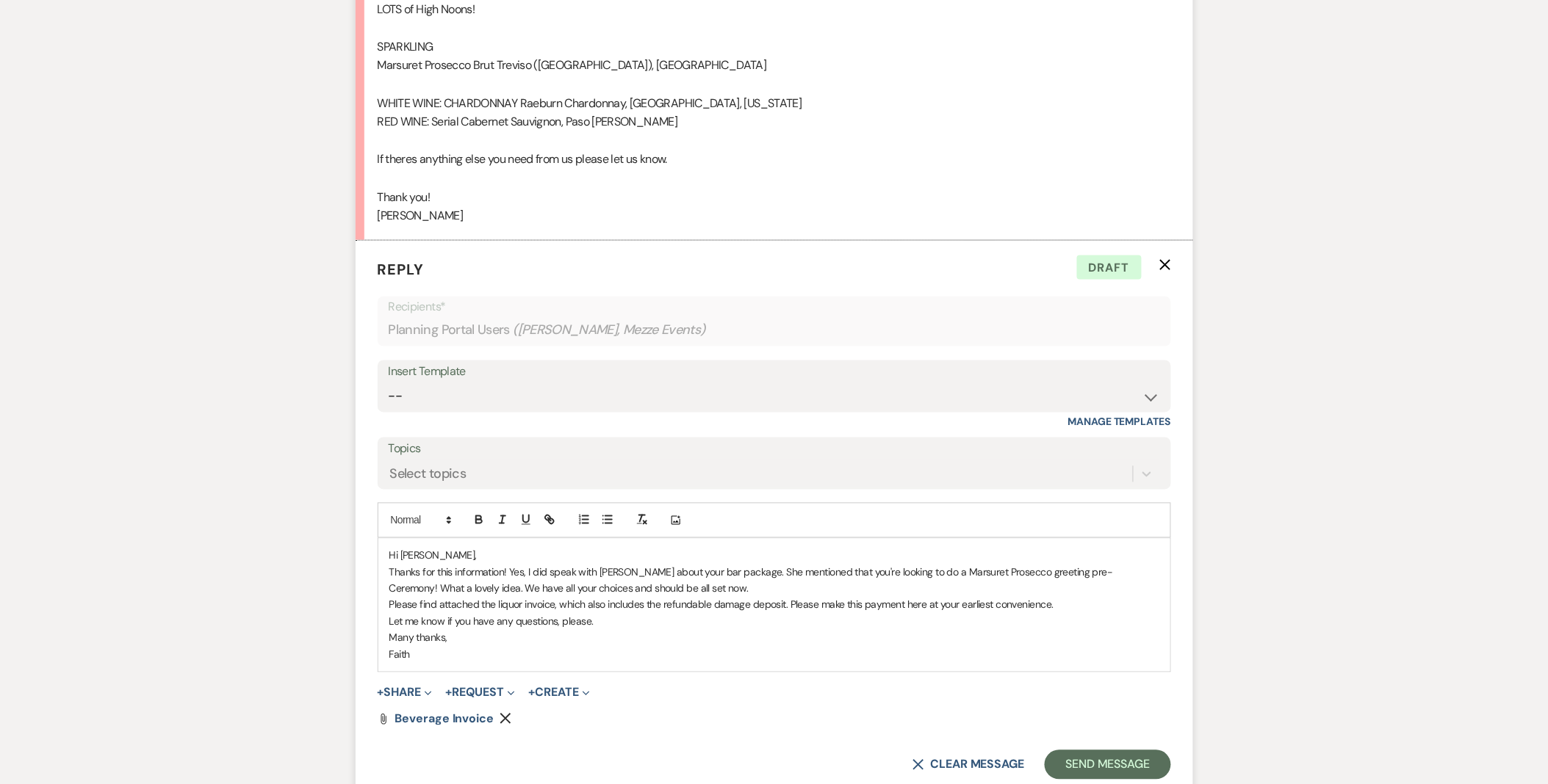
click at [916, 596] on p "Thanks for this information! Yes, I did speak with Linda about your bar package…" at bounding box center [774, 581] width 770 height 33
click at [914, 605] on p "Please find attached the liquor invoice, which also includes the refundable dam…" at bounding box center [774, 605] width 770 height 16
click at [544, 516] on icon "button" at bounding box center [550, 520] width 13 height 13
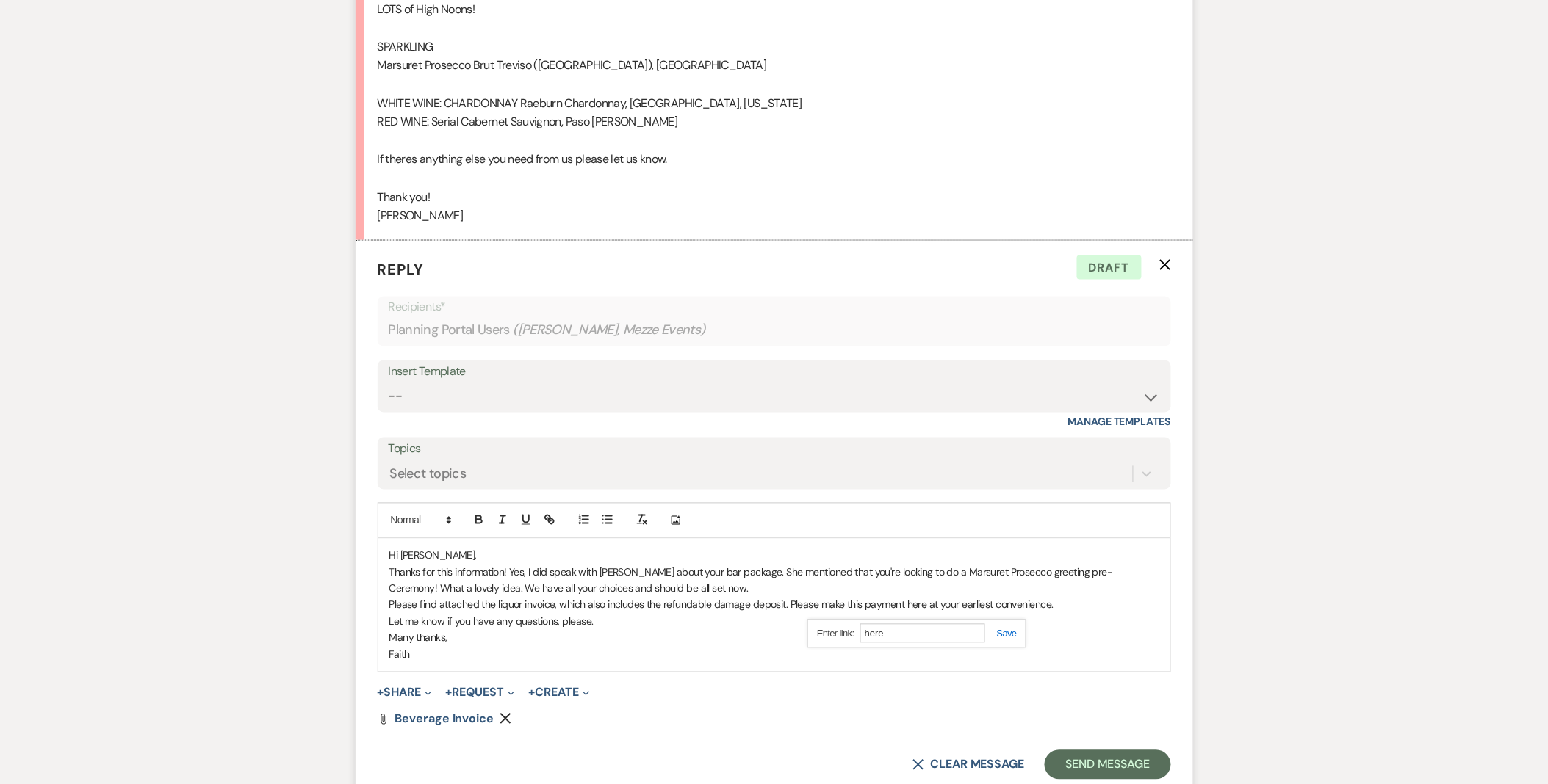
paste input "ttps://edithwharton.org/special-event-payment/"
type input "https://edithwharton.org/special-event-payment/"
click at [1009, 635] on link at bounding box center [1001, 634] width 32 height 11
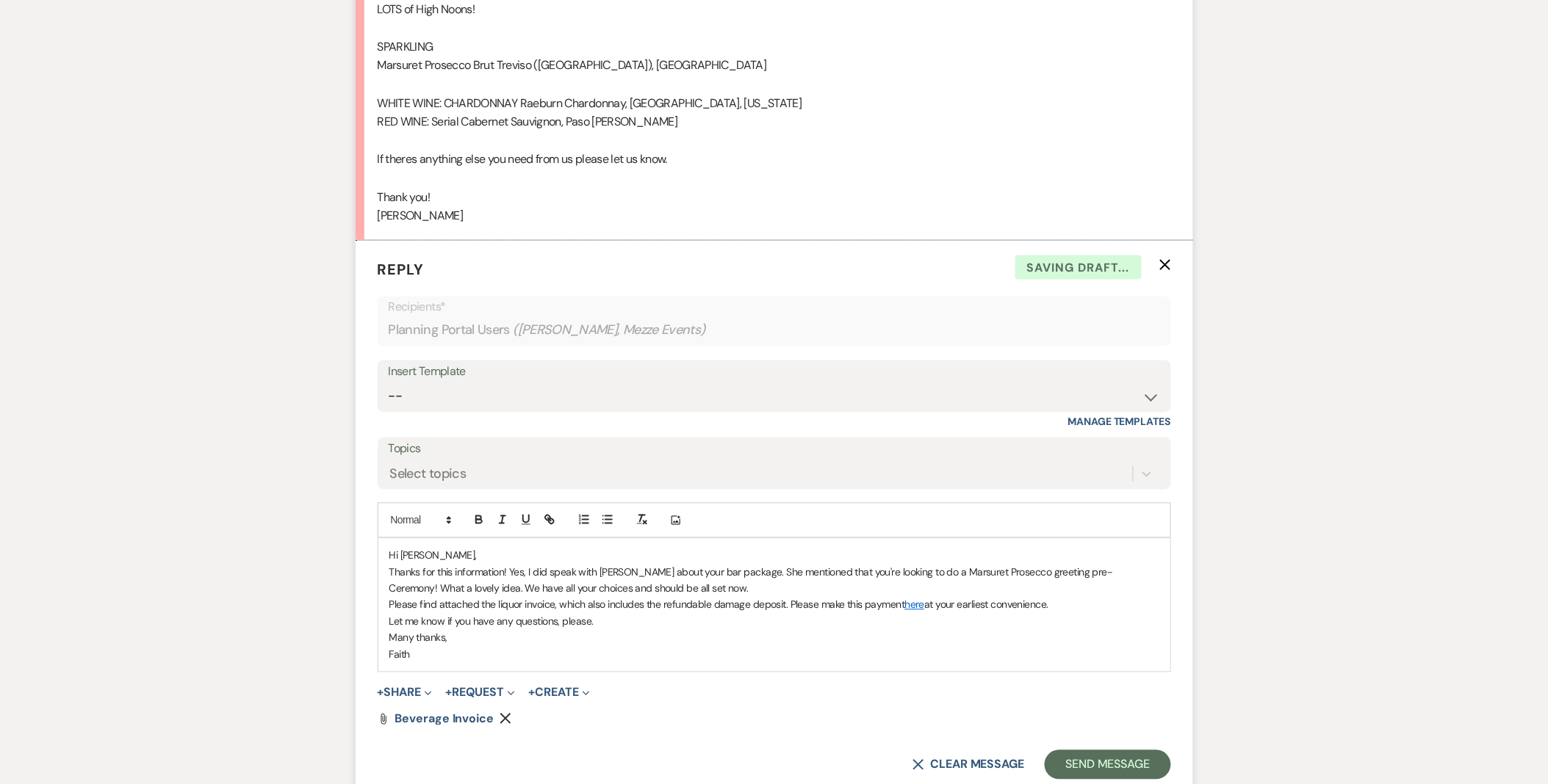
click at [1009, 640] on p "Many thanks," at bounding box center [774, 638] width 770 height 16
click at [1089, 761] on button "Send Message" at bounding box center [1107, 765] width 126 height 30
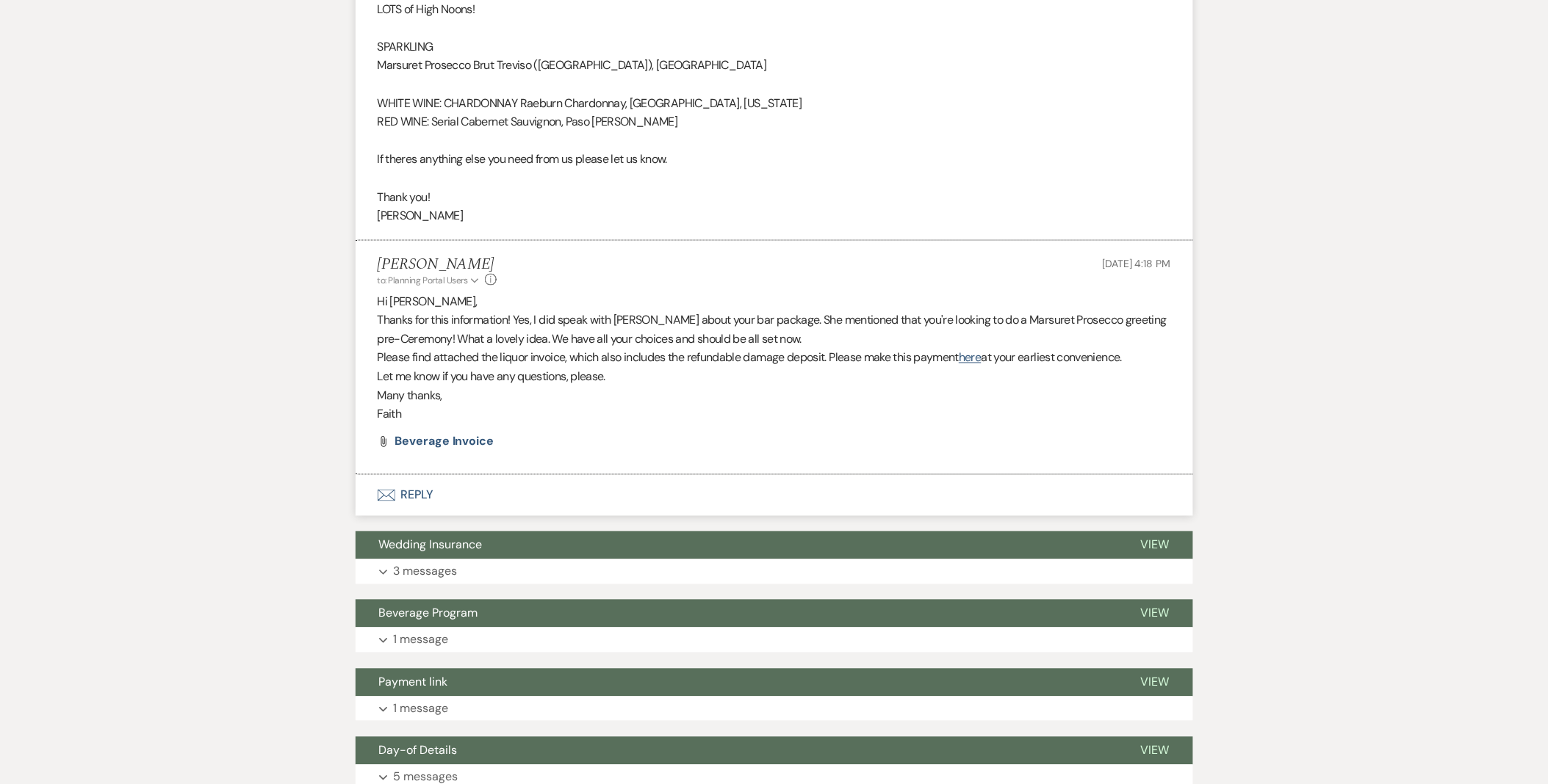
click at [922, 412] on p "Faith" at bounding box center [774, 415] width 793 height 19
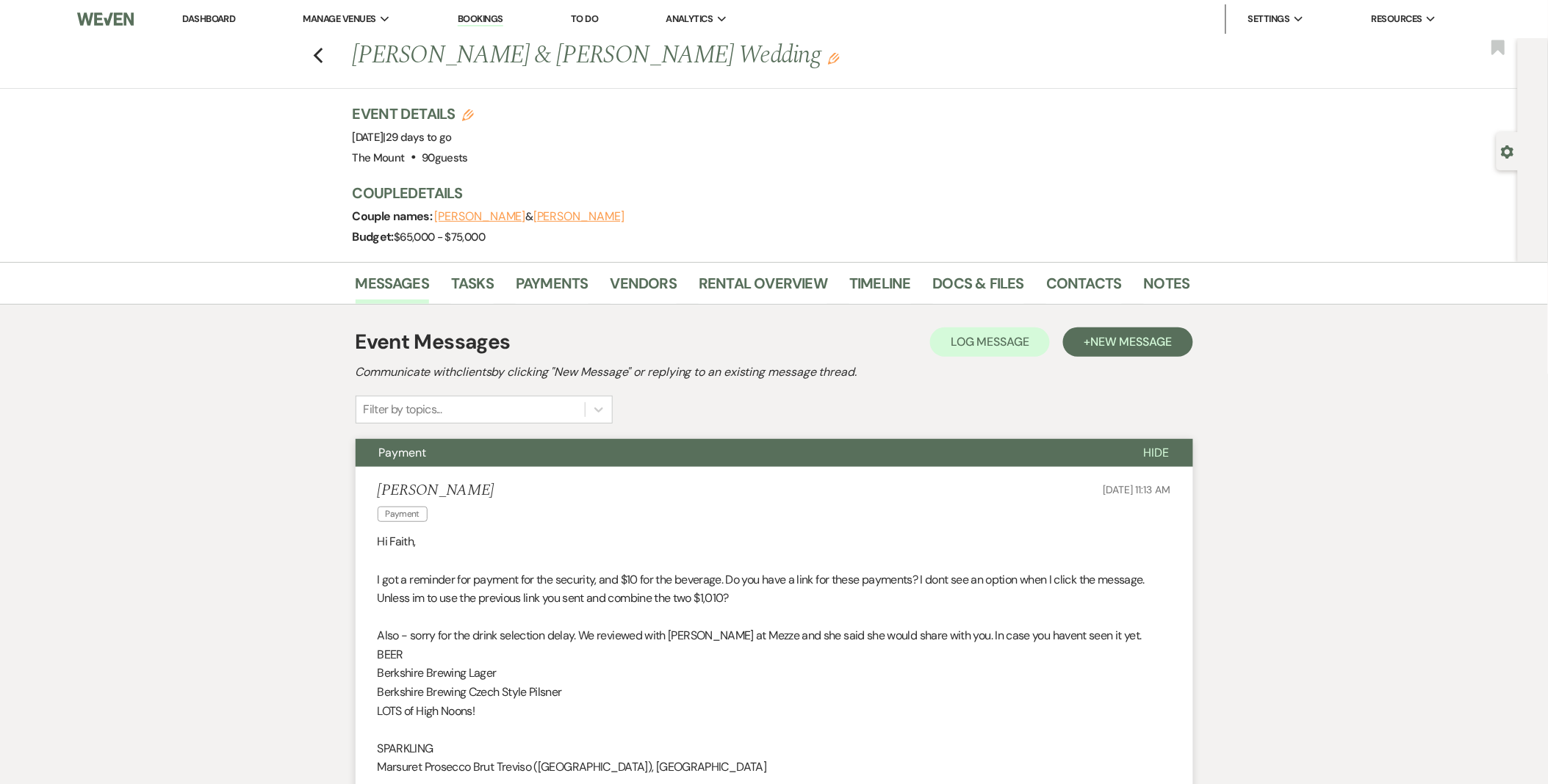
drag, startPoint x: 209, startPoint y: 19, endPoint x: 218, endPoint y: 3, distance: 18.4
click at [209, 19] on link "Dashboard" at bounding box center [208, 19] width 53 height 13
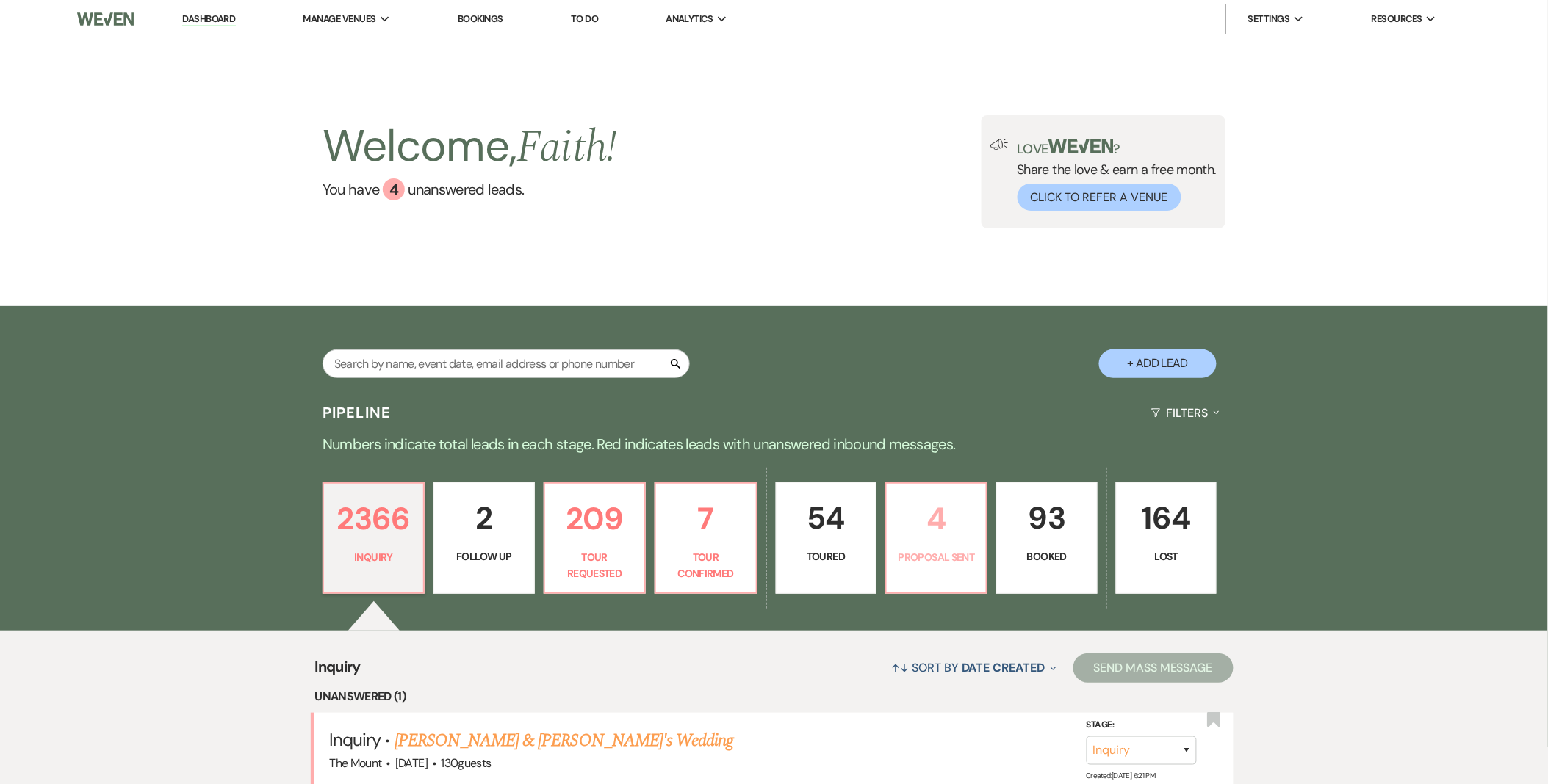
click at [944, 552] on p "Proposal Sent" at bounding box center [937, 558] width 82 height 16
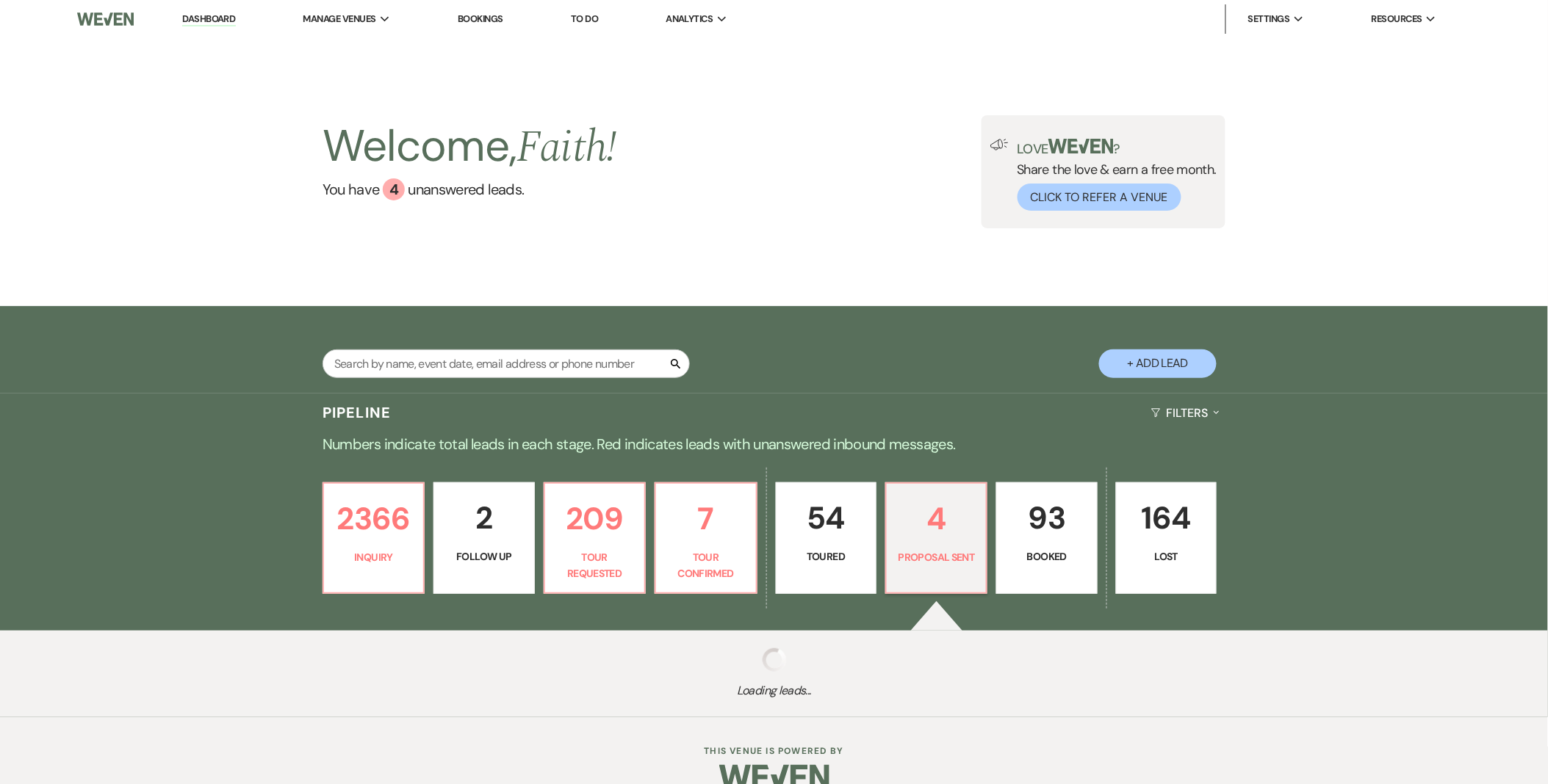
select select "6"
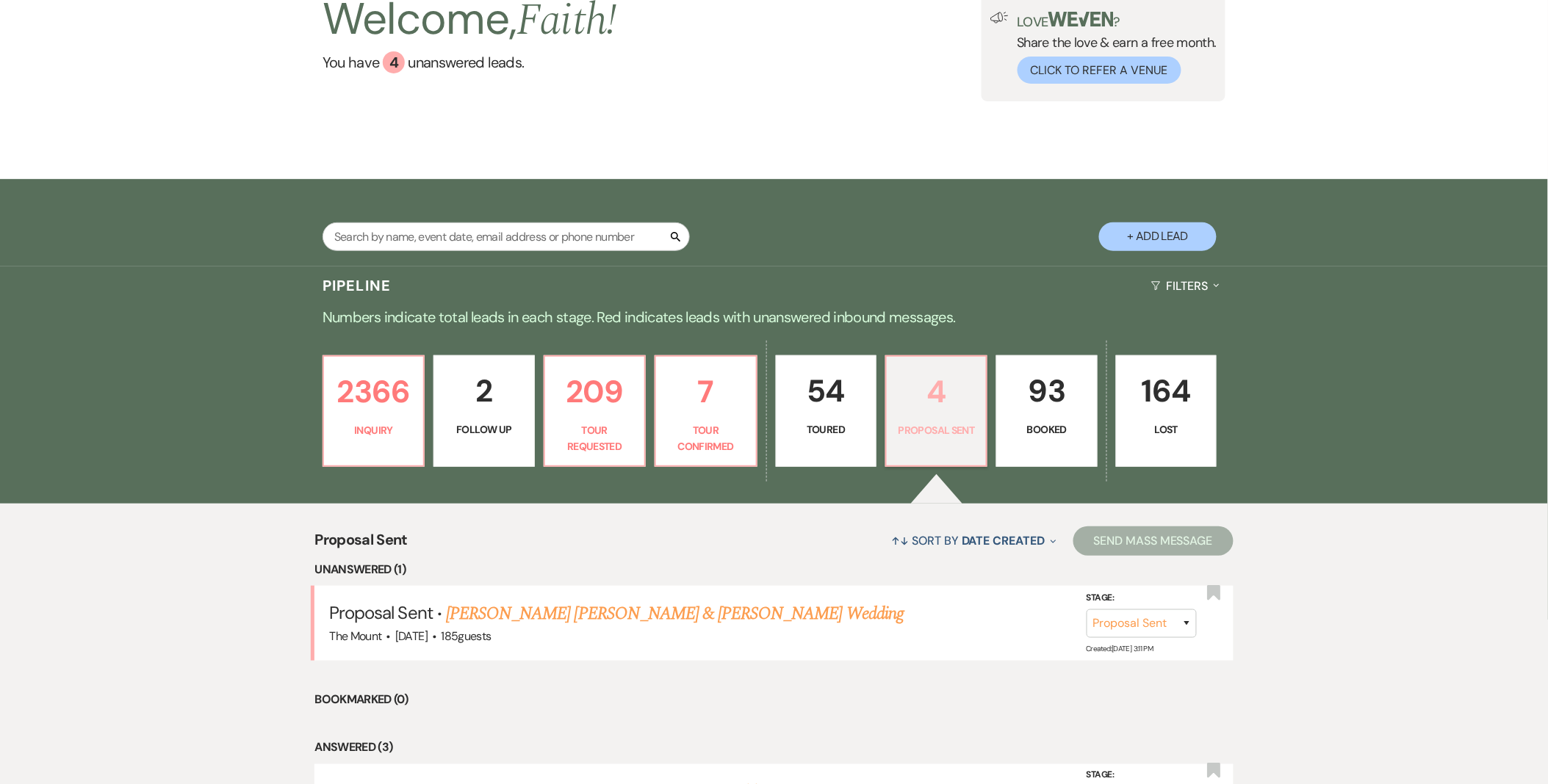
scroll to position [244, 0]
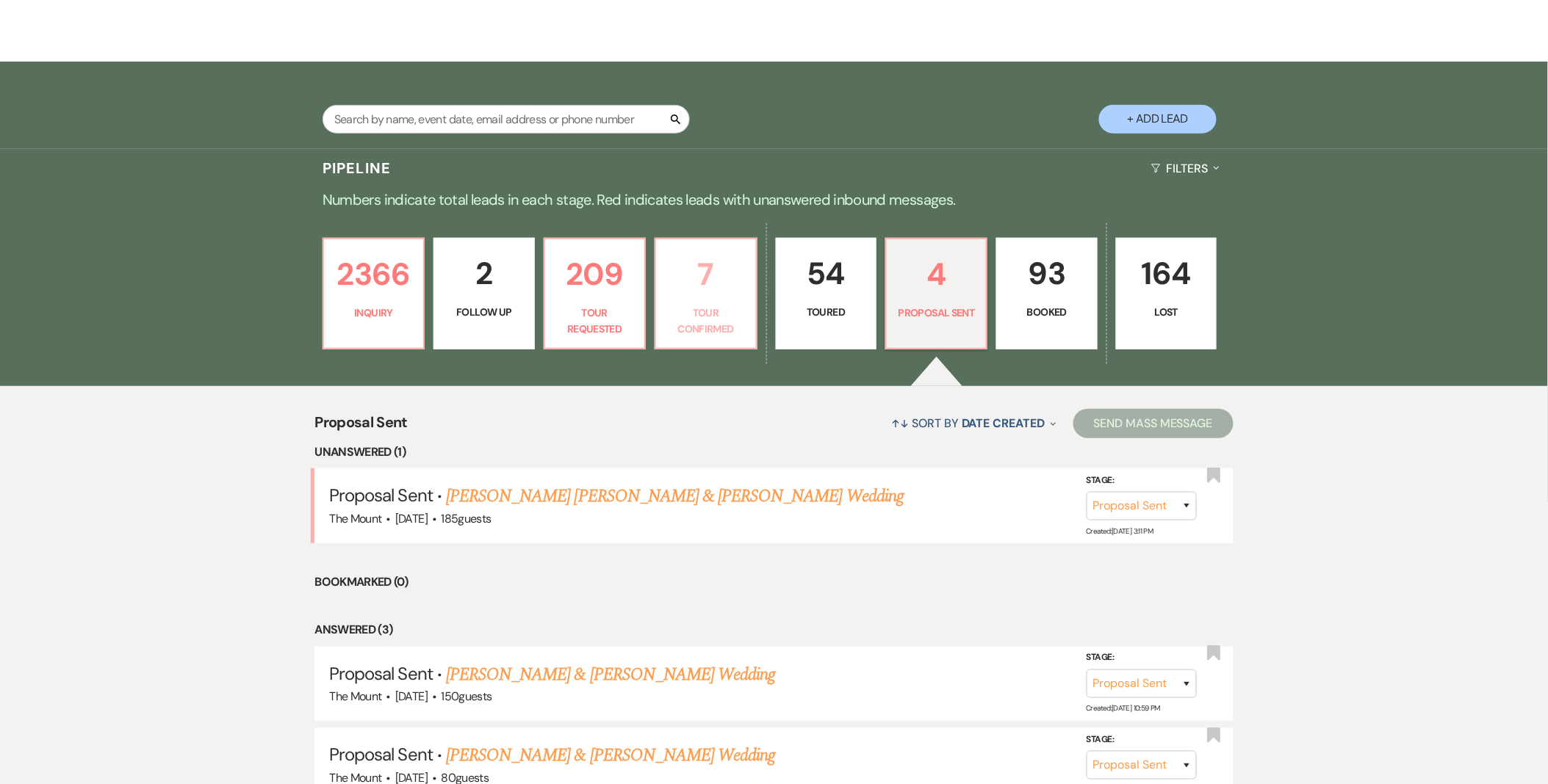
click at [736, 311] on p "Tour Confirmed" at bounding box center [706, 321] width 82 height 33
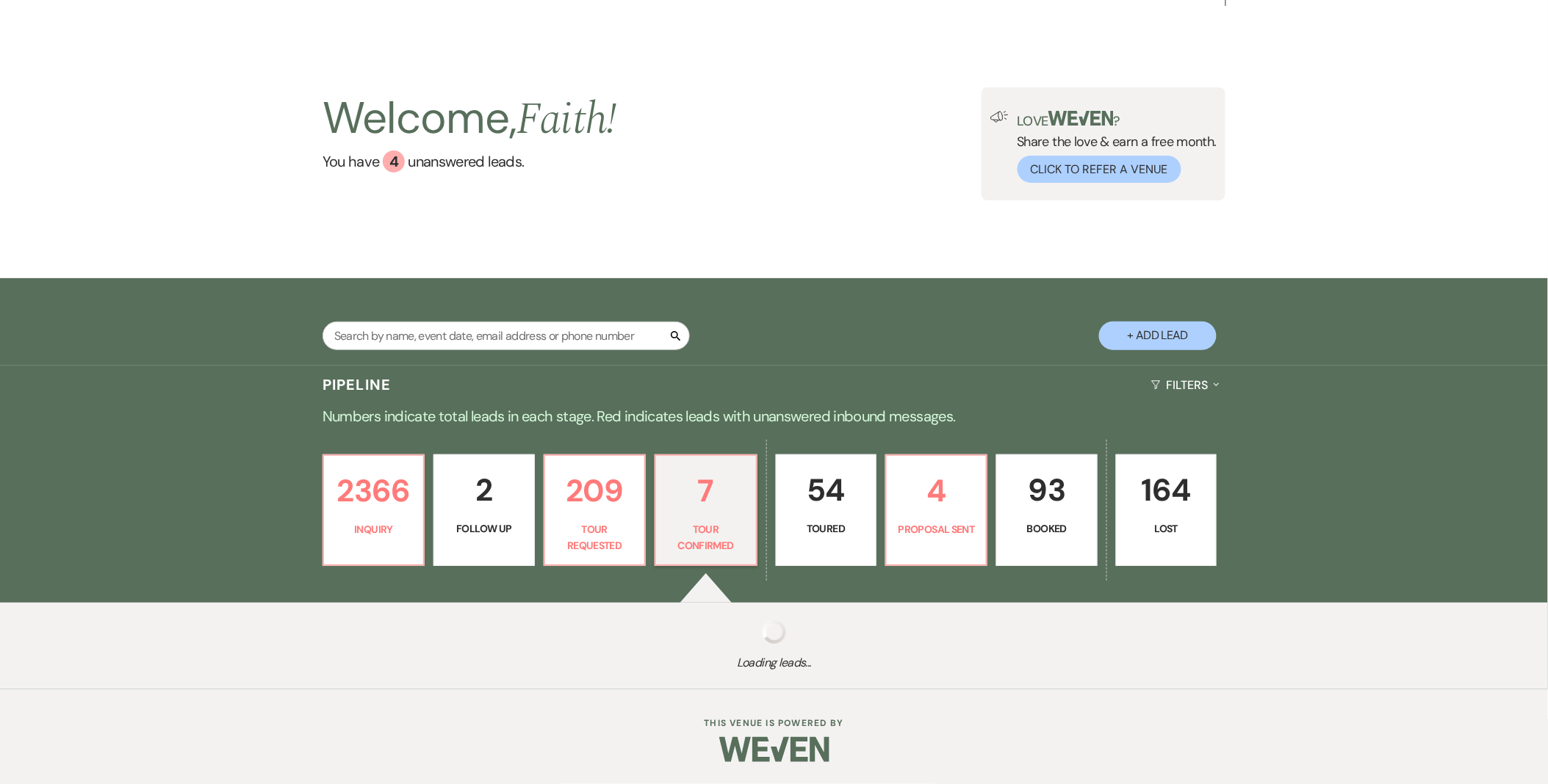
scroll to position [244, 0]
select select "4"
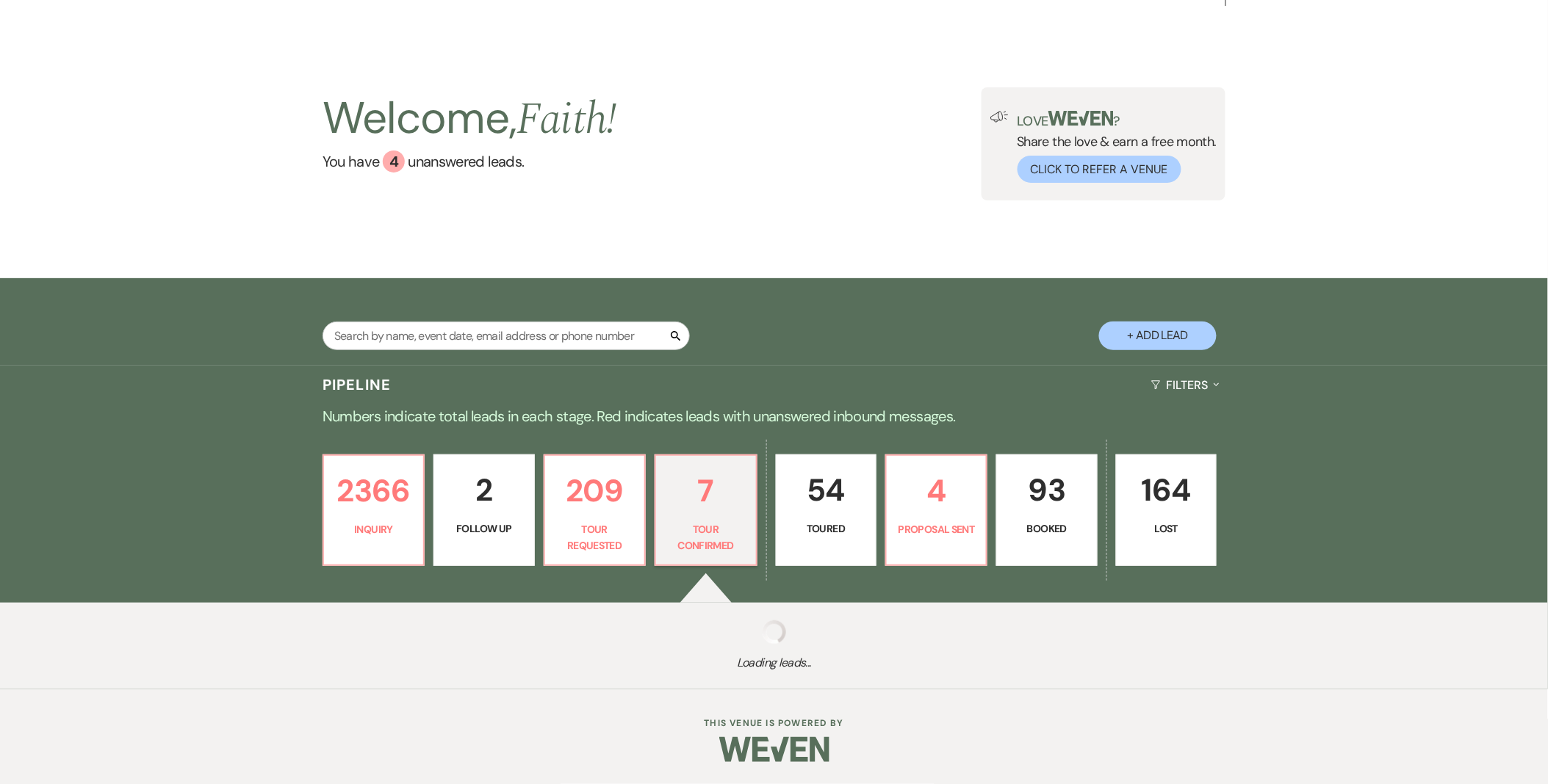
select select "4"
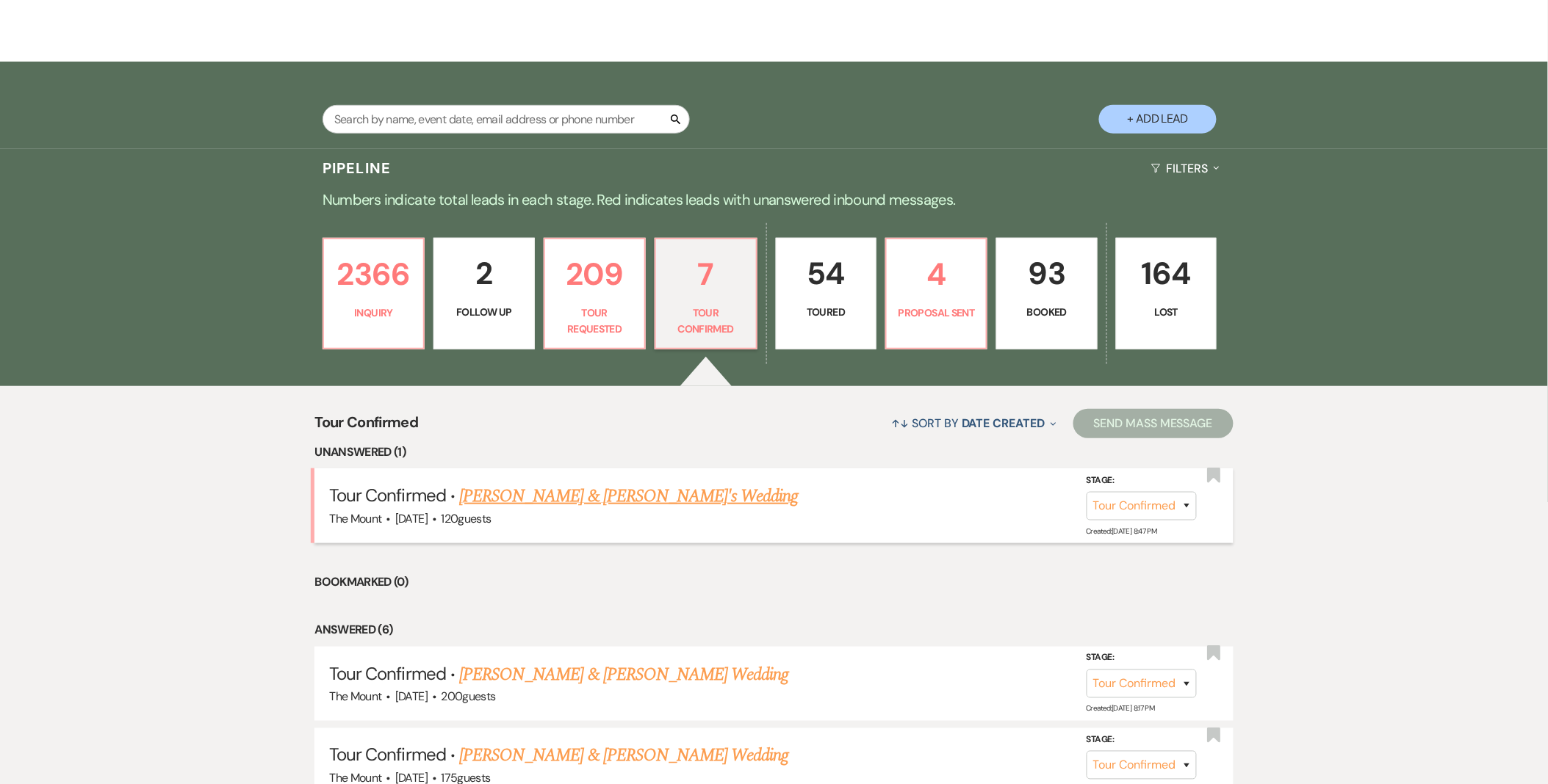
click at [708, 505] on link "Alex Battaglia & Mimi Haruna's Wedding" at bounding box center [628, 497] width 339 height 27
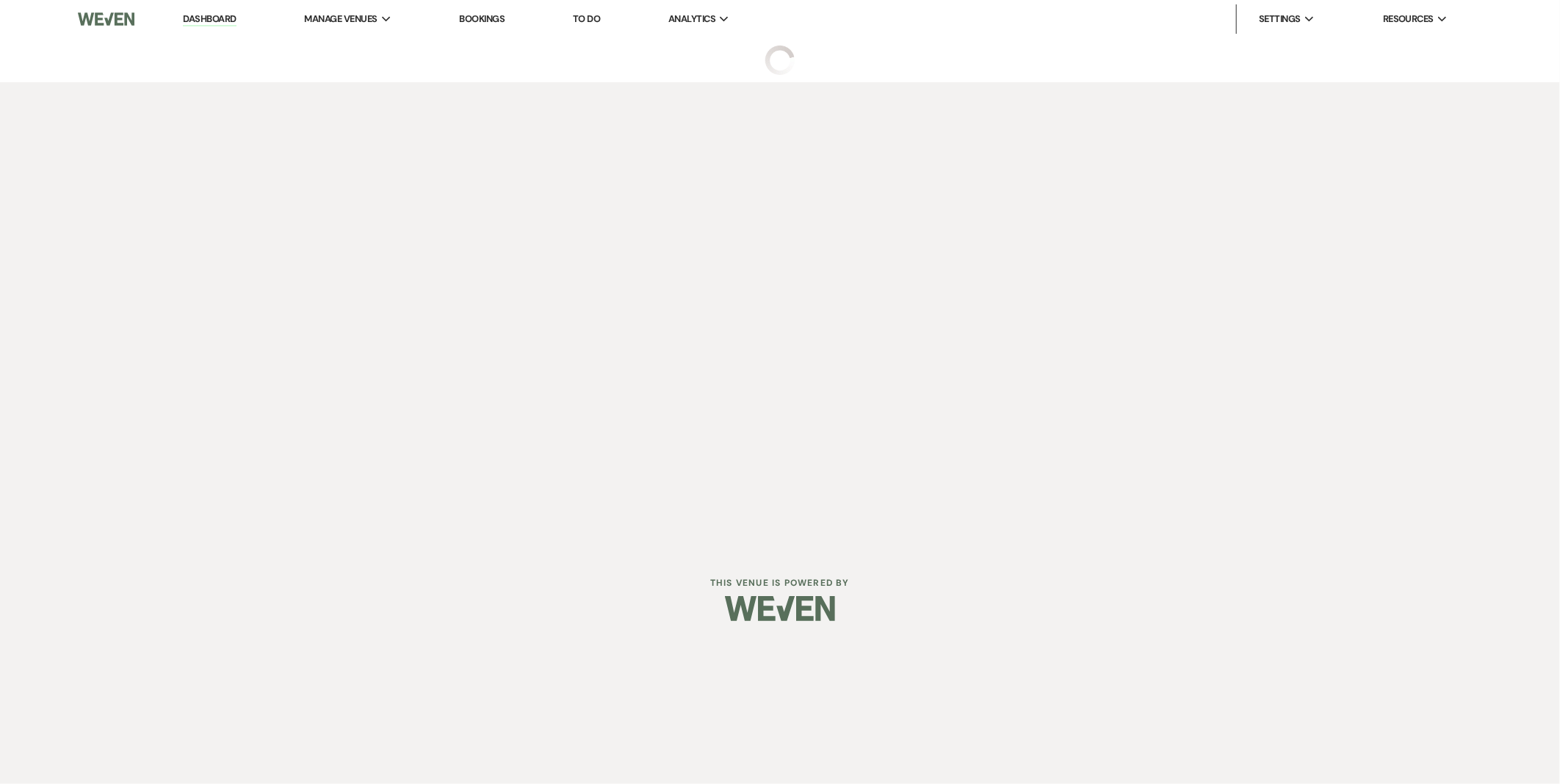
select select "4"
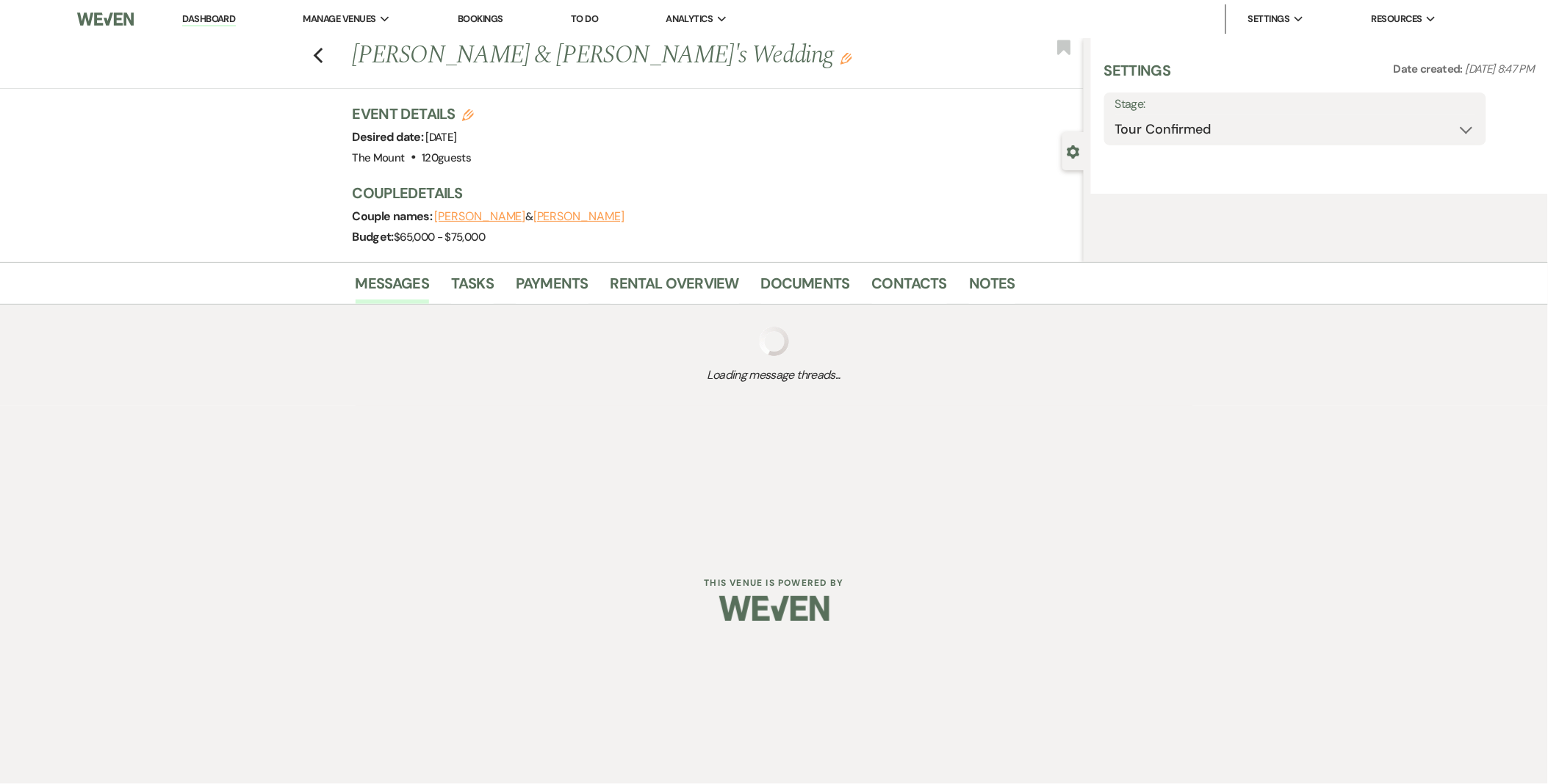
select select "5"
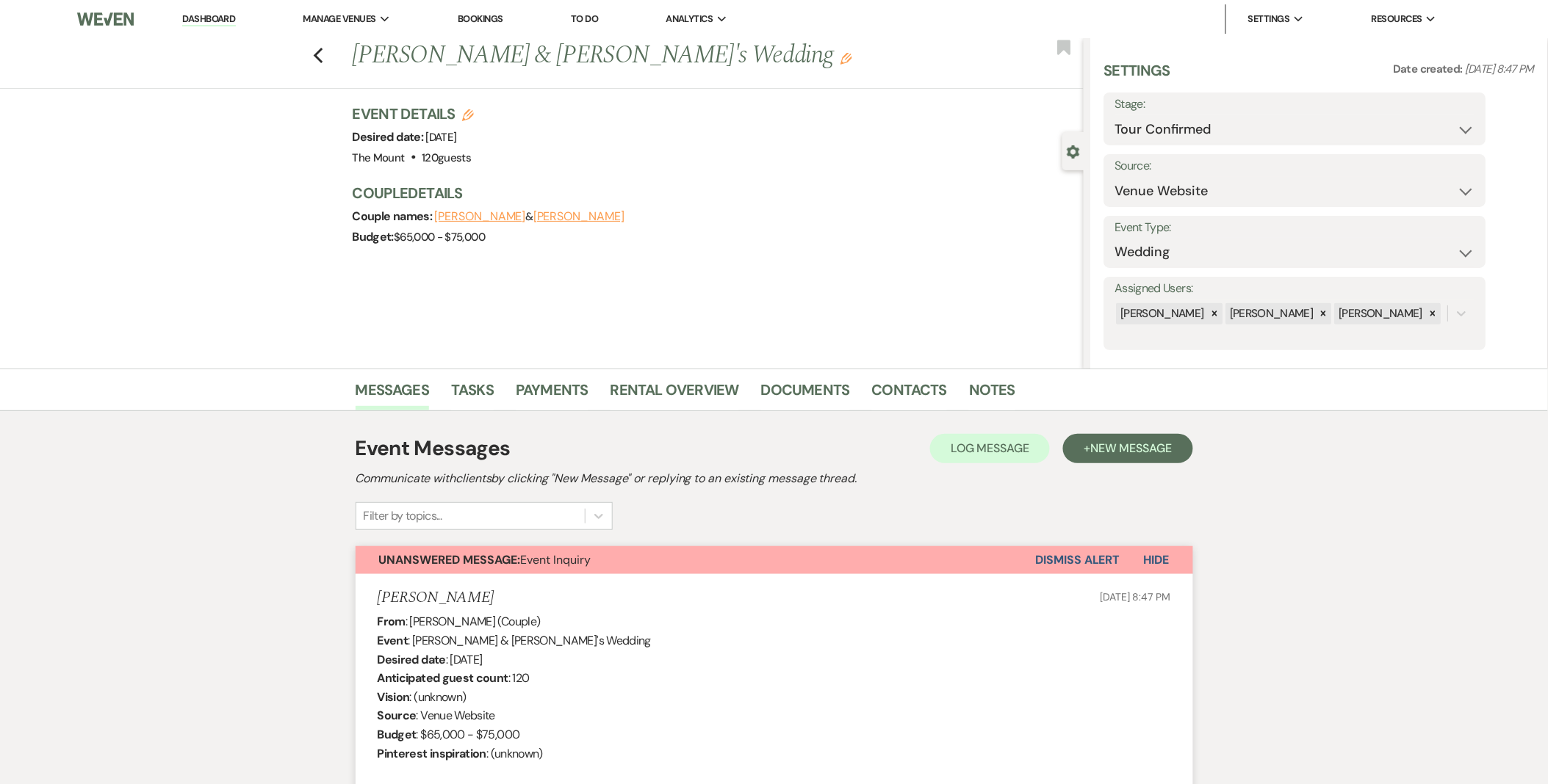
click at [1067, 553] on button "Dismiss Alert" at bounding box center [1078, 561] width 85 height 28
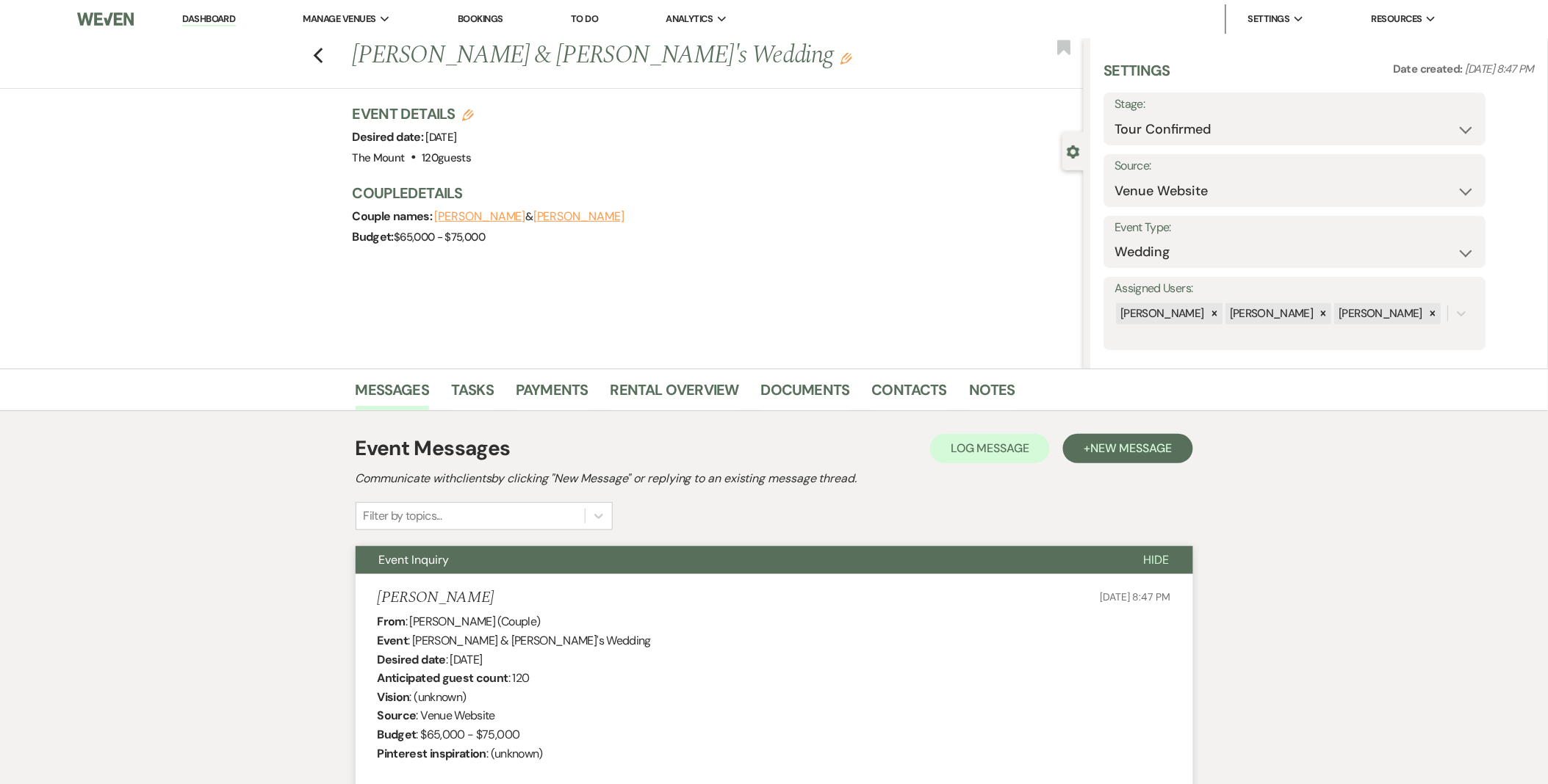
click at [332, 59] on div "Previous Alex Battaglia & Mimi Haruna's Wedding Edit Bookmark" at bounding box center [538, 63] width 1091 height 50
click at [322, 57] on use "button" at bounding box center [317, 56] width 10 height 16
select select "4"
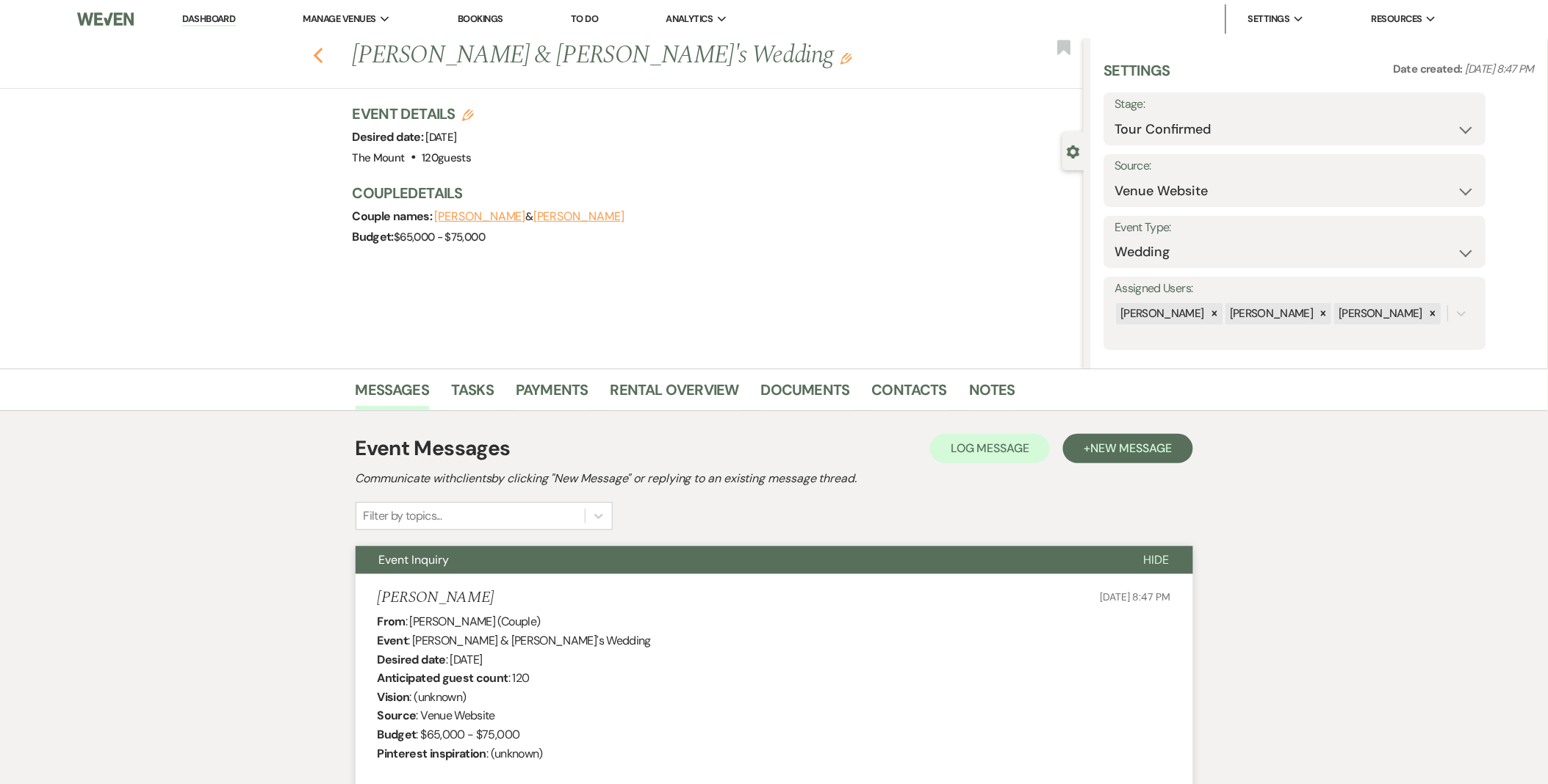
select select "4"
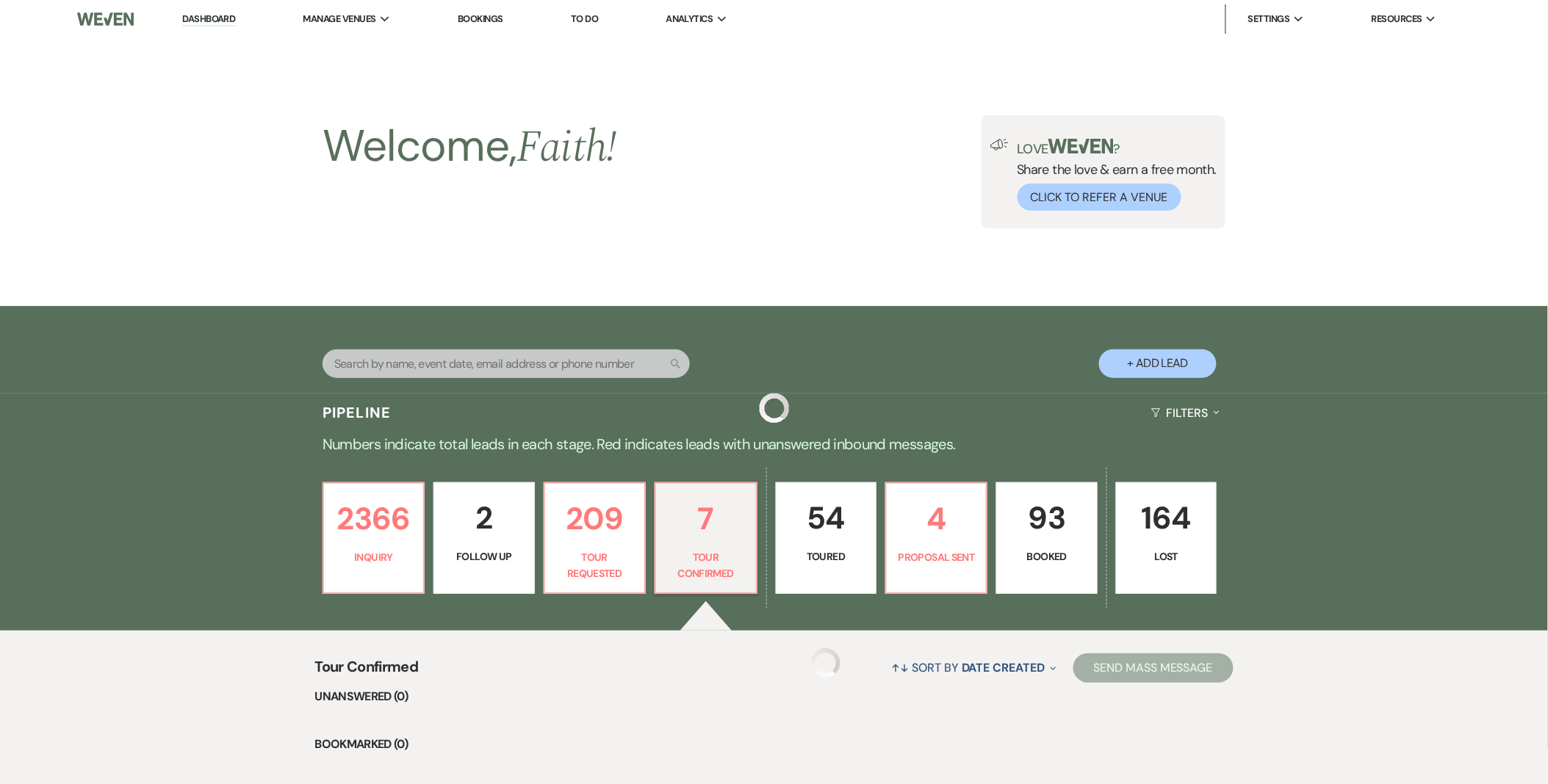
scroll to position [244, 0]
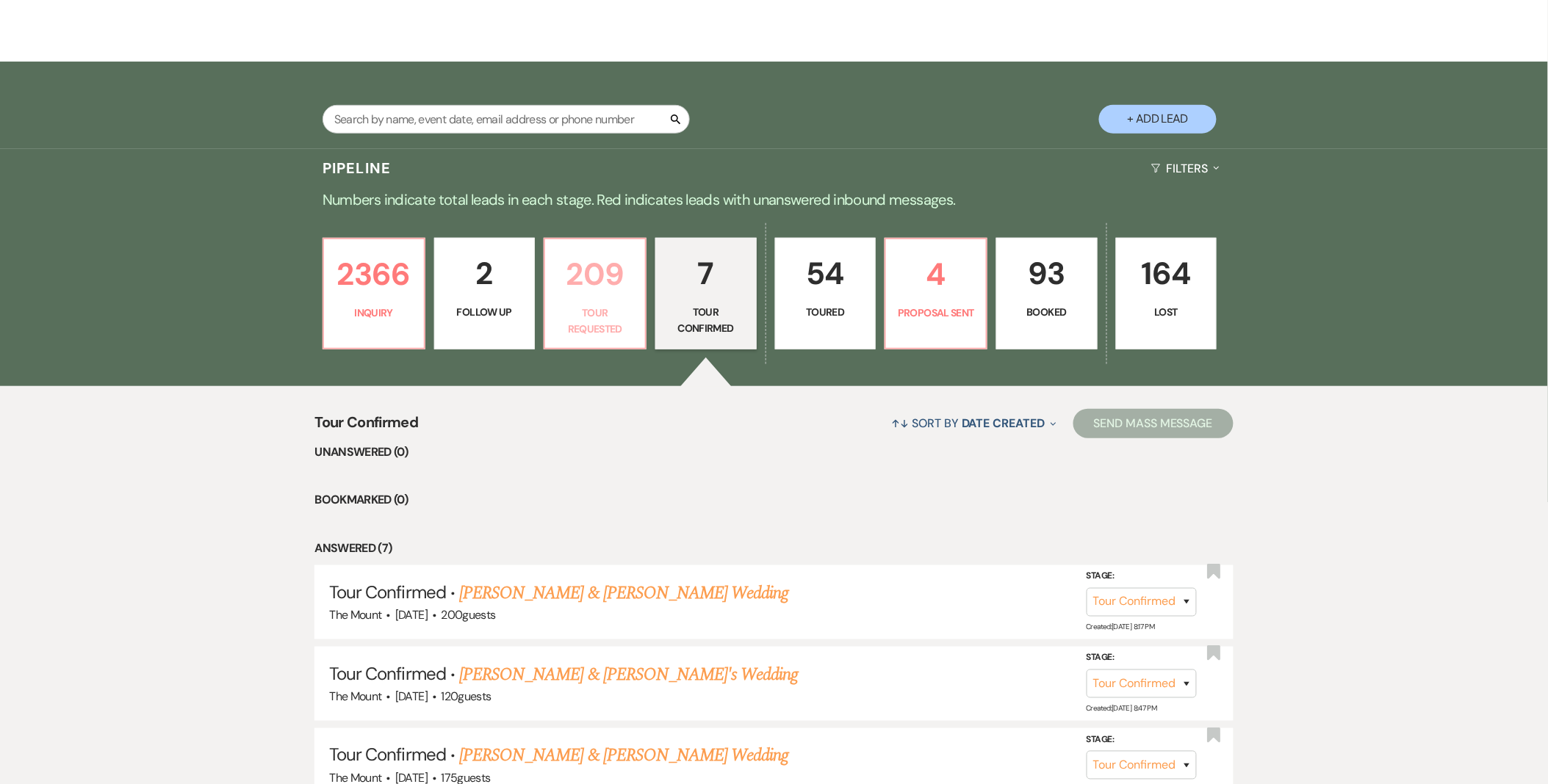
click at [615, 287] on p "209" at bounding box center [595, 274] width 82 height 49
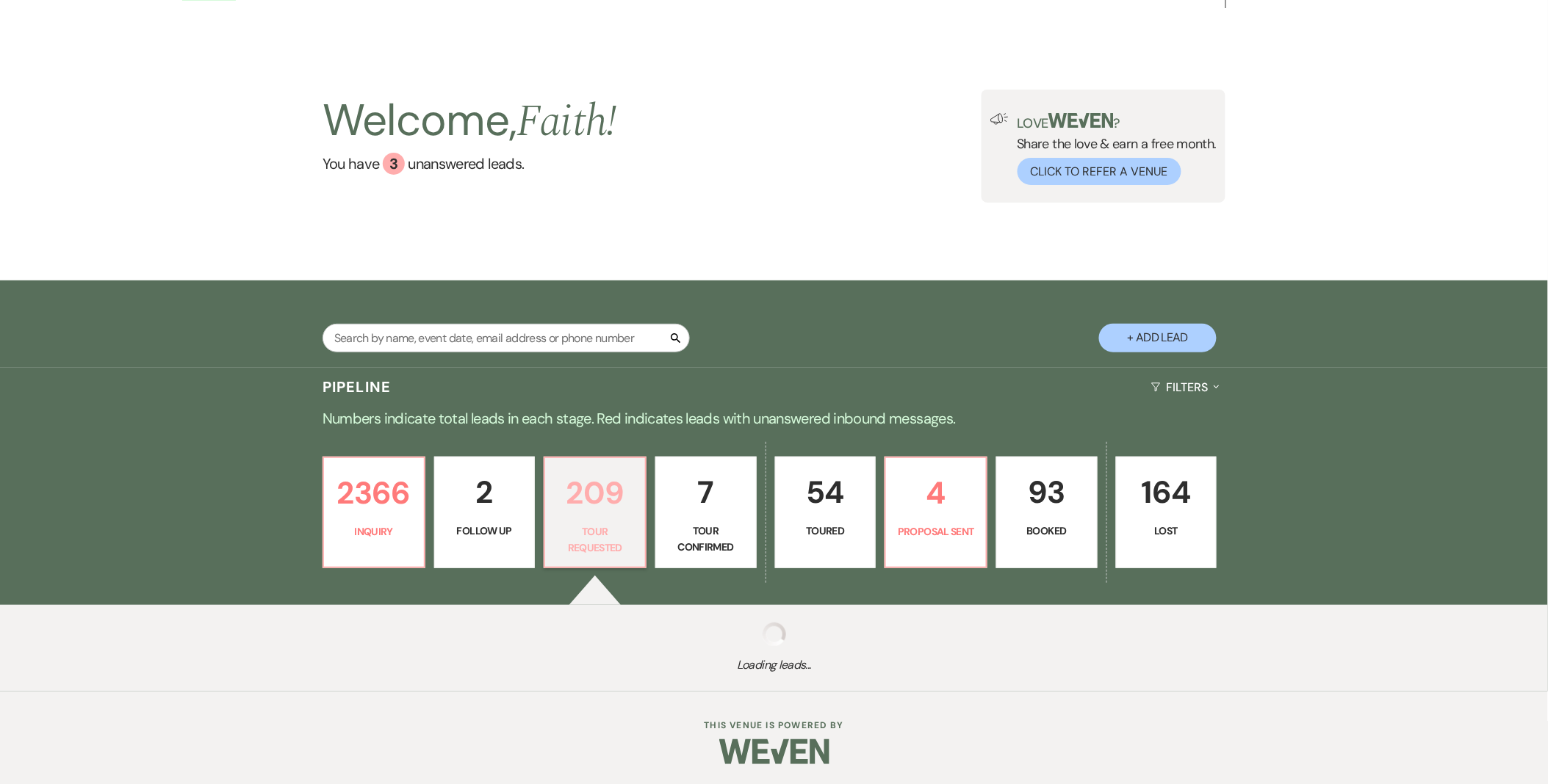
select select "2"
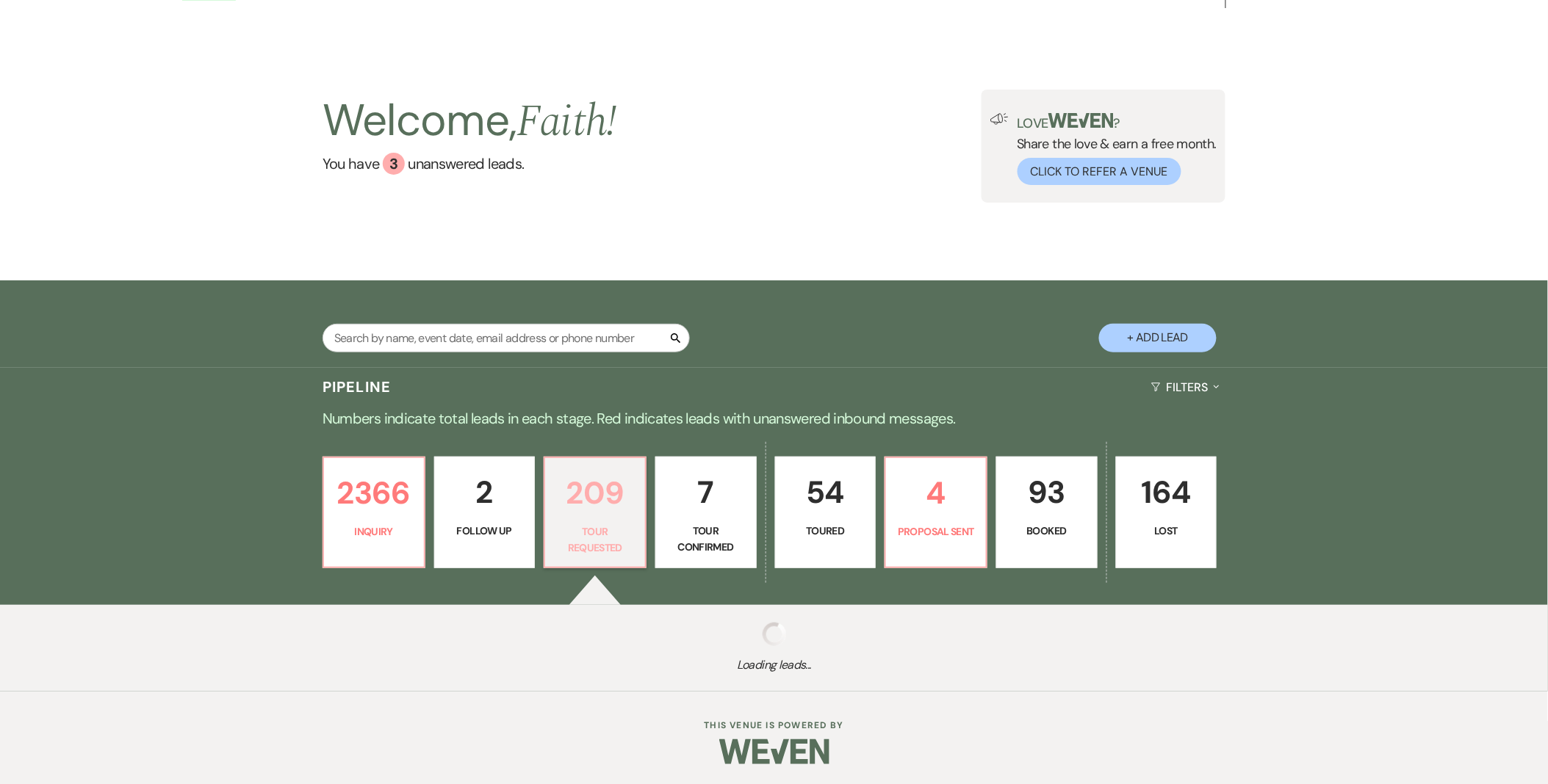
select select "2"
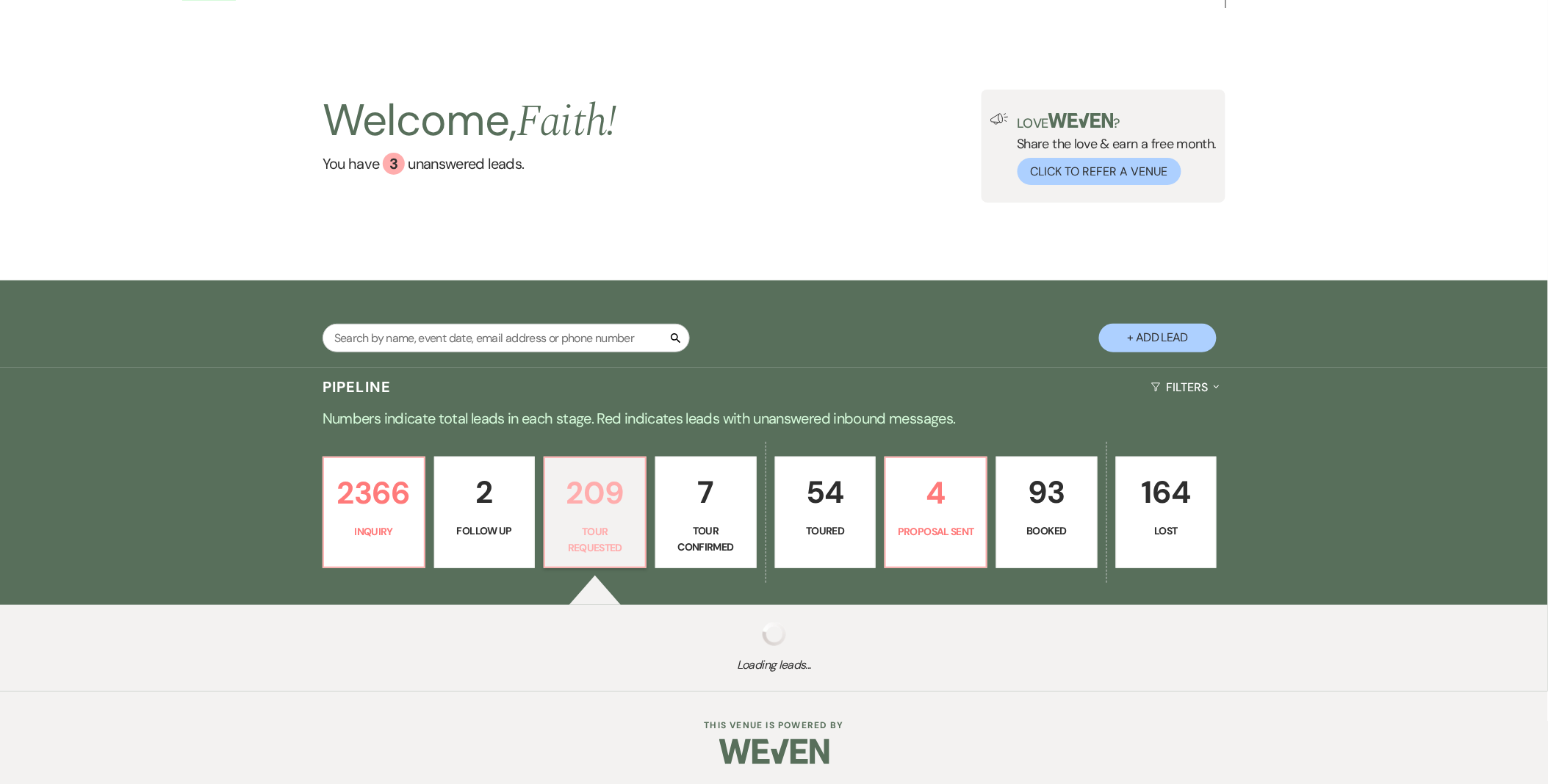
select select "2"
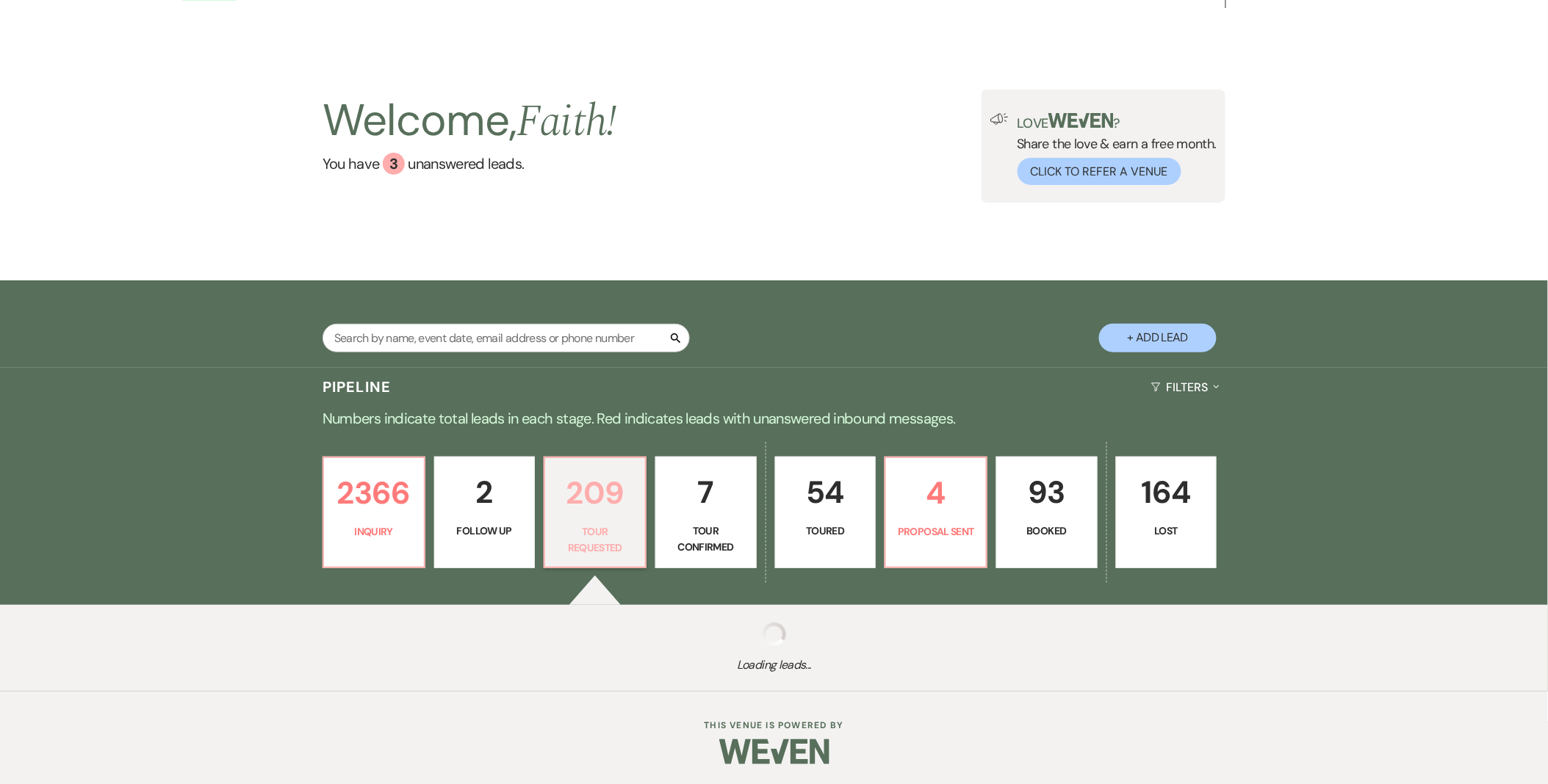
select select "2"
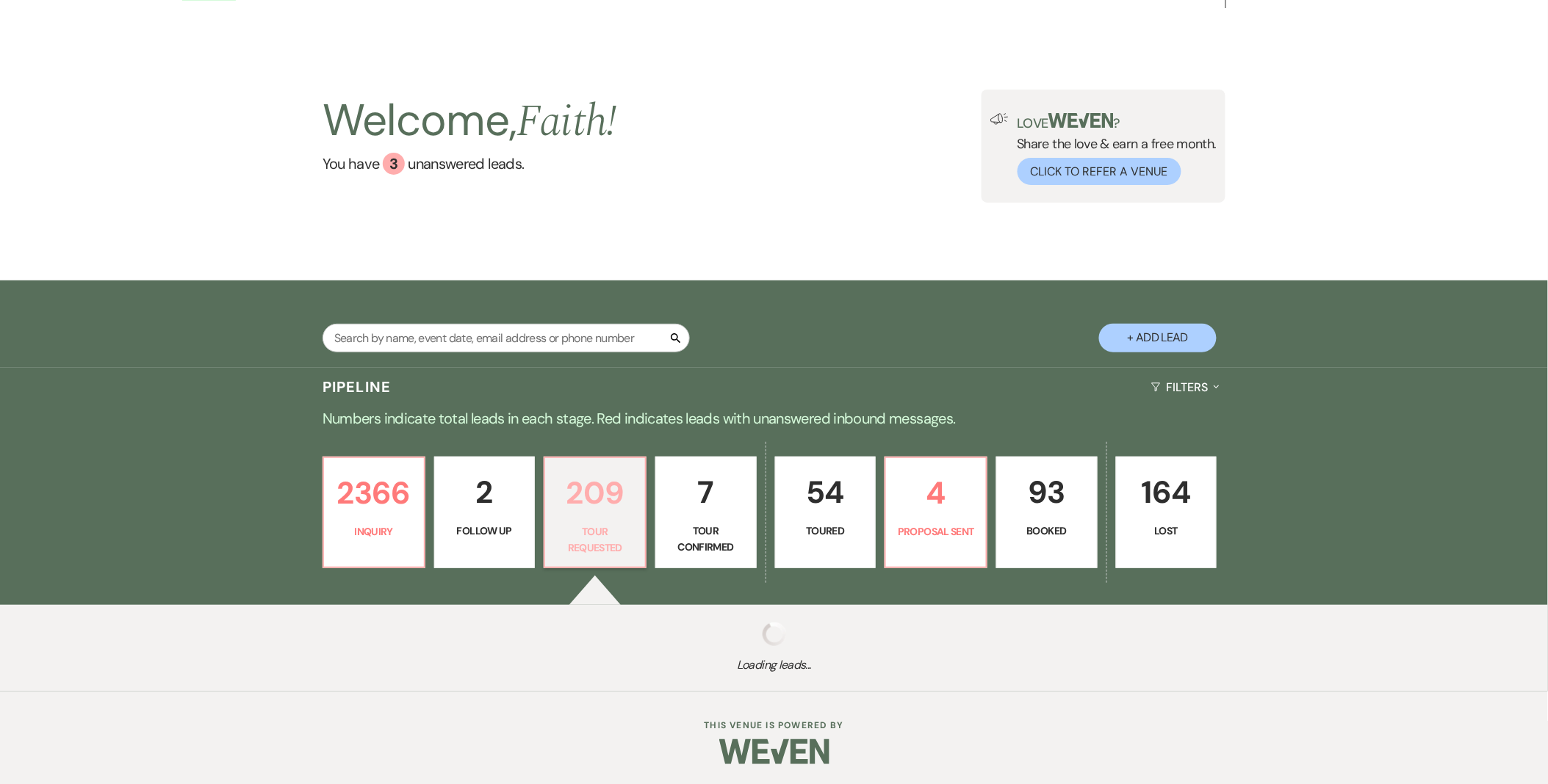
select select "2"
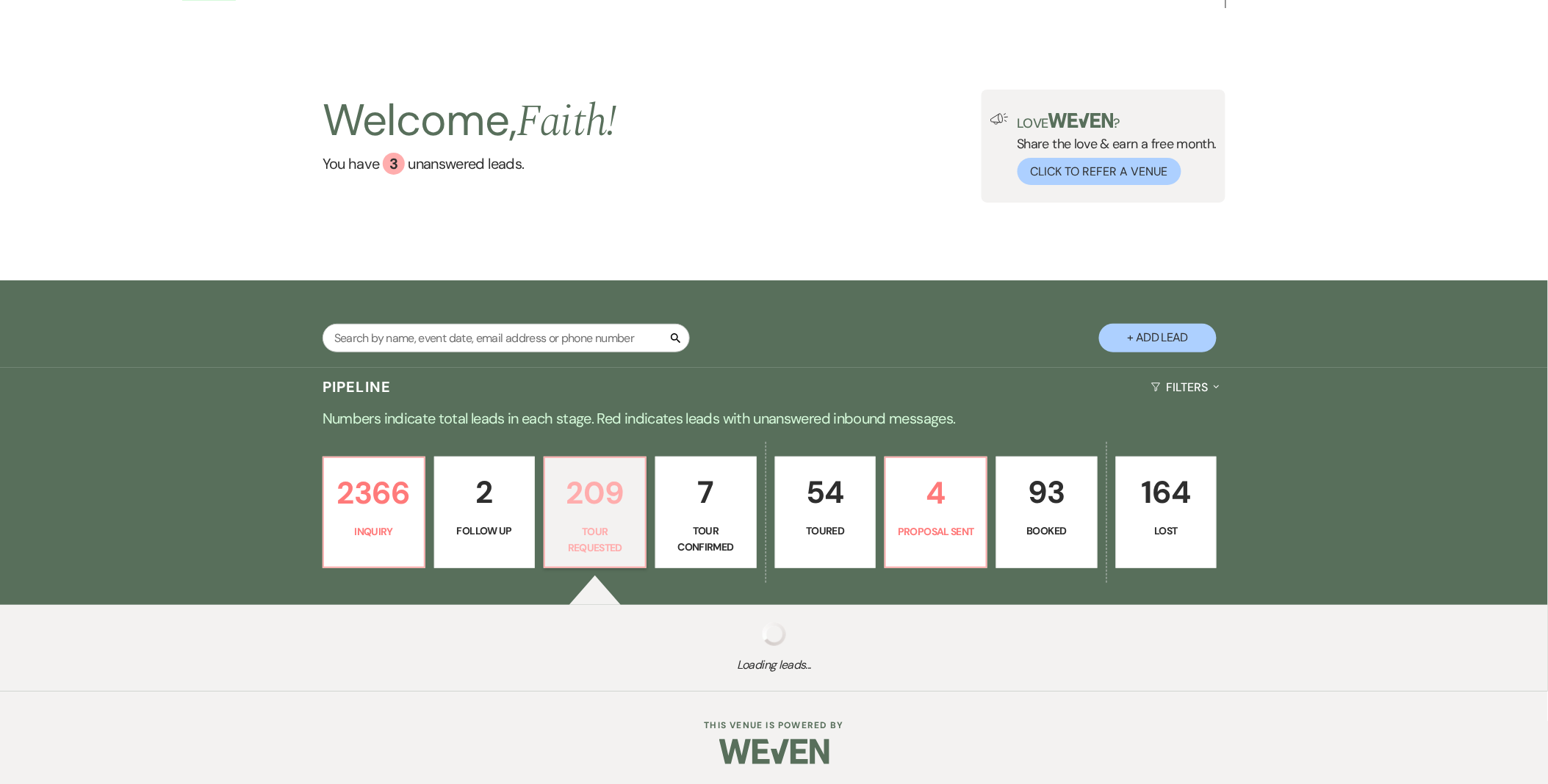
select select "2"
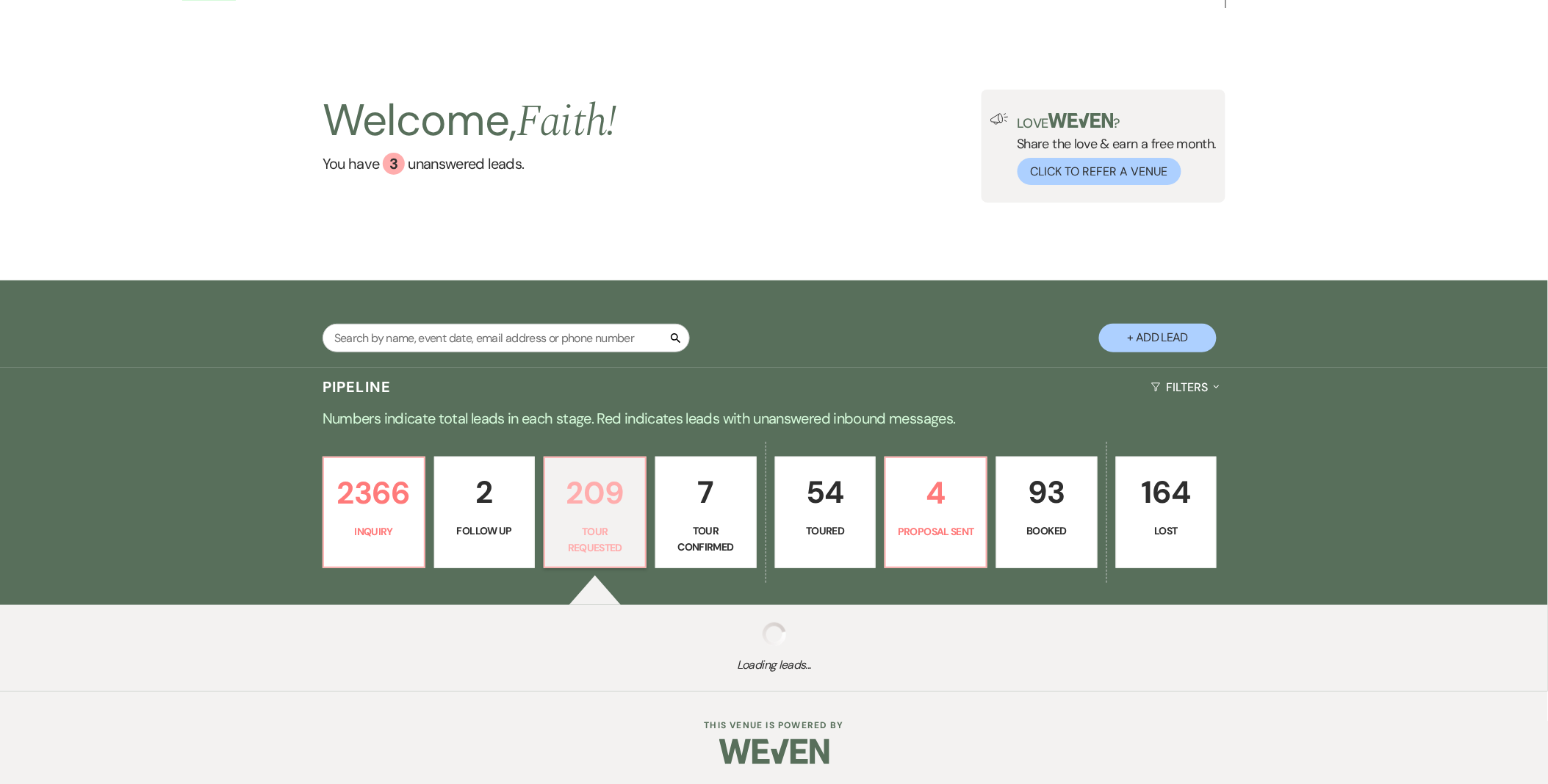
select select "2"
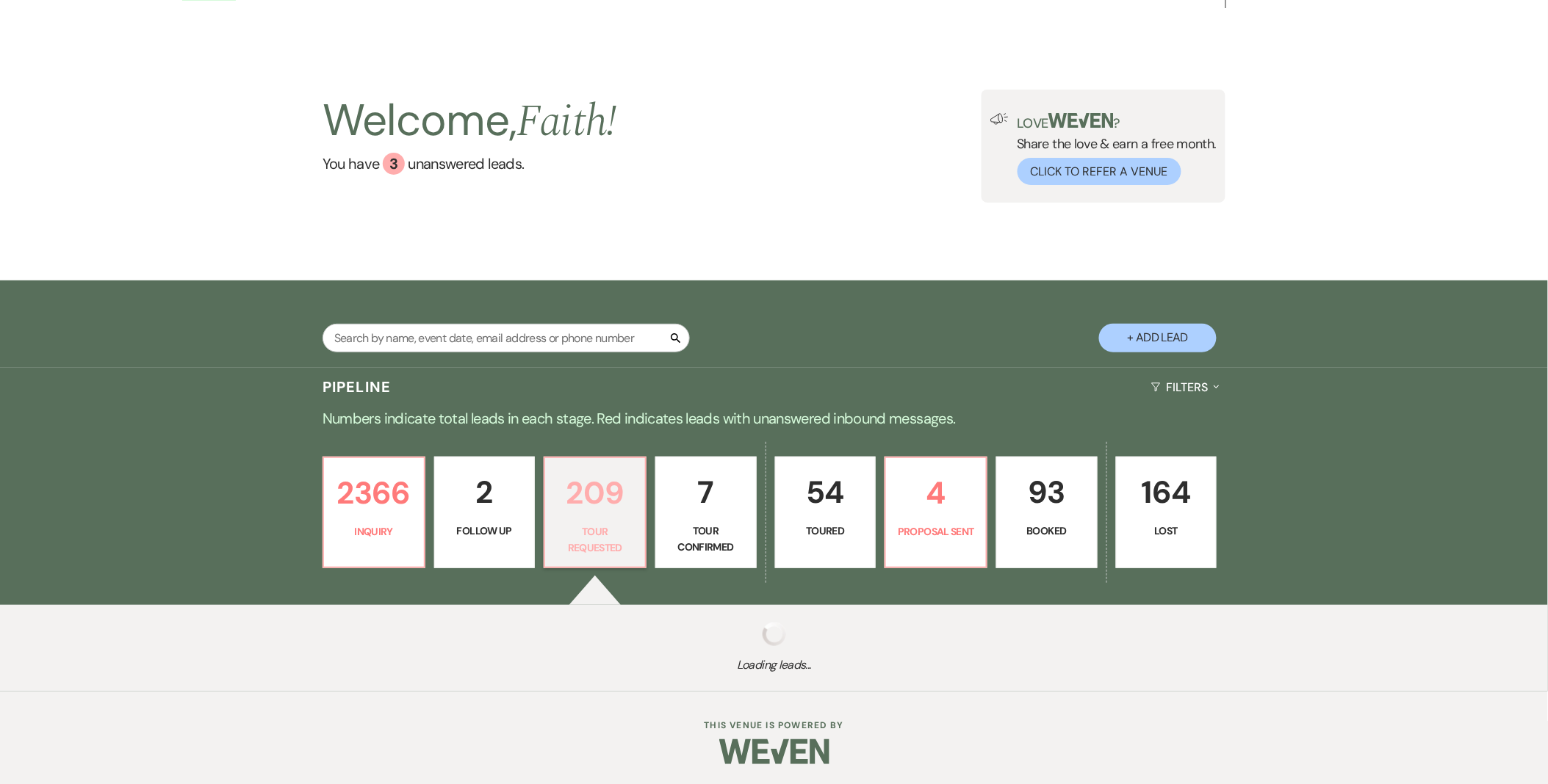
select select "2"
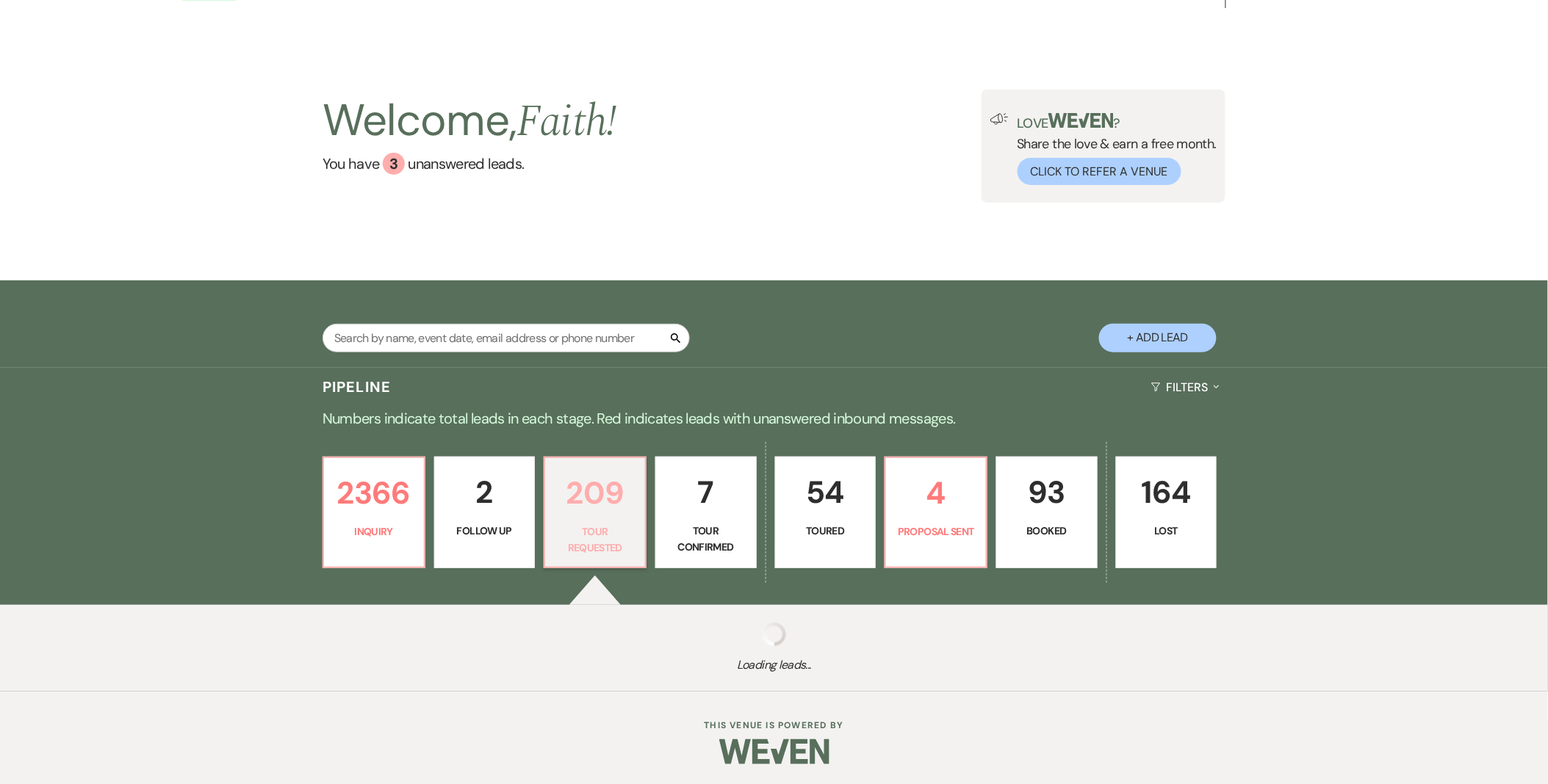
select select "2"
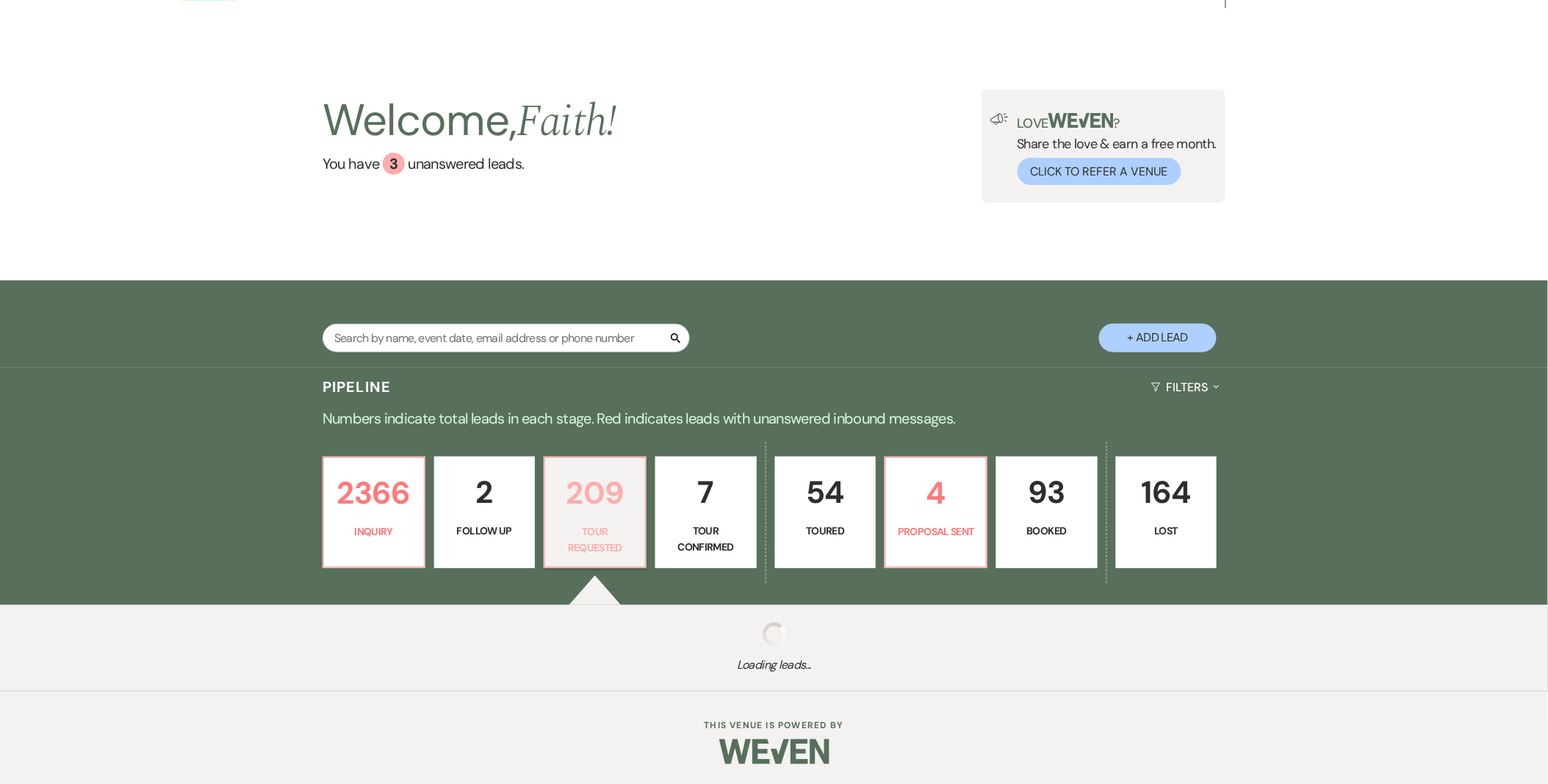
select select "2"
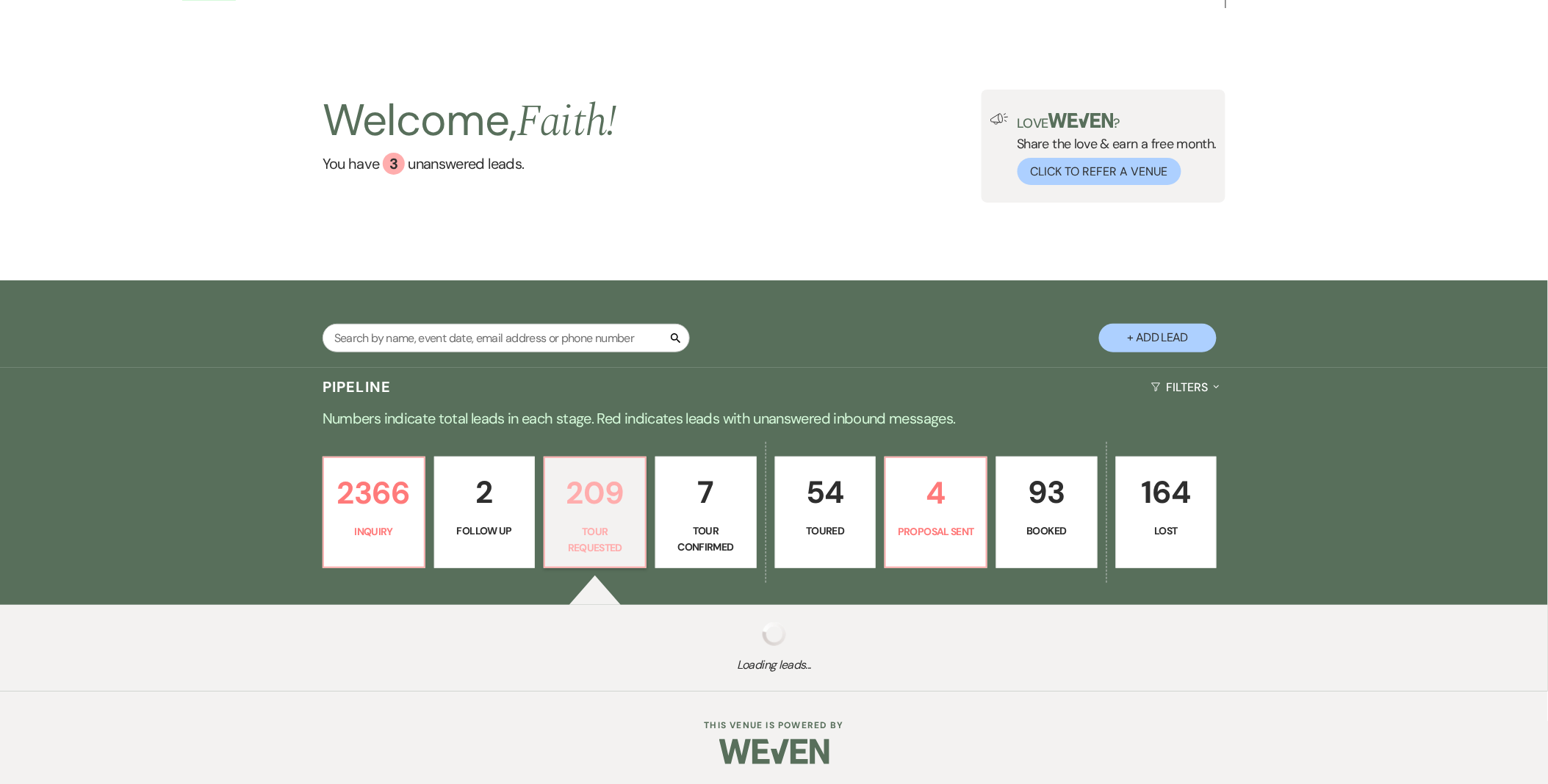
select select "2"
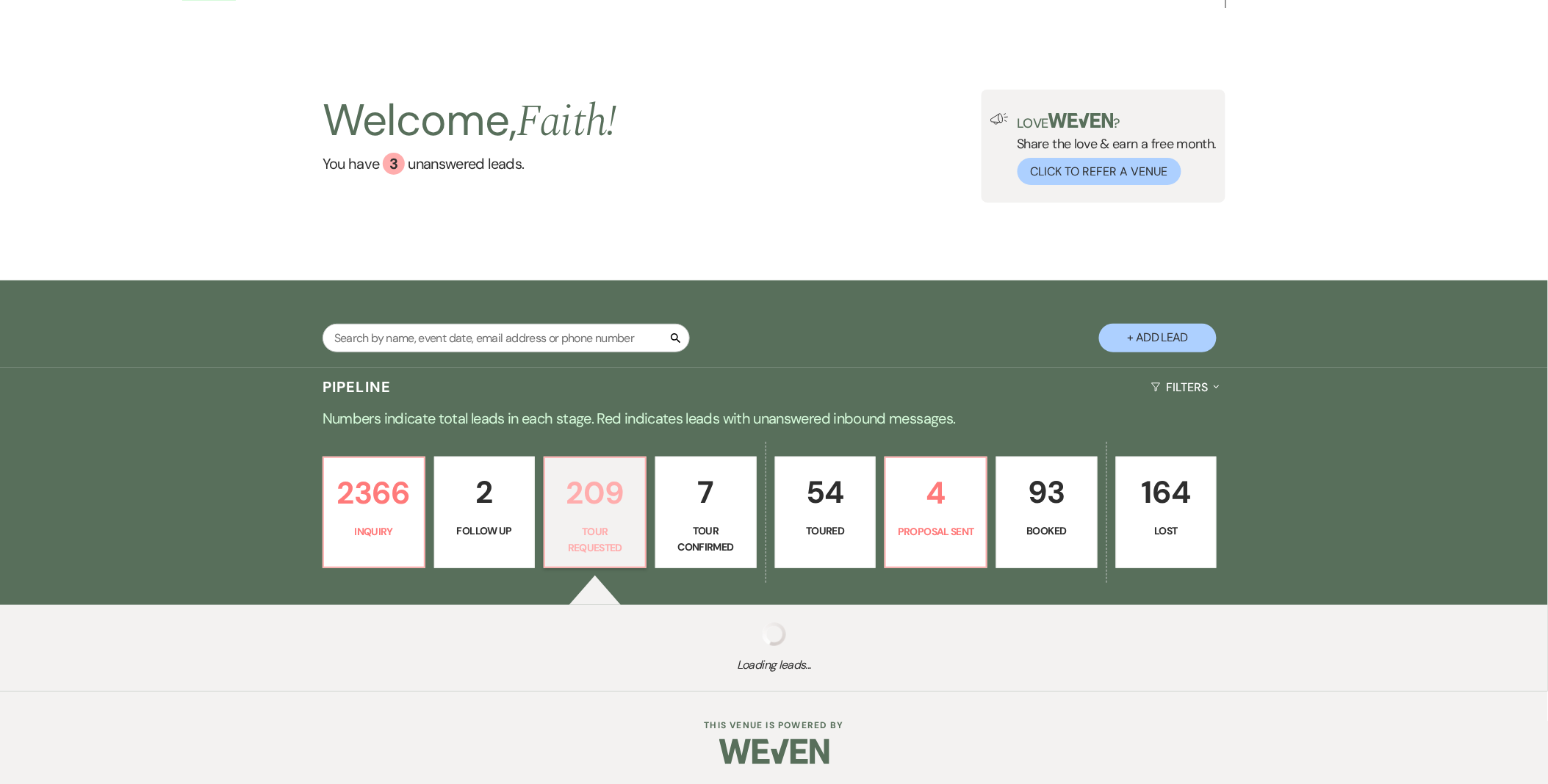
select select "2"
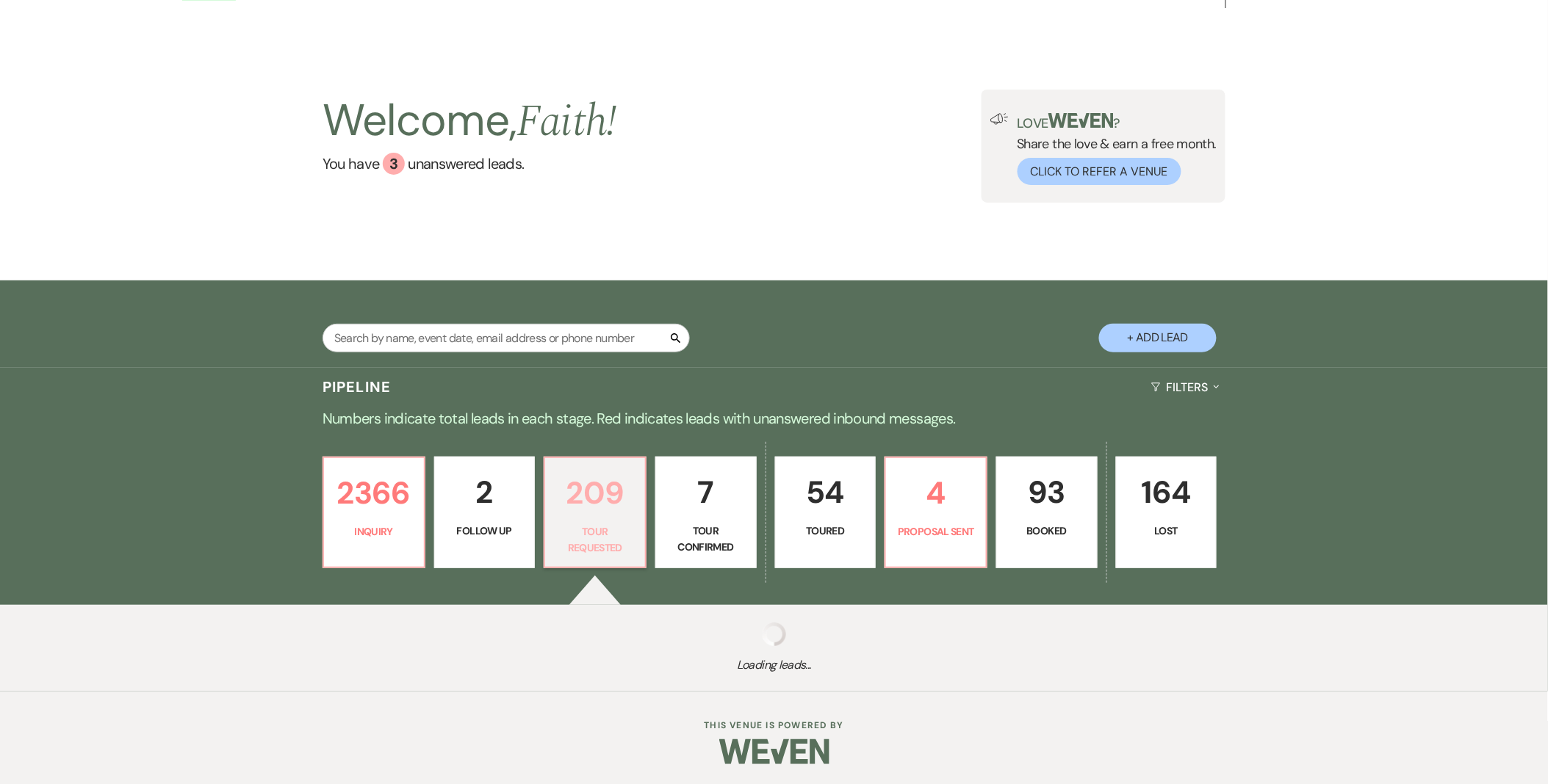
select select "2"
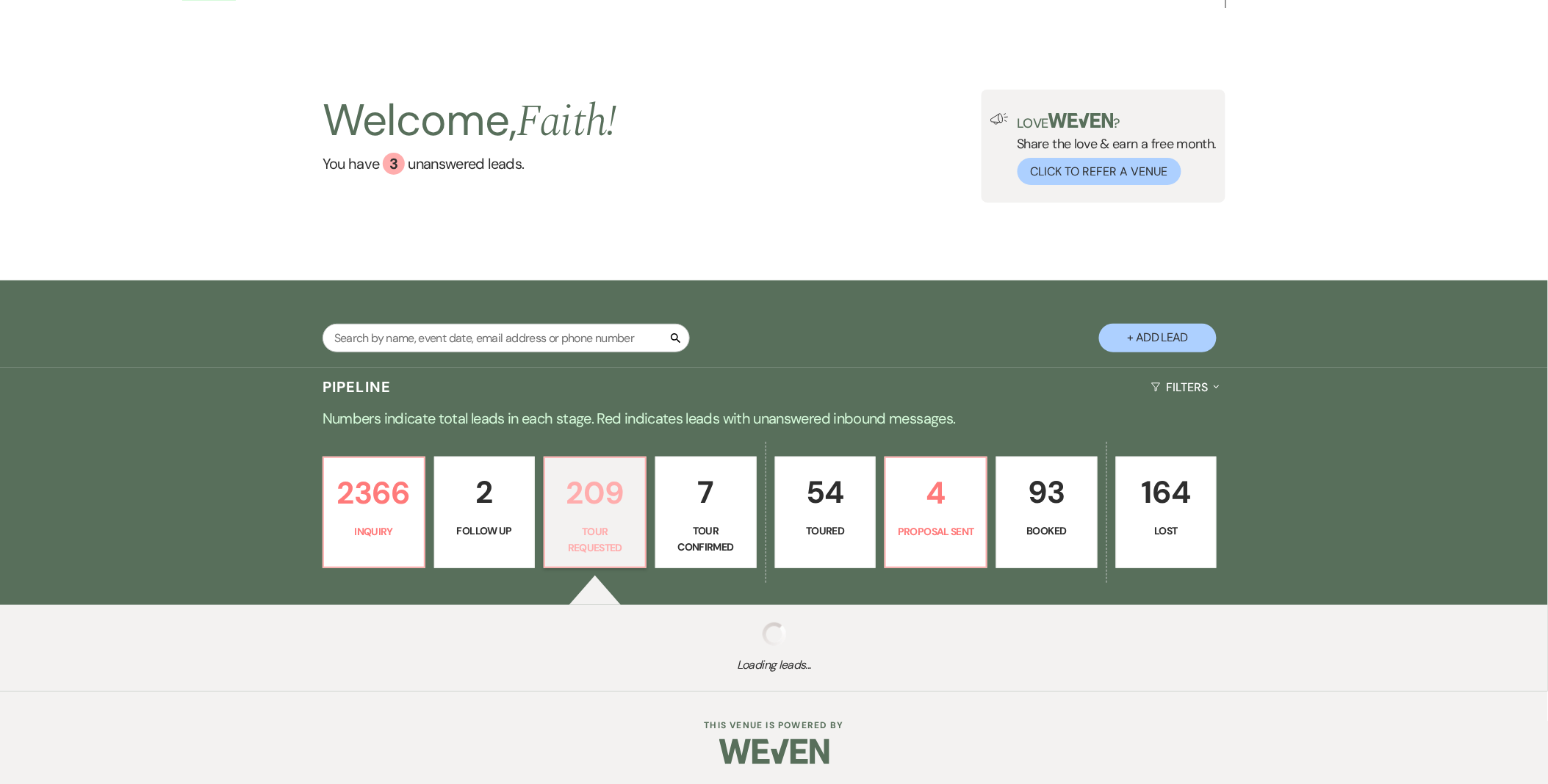
select select "2"
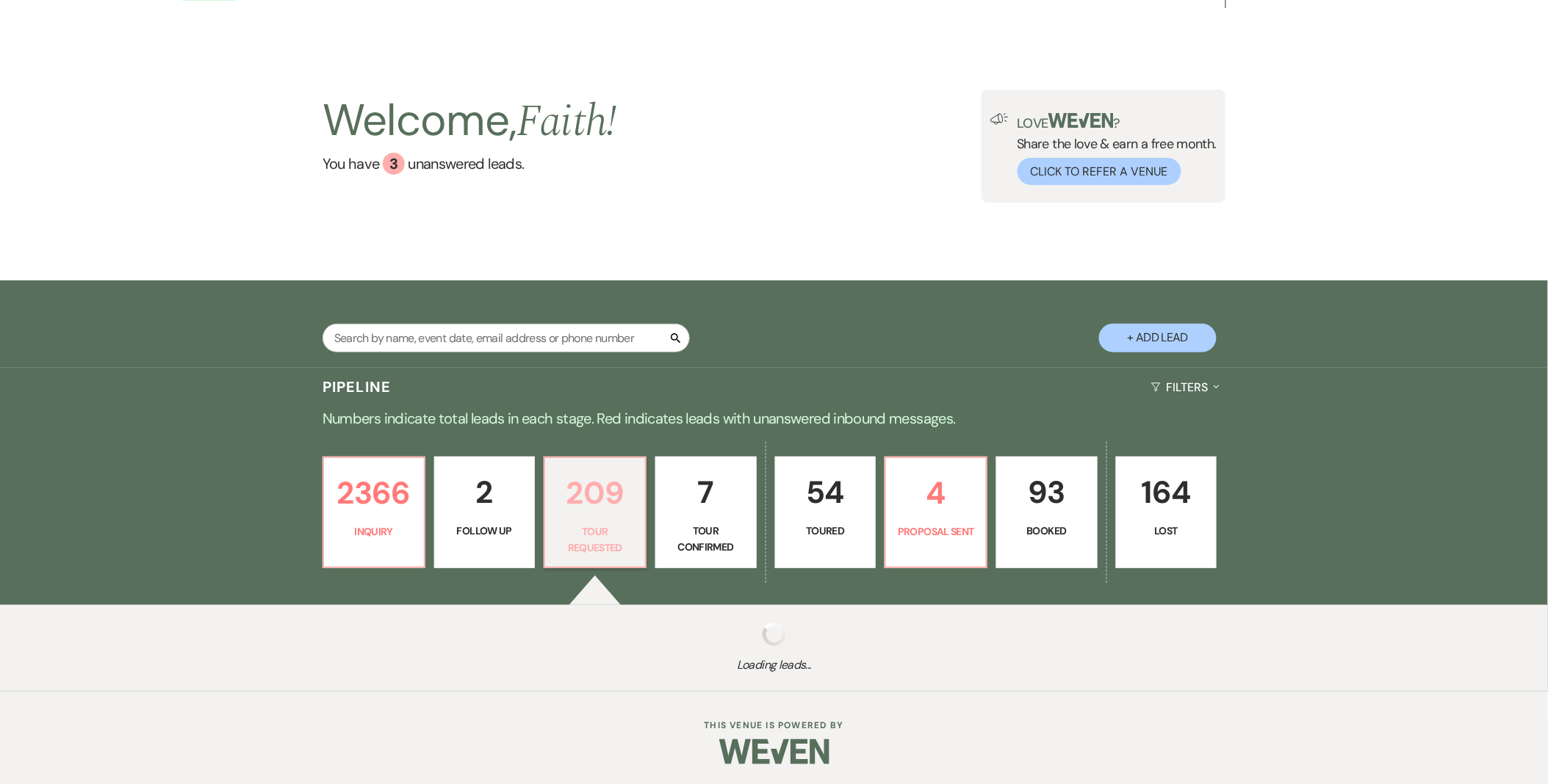
select select "2"
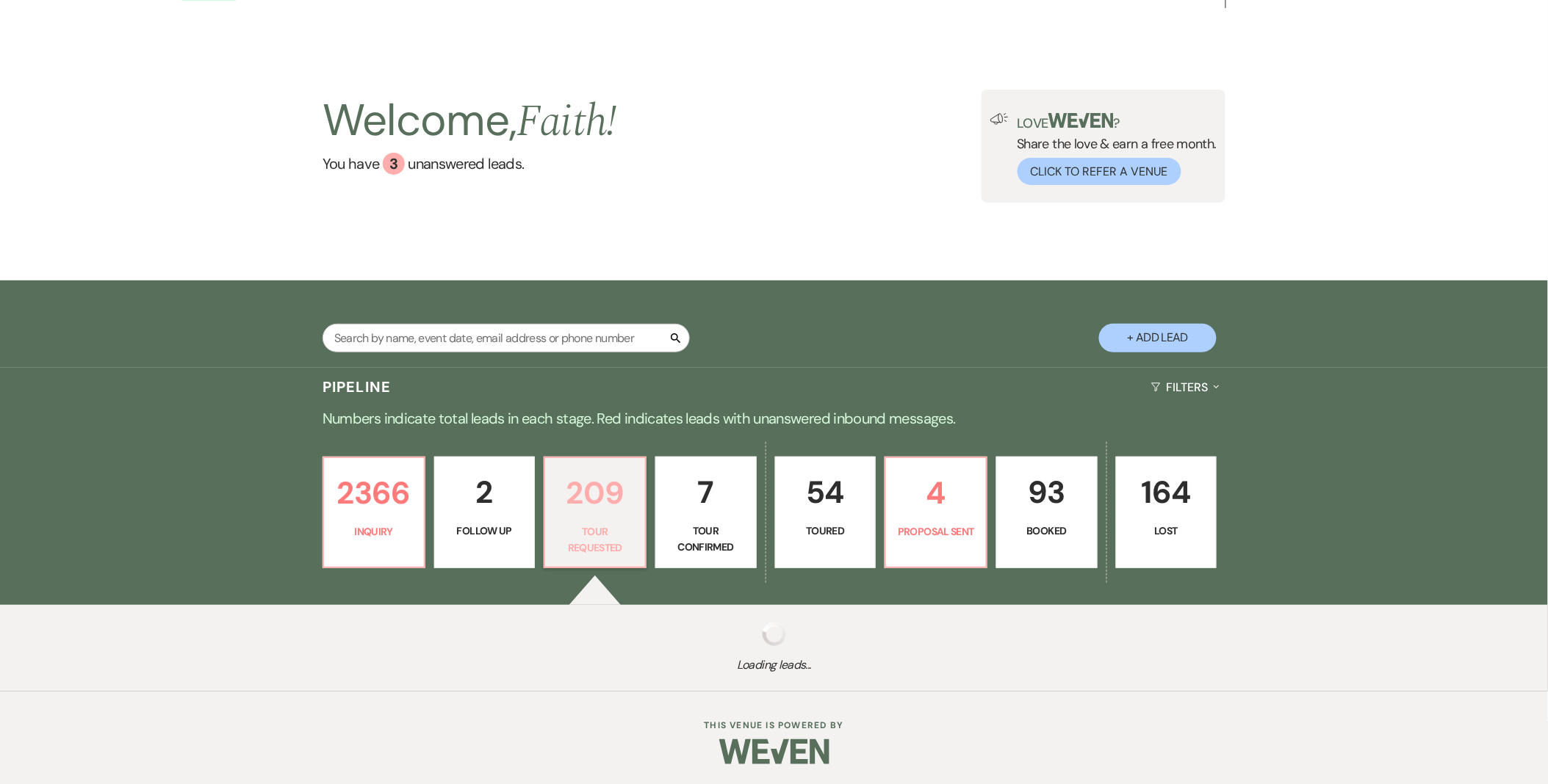
select select "2"
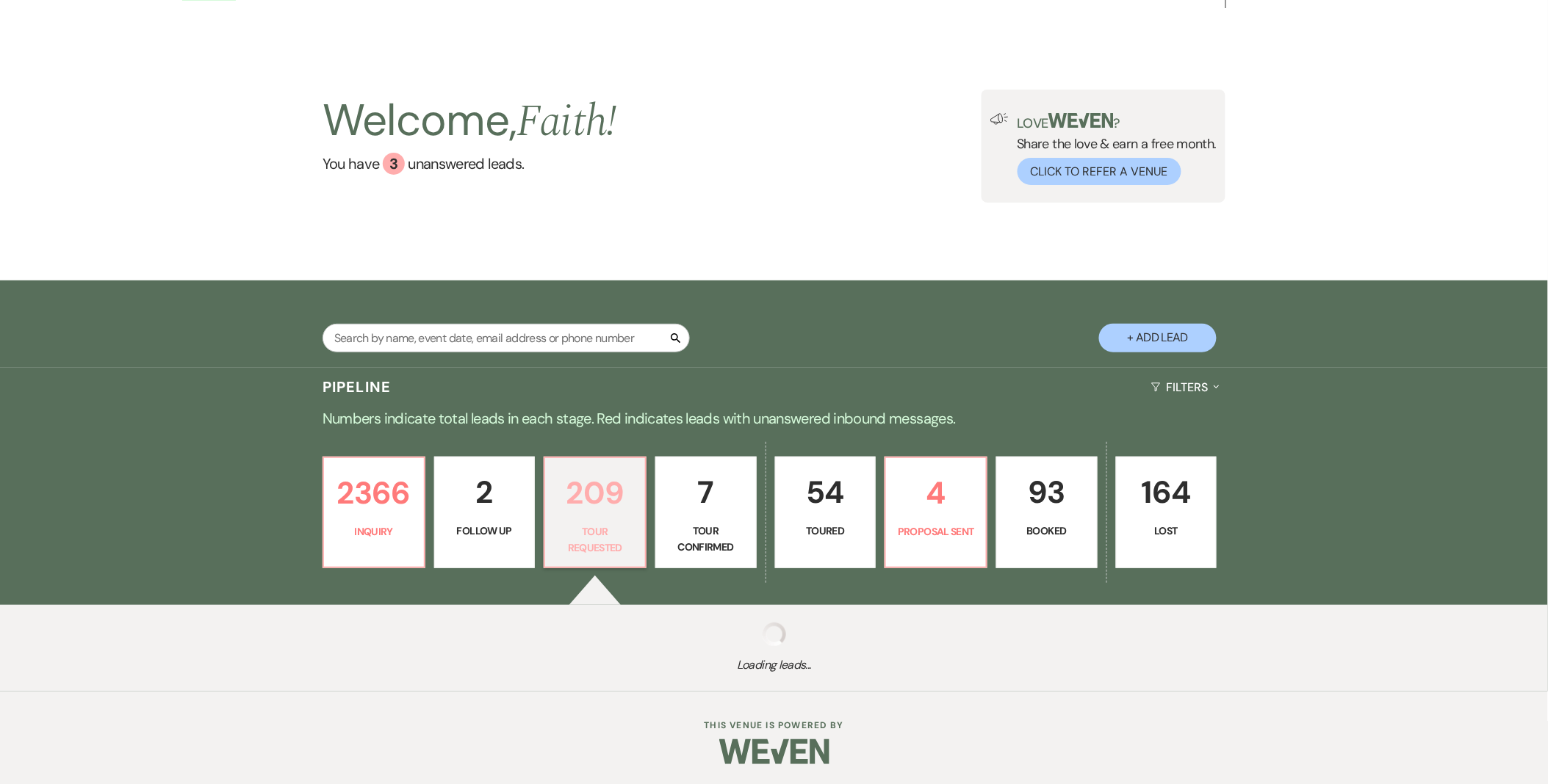
select select "2"
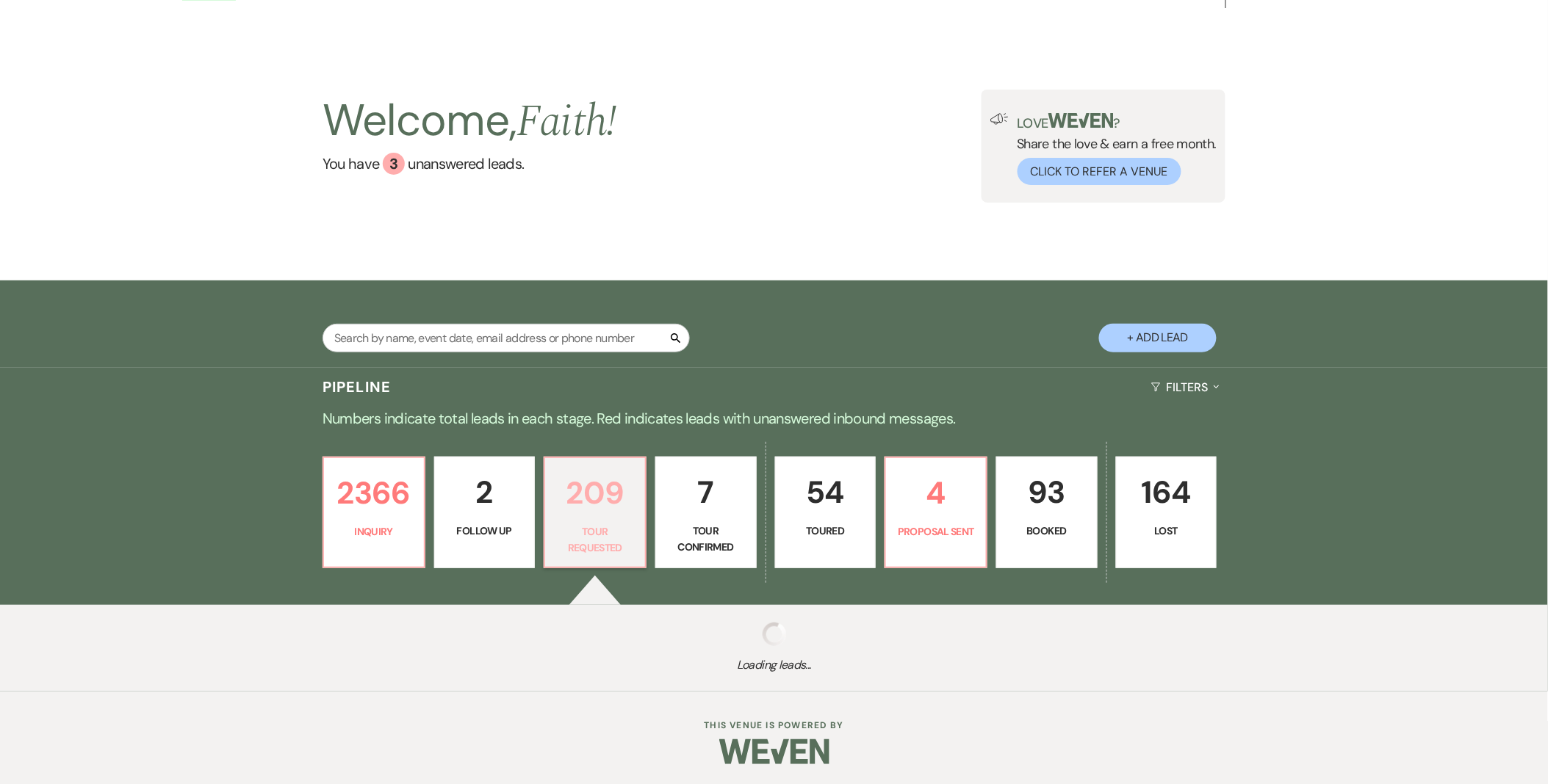
select select "2"
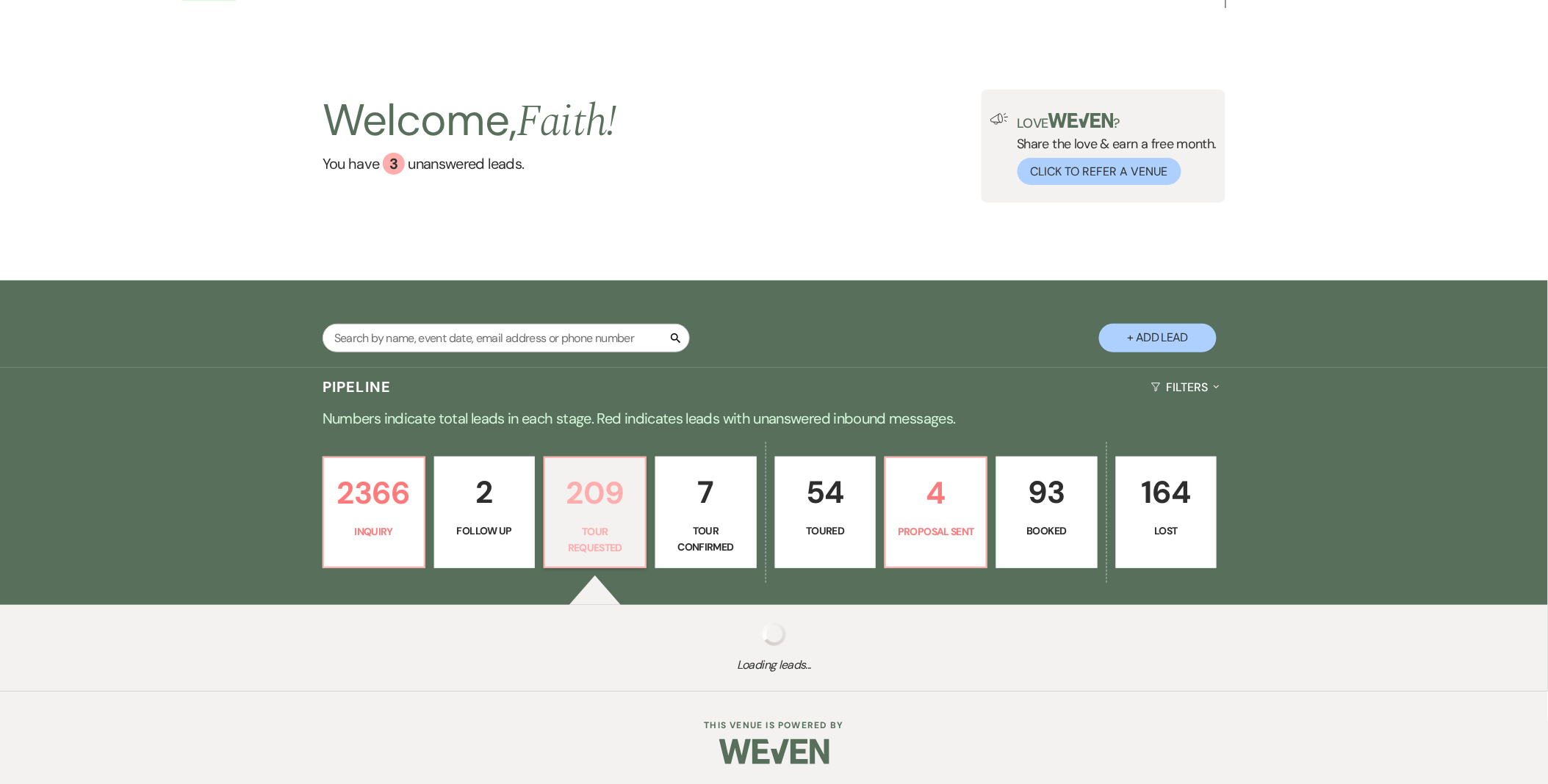
select select "2"
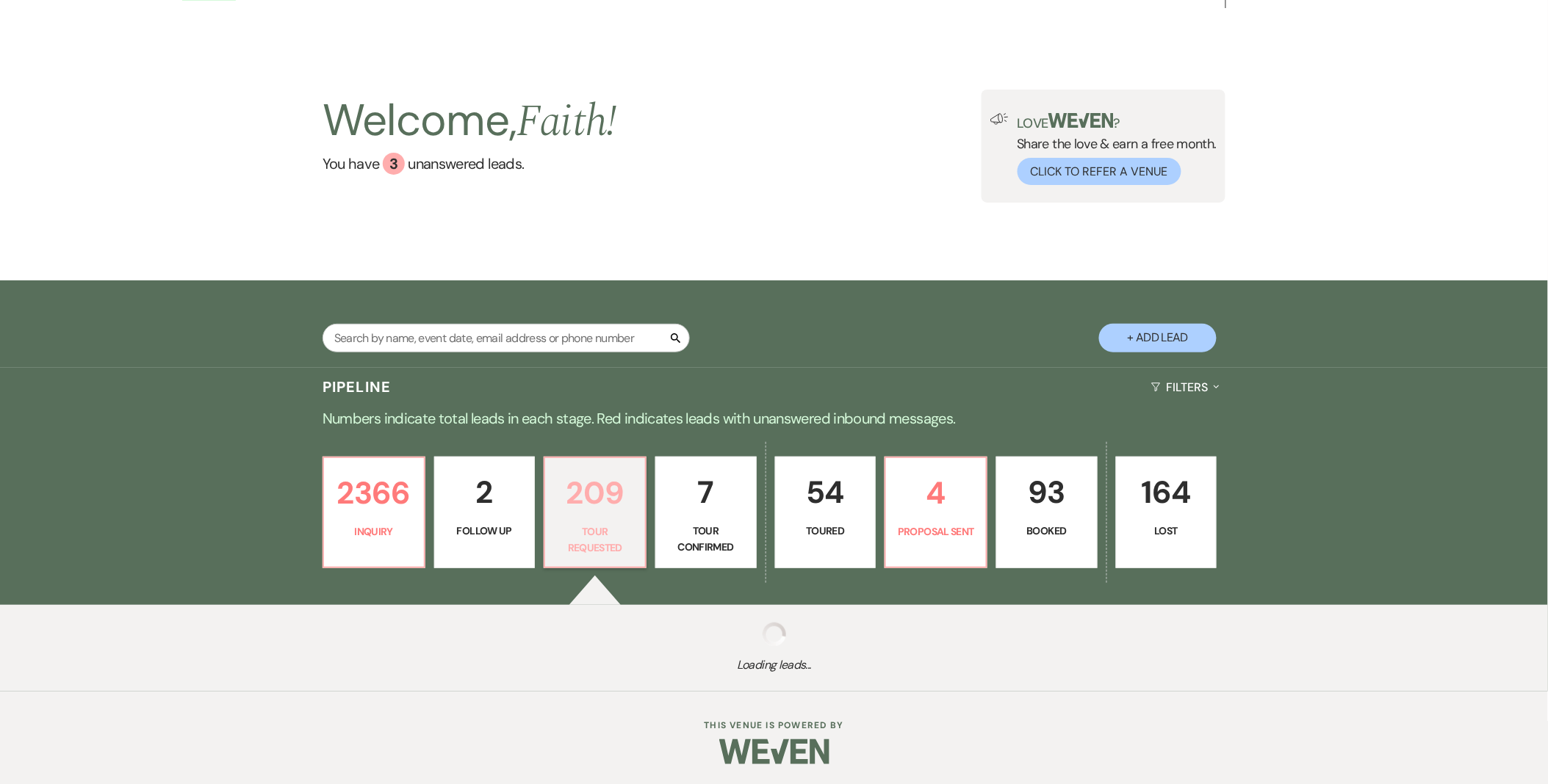
select select "2"
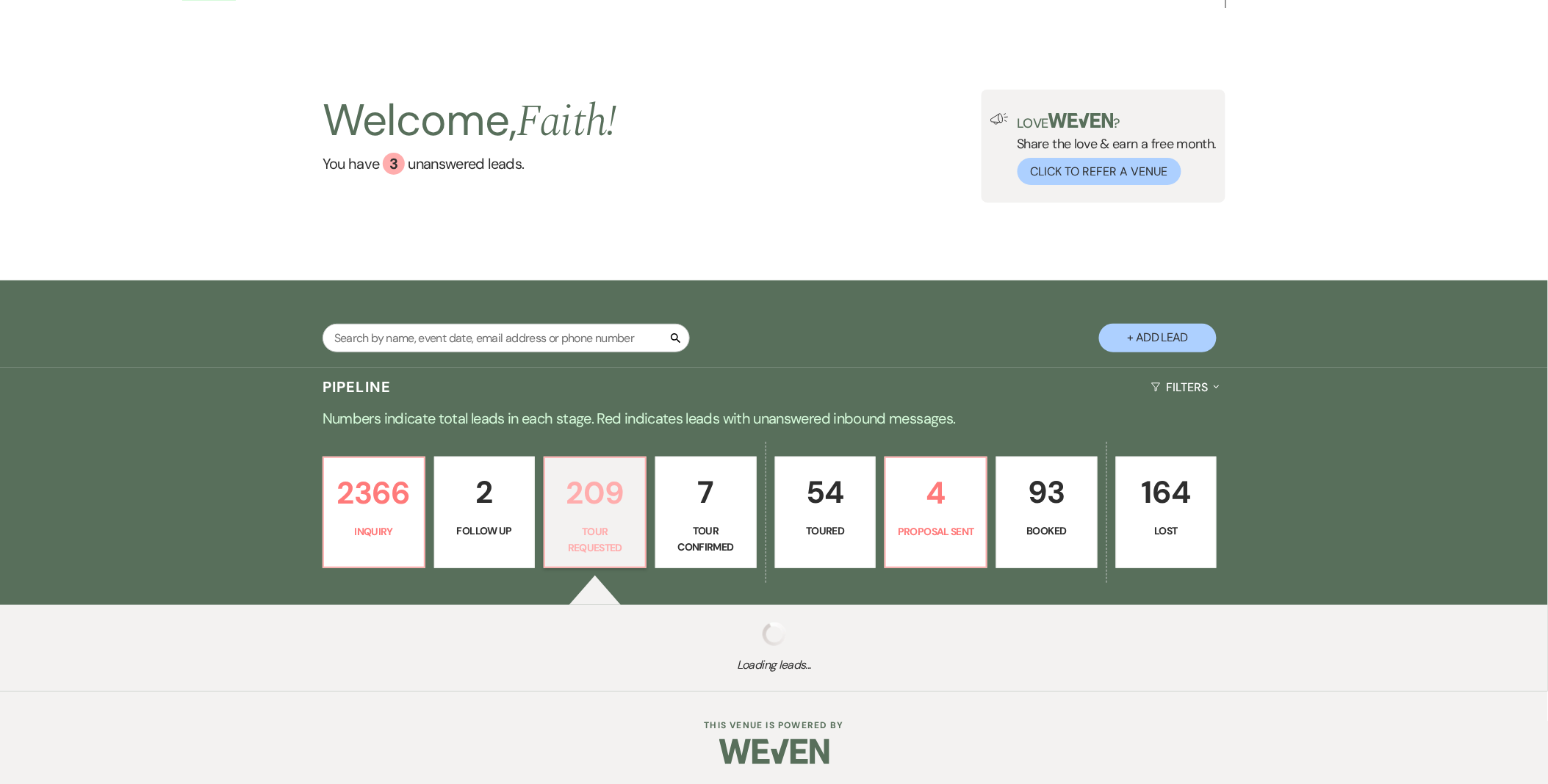
select select "2"
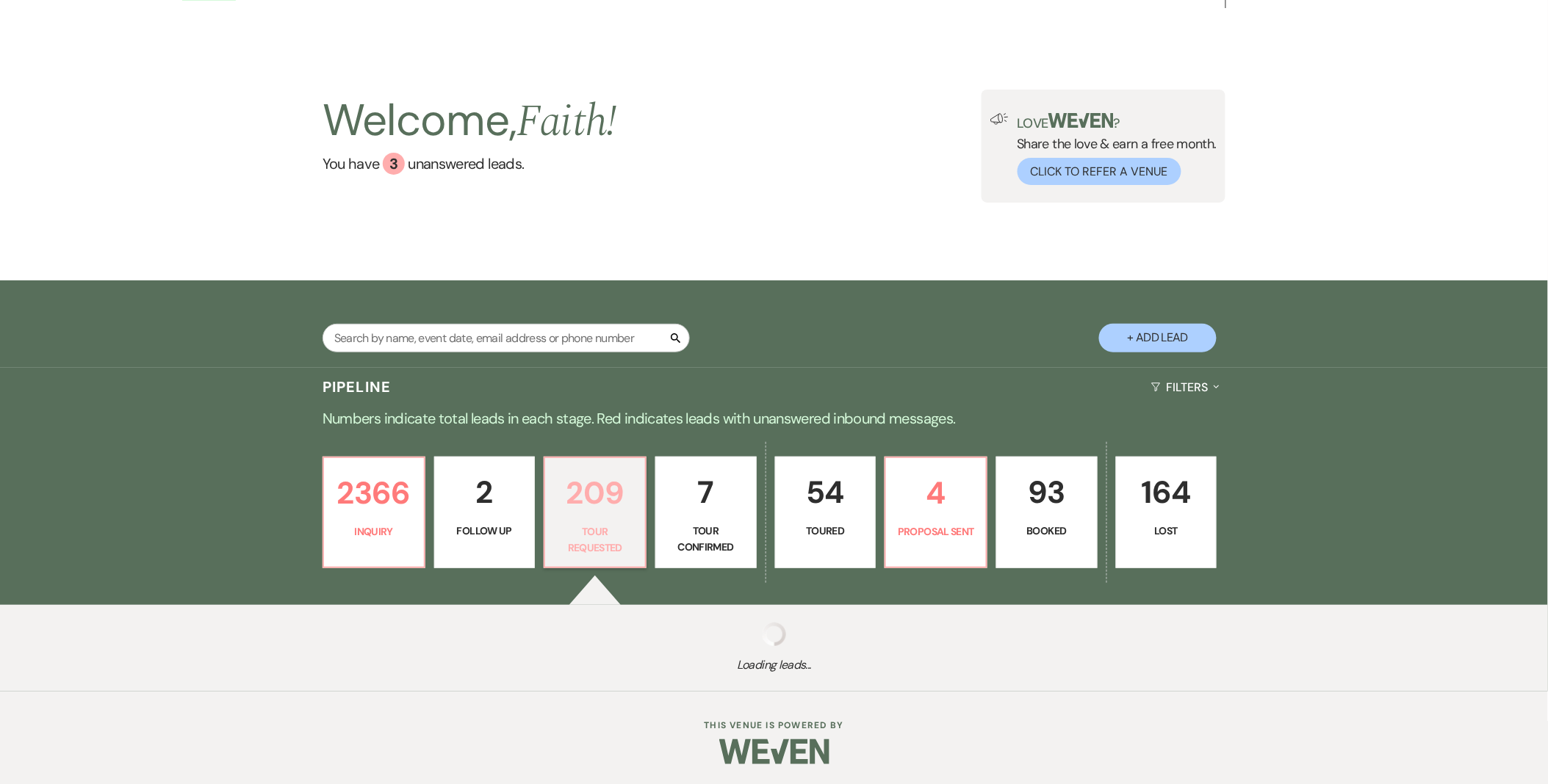
select select "2"
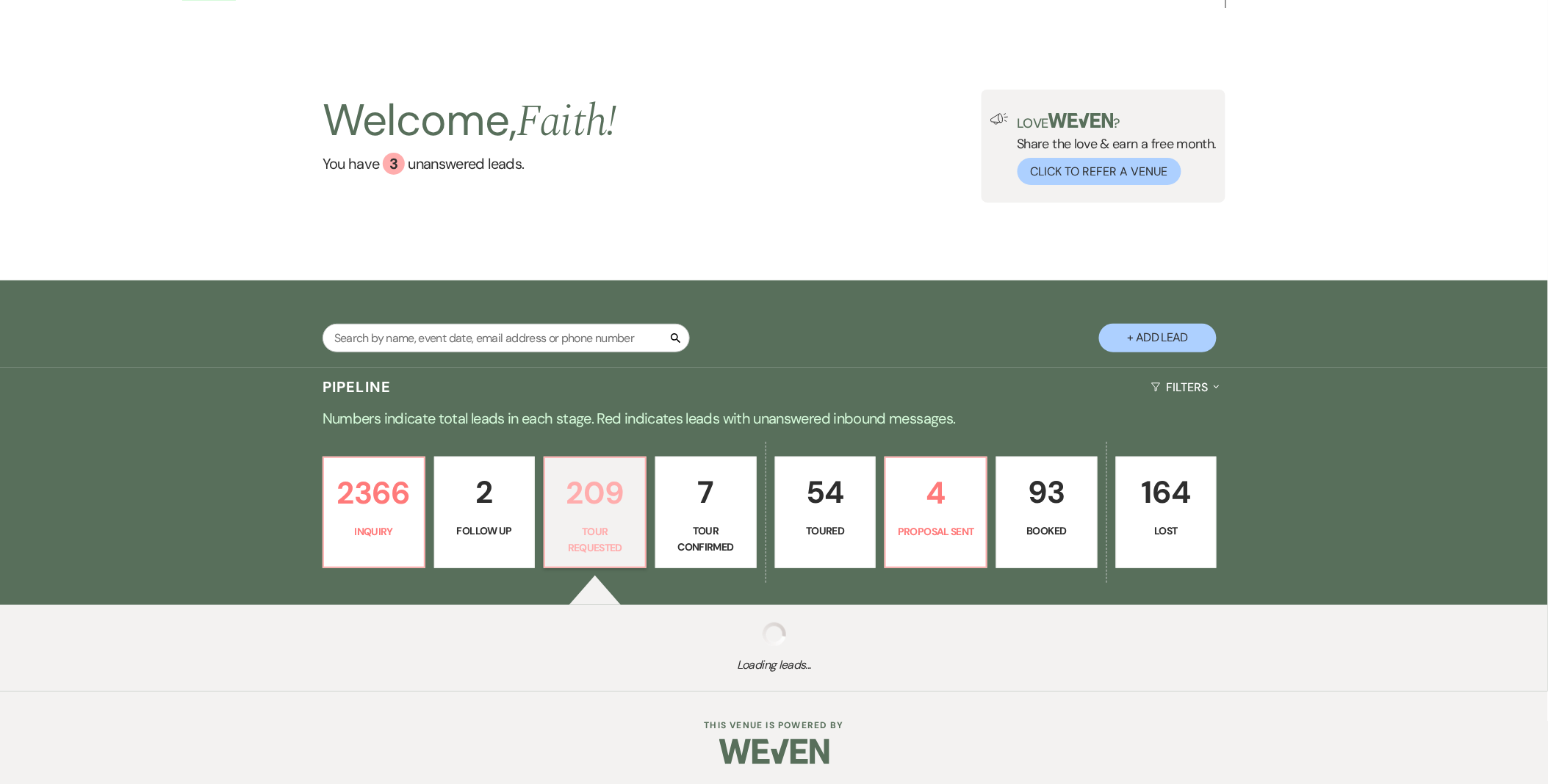
select select "2"
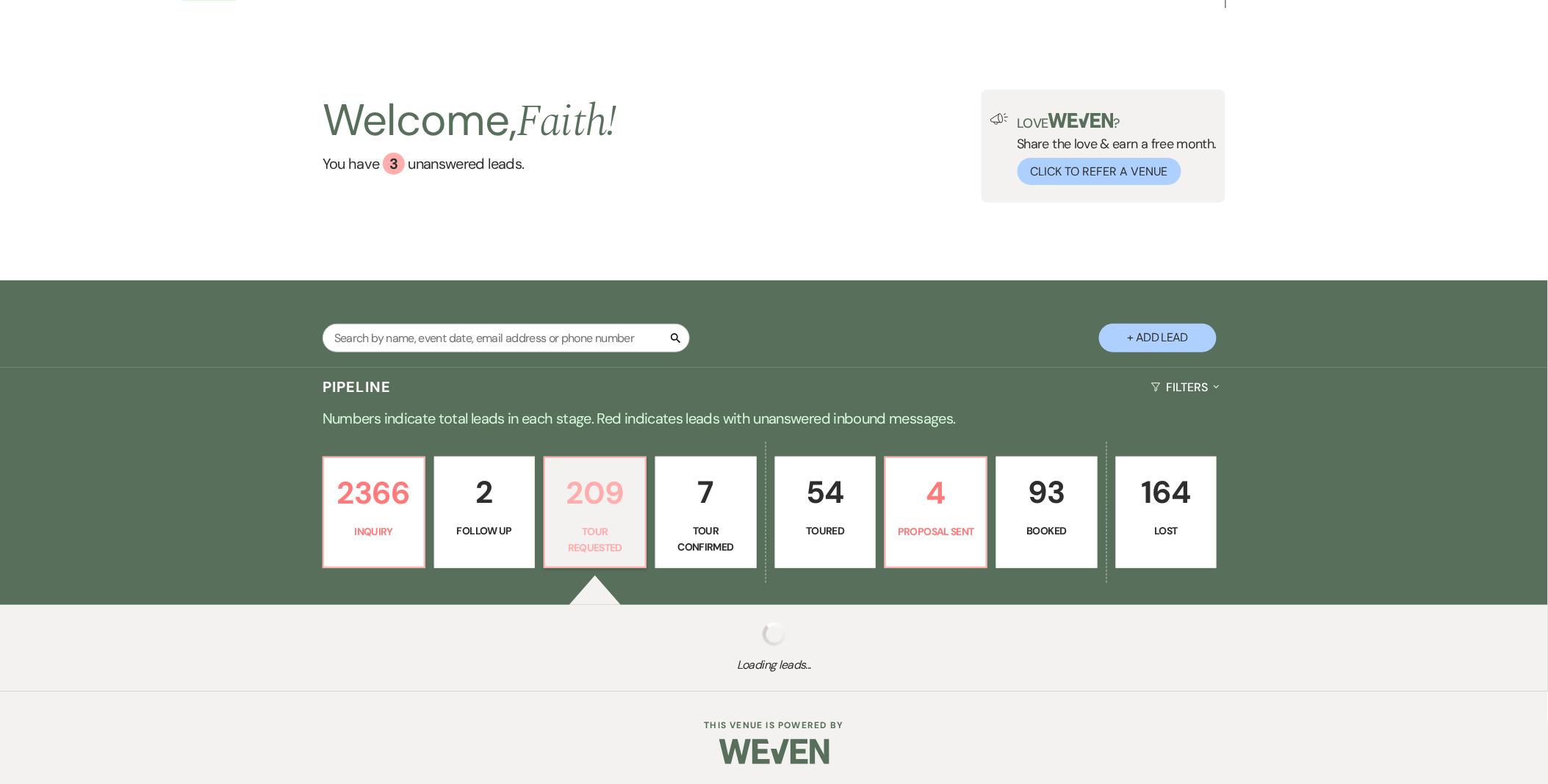
select select "2"
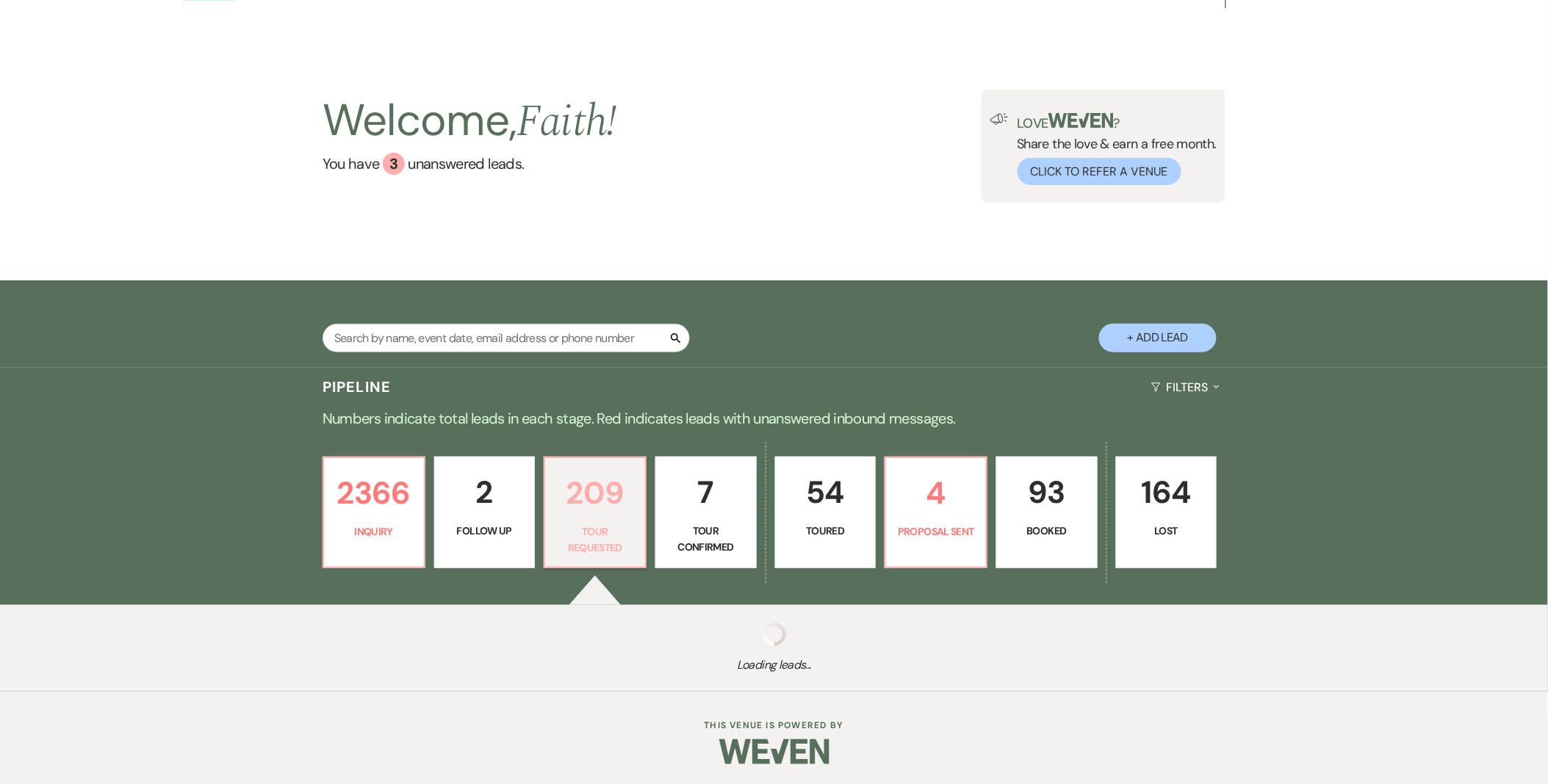
select select "2"
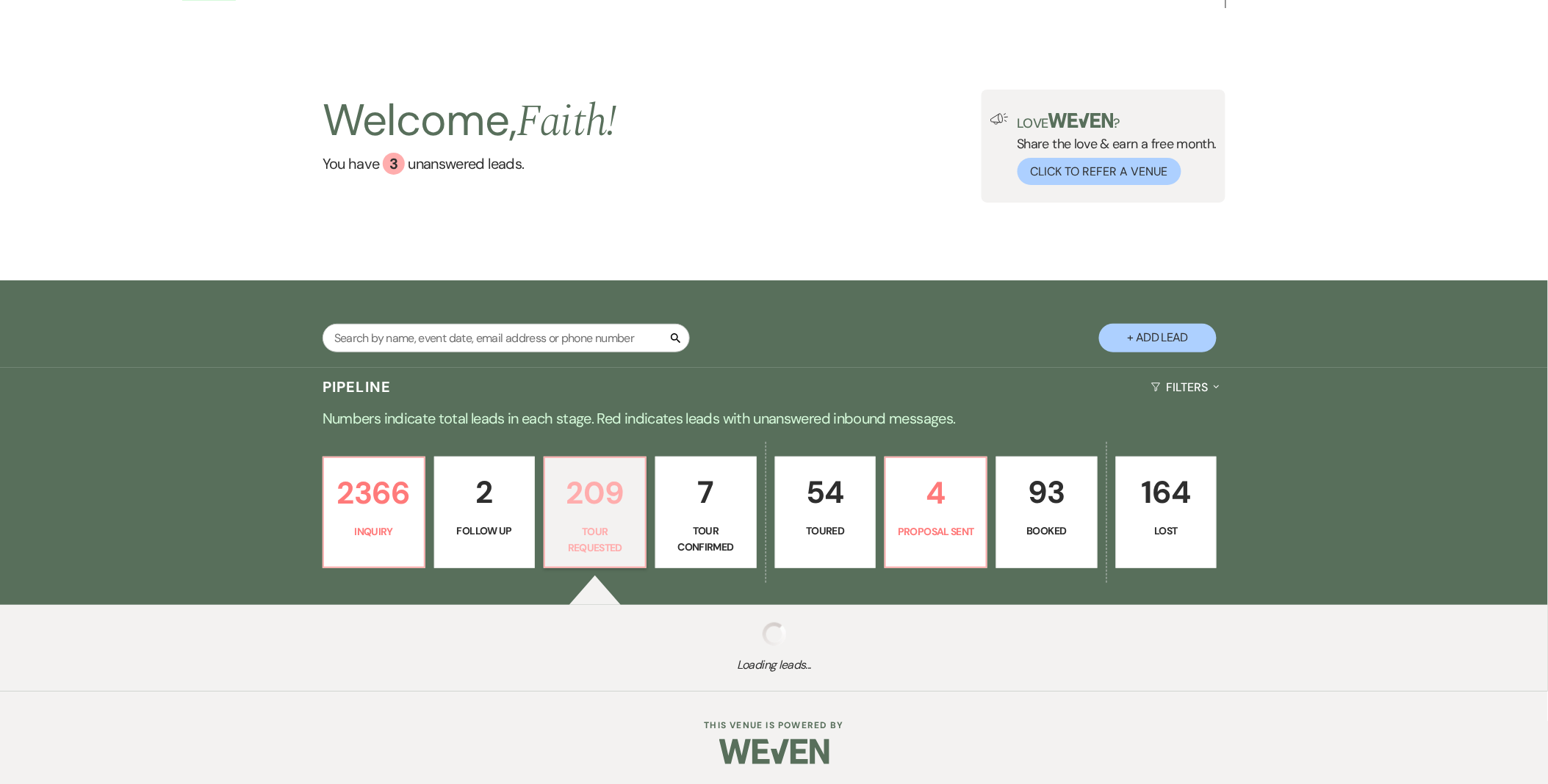
select select "2"
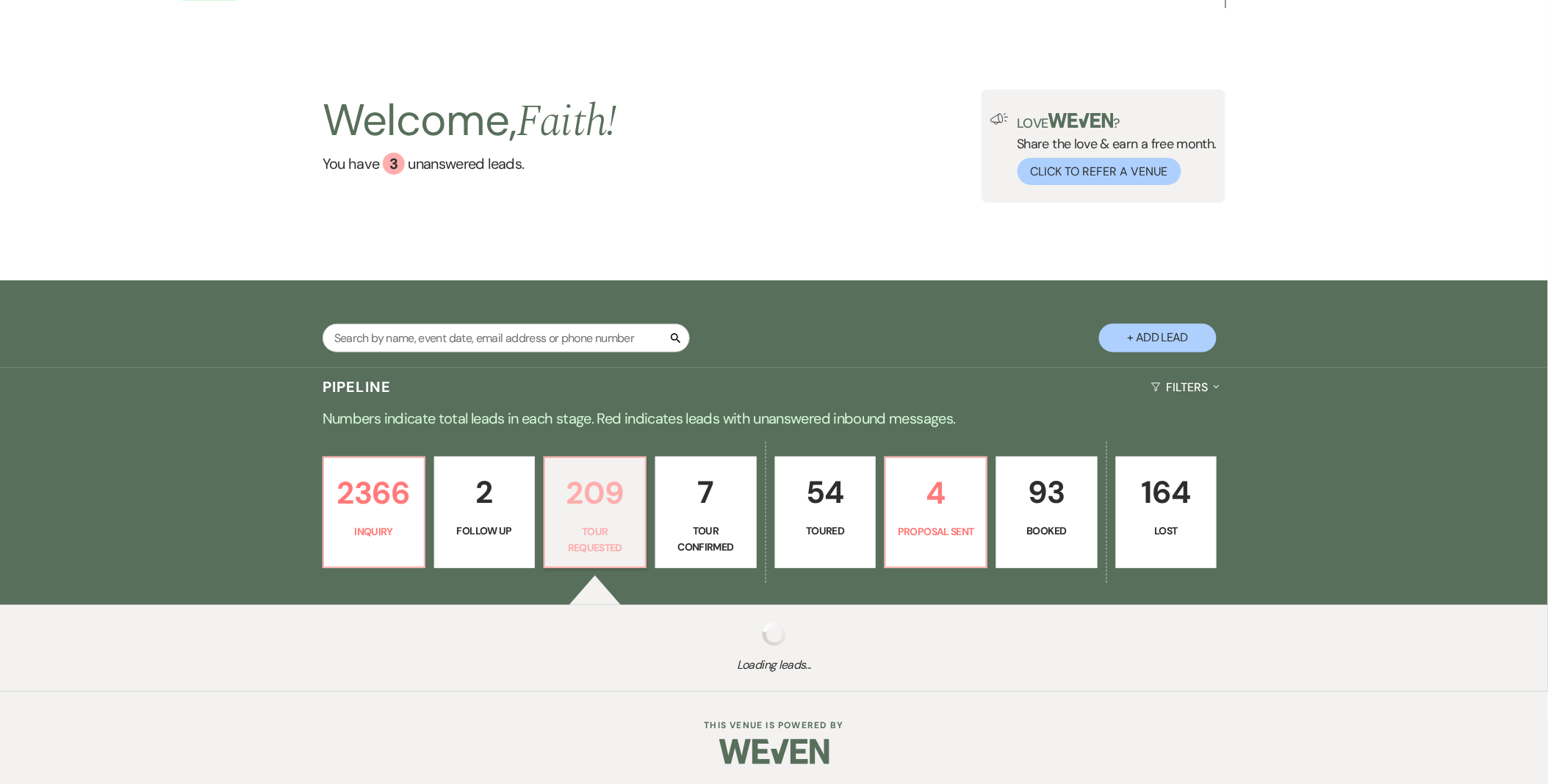
select select "2"
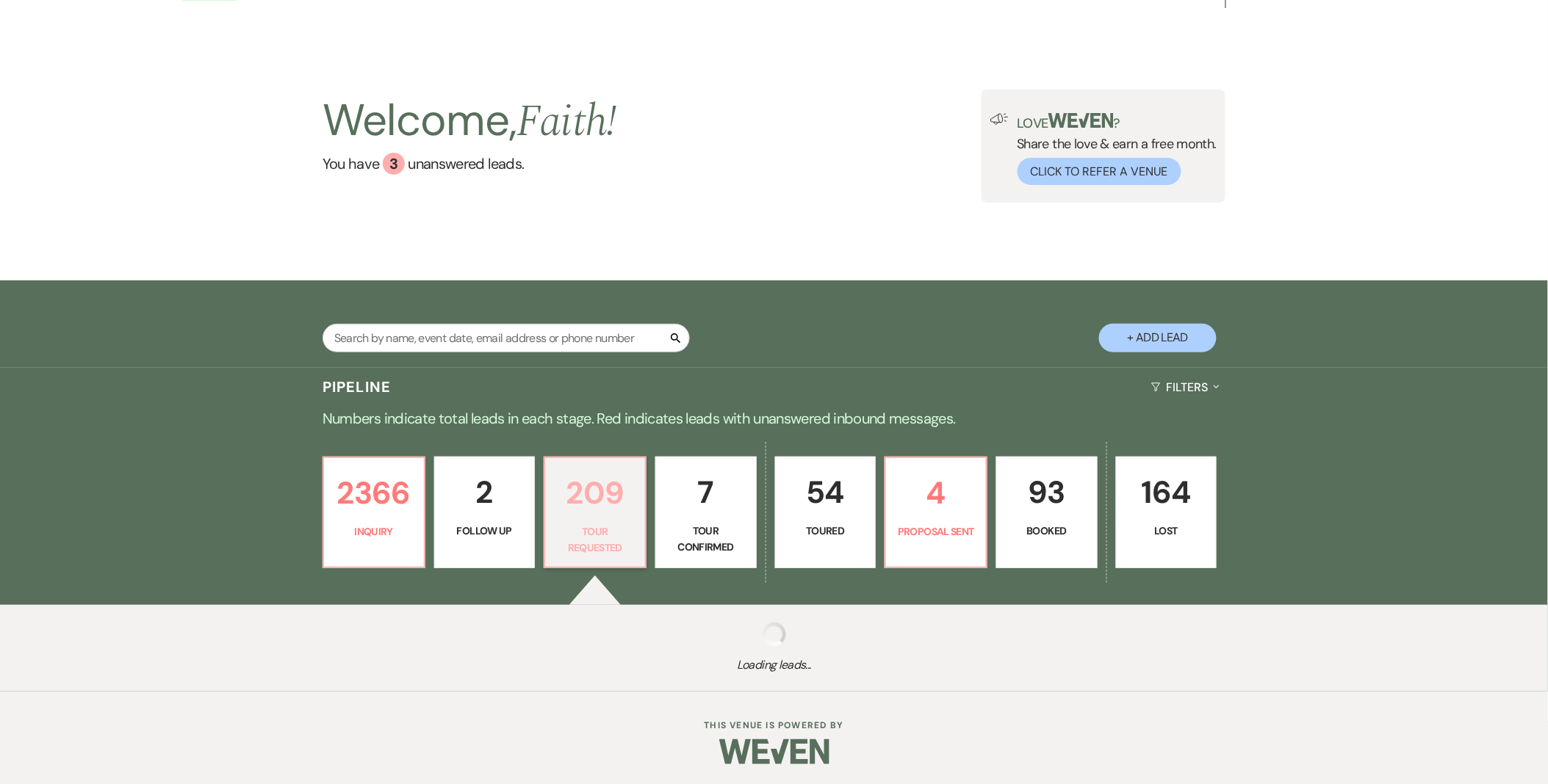
select select "2"
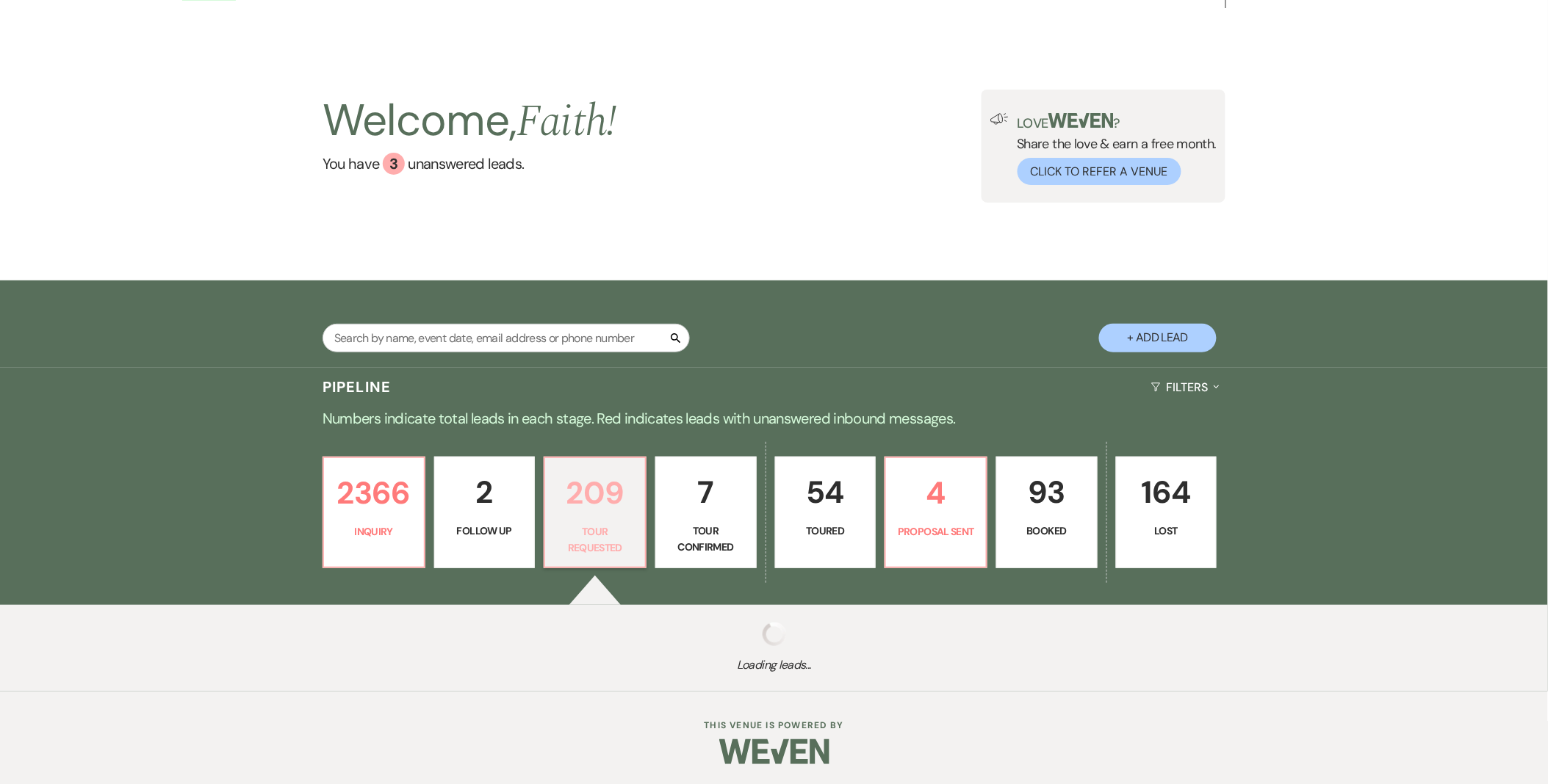
select select "2"
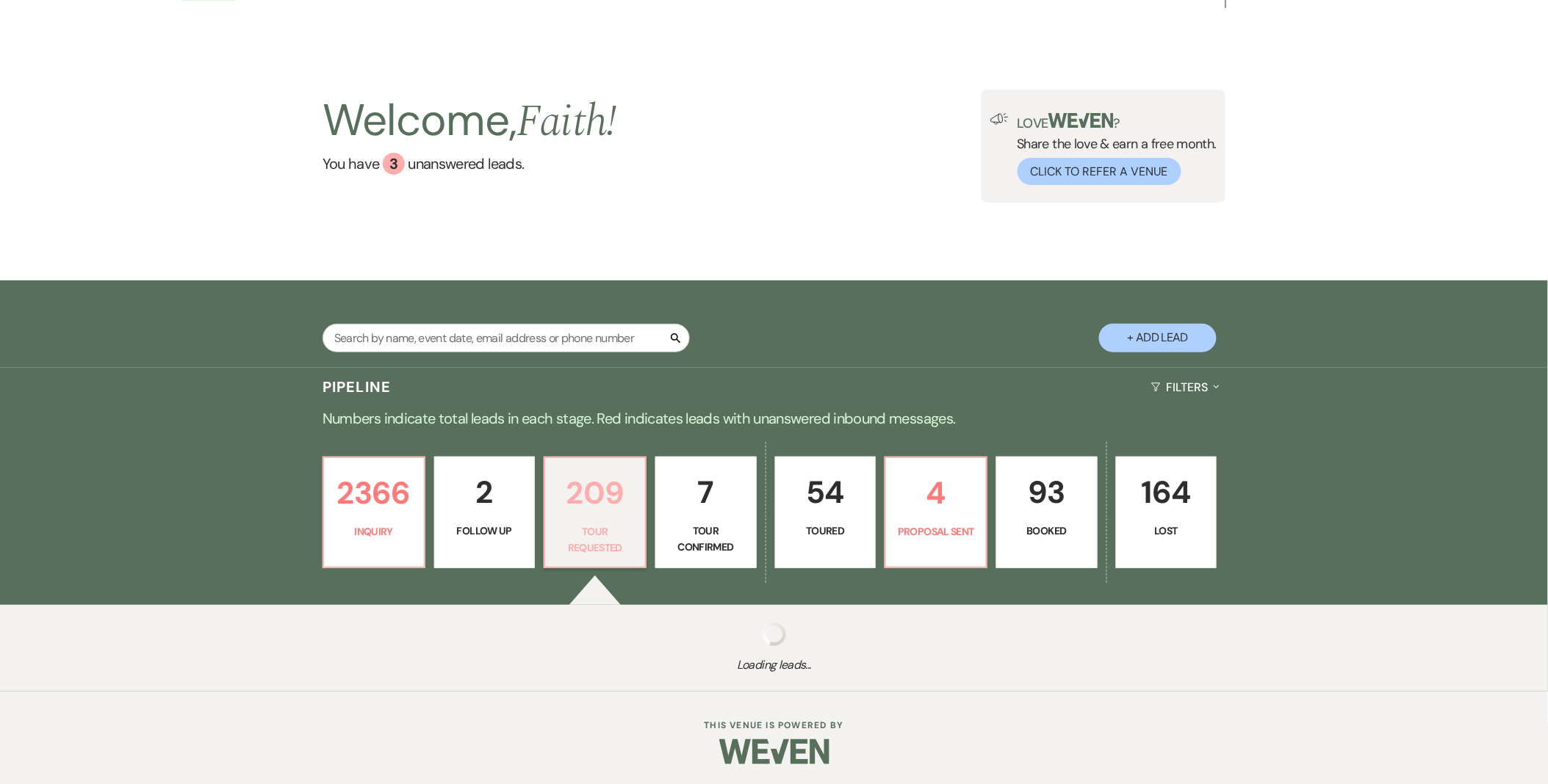
select select "2"
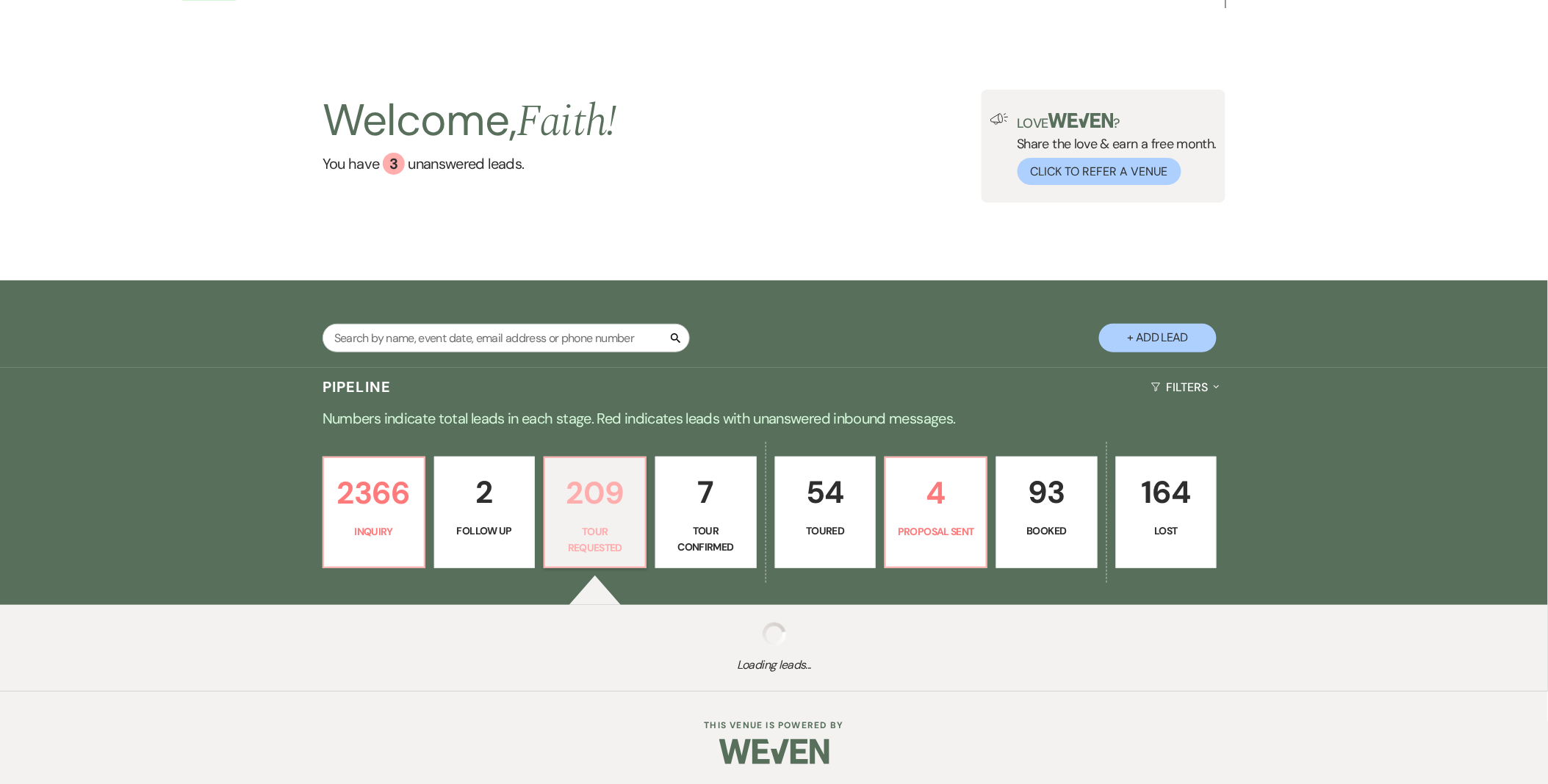
select select "2"
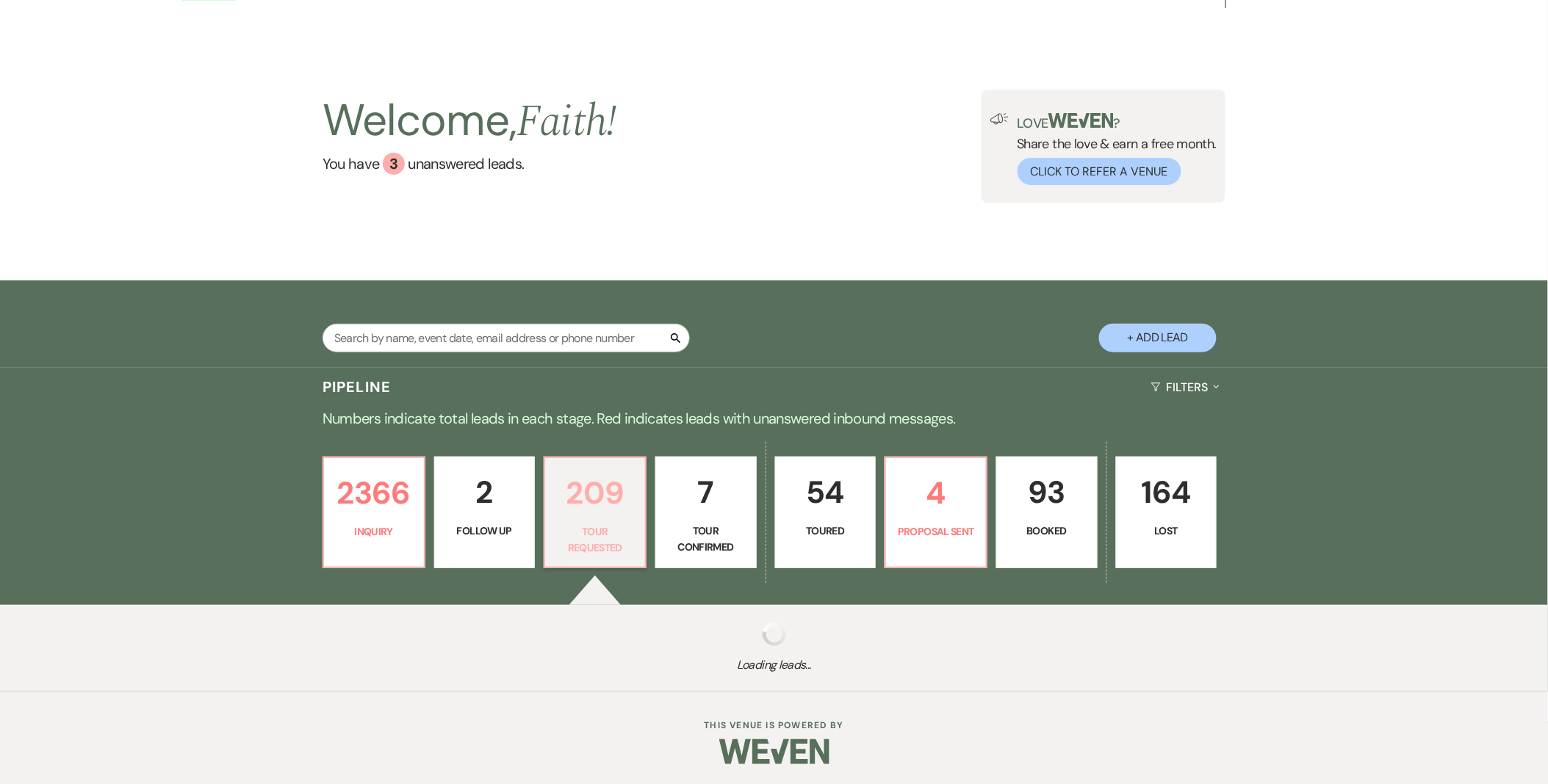
select select "2"
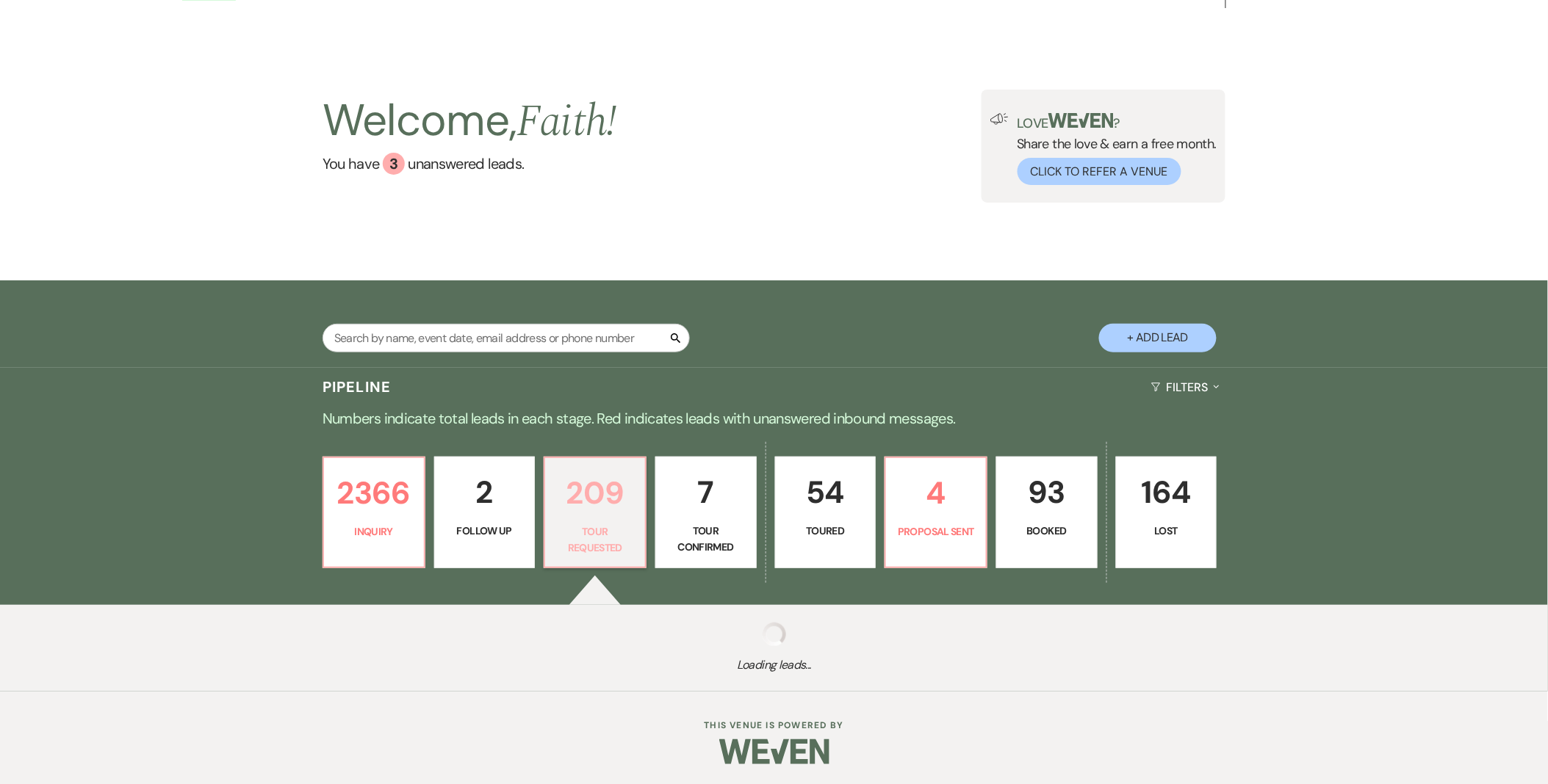
select select "2"
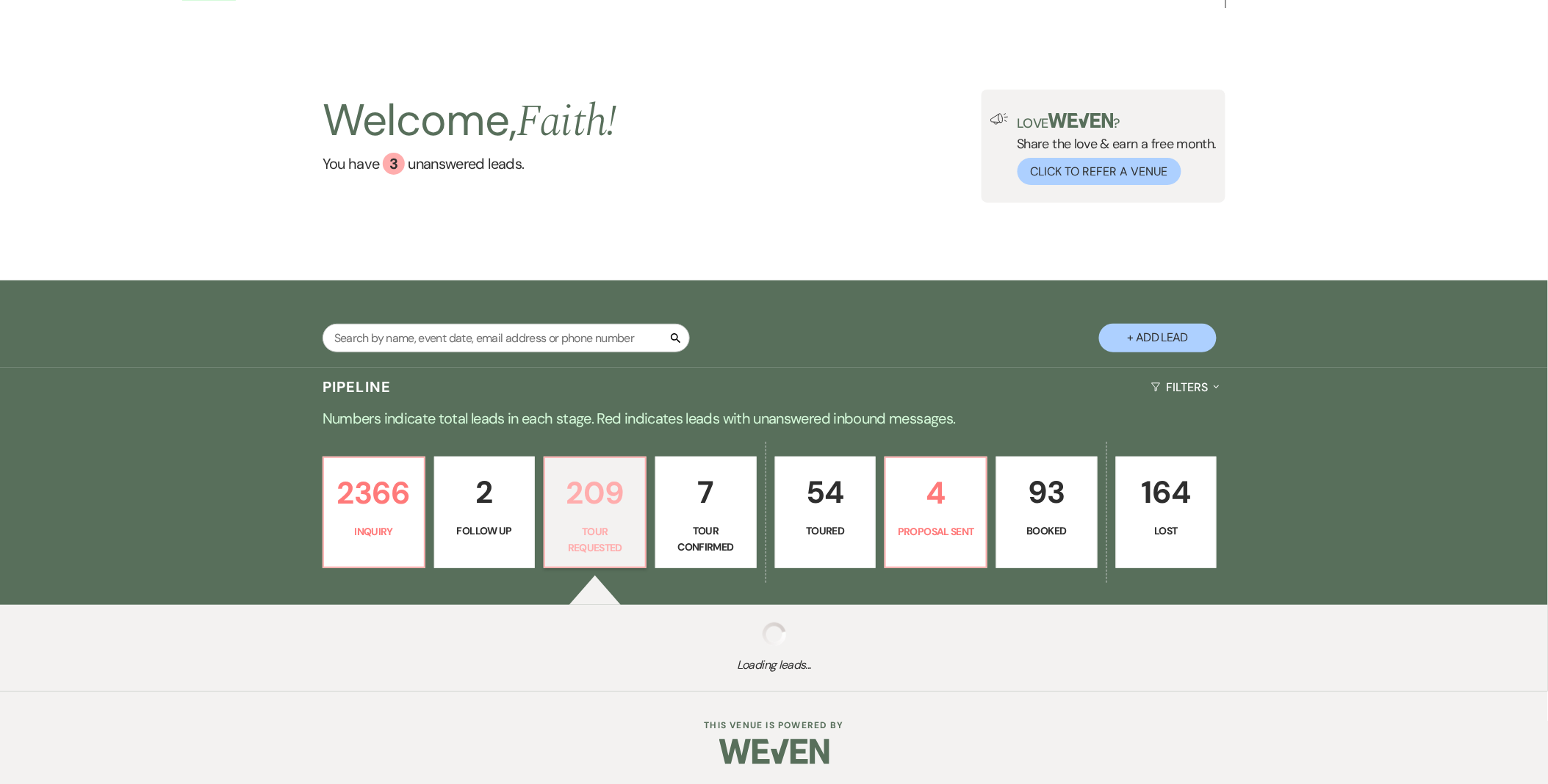
select select "2"
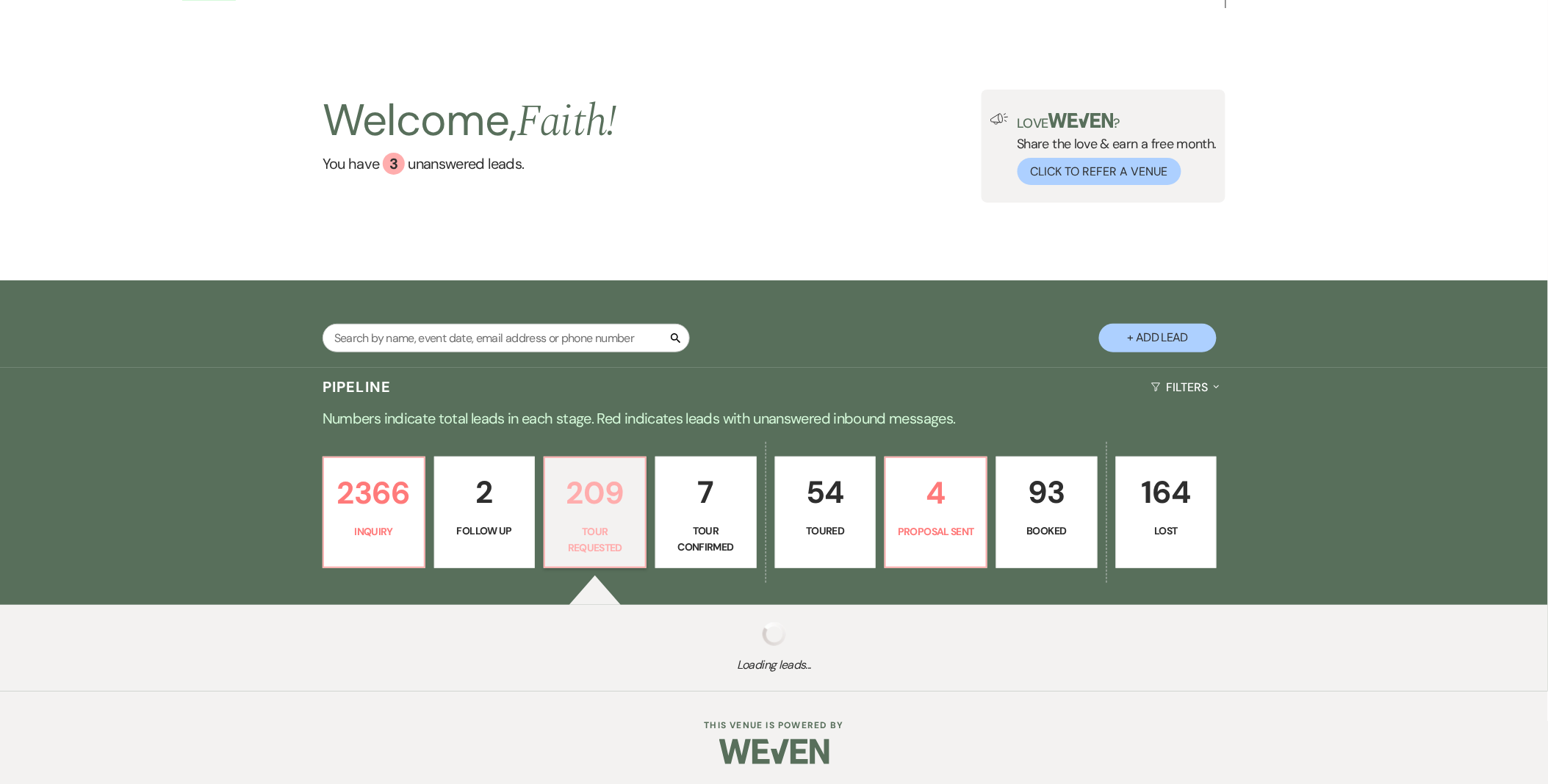
select select "2"
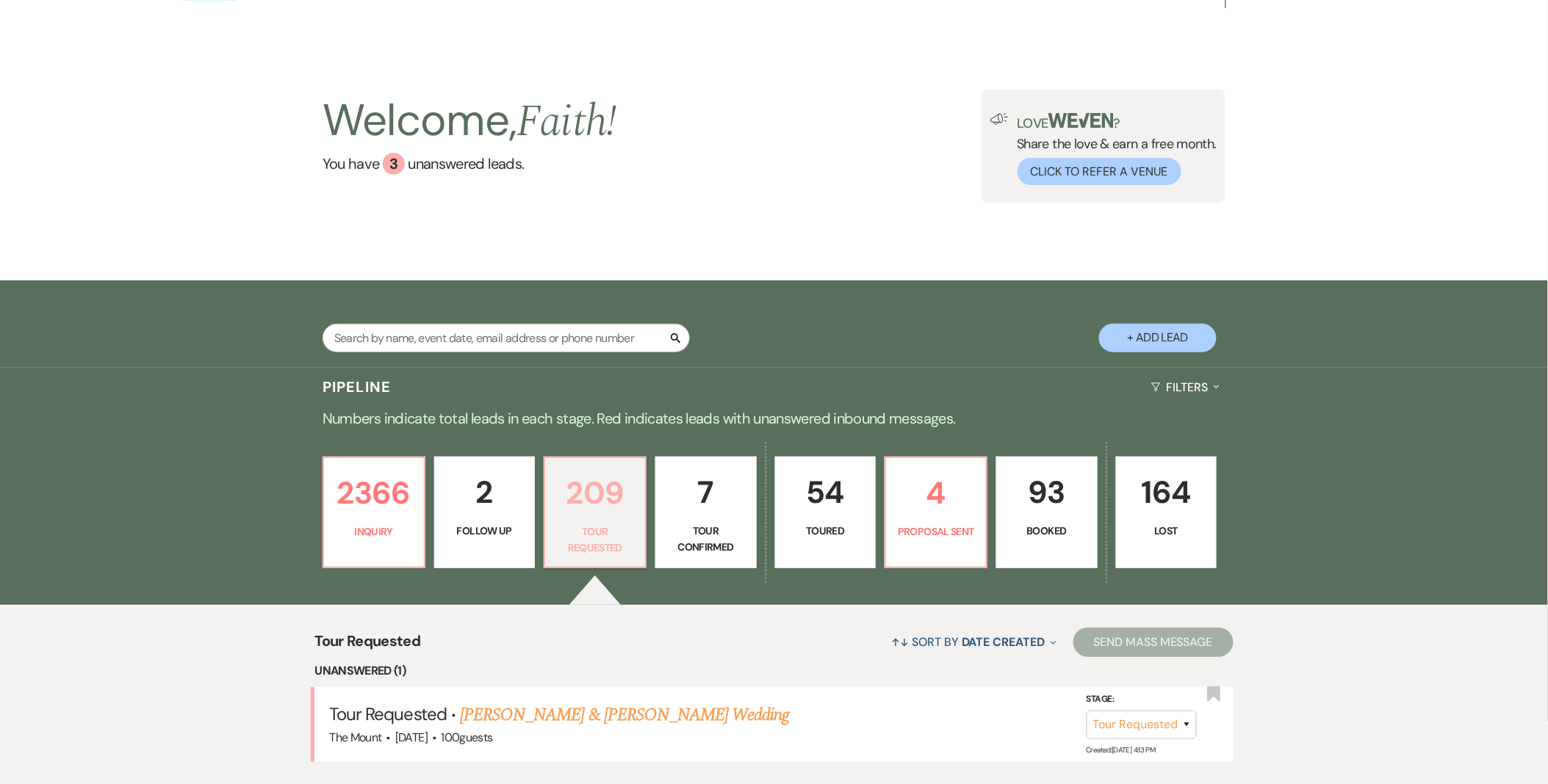
scroll to position [244, 0]
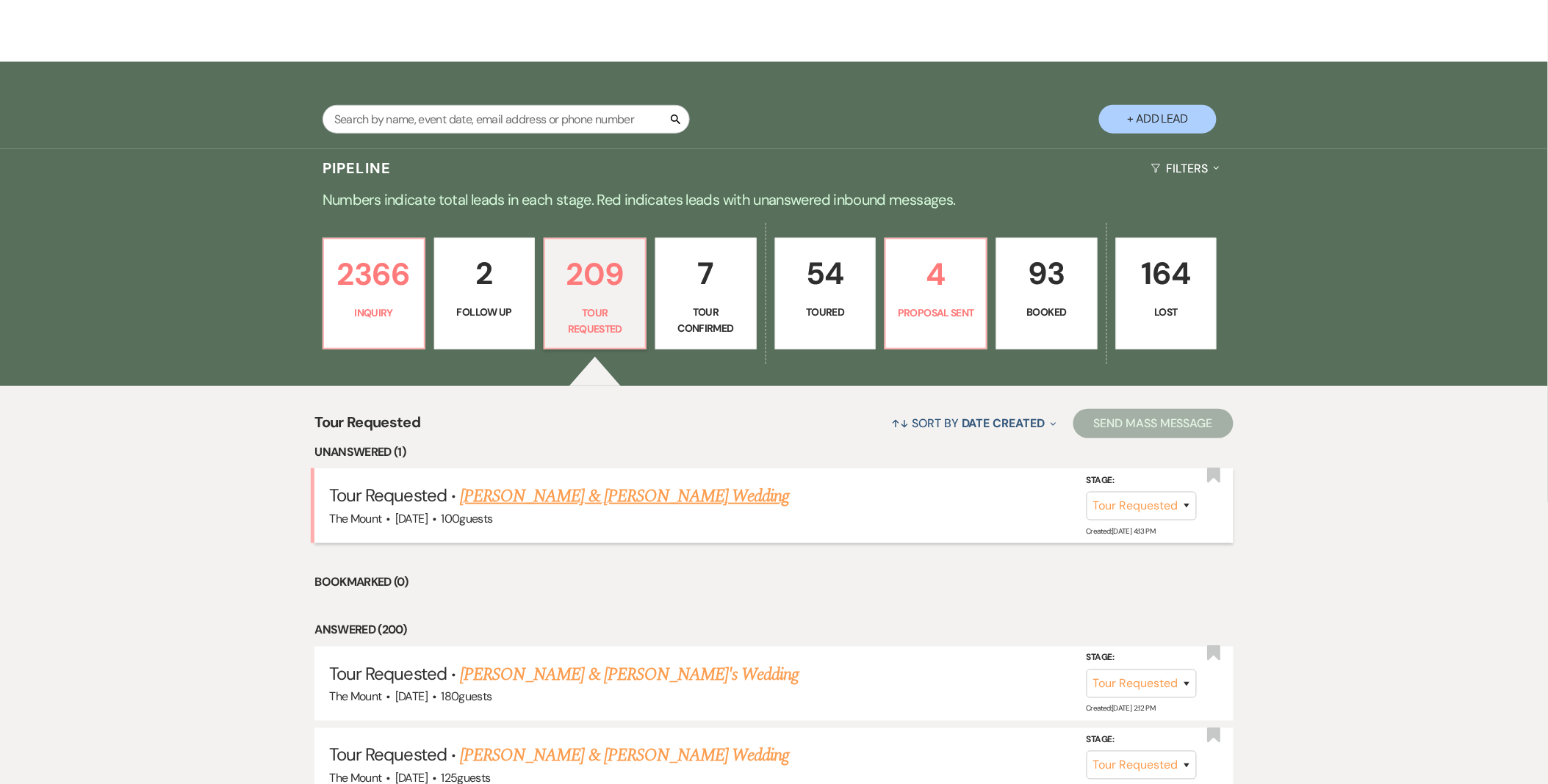
click at [625, 494] on link "Mileen Zarin & Mileen Zarin's Wedding" at bounding box center [624, 497] width 329 height 27
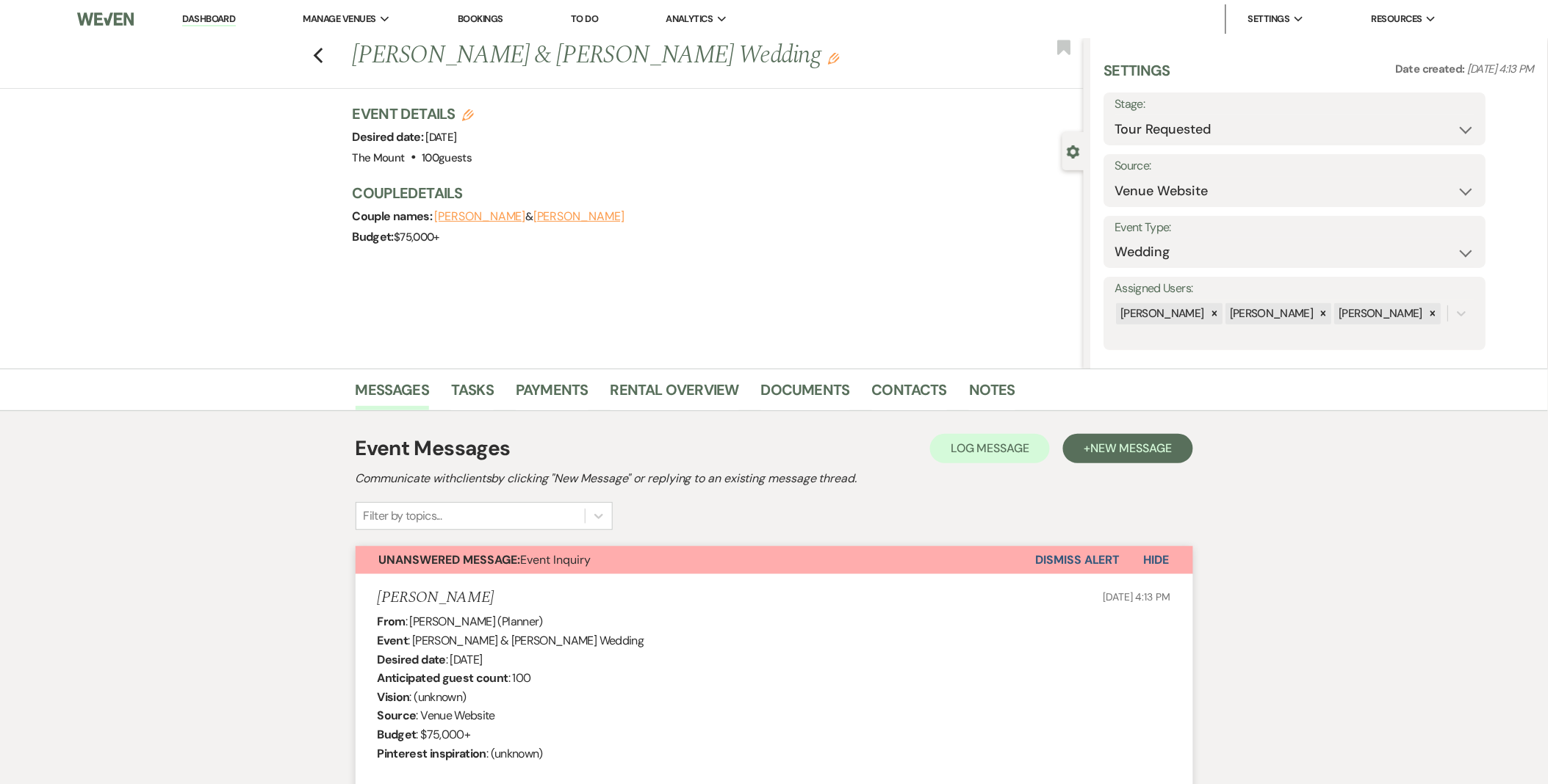
click at [1074, 547] on button "Dismiss Alert" at bounding box center [1078, 561] width 85 height 28
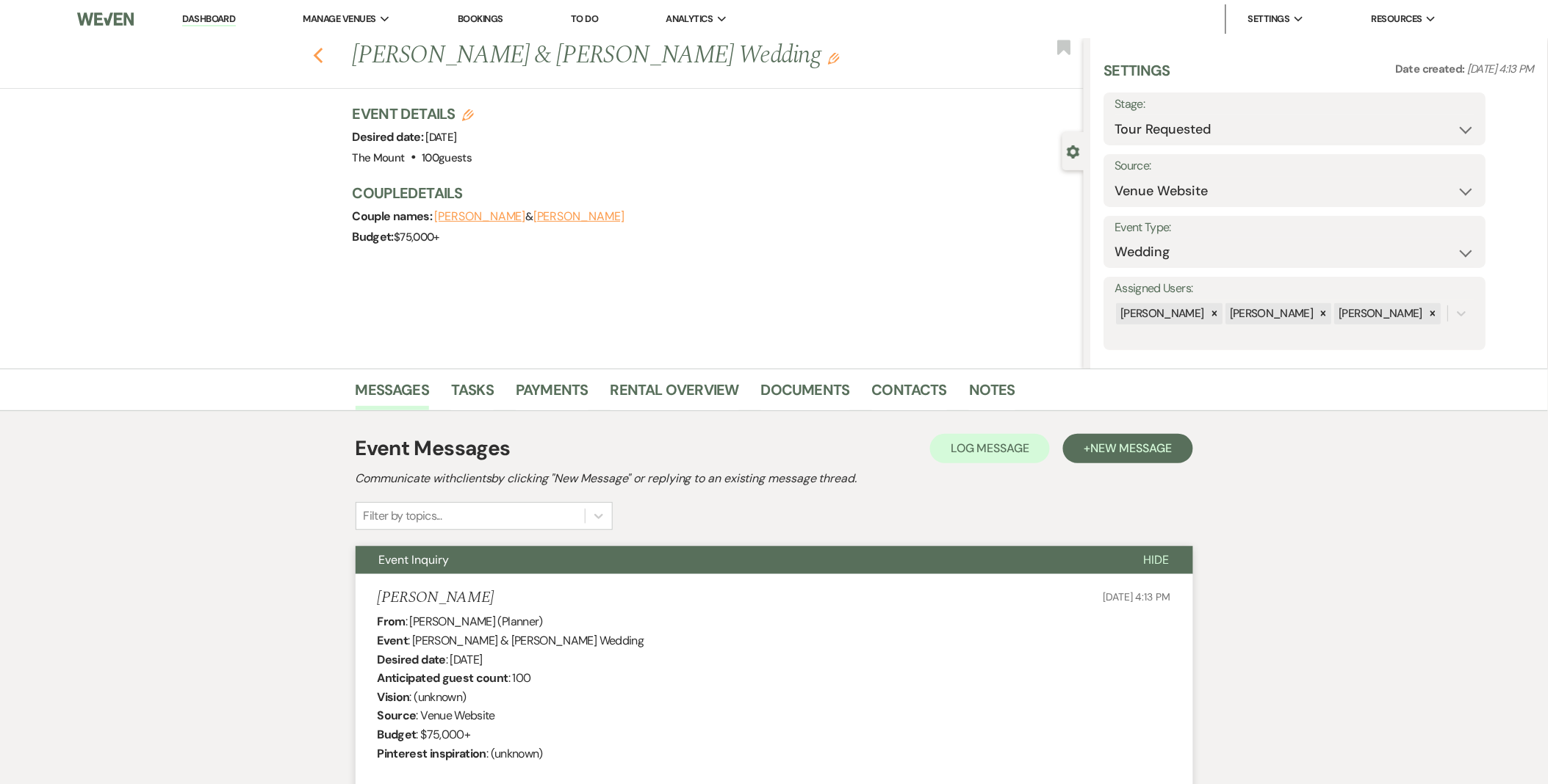
click at [324, 63] on icon "Previous" at bounding box center [318, 56] width 11 height 18
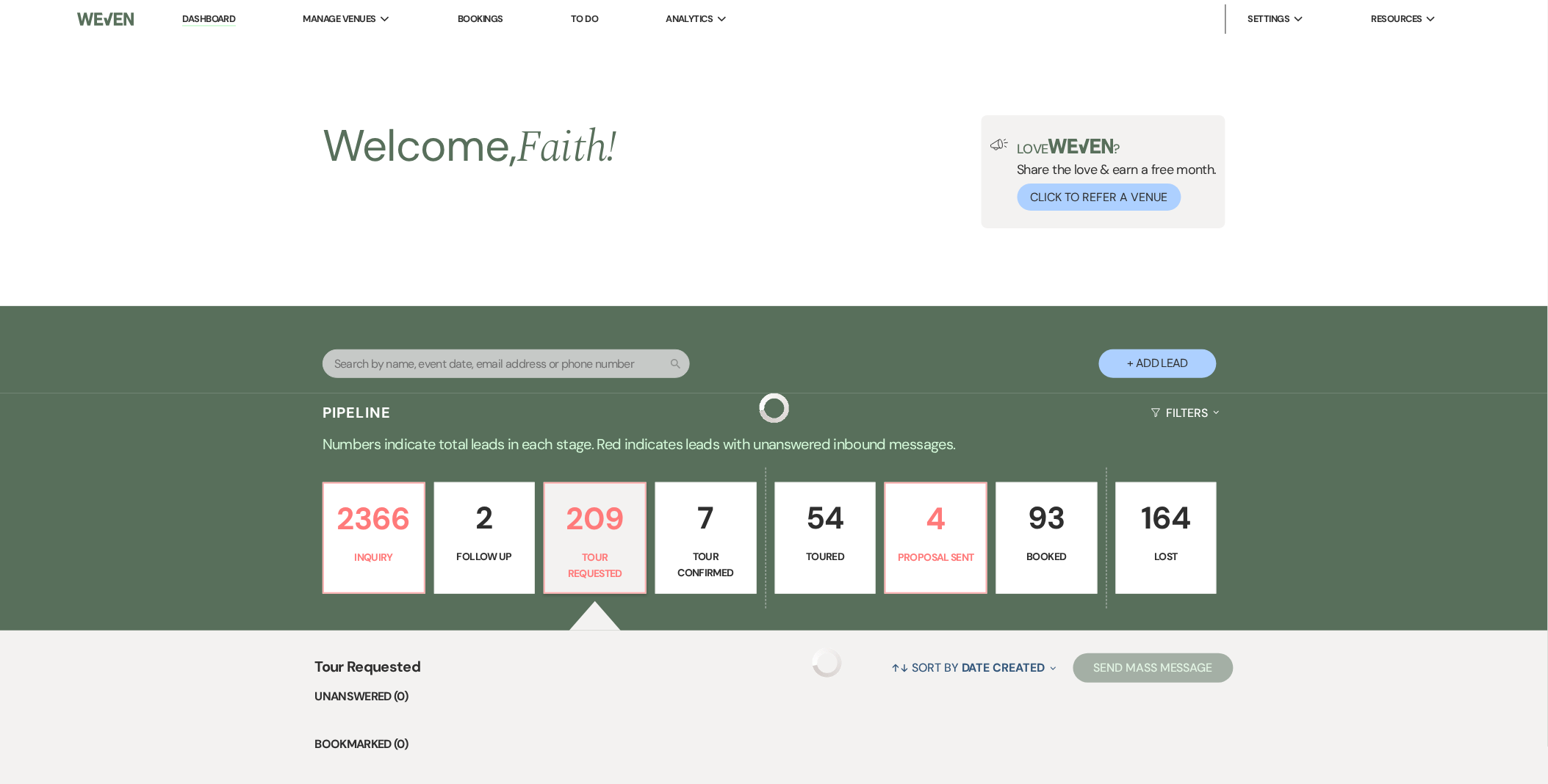
scroll to position [244, 0]
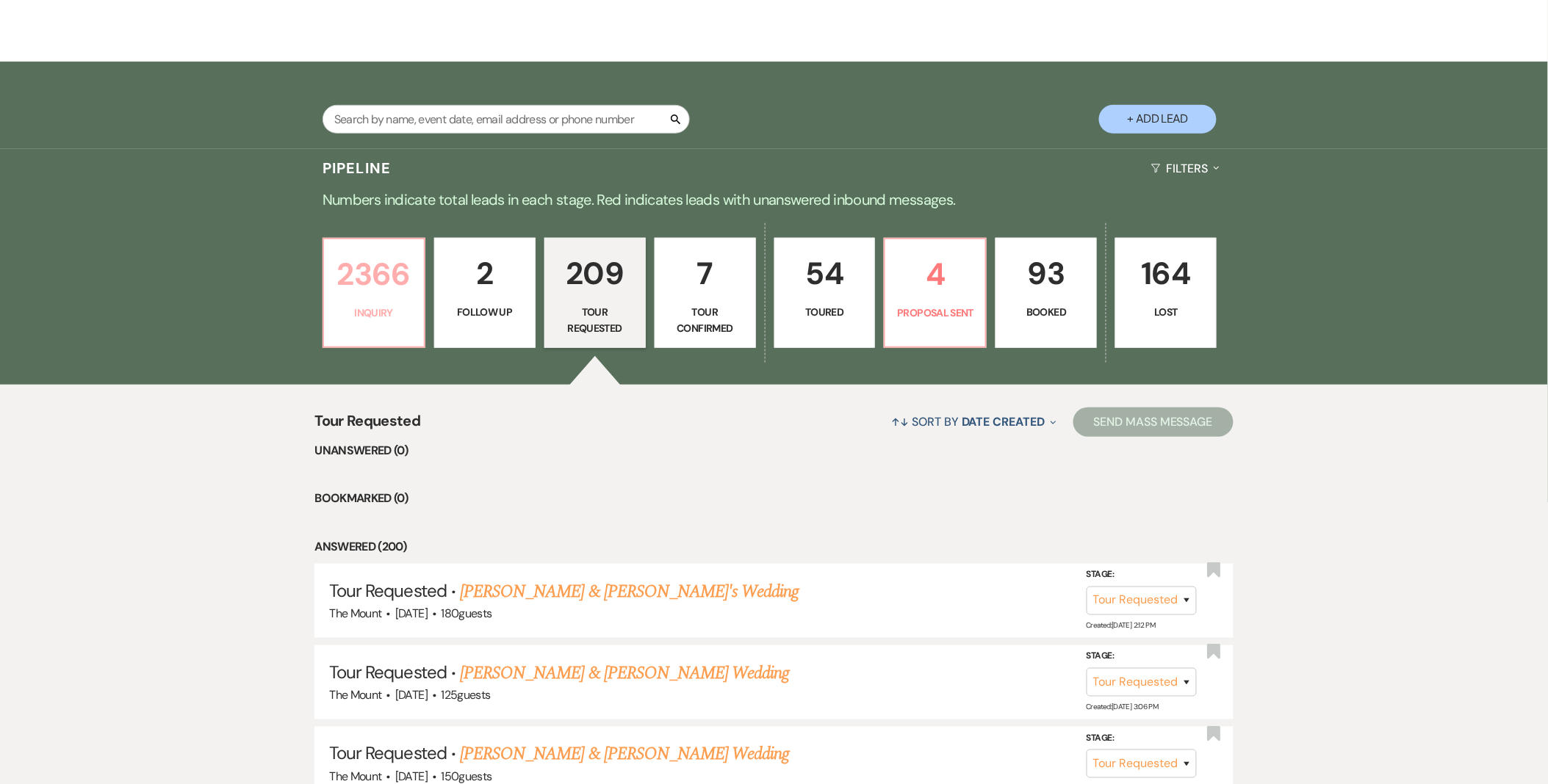
click at [358, 295] on p "2366" at bounding box center [374, 274] width 82 height 49
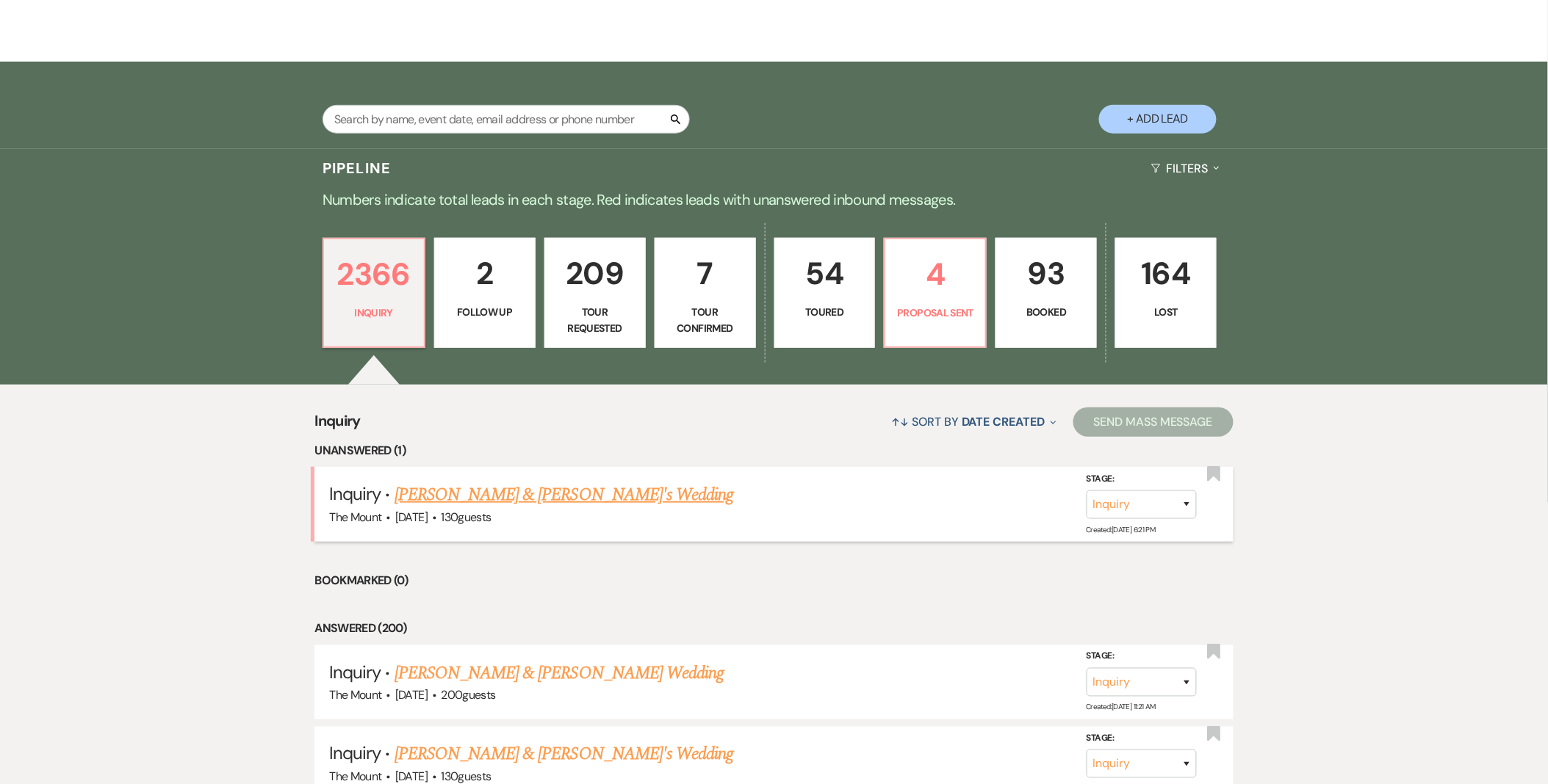
click at [432, 491] on link "Tom & Tom's Wedding" at bounding box center [564, 495] width 339 height 27
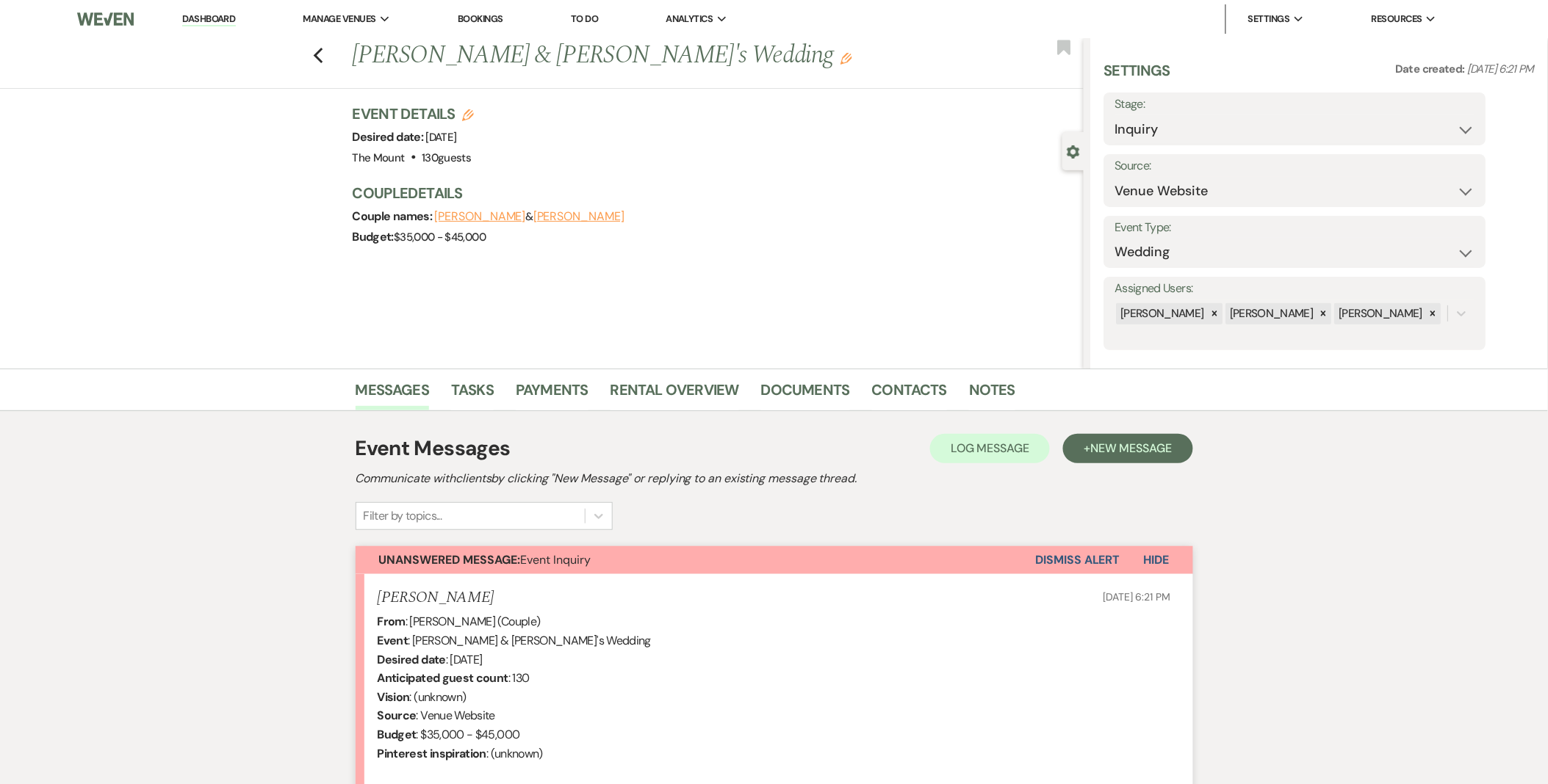
scroll to position [226, 0]
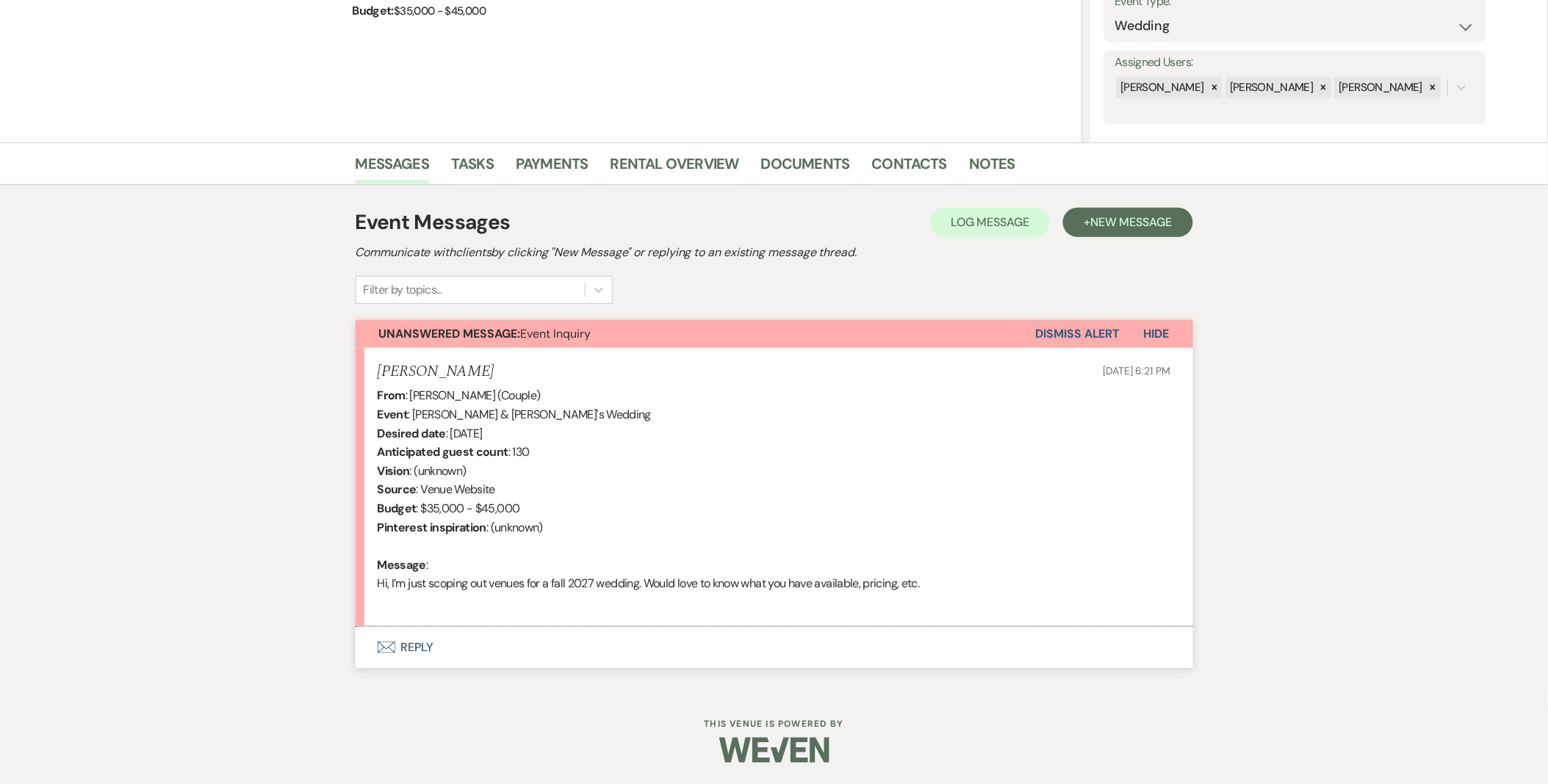
click at [422, 661] on button "Envelope Reply" at bounding box center [774, 647] width 837 height 41
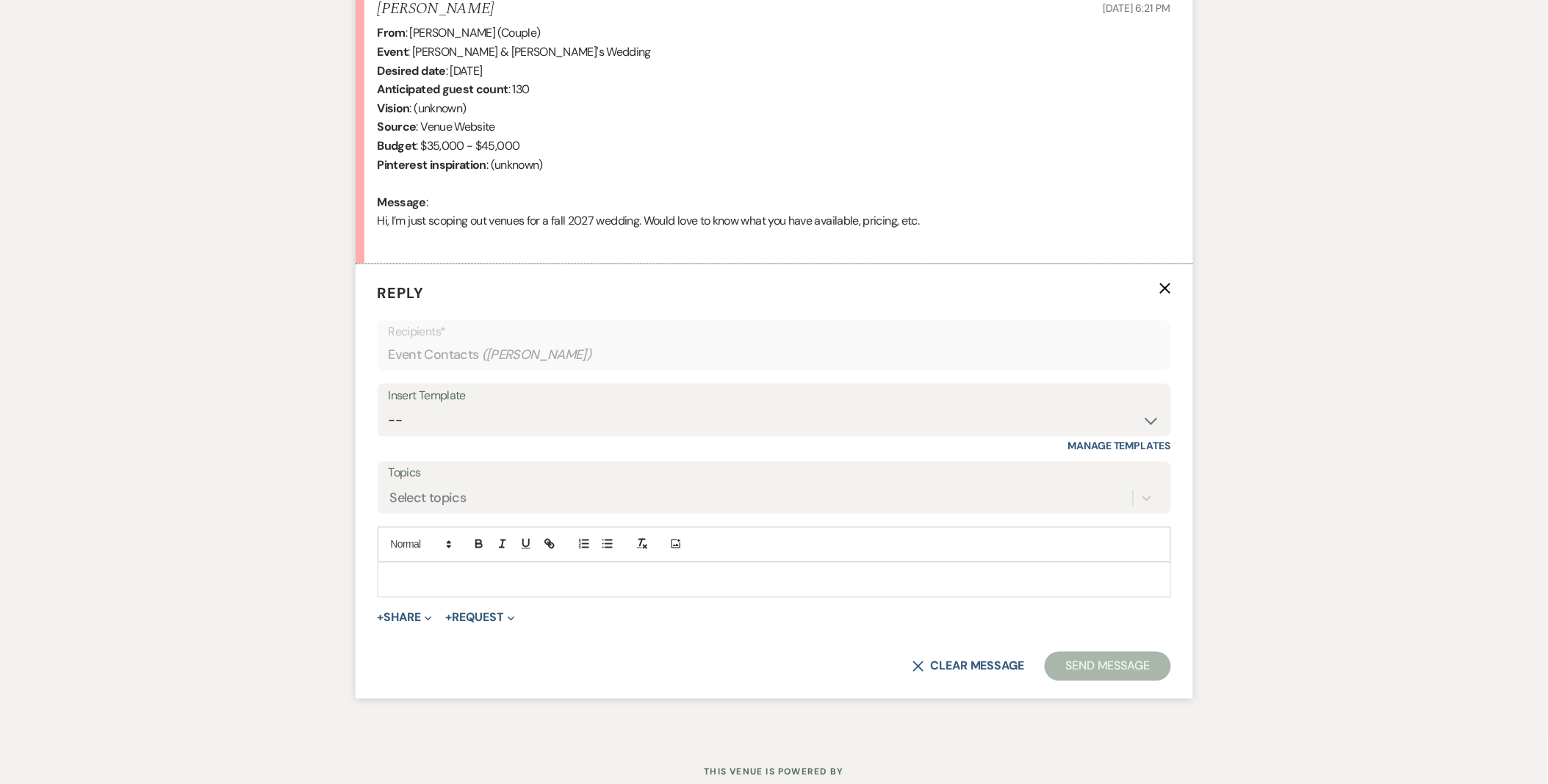
scroll to position [637, 0]
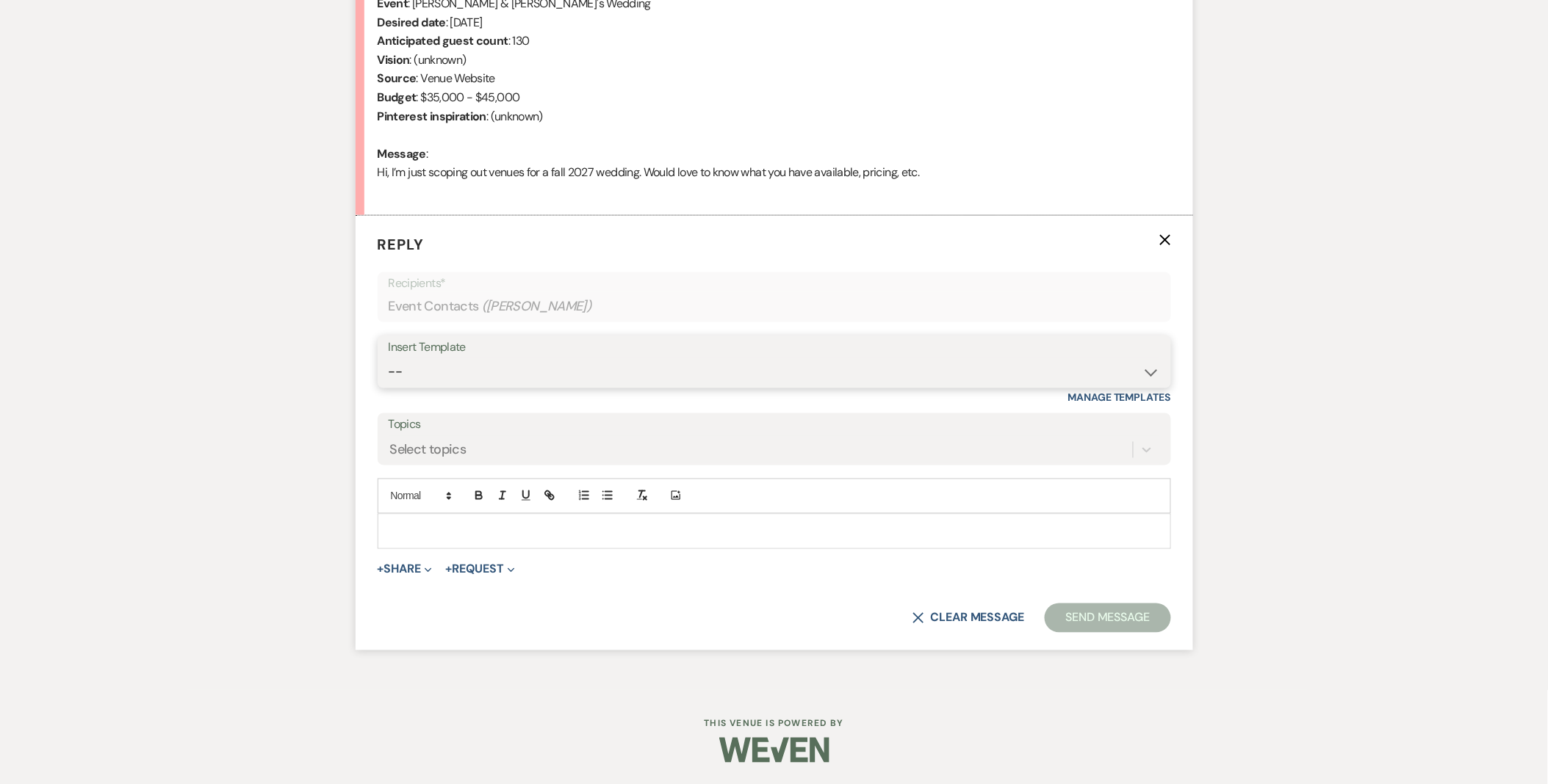
click at [486, 362] on select "-- Weven Planning Portal Introduction (Booked Events) Initial Inquiry Response …" at bounding box center [774, 373] width 771 height 29
click at [388, 359] on select "-- Weven Planning Portal Introduction (Booked Events) Initial Inquiry Response …" at bounding box center [774, 373] width 771 height 29
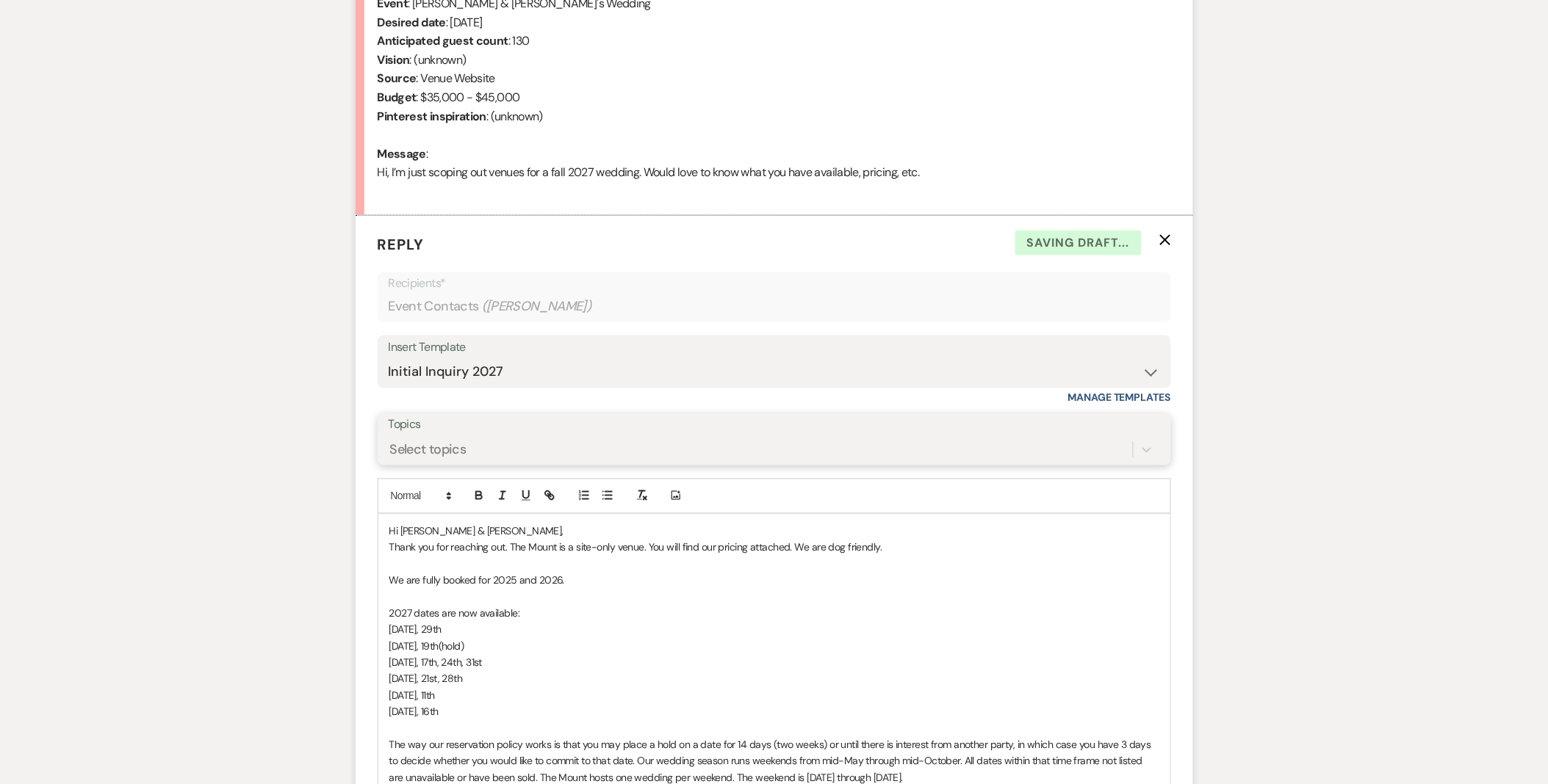
click at [449, 449] on div "Select topics" at bounding box center [428, 449] width 77 height 20
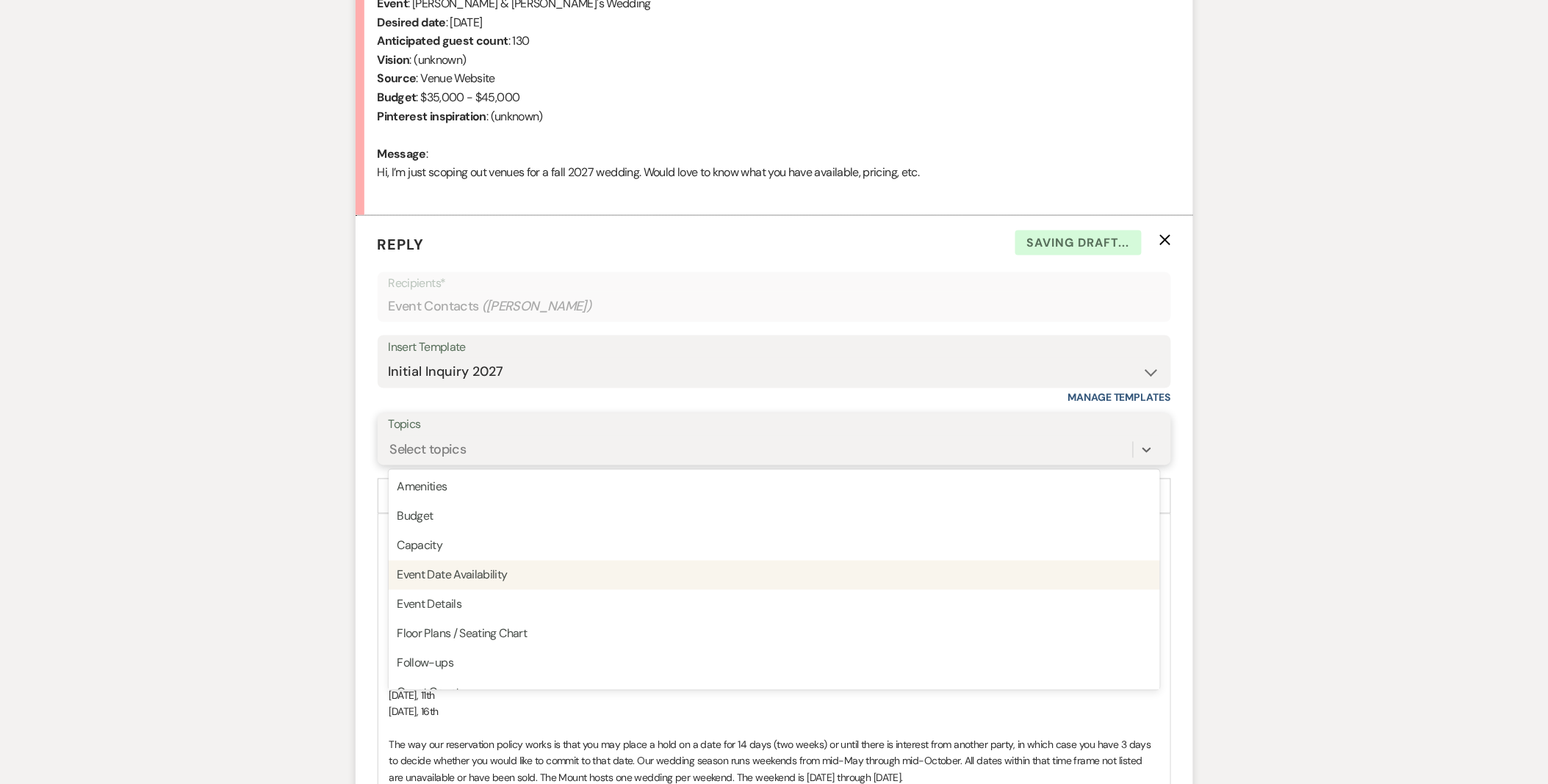
click at [472, 569] on div "Event Date Availability" at bounding box center [774, 576] width 771 height 30
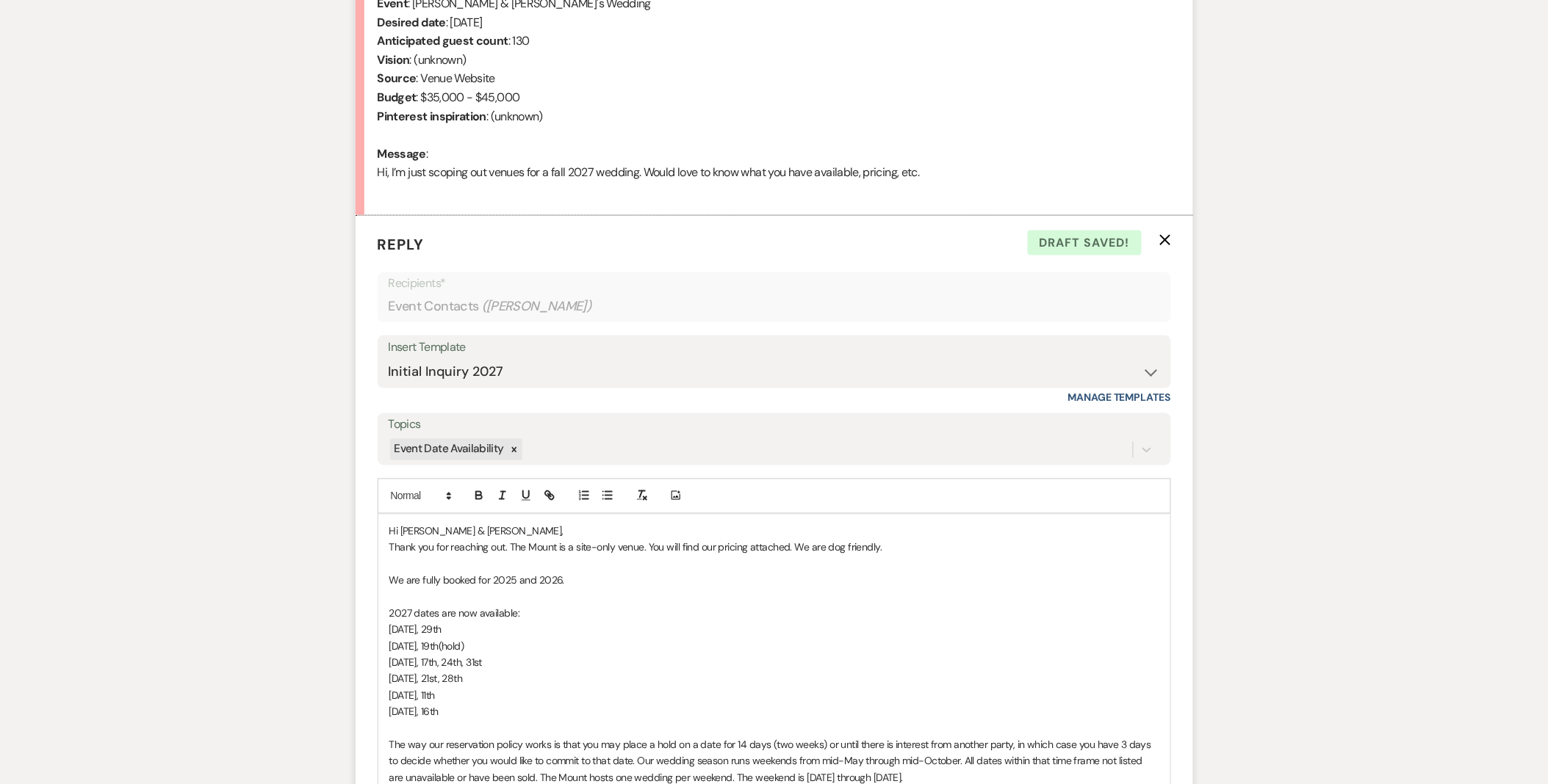
click at [405, 537] on span "Hi Tom & Tom," at bounding box center [476, 532] width 175 height 13
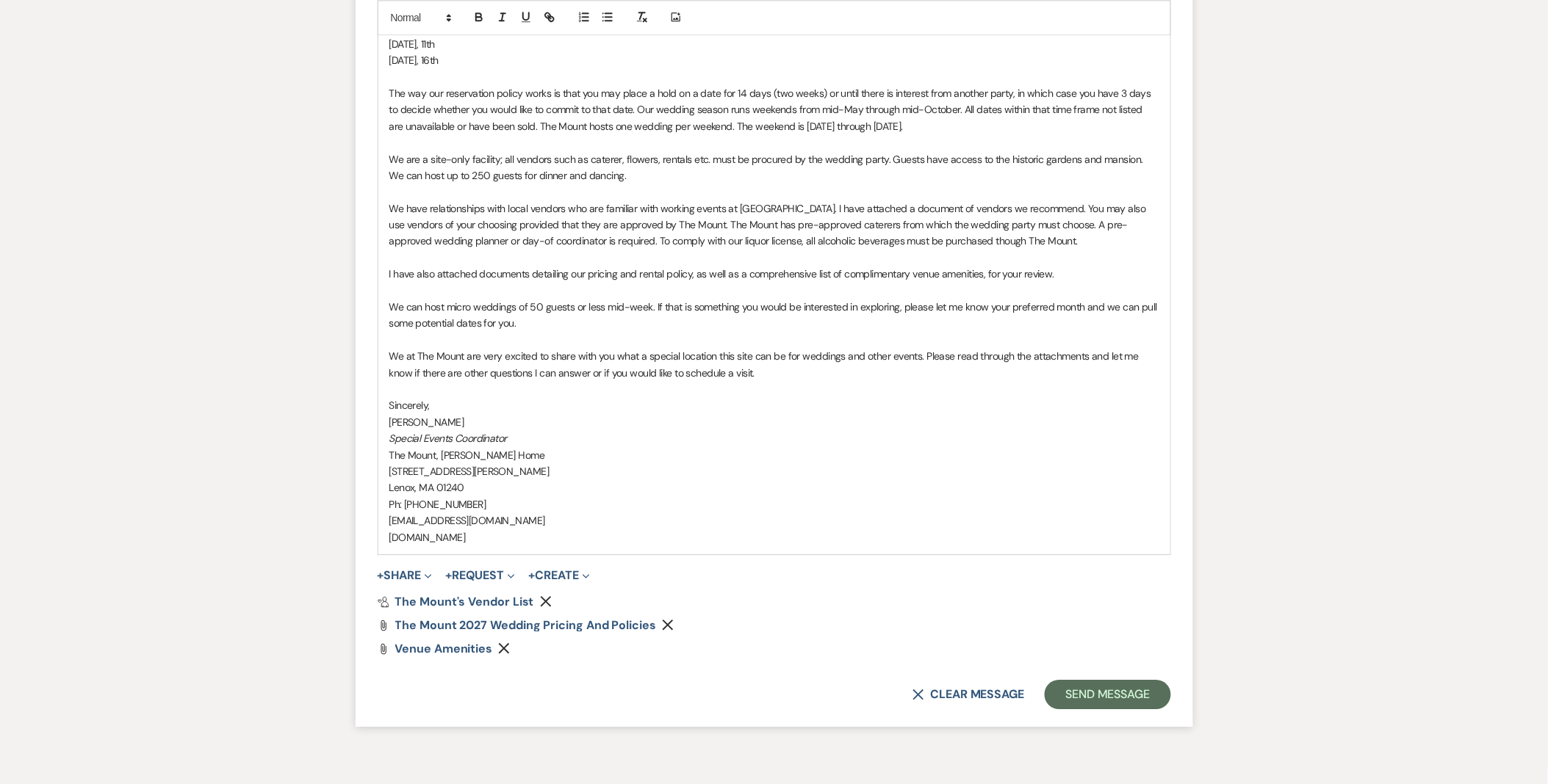
scroll to position [1290, 0]
click at [1126, 689] on button "Send Message" at bounding box center [1107, 694] width 126 height 30
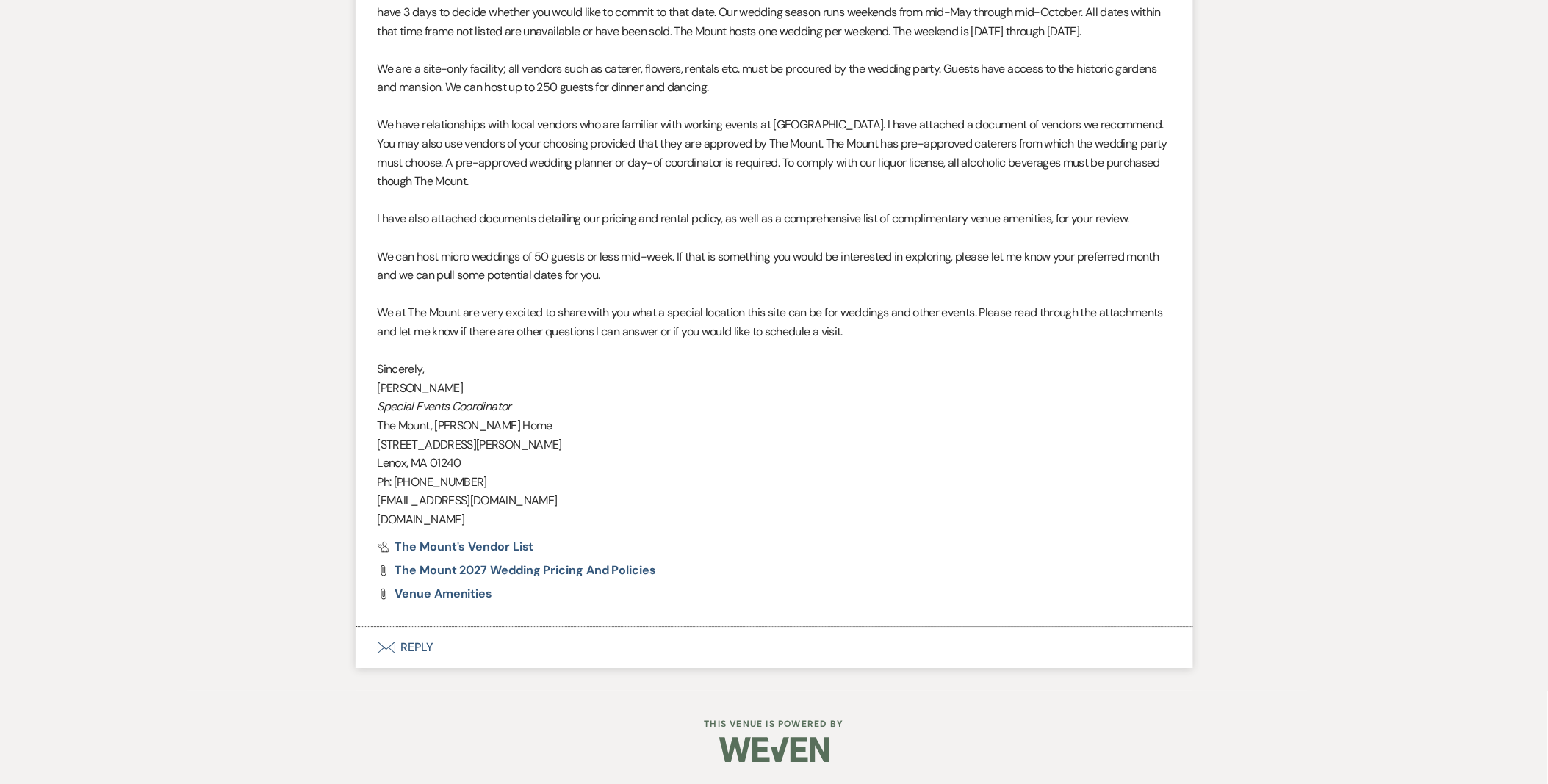
scroll to position [1192, 0]
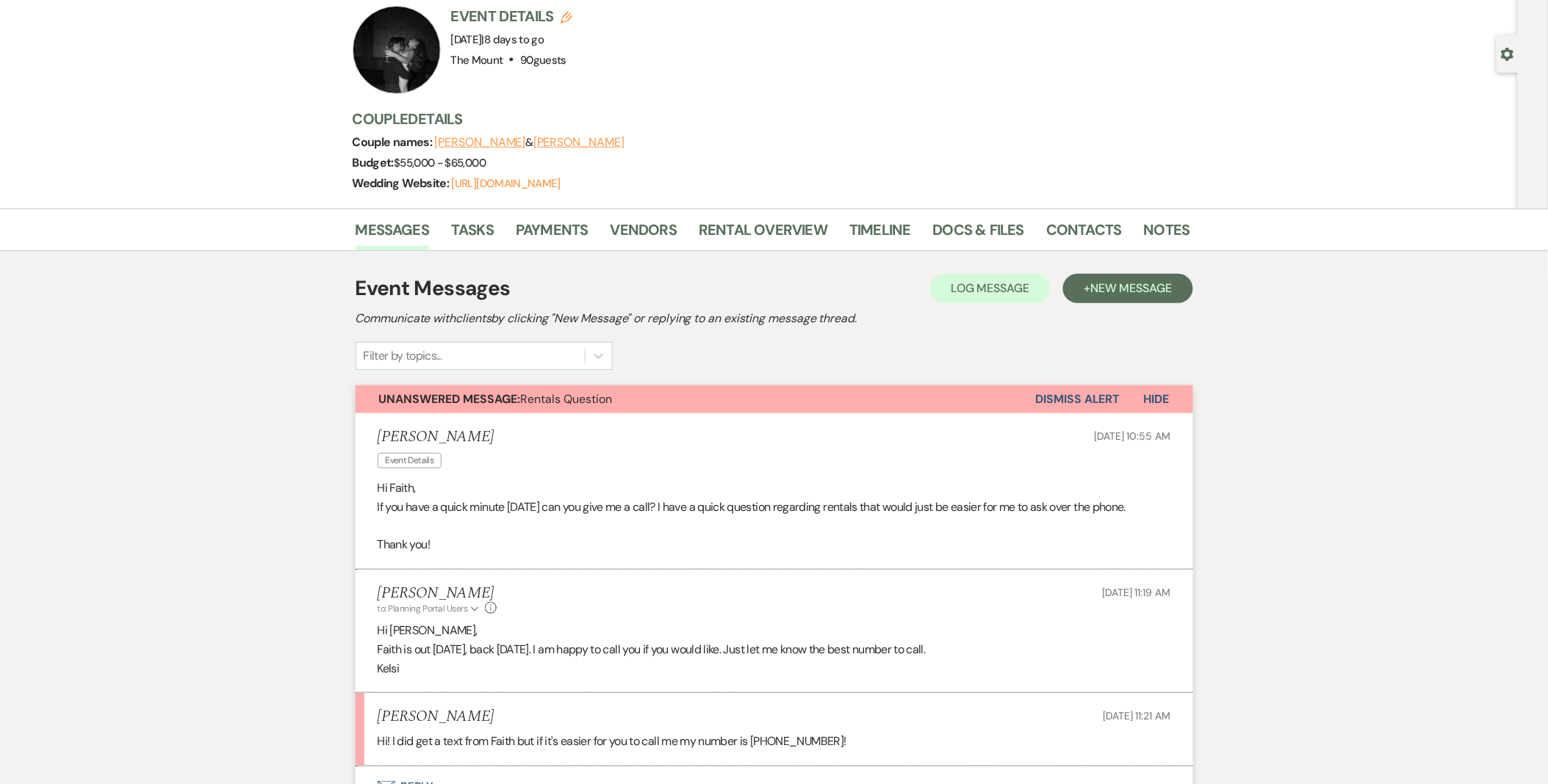
scroll to position [82, 0]
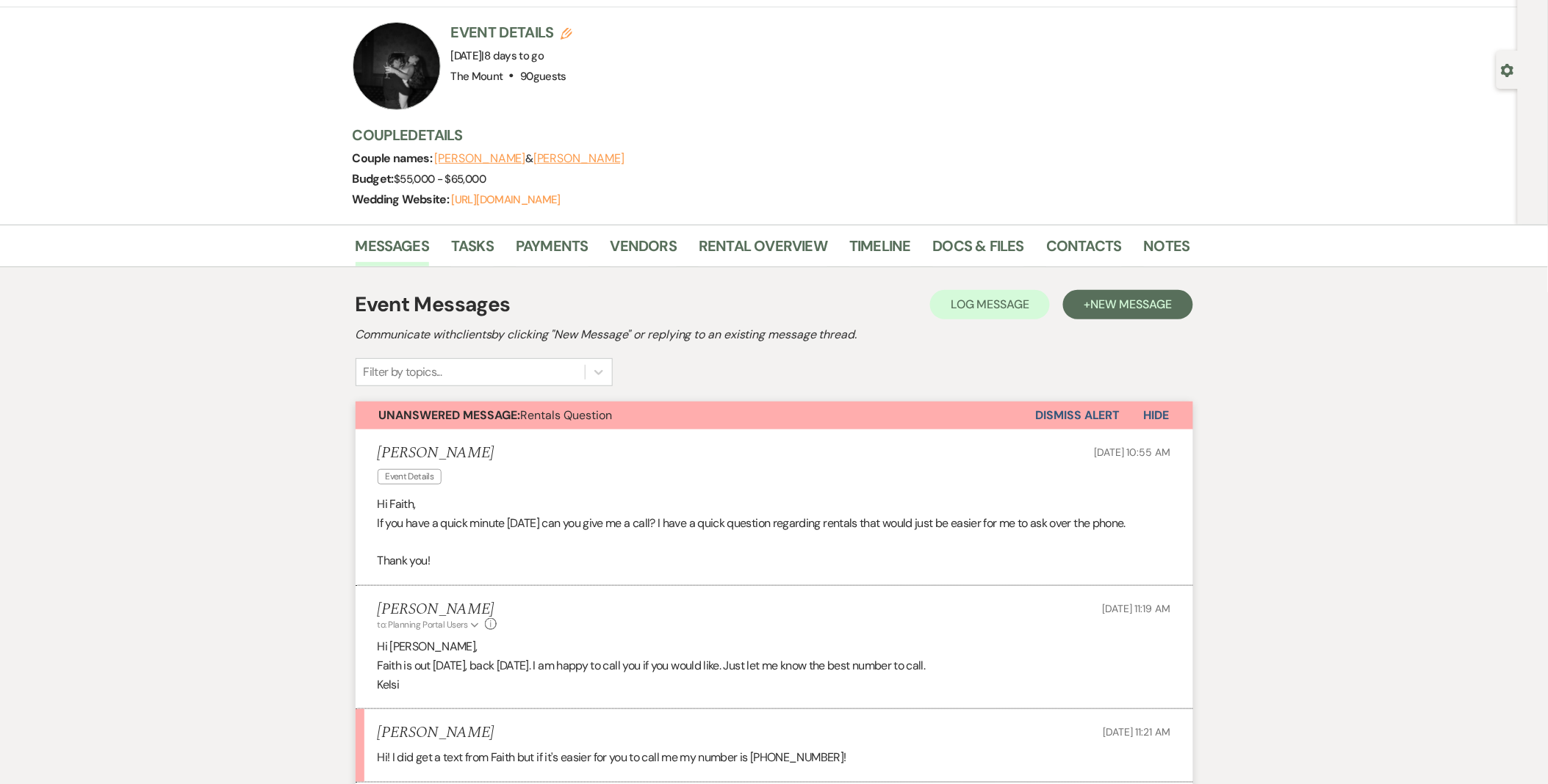
click at [1059, 408] on button "Dismiss Alert" at bounding box center [1078, 416] width 85 height 28
